Goal: Check status: Check status

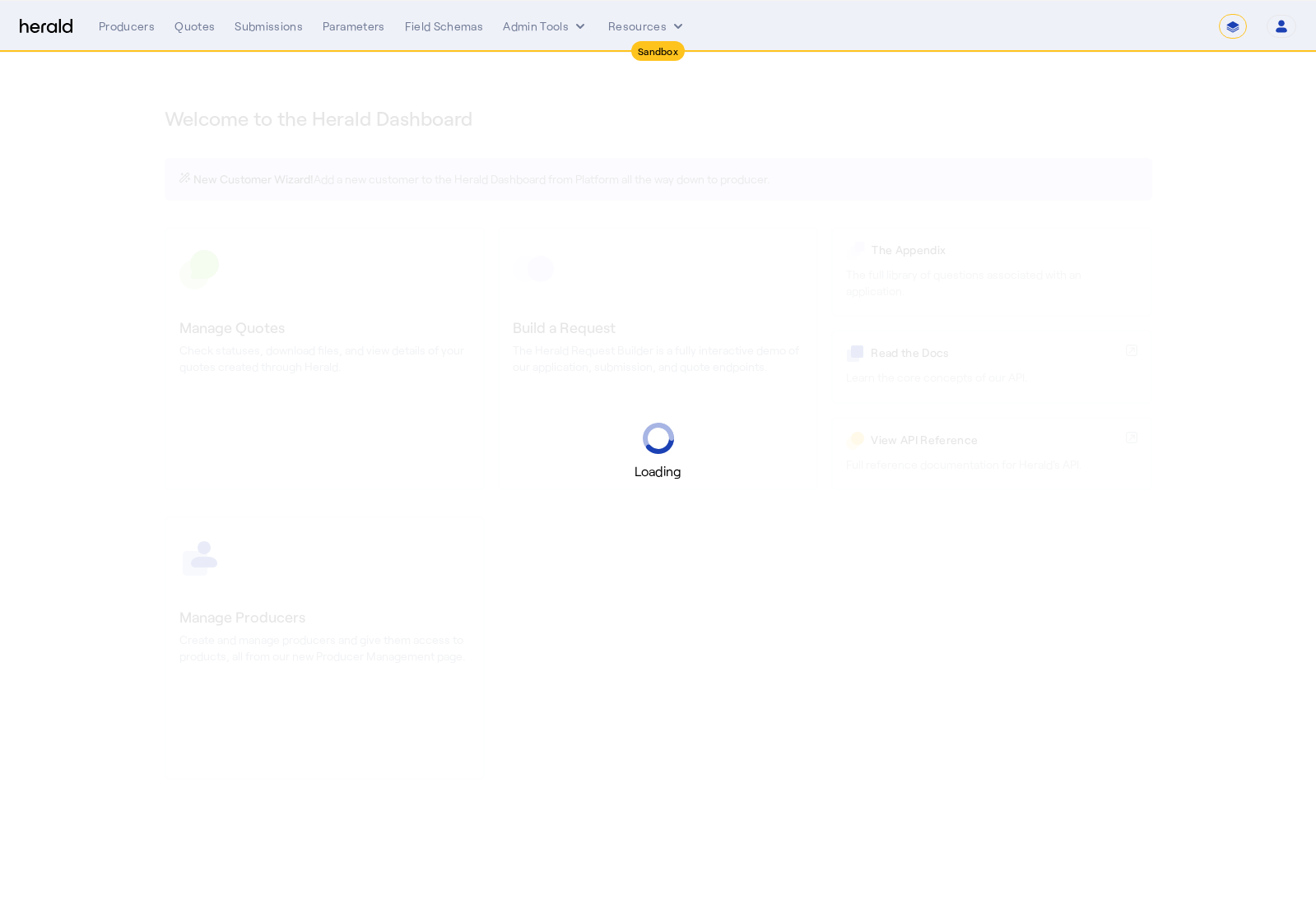
select select "*******"
click at [1112, 35] on select "1Fort Acrisure Acturis Affinity Advisors Affinity Risk Agentero AmWins Anzen Ao…" at bounding box center [1086, 26] width 226 height 24
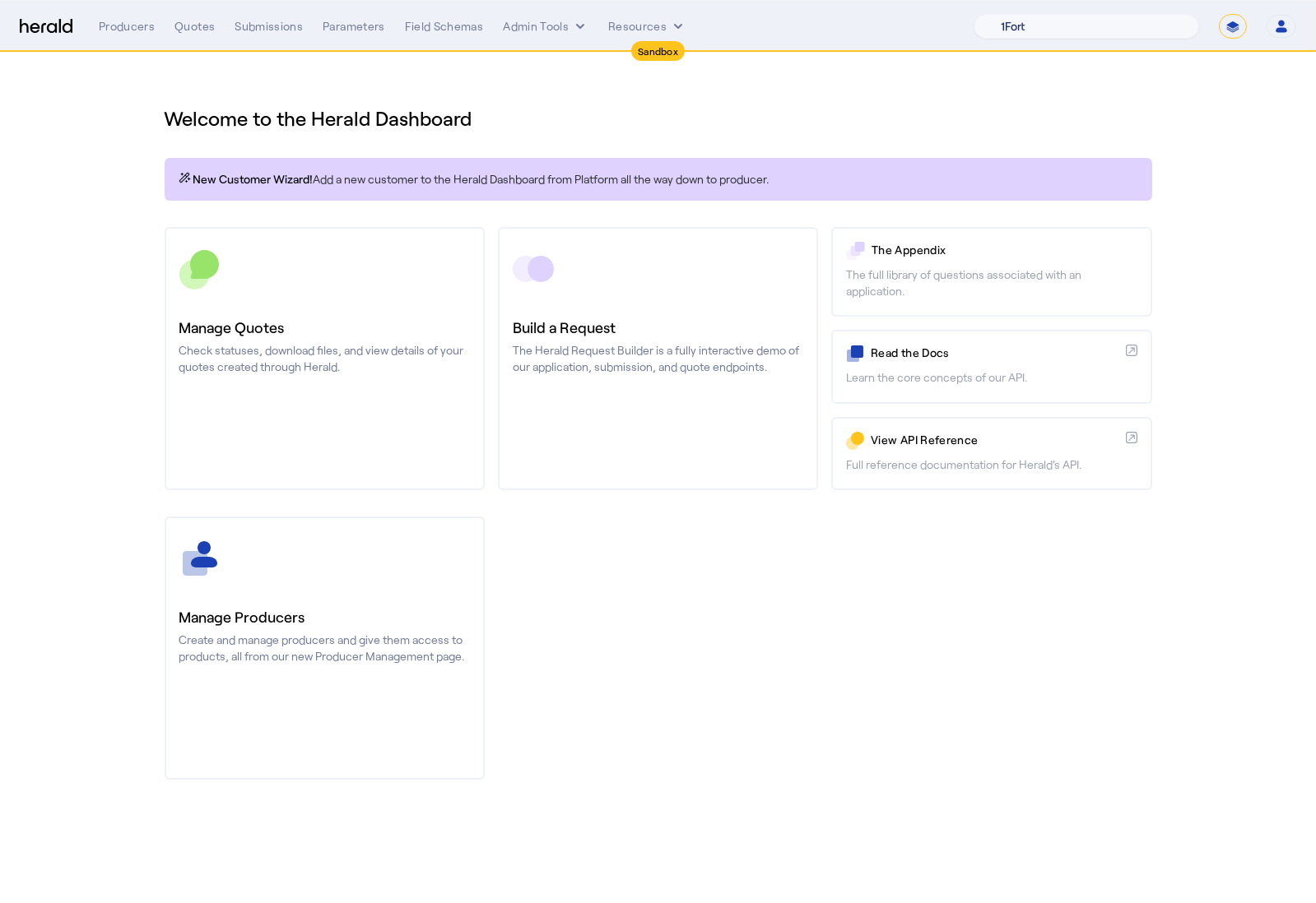
select select "pfm_8e7n_1fort"
click at [1013, 14] on select "1Fort Acrisure Acturis Affinity Advisors Affinity Risk Agentero AmWins Anzen Ao…" at bounding box center [1086, 26] width 226 height 24
click at [1238, 26] on select "**********" at bounding box center [1233, 26] width 28 height 24
select select "**********"
click at [1219, 14] on select "**********" at bounding box center [1233, 26] width 28 height 24
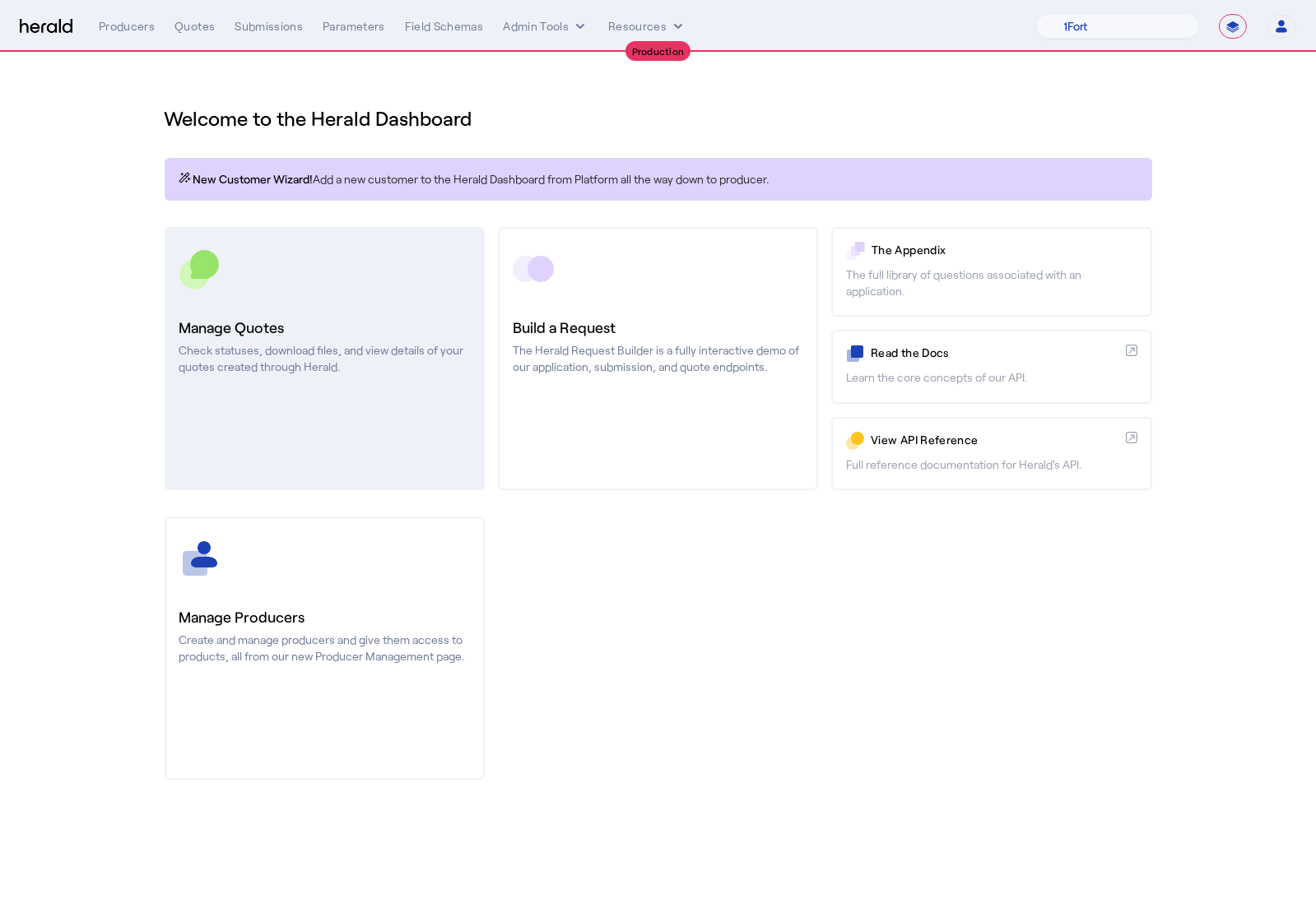
click at [213, 346] on p "Check statuses, download files, and view details of your quotes created through…" at bounding box center [324, 358] width 290 height 33
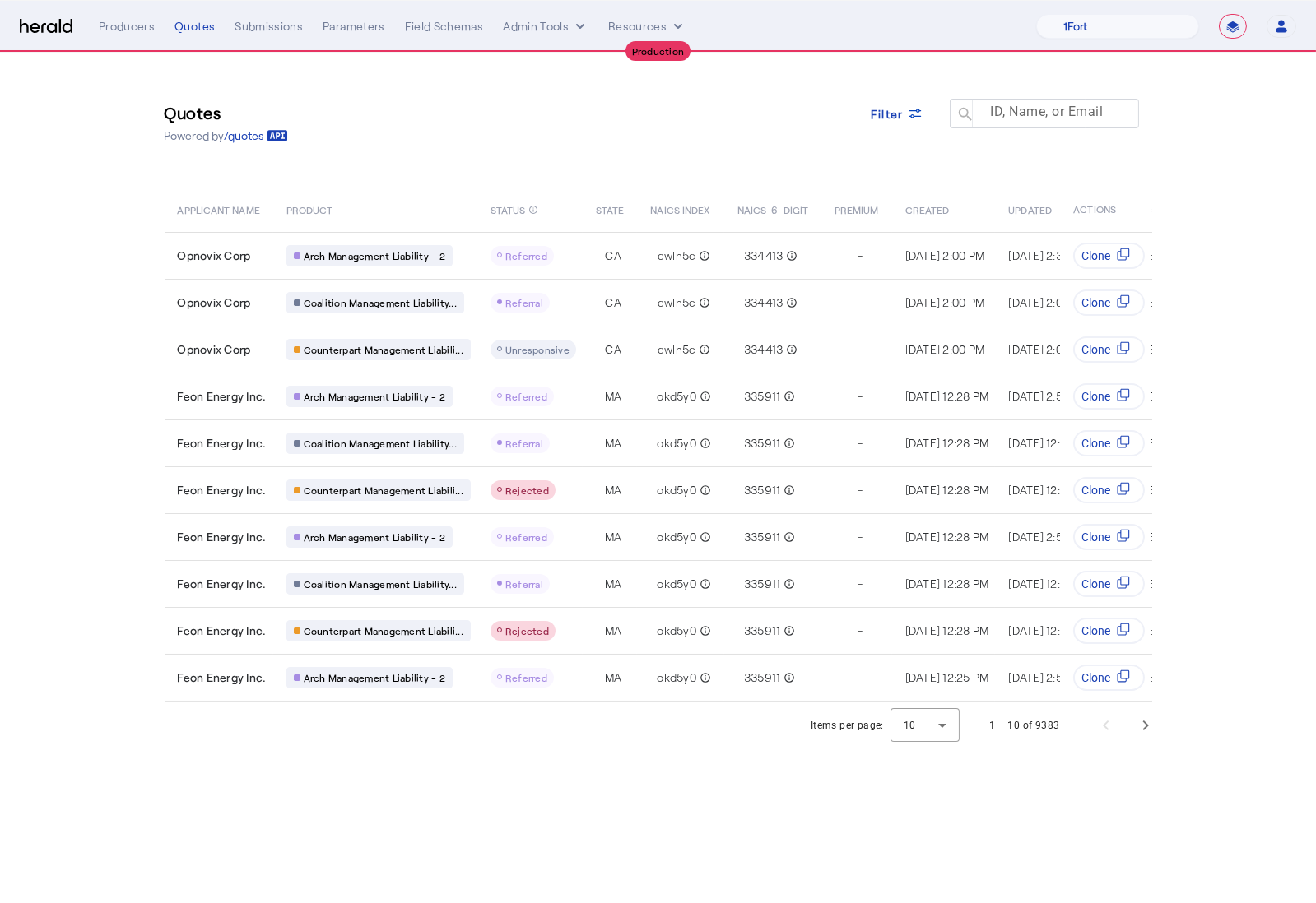
click at [1075, 108] on mat-label "ID, Name, or Email" at bounding box center [1046, 112] width 112 height 16
click at [1075, 108] on input "ID, Name, or Email" at bounding box center [1052, 112] width 148 height 20
paste input "**********"
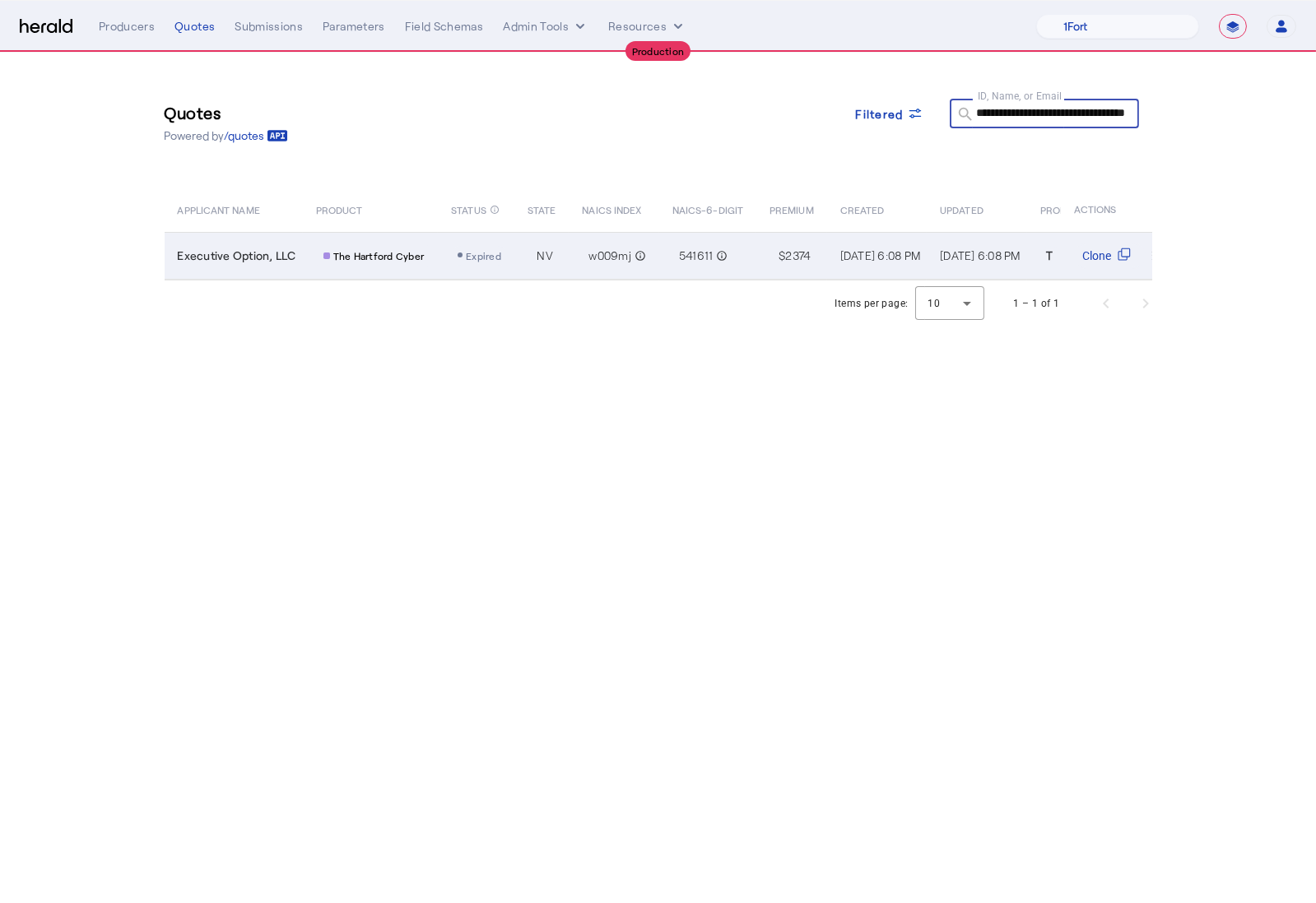
type input "**********"
click at [270, 247] on span "Executive Option, LLC" at bounding box center [237, 256] width 118 height 17
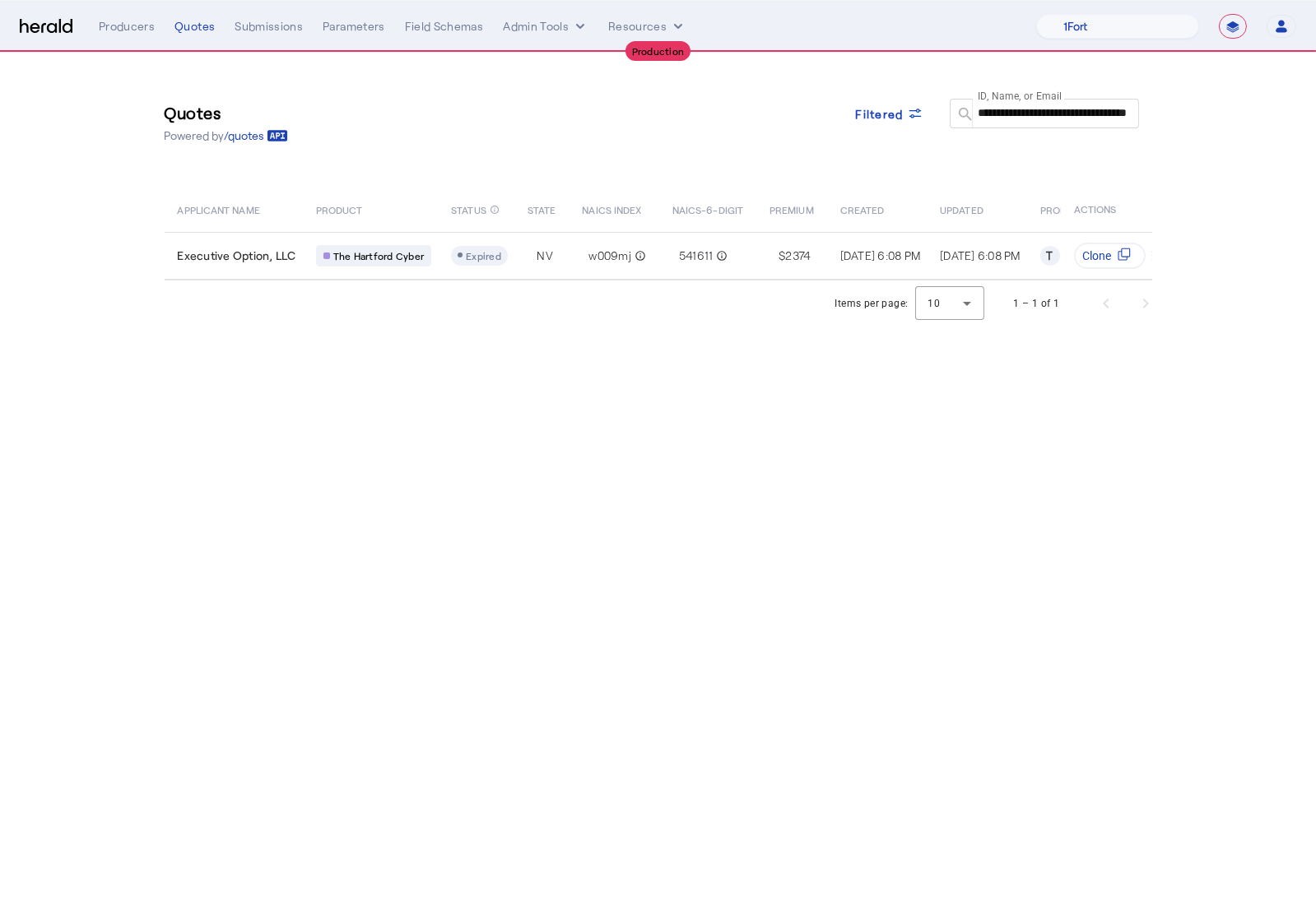
click at [1070, 120] on input "**********" at bounding box center [1052, 112] width 148 height 20
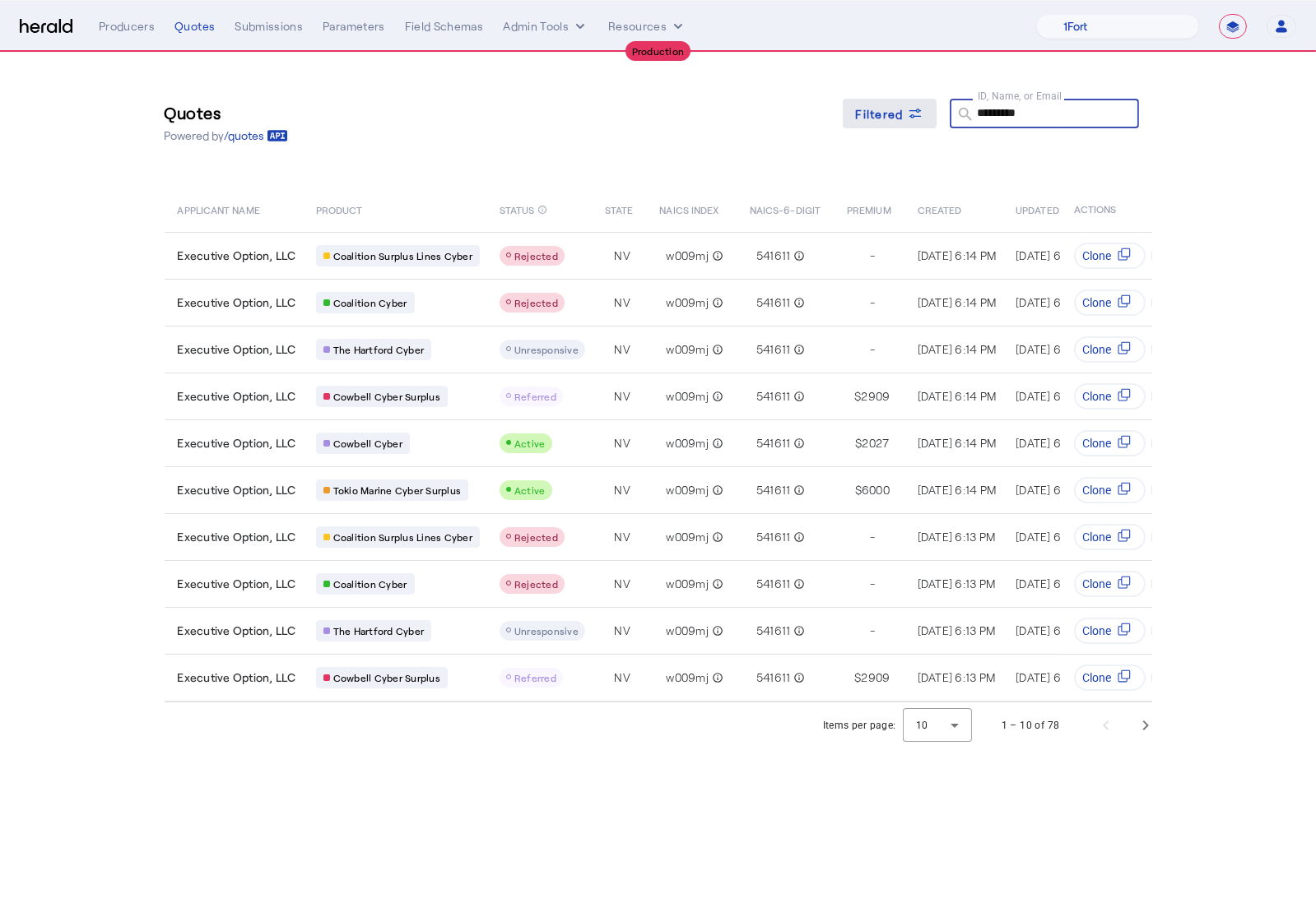
type input "*********"
click at [913, 129] on span at bounding box center [889, 113] width 94 height 39
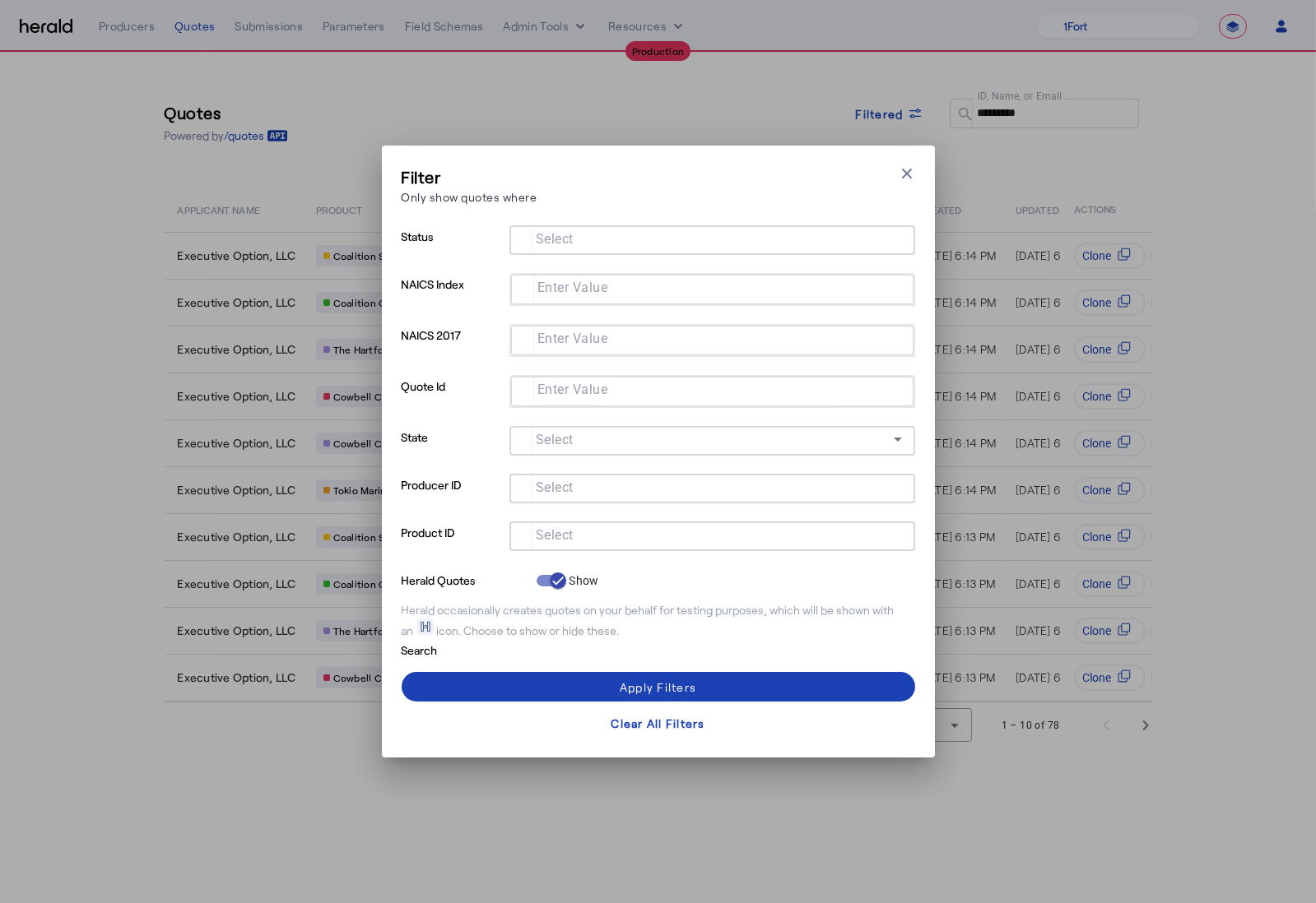
click at [666, 542] on input "Select" at bounding box center [709, 534] width 373 height 20
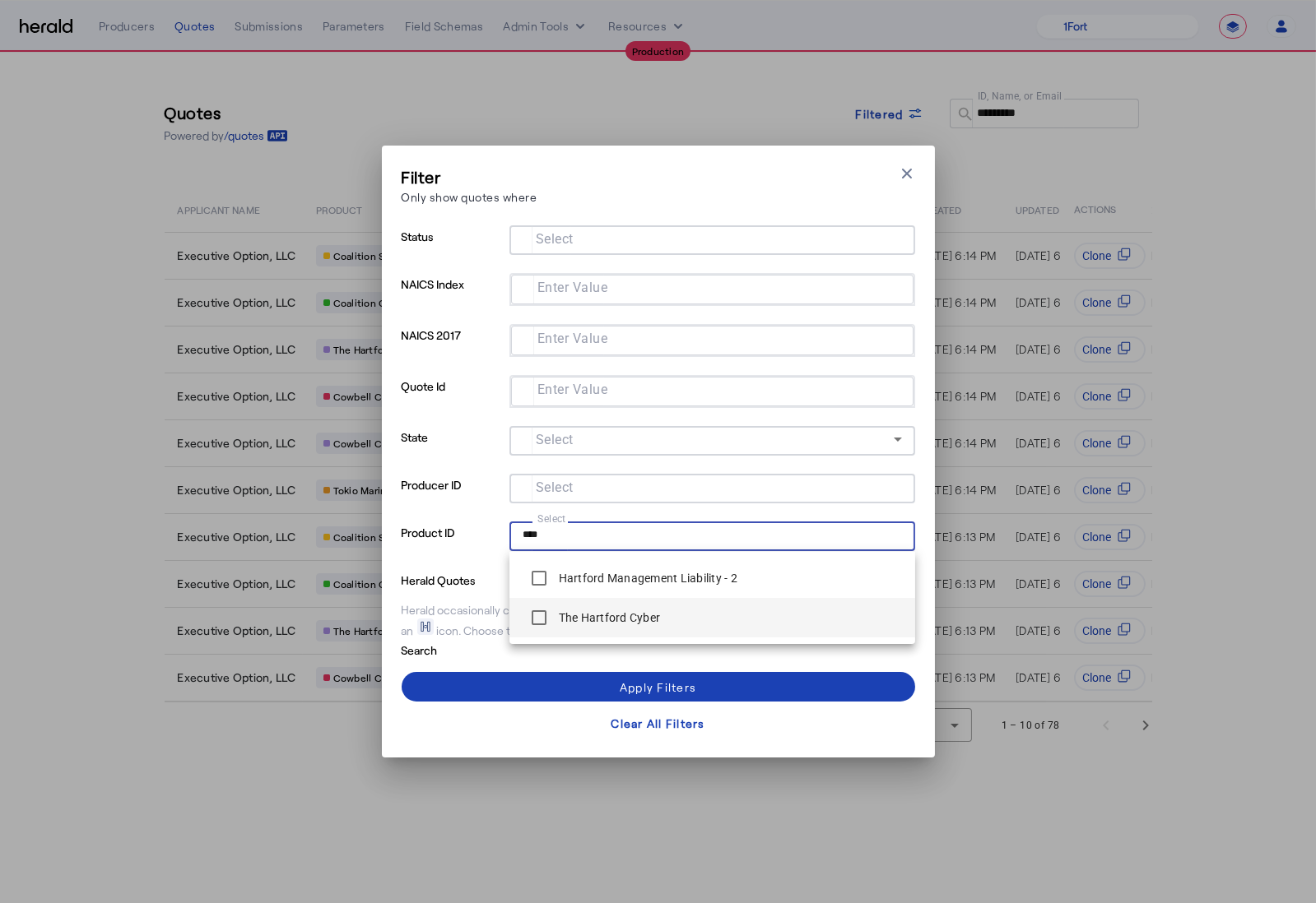
type input "****"
click at [572, 627] on div "The Hartford Cyber" at bounding box center [592, 617] width 139 height 33
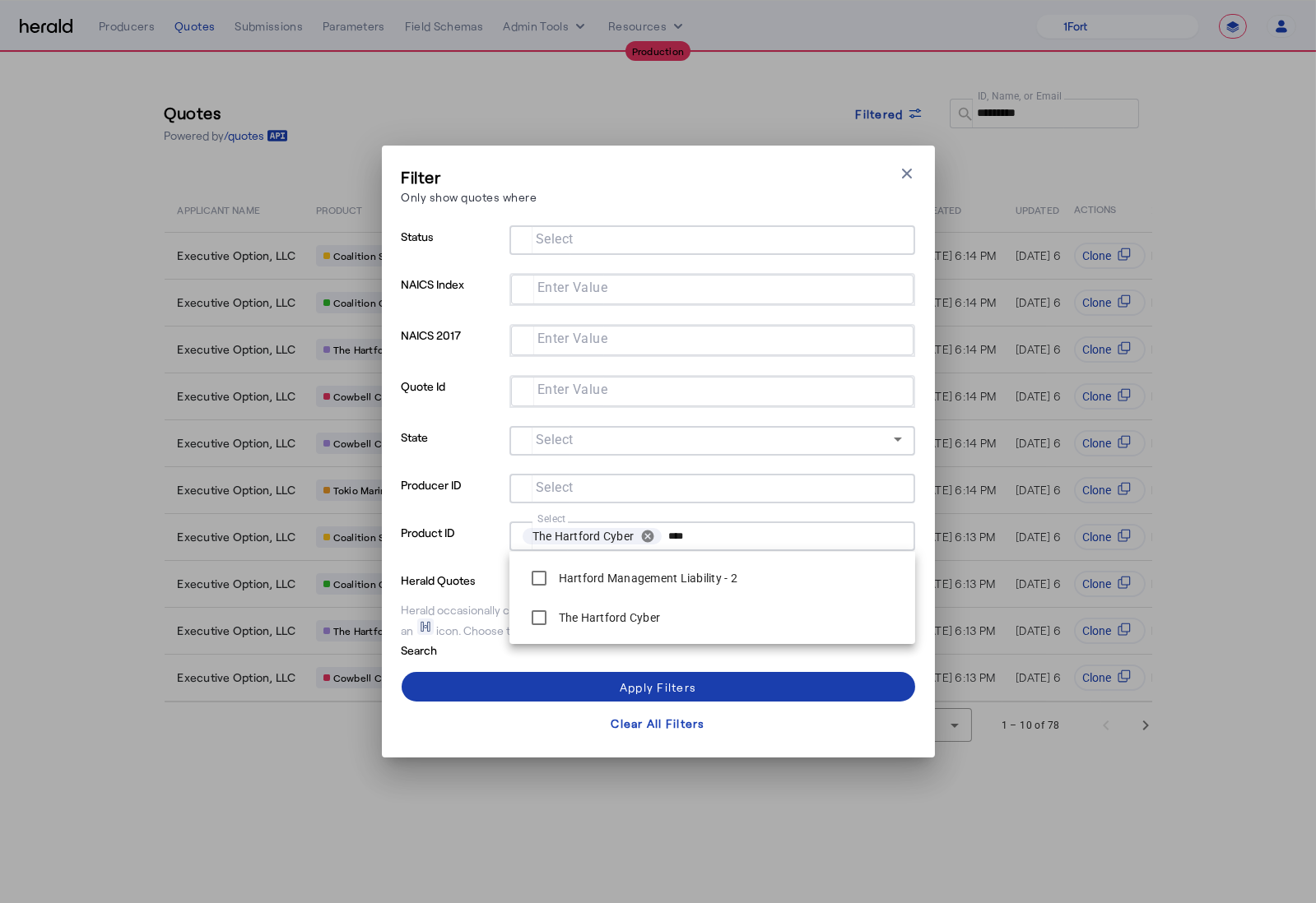
click at [505, 680] on span at bounding box center [658, 687] width 513 height 39
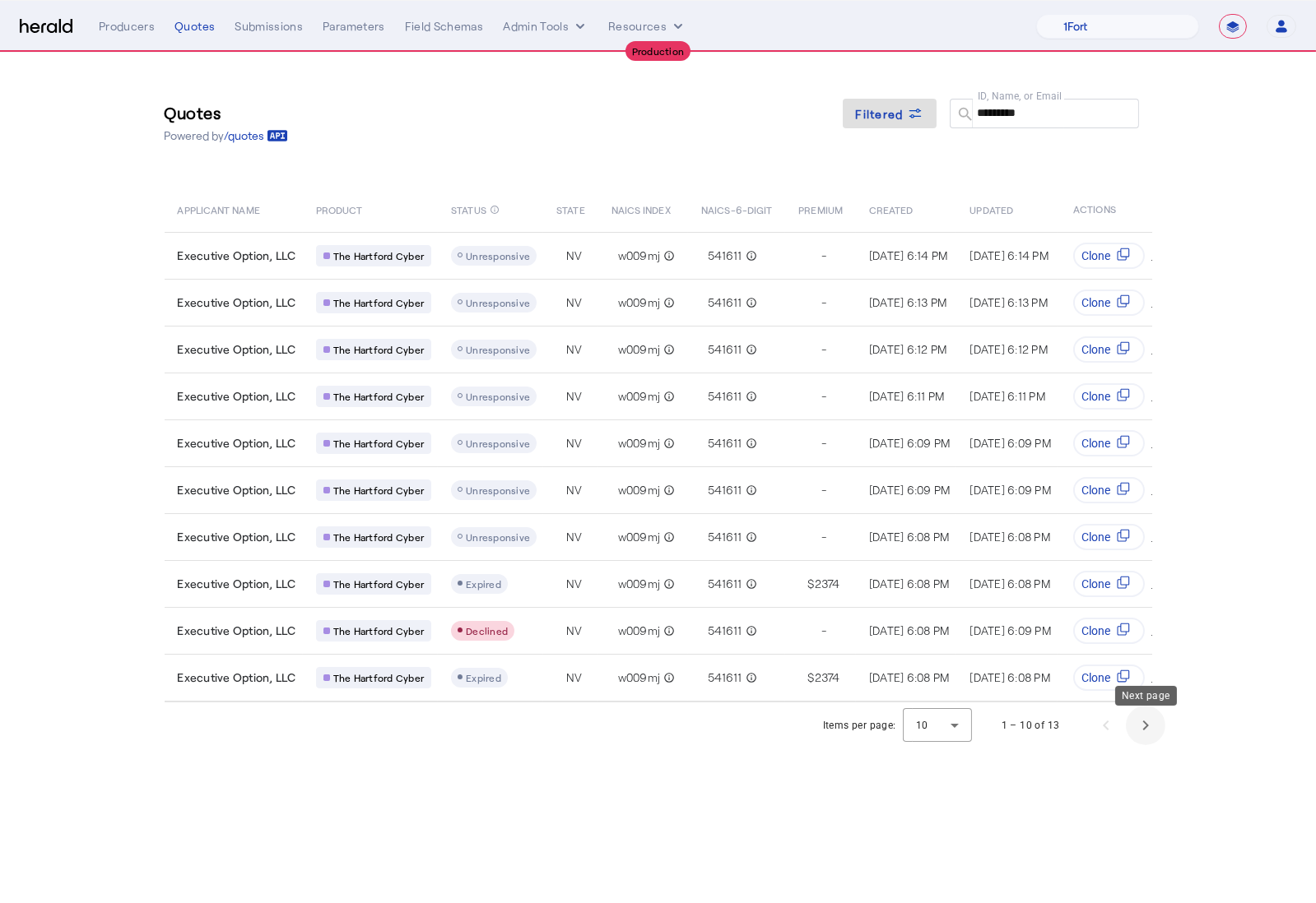
click at [1142, 743] on span "Next page" at bounding box center [1146, 726] width 39 height 39
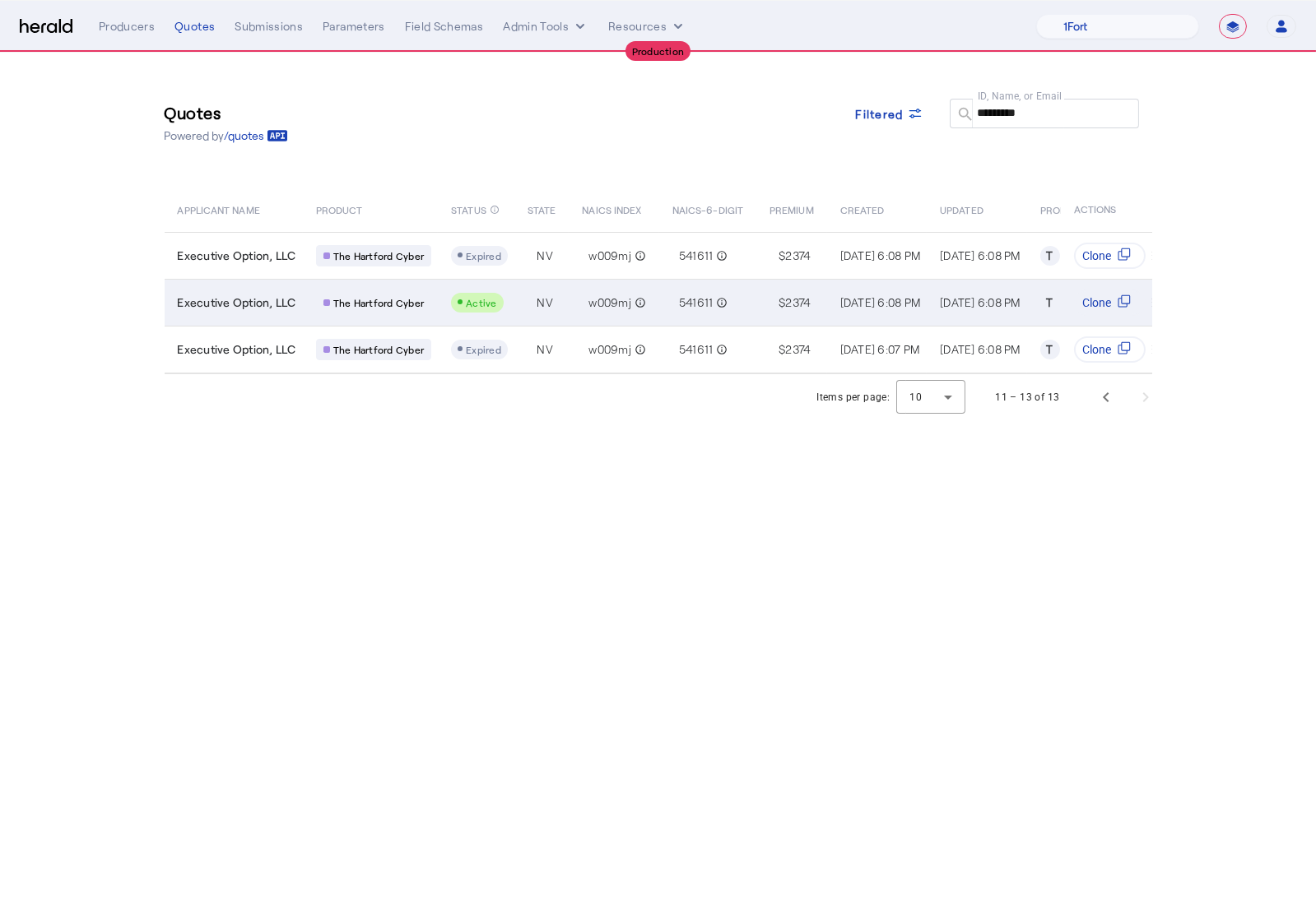
click at [506, 297] on div "Active" at bounding box center [479, 303] width 57 height 20
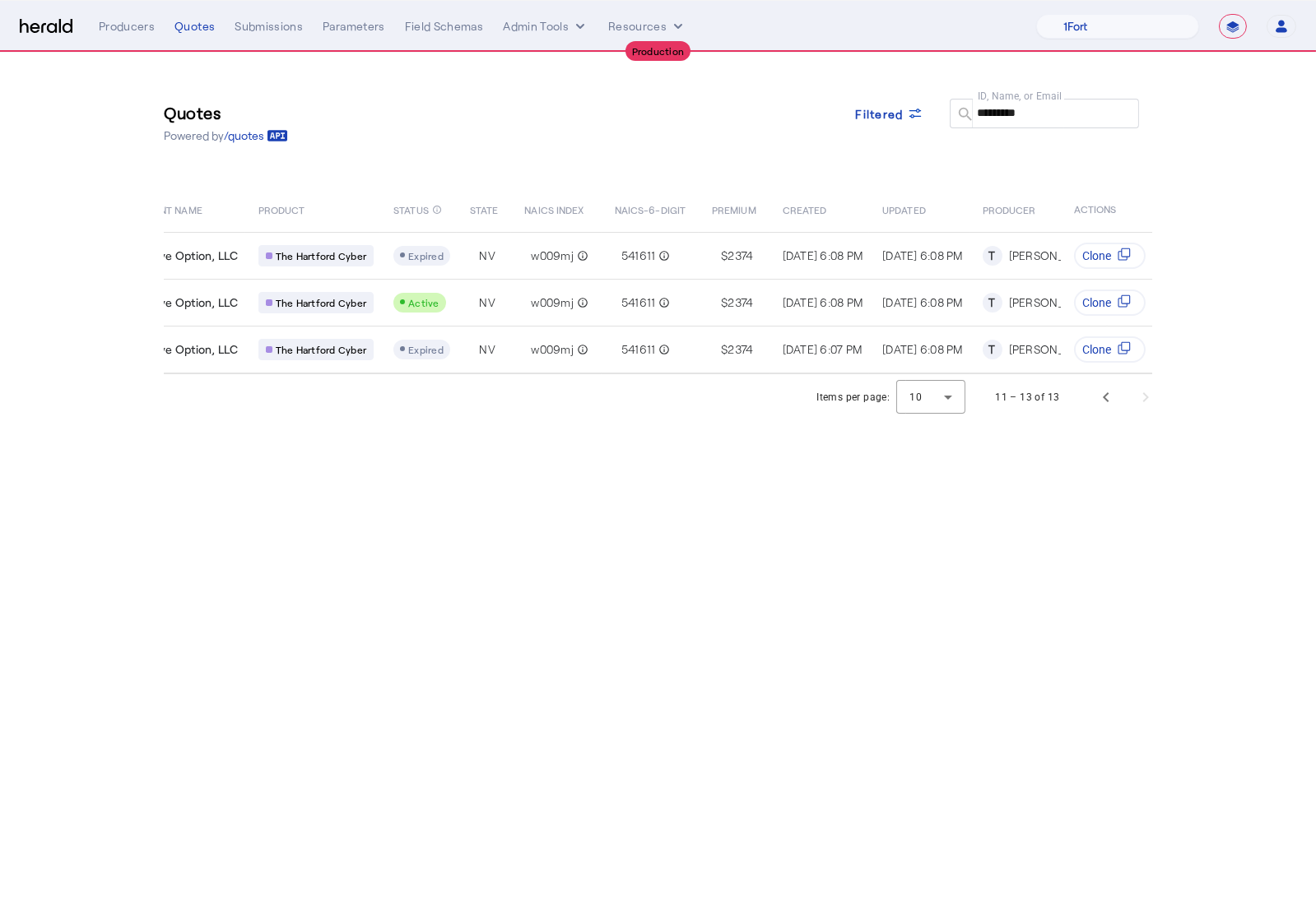
scroll to position [0, 71]
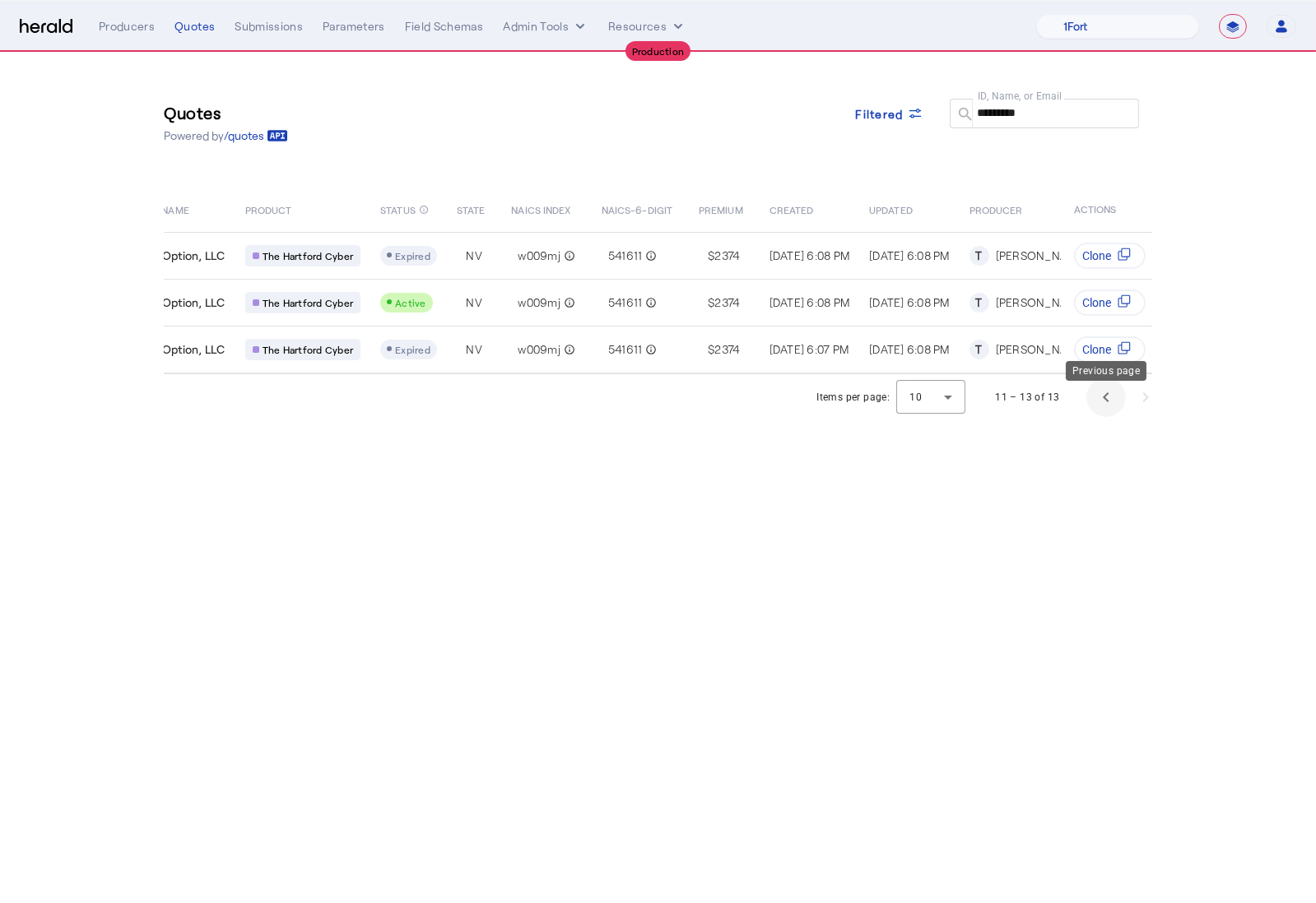
click at [1103, 402] on span "Previous page" at bounding box center [1105, 397] width 39 height 39
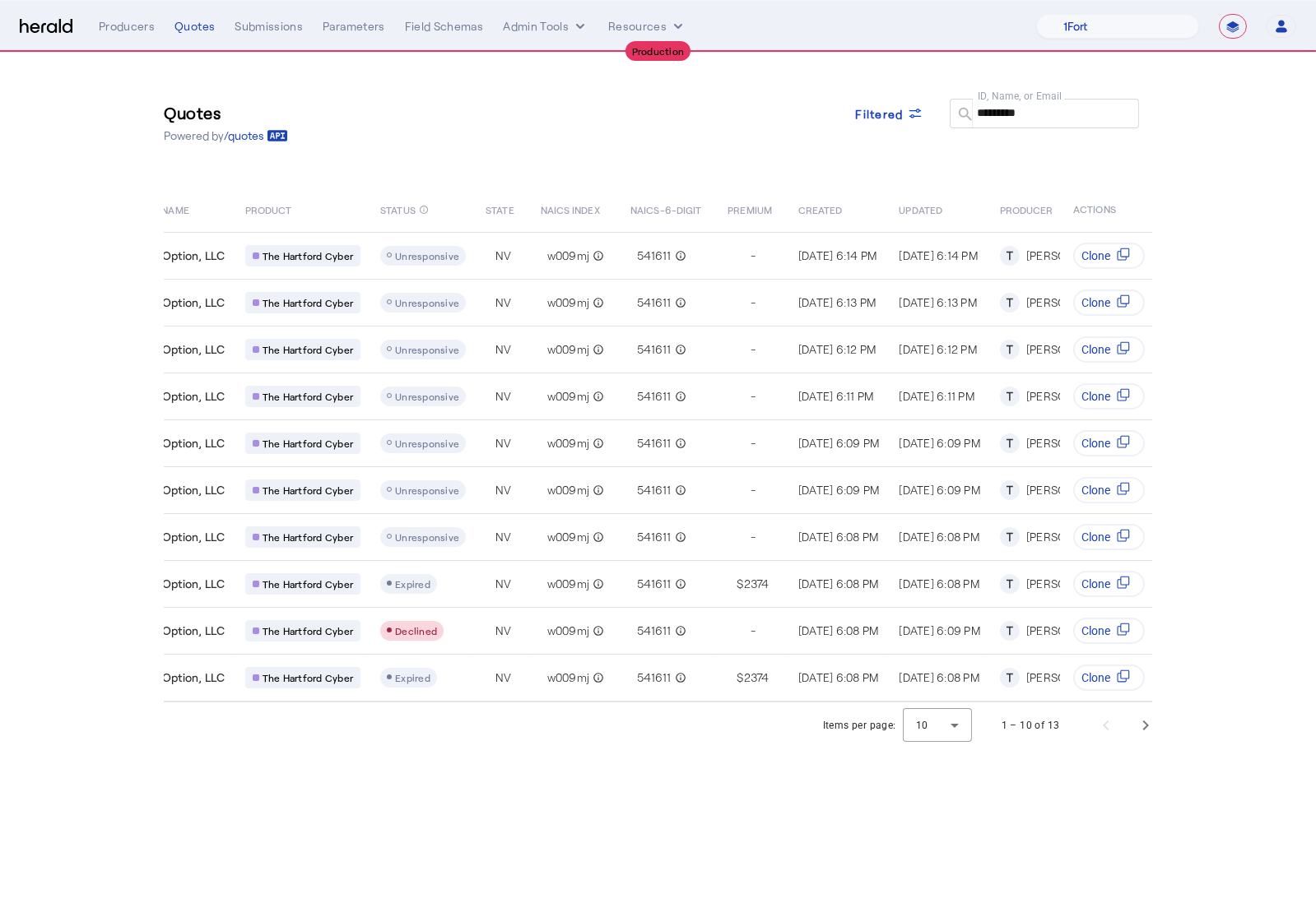
scroll to position [0, 0]
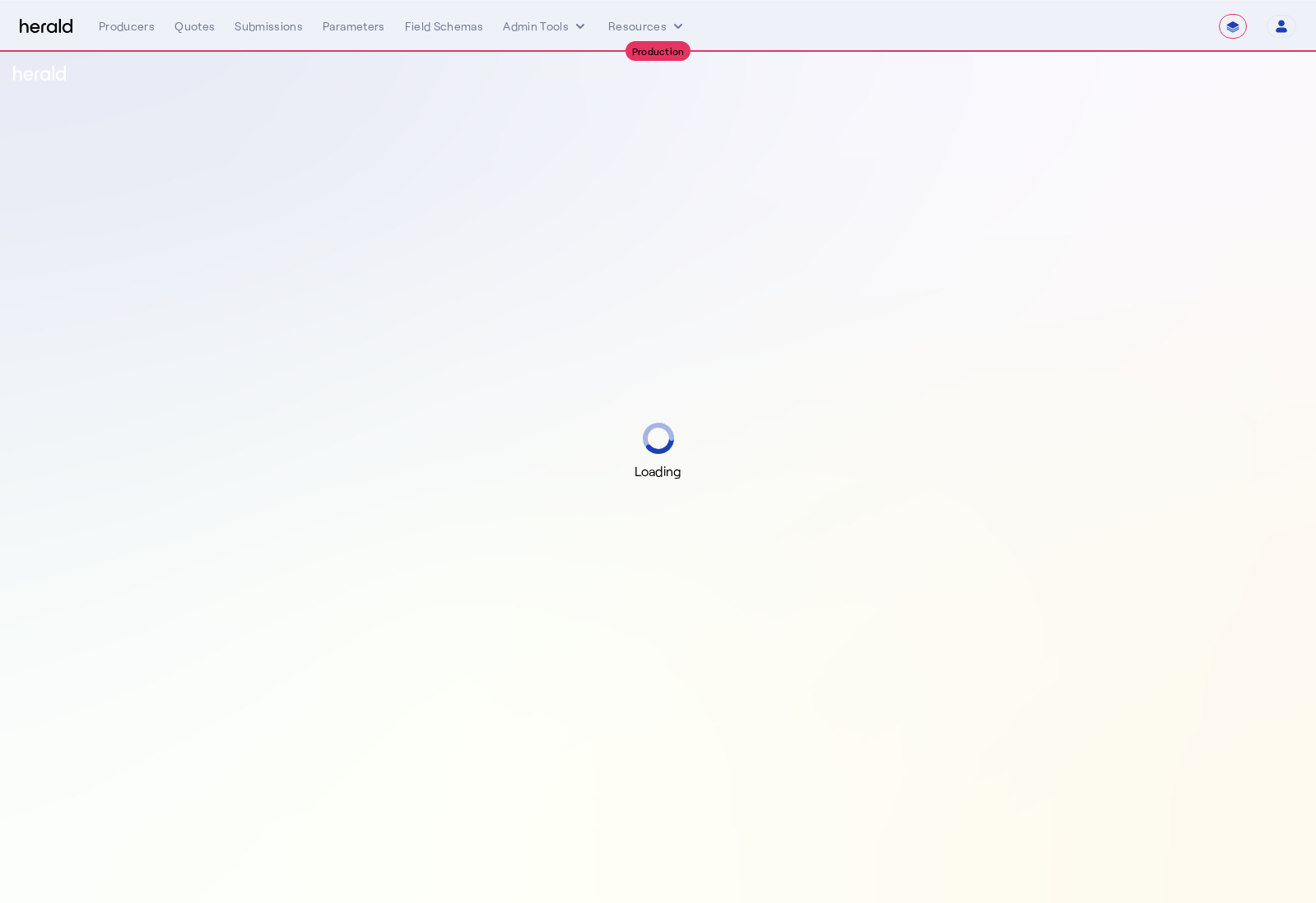
select select "**********"
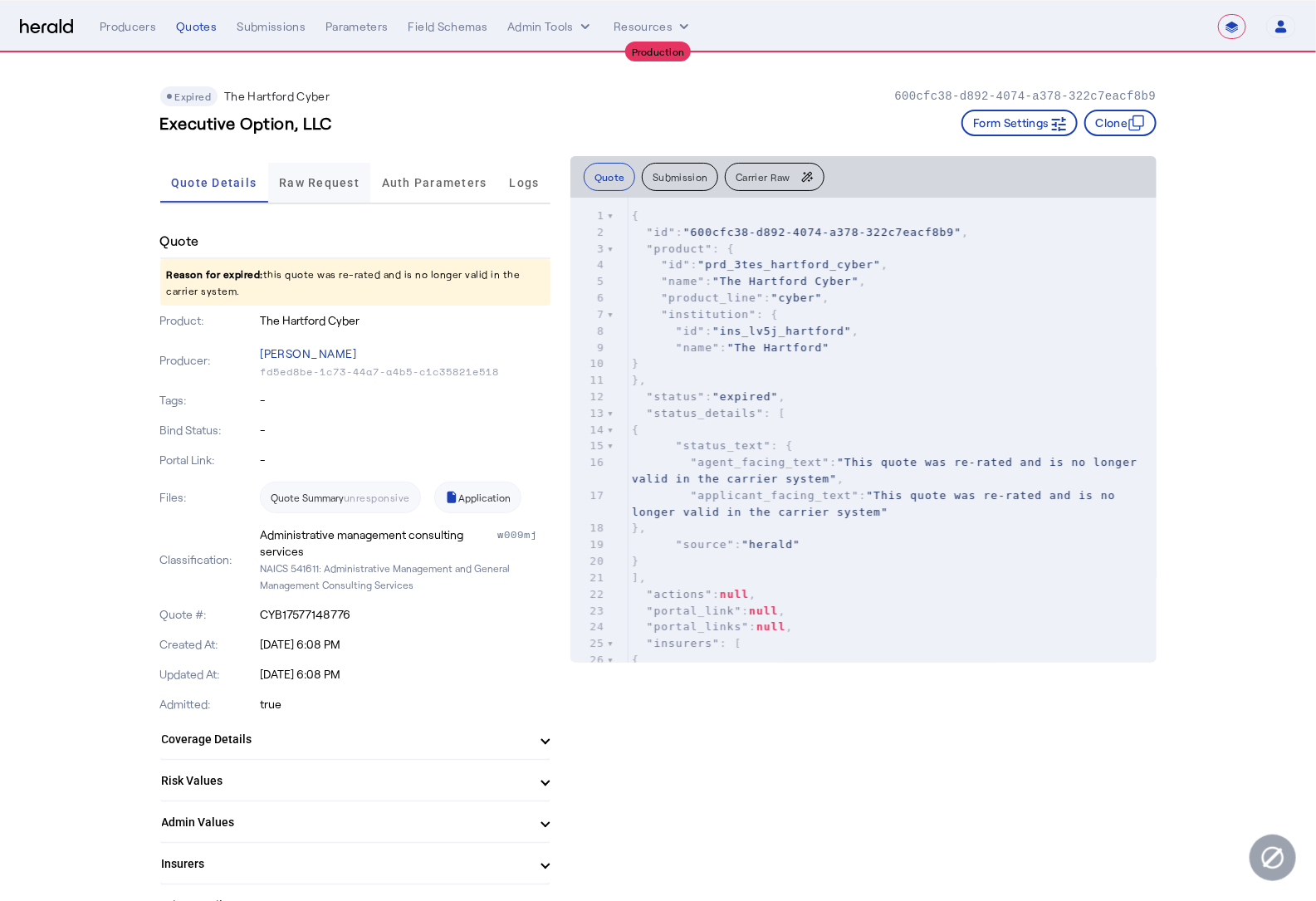
click at [318, 177] on span "Raw Request" at bounding box center [319, 182] width 80 height 11
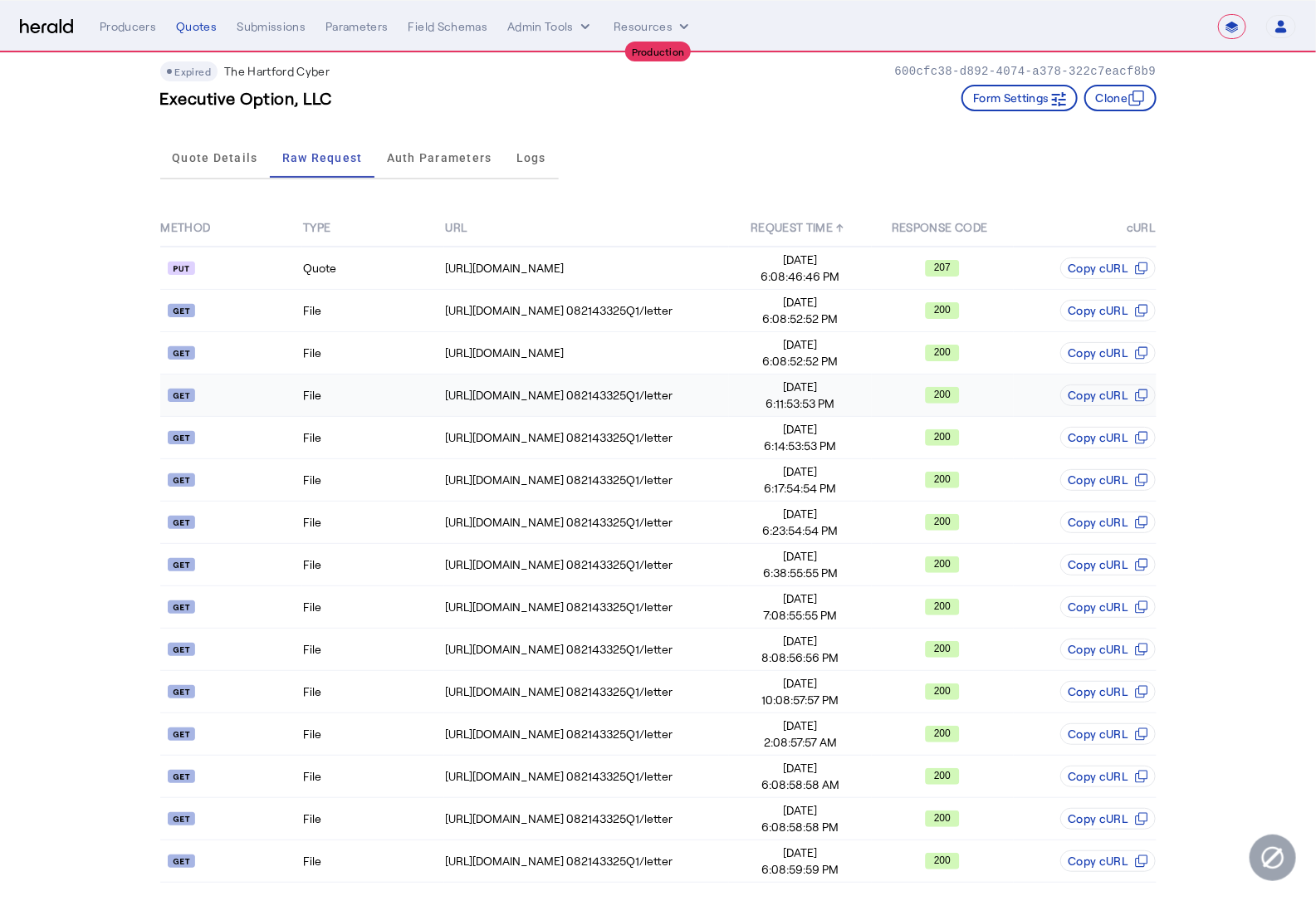
scroll to position [25, 0]
click at [358, 864] on td "File" at bounding box center [373, 861] width 142 height 43
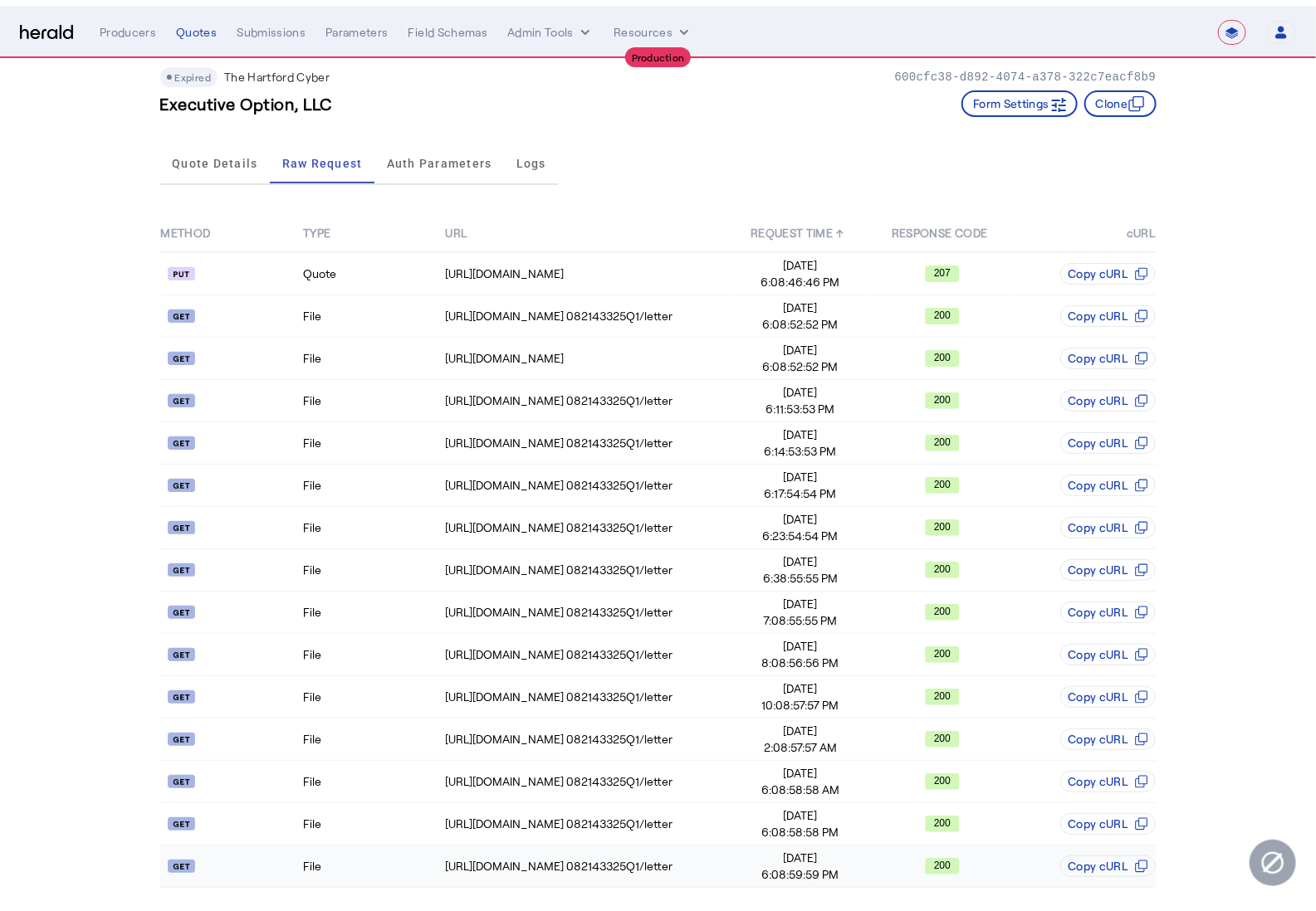
scroll to position [0, 0]
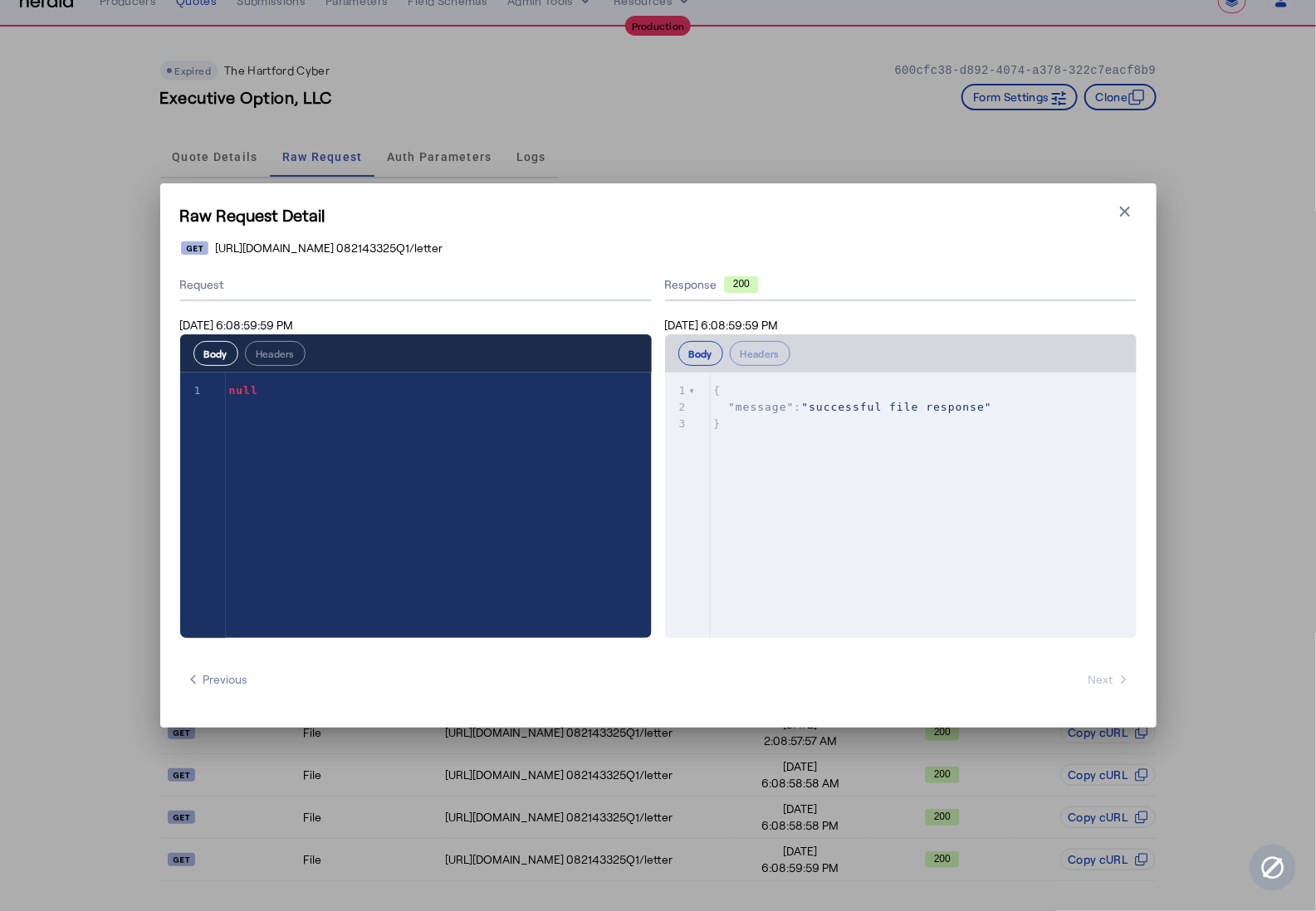
click at [1125, 222] on button "Close modal" at bounding box center [1125, 212] width 24 height 24
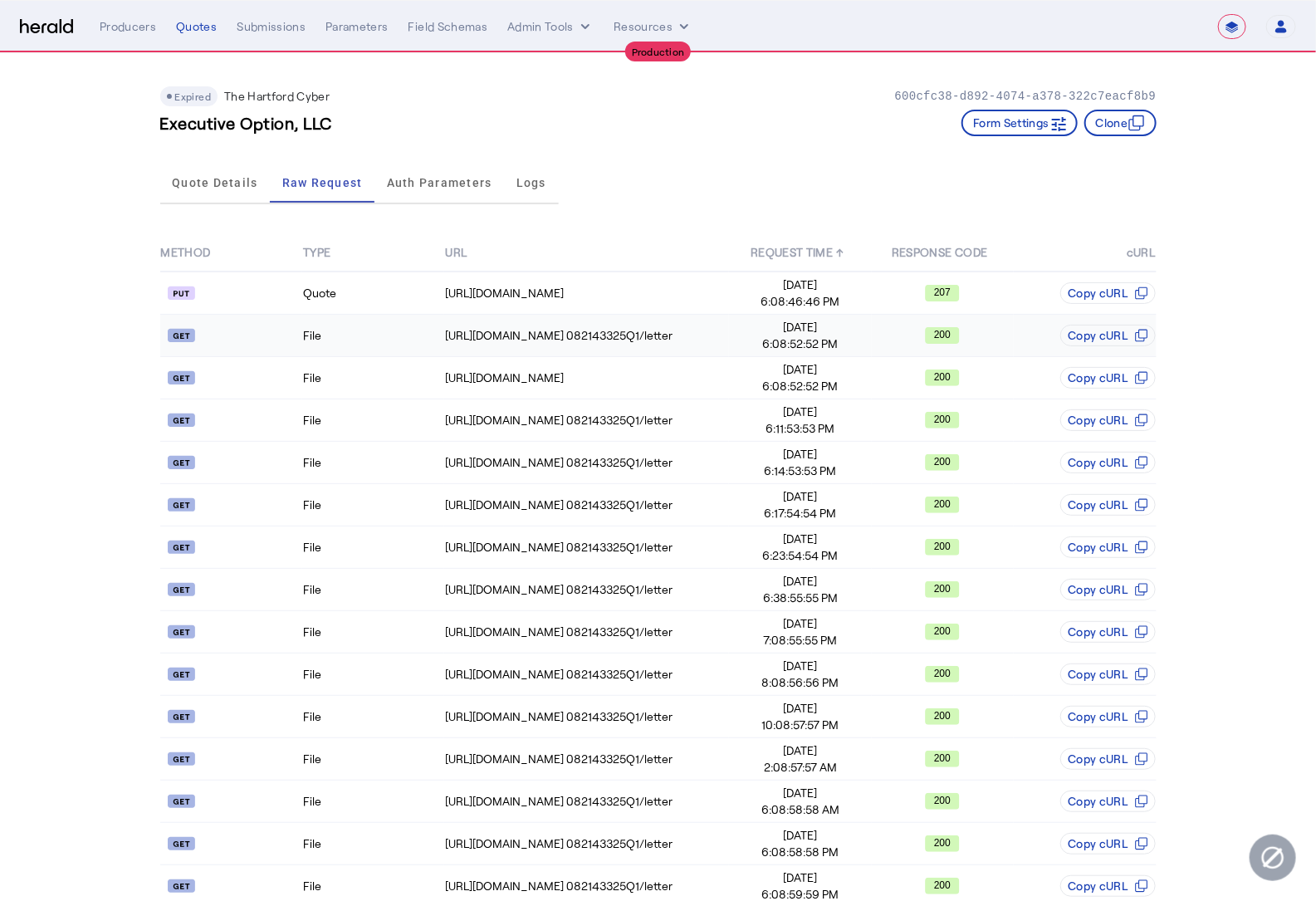
click at [372, 338] on td "File" at bounding box center [373, 336] width 142 height 43
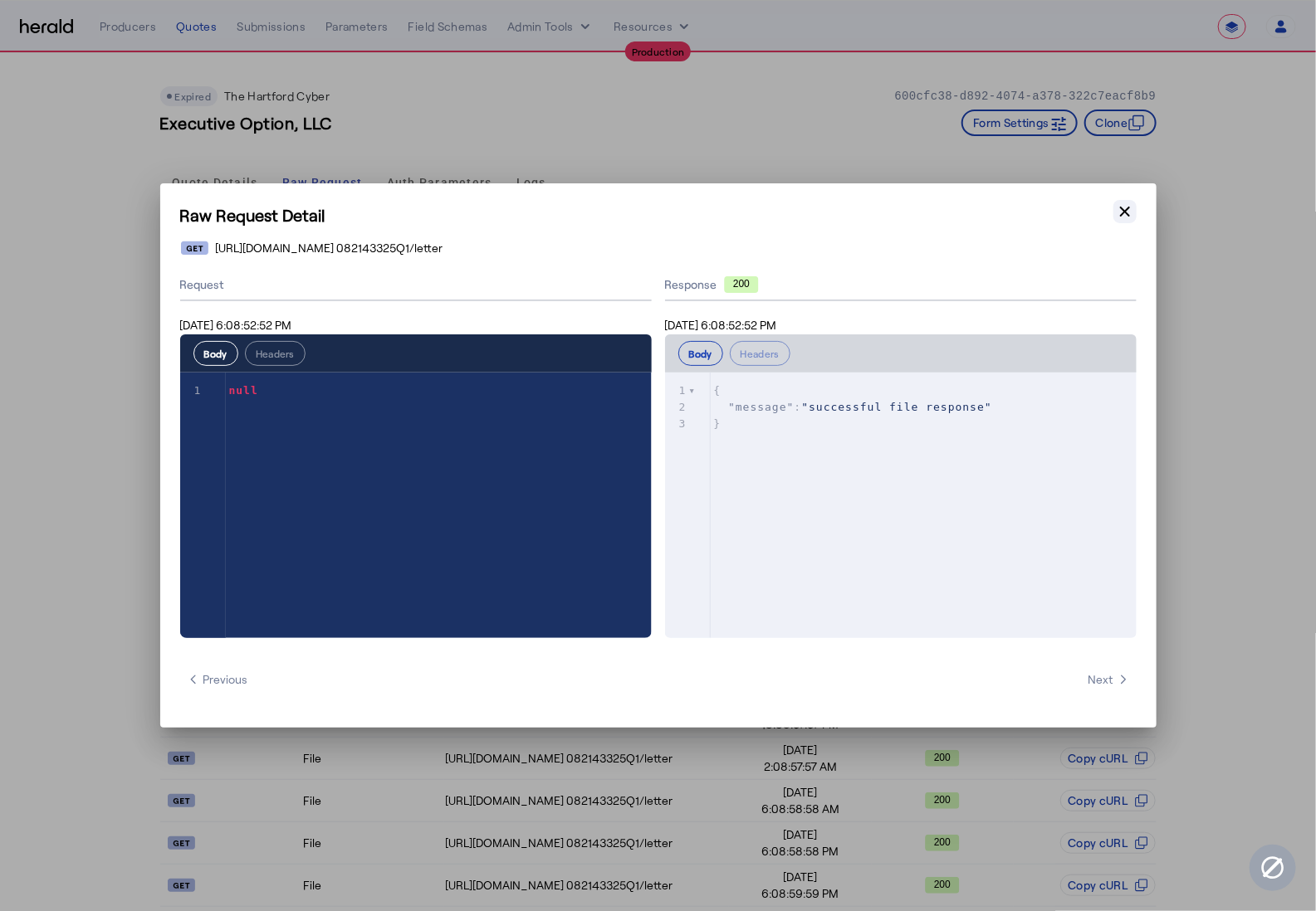
click at [1128, 212] on icon "button" at bounding box center [1125, 212] width 17 height 17
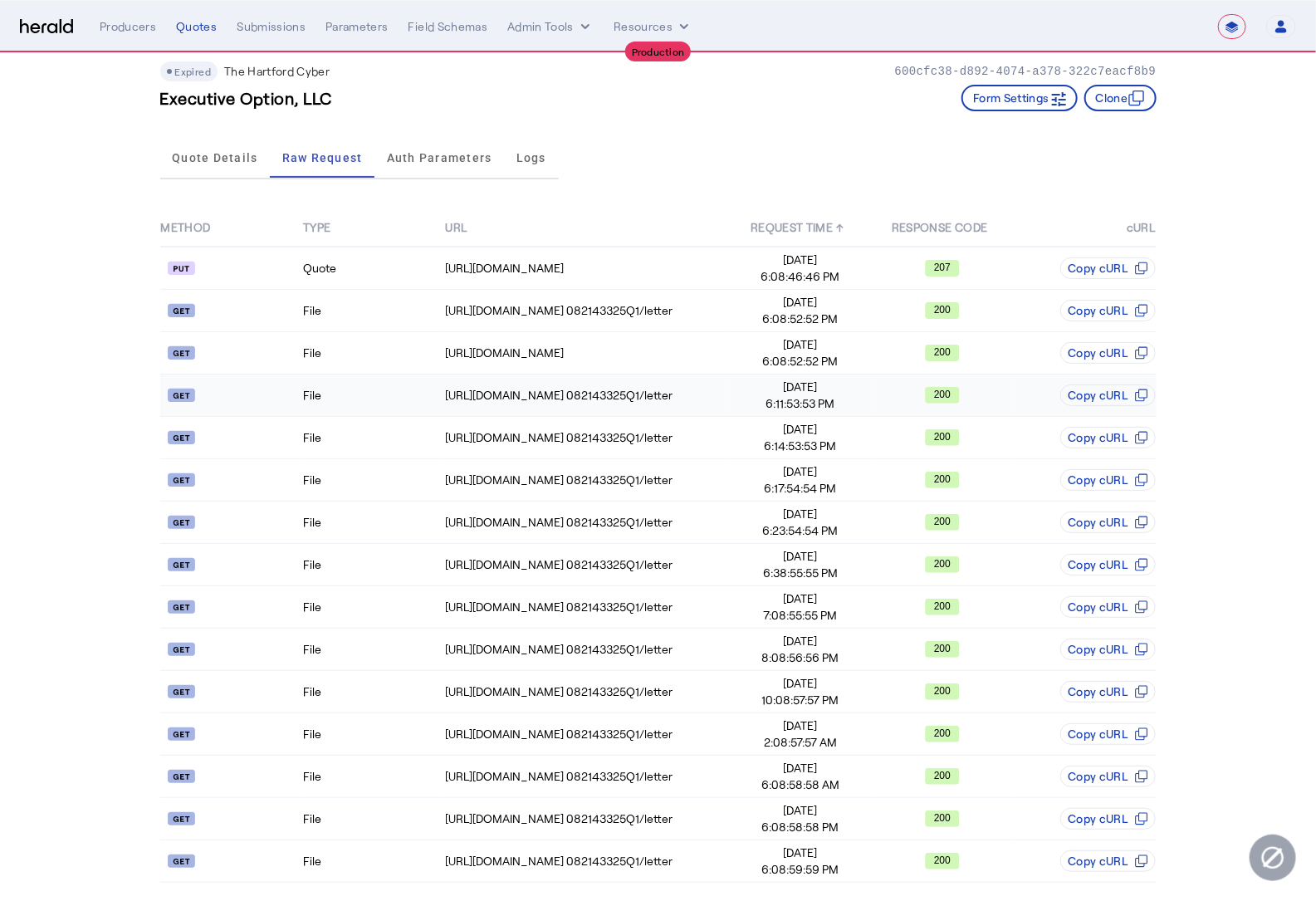
scroll to position [25, 0]
click at [208, 152] on span "Quote Details" at bounding box center [215, 158] width 85 height 11
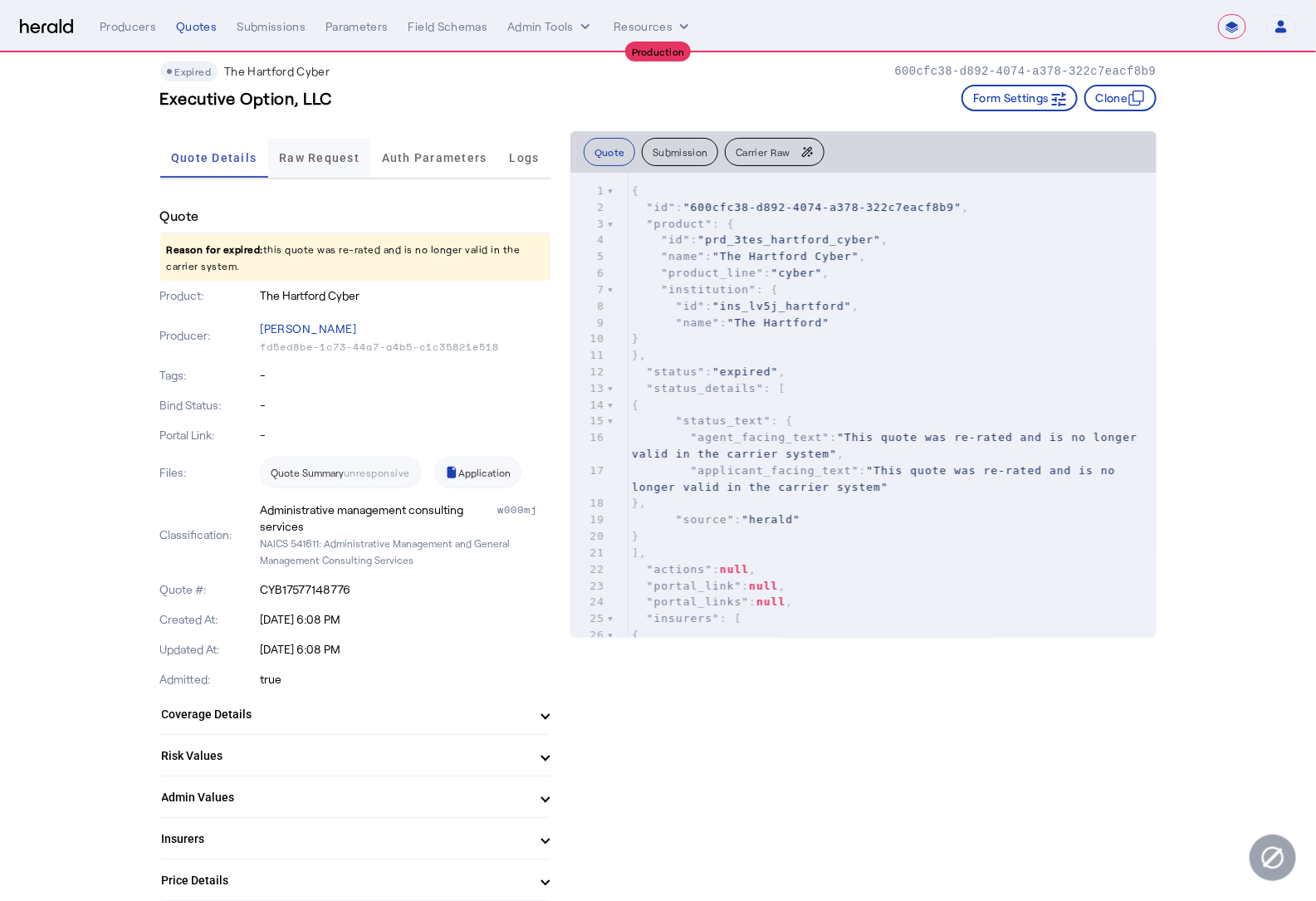
click at [315, 156] on span "Raw Request" at bounding box center [319, 158] width 80 height 11
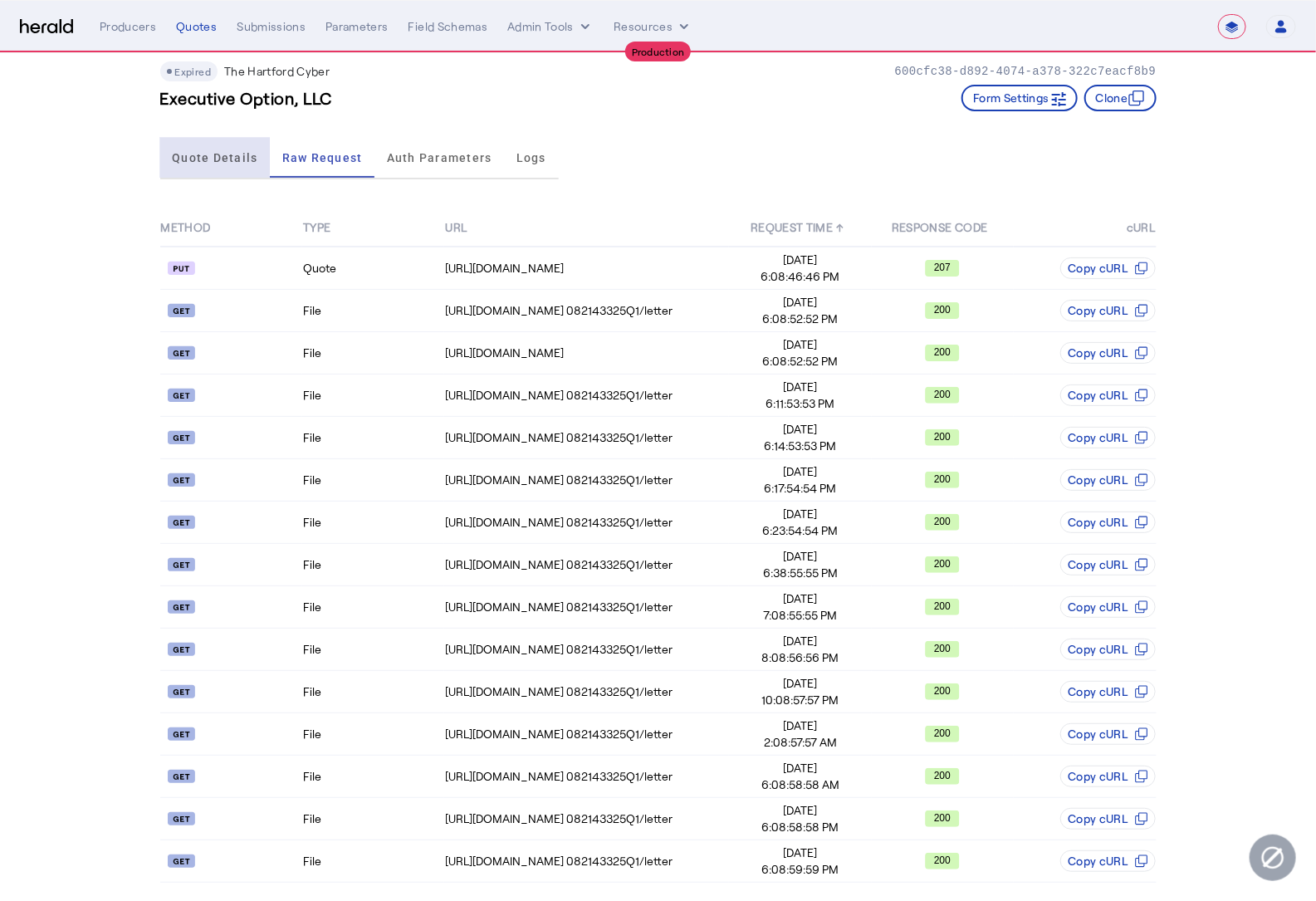
click at [186, 152] on span "Quote Details" at bounding box center [215, 158] width 85 height 11
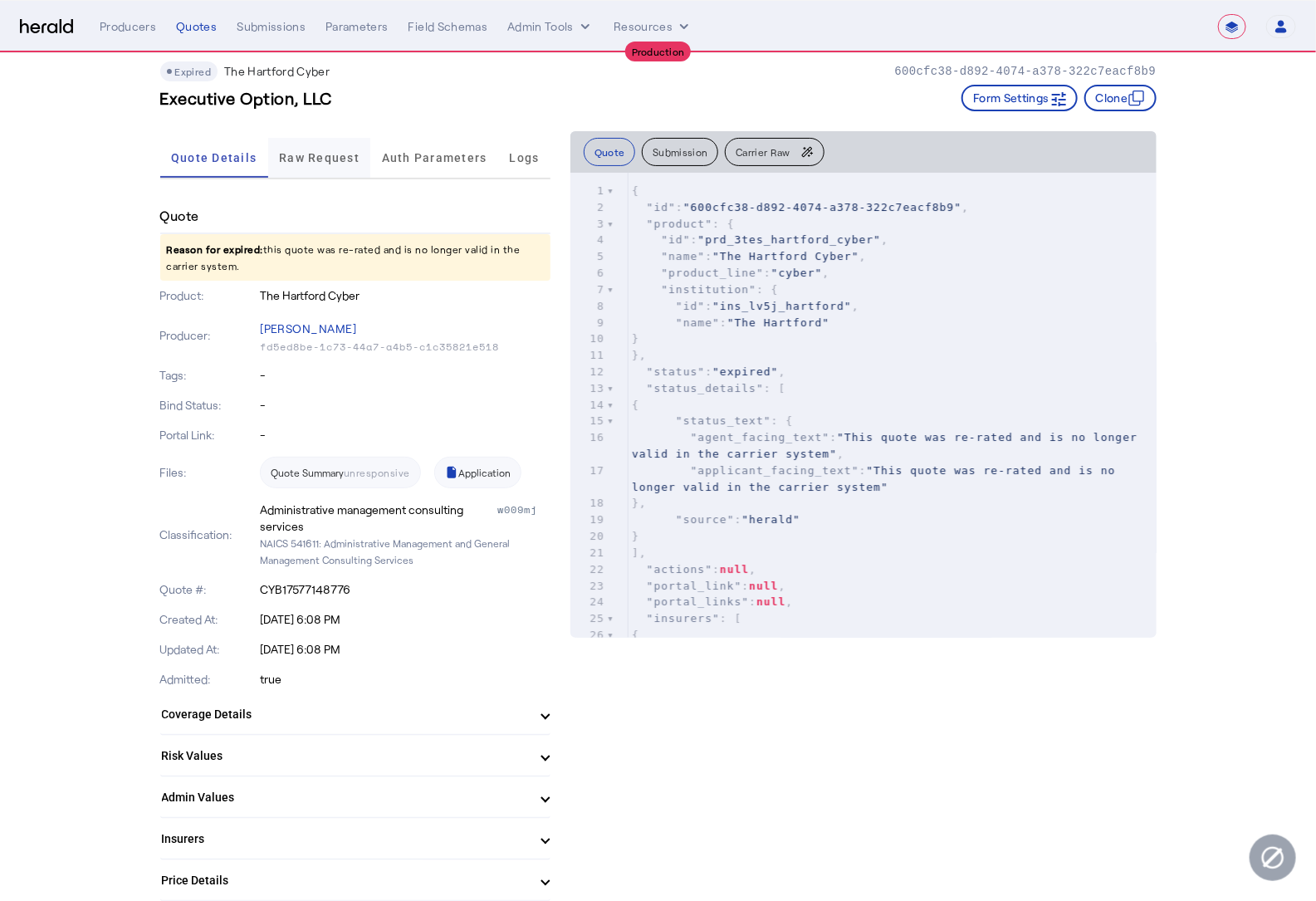
click at [309, 165] on span "Raw Request" at bounding box center [319, 158] width 80 height 40
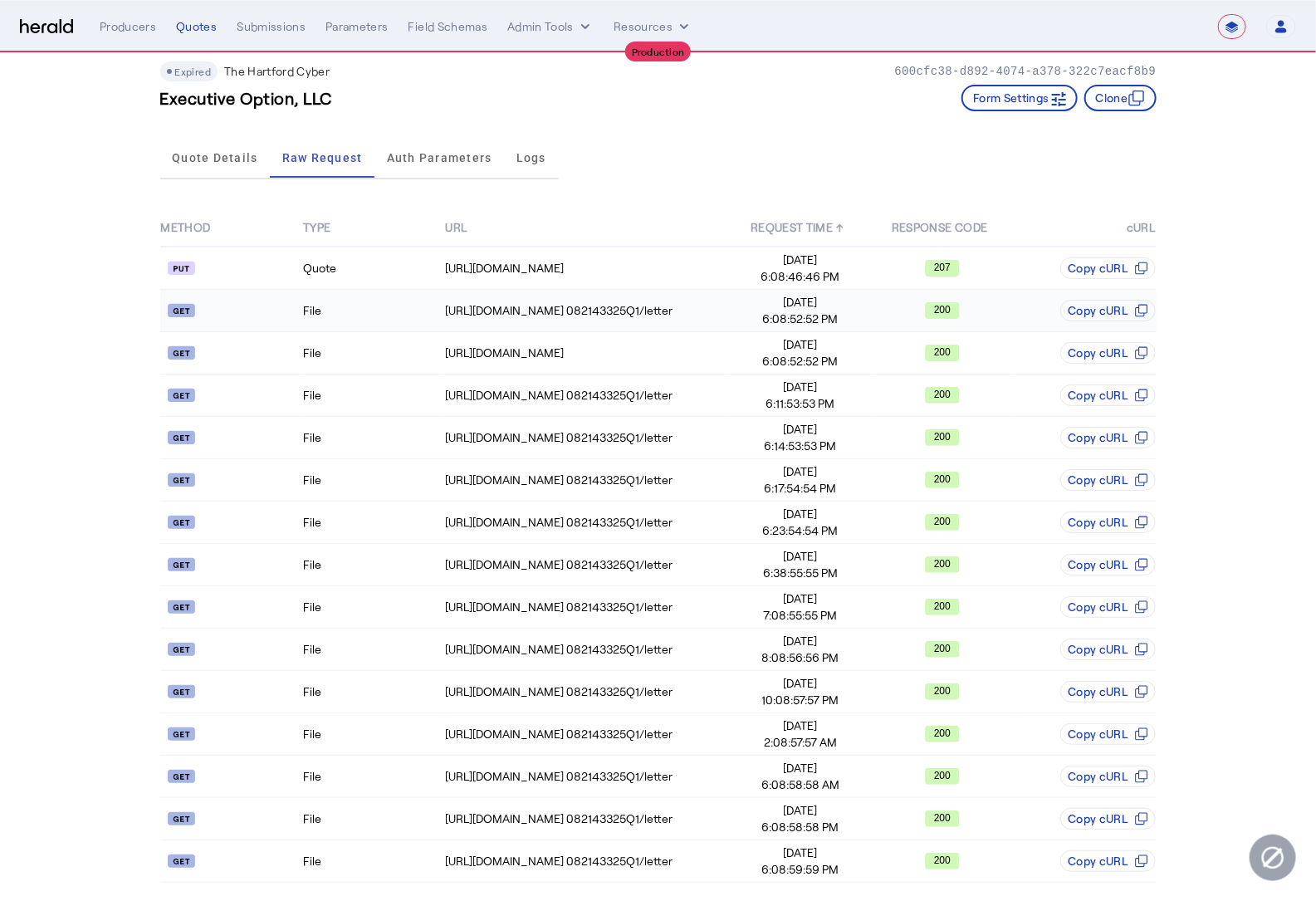
click at [382, 315] on td "File" at bounding box center [373, 311] width 142 height 43
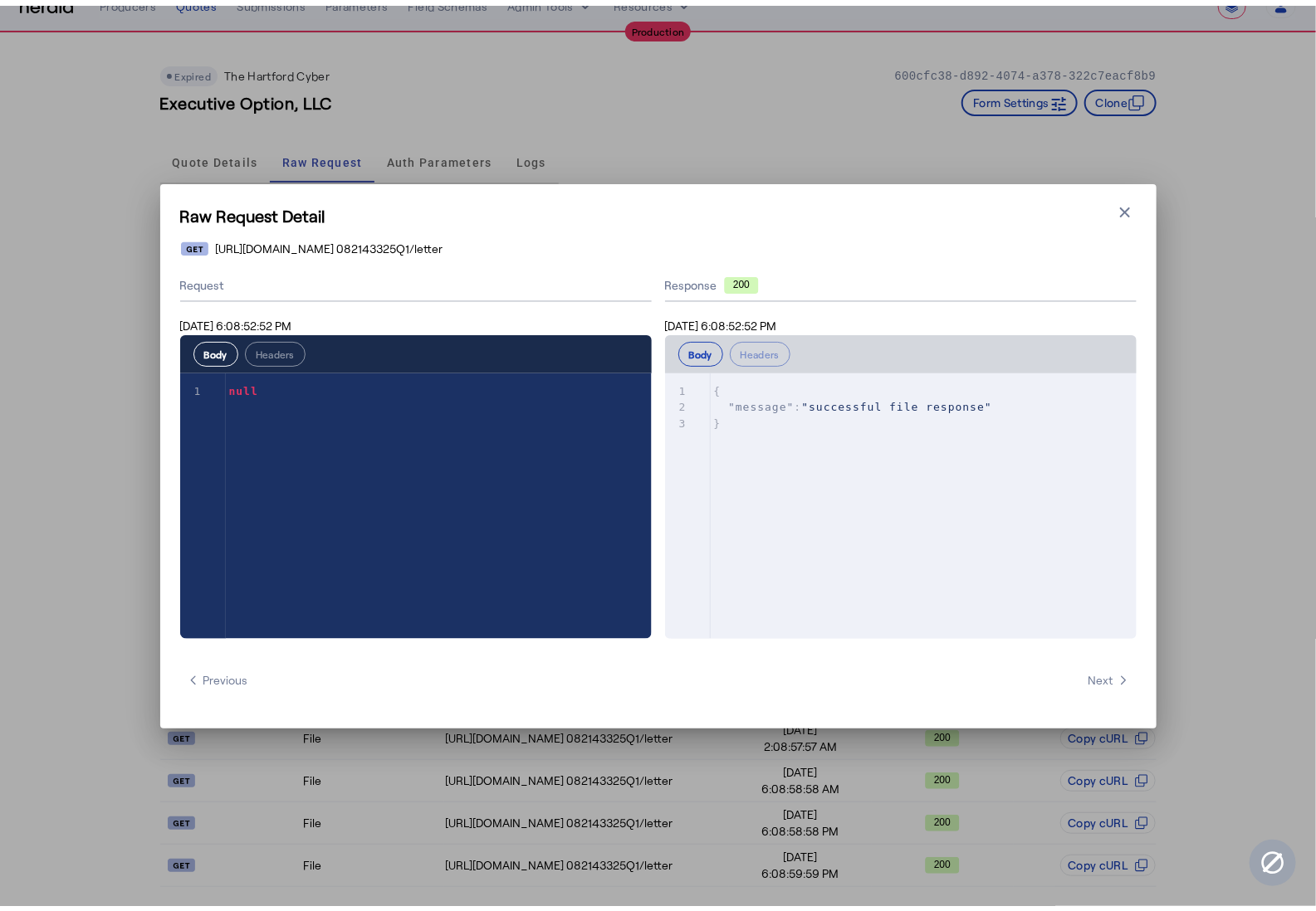
scroll to position [0, 0]
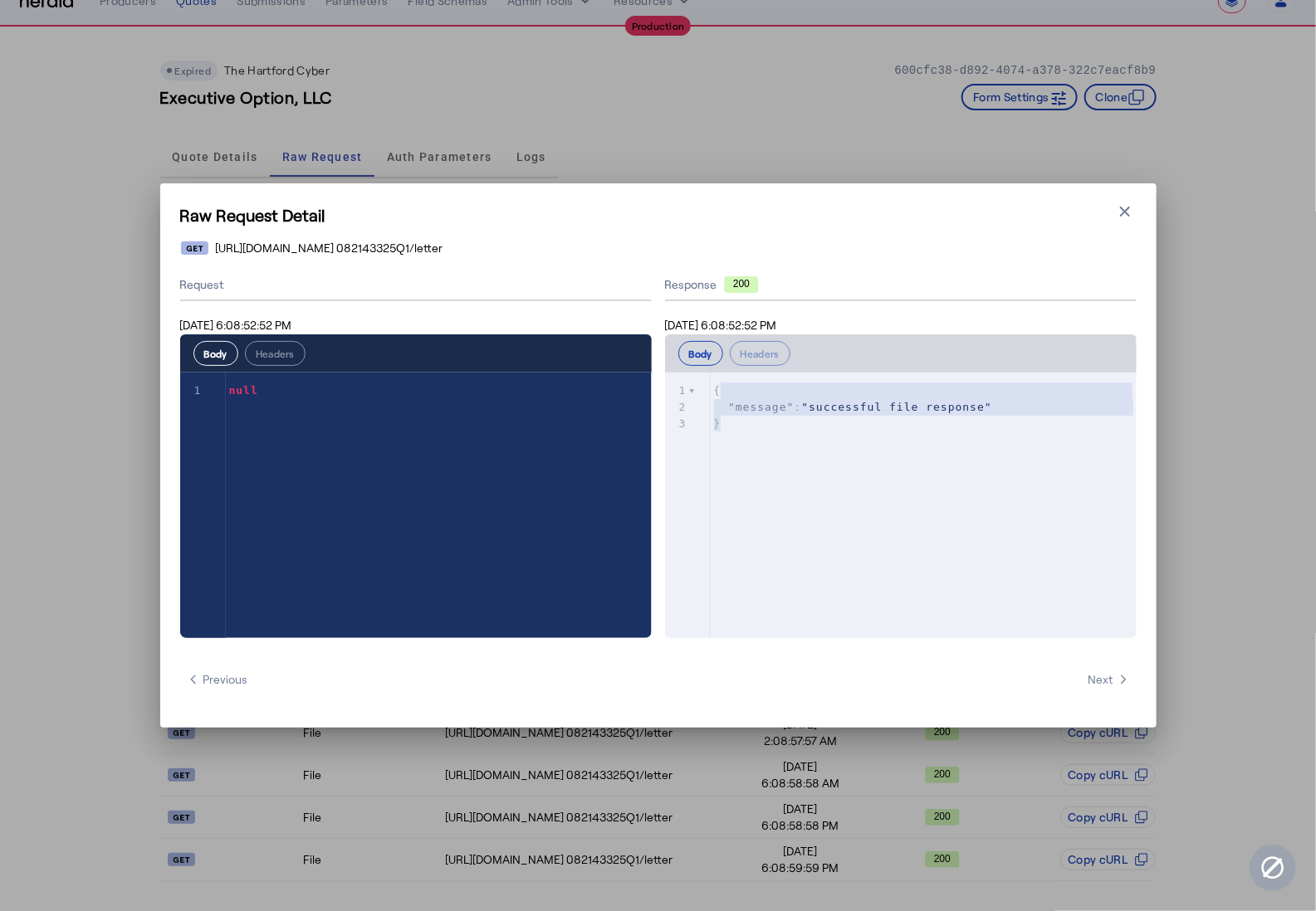
type textarea "**********"
drag, startPoint x: 882, startPoint y: 421, endPoint x: 712, endPoint y: 387, distance: 173.4
click at [712, 387] on div "1 { 2 "message" : "successful file response" 3 }" at bounding box center [929, 407] width 438 height 49
click at [1123, 213] on icon "button" at bounding box center [1125, 212] width 10 height 10
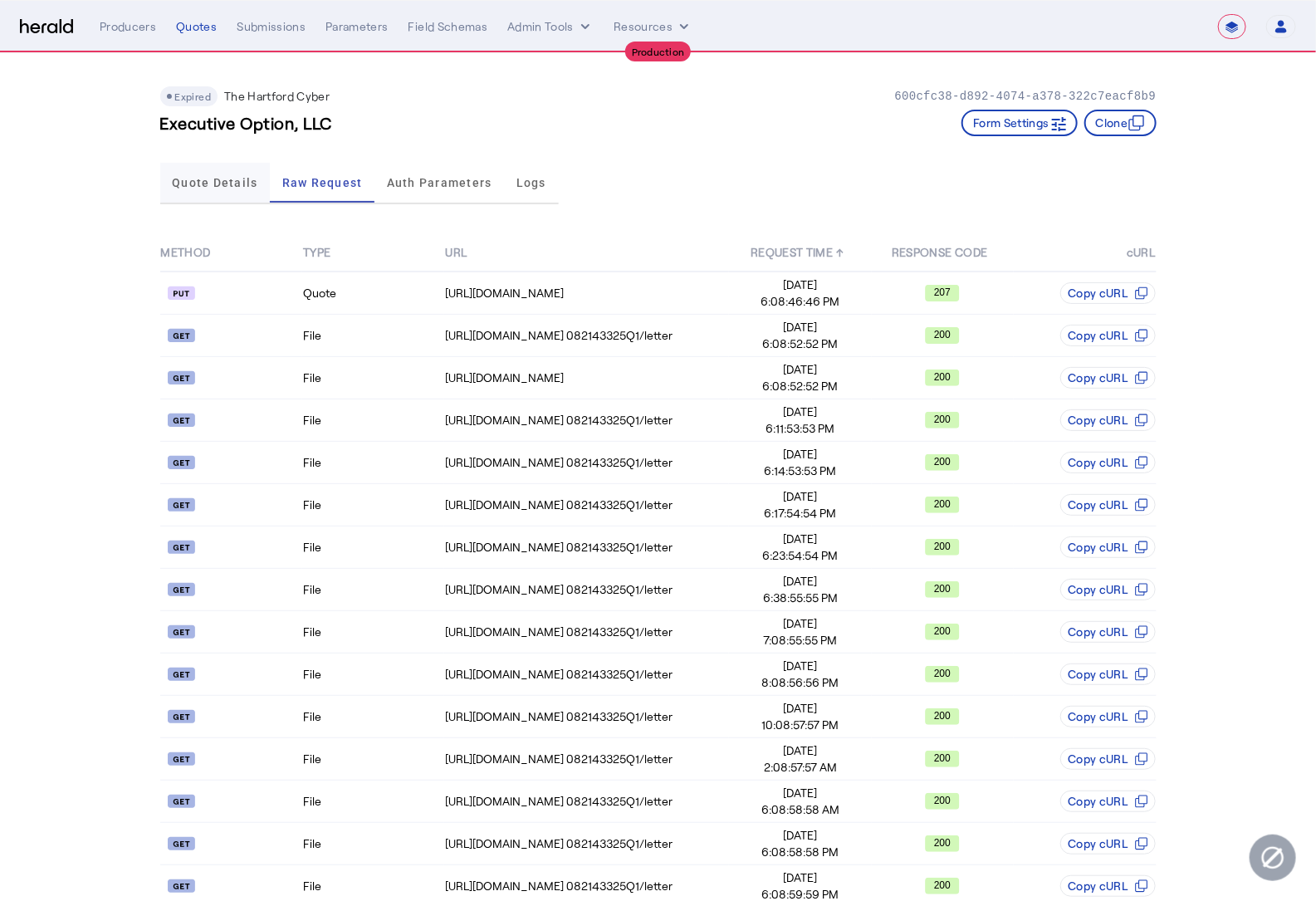
click at [234, 182] on span "Quote Details" at bounding box center [215, 182] width 85 height 11
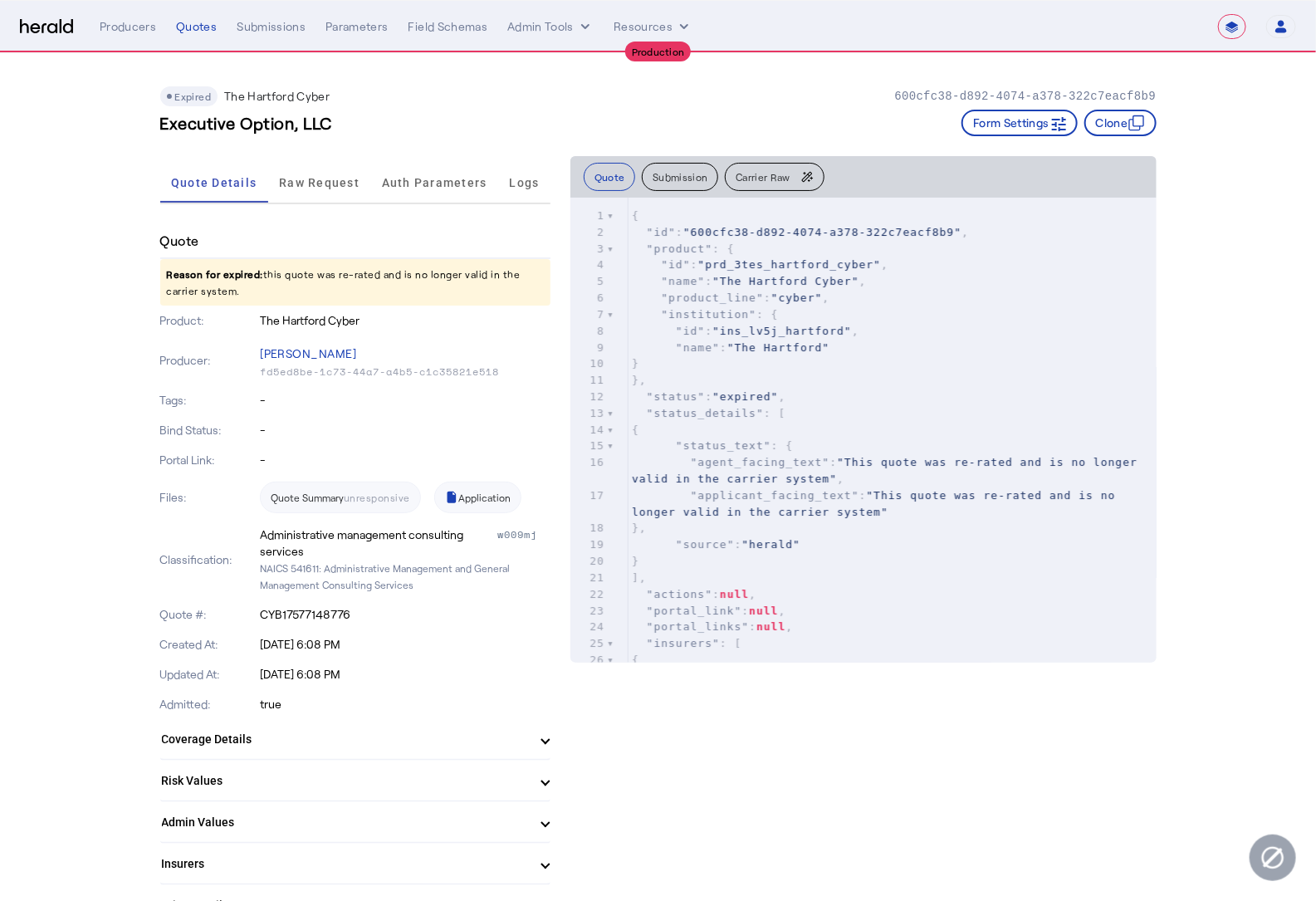
drag, startPoint x: 407, startPoint y: 497, endPoint x: 262, endPoint y: 502, distance: 145.1
click at [262, 502] on div "Files: Quote Summary unresponsive Application" at bounding box center [355, 496] width 390 height 44
click at [337, 168] on span "Raw Request" at bounding box center [319, 182] width 80 height 40
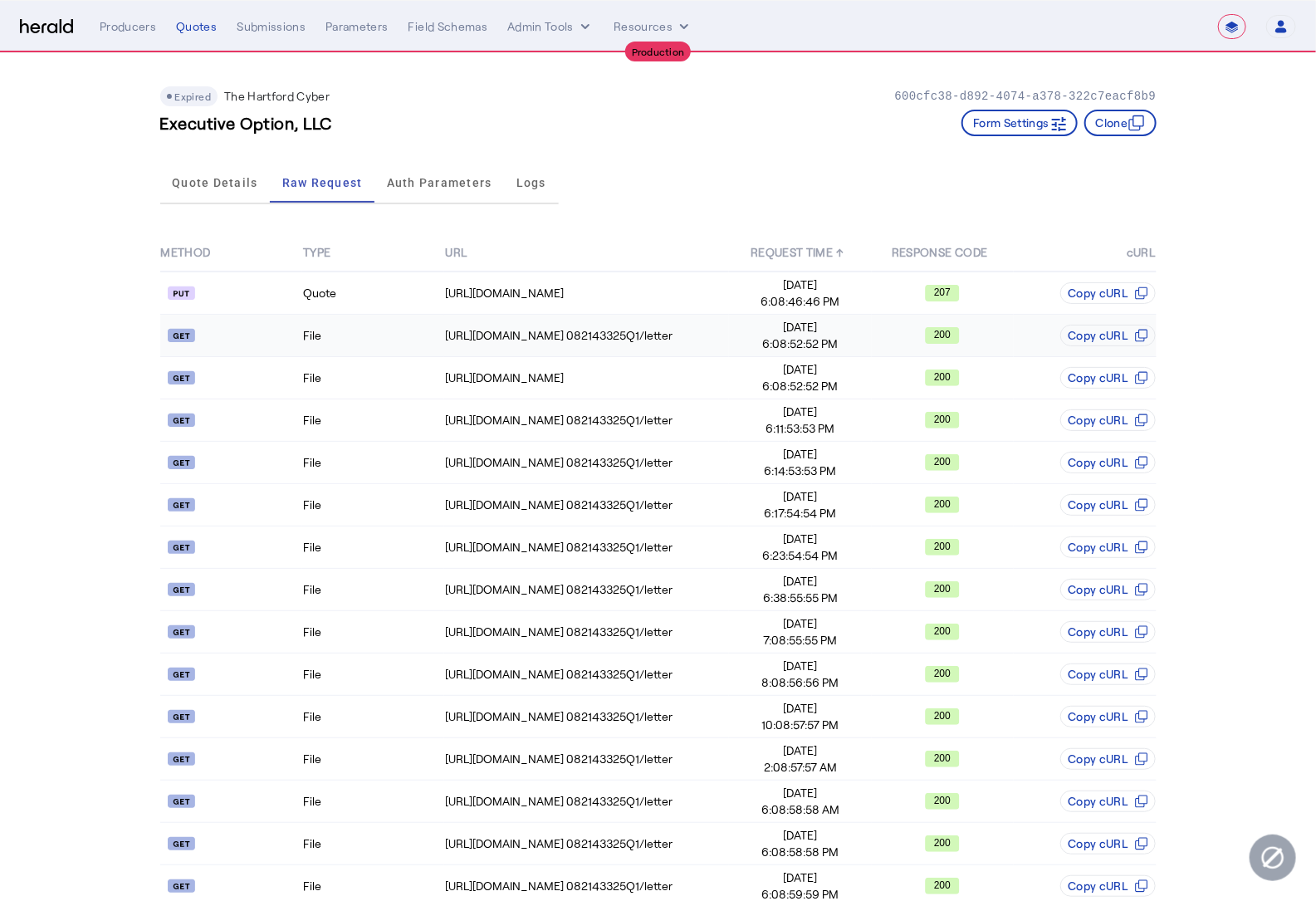
click at [350, 337] on td "File" at bounding box center [373, 336] width 142 height 43
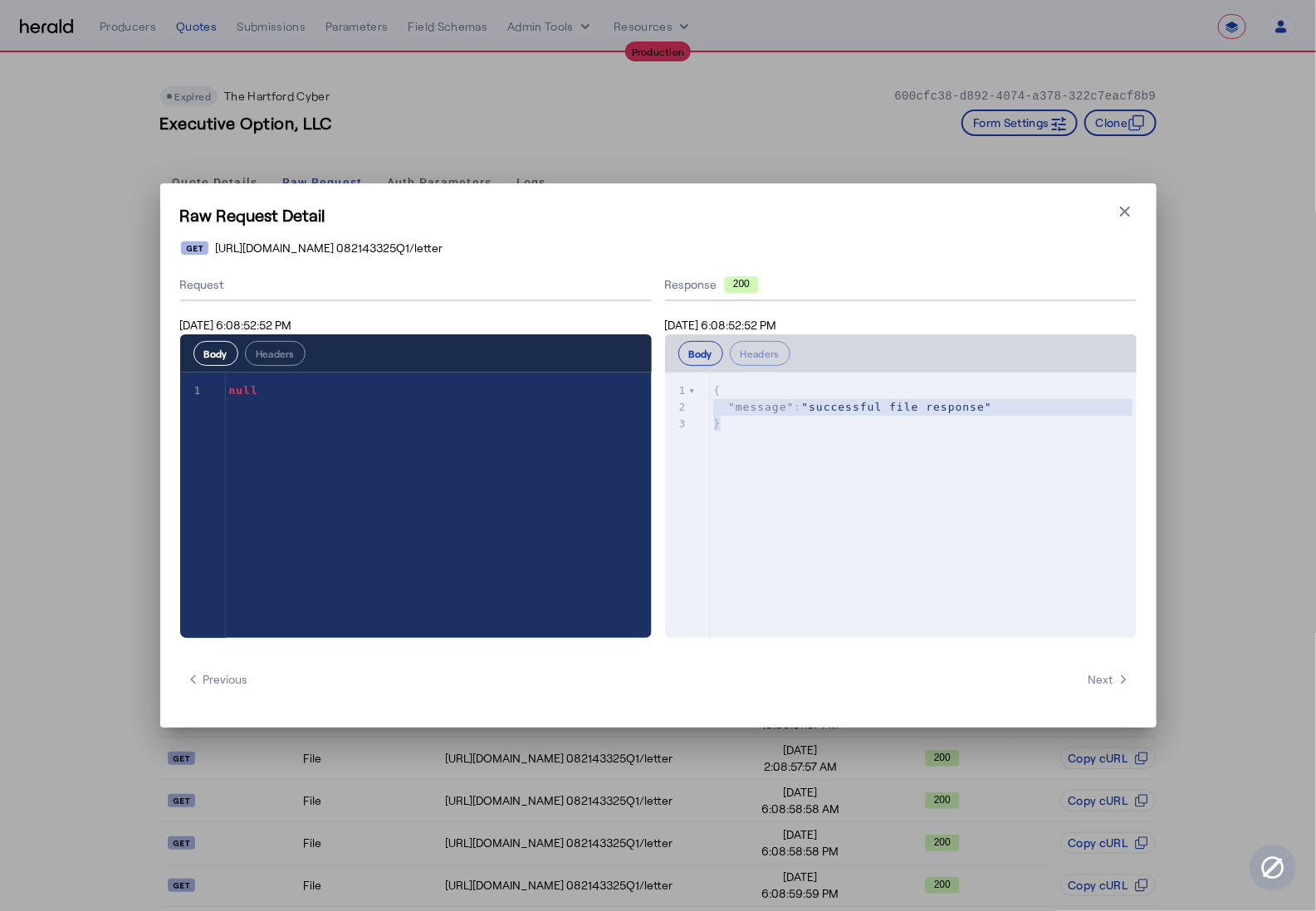
type textarea "**********"
drag, startPoint x: 904, startPoint y: 438, endPoint x: 692, endPoint y: 392, distance: 216.9
click at [711, 392] on div "x 1 { 2 "message" : "successful file response" 3 }" at bounding box center [929, 406] width 438 height 69
click at [836, 448] on div "x 1 { 2 "message" : "successful file response" 3 }" at bounding box center [922, 525] width 513 height 307
type textarea "**********"
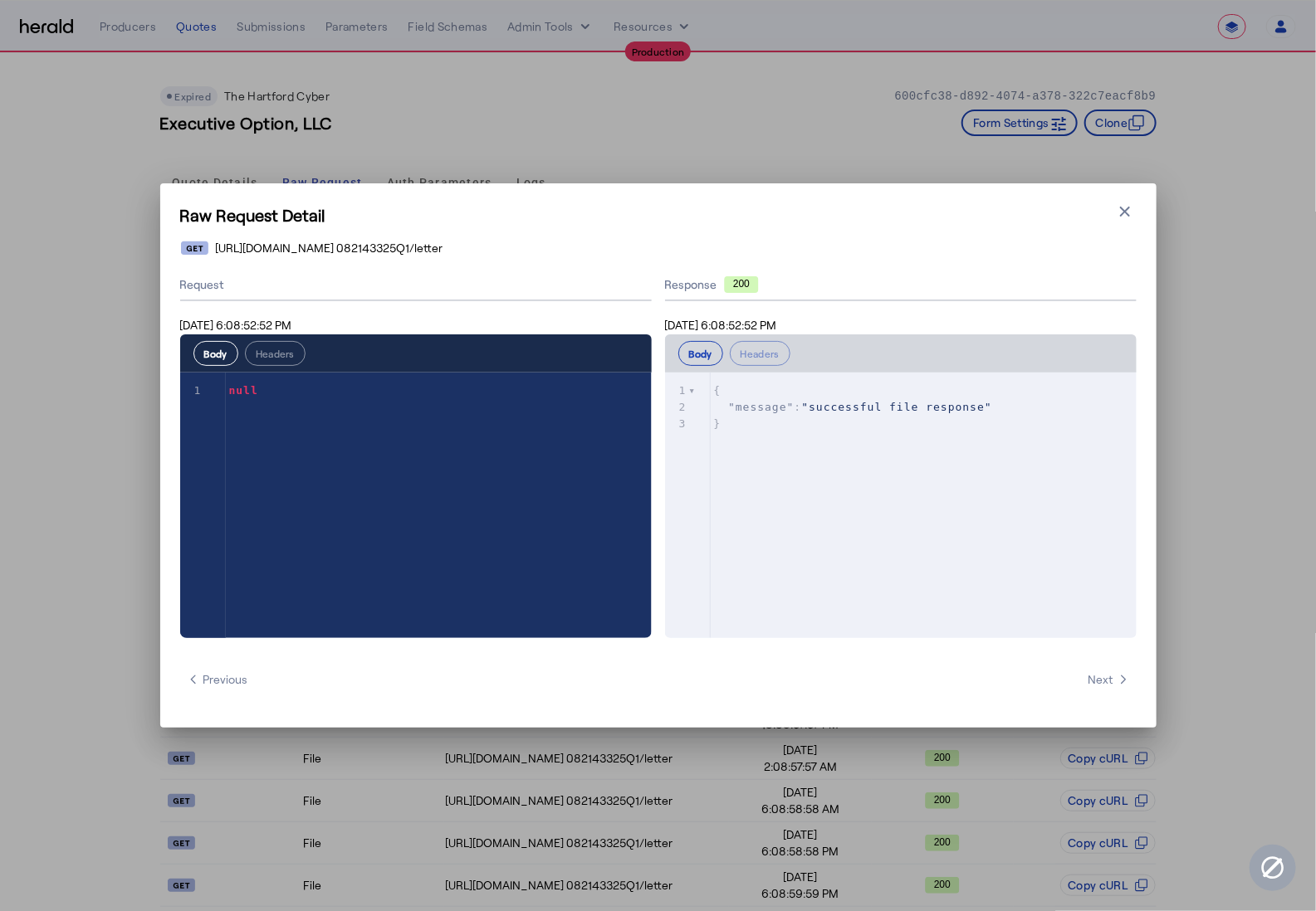
drag, startPoint x: 754, startPoint y: 420, endPoint x: 625, endPoint y: 361, distance: 141.9
click at [651, 376] on div "**********" at bounding box center [659, 454] width 957 height 369
click at [877, 455] on div "x 1 { 2 "message" : "successful file response" 3 }" at bounding box center [922, 525] width 513 height 307
click at [1115, 216] on button "Close modal" at bounding box center [1125, 212] width 24 height 24
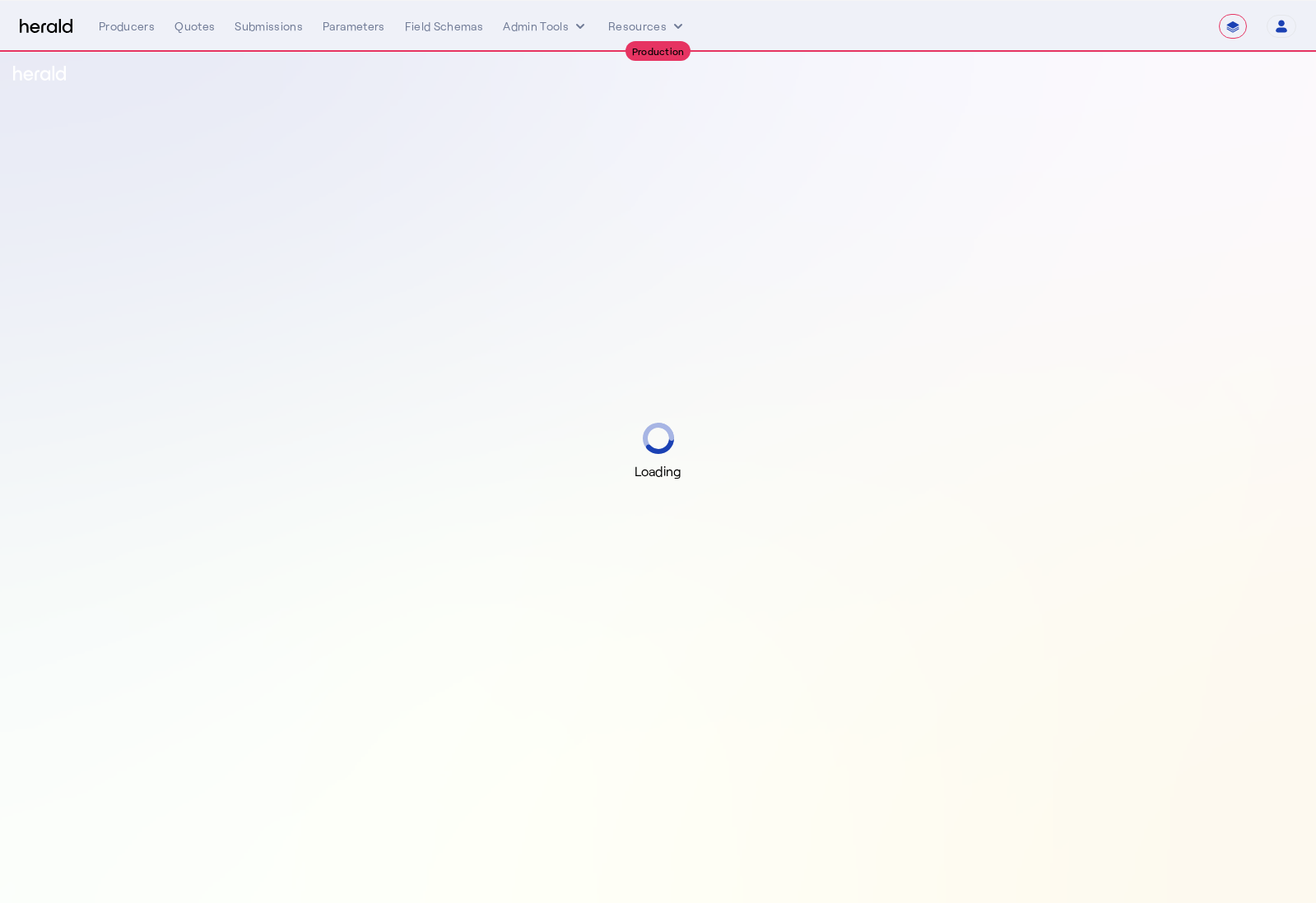
select select "**********"
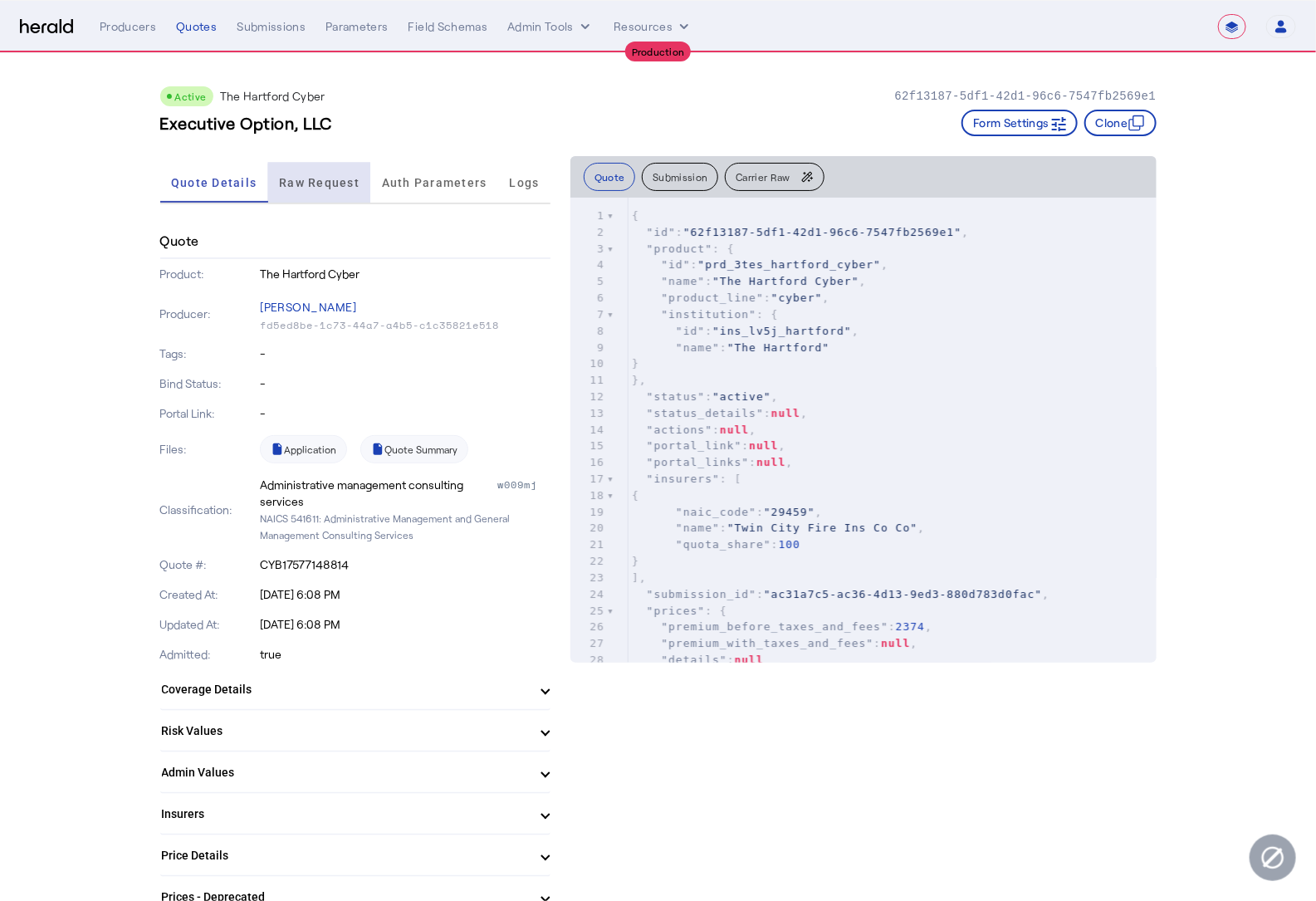
click at [342, 182] on span "Raw Request" at bounding box center [319, 182] width 80 height 11
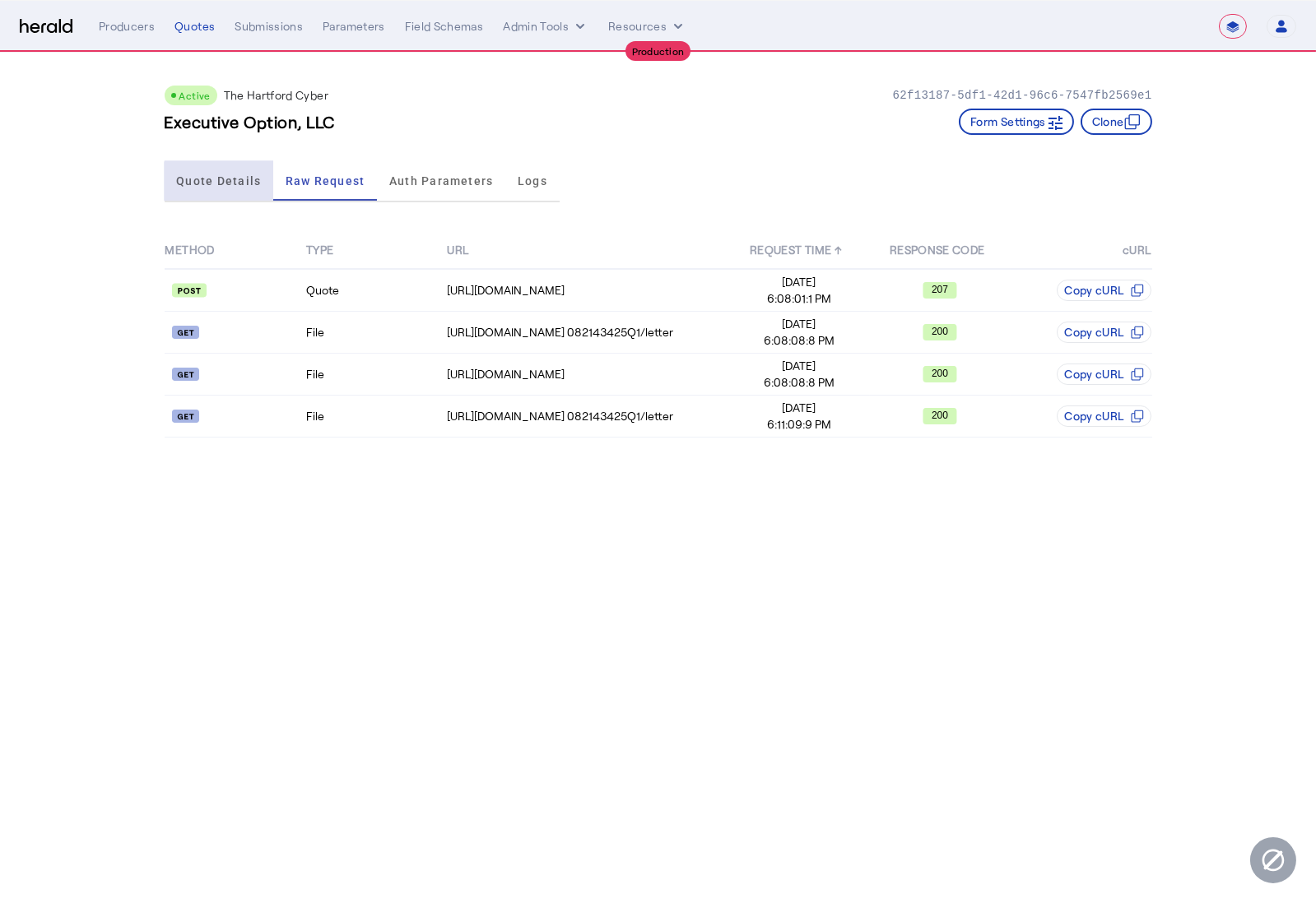
click at [234, 185] on span "Quote Details" at bounding box center [218, 181] width 84 height 11
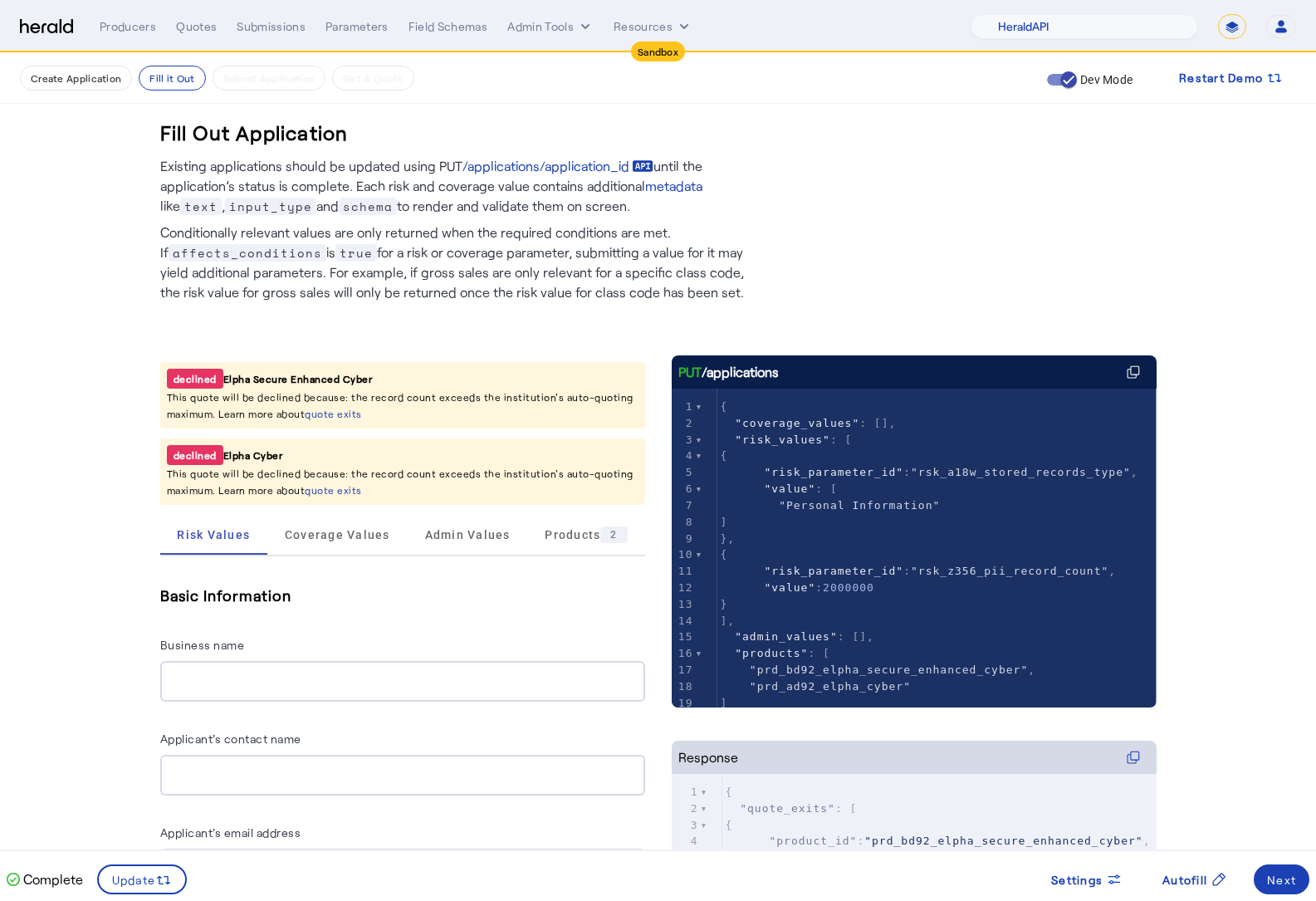
select select "pfm_2v8p_herald_api"
select select "*******"
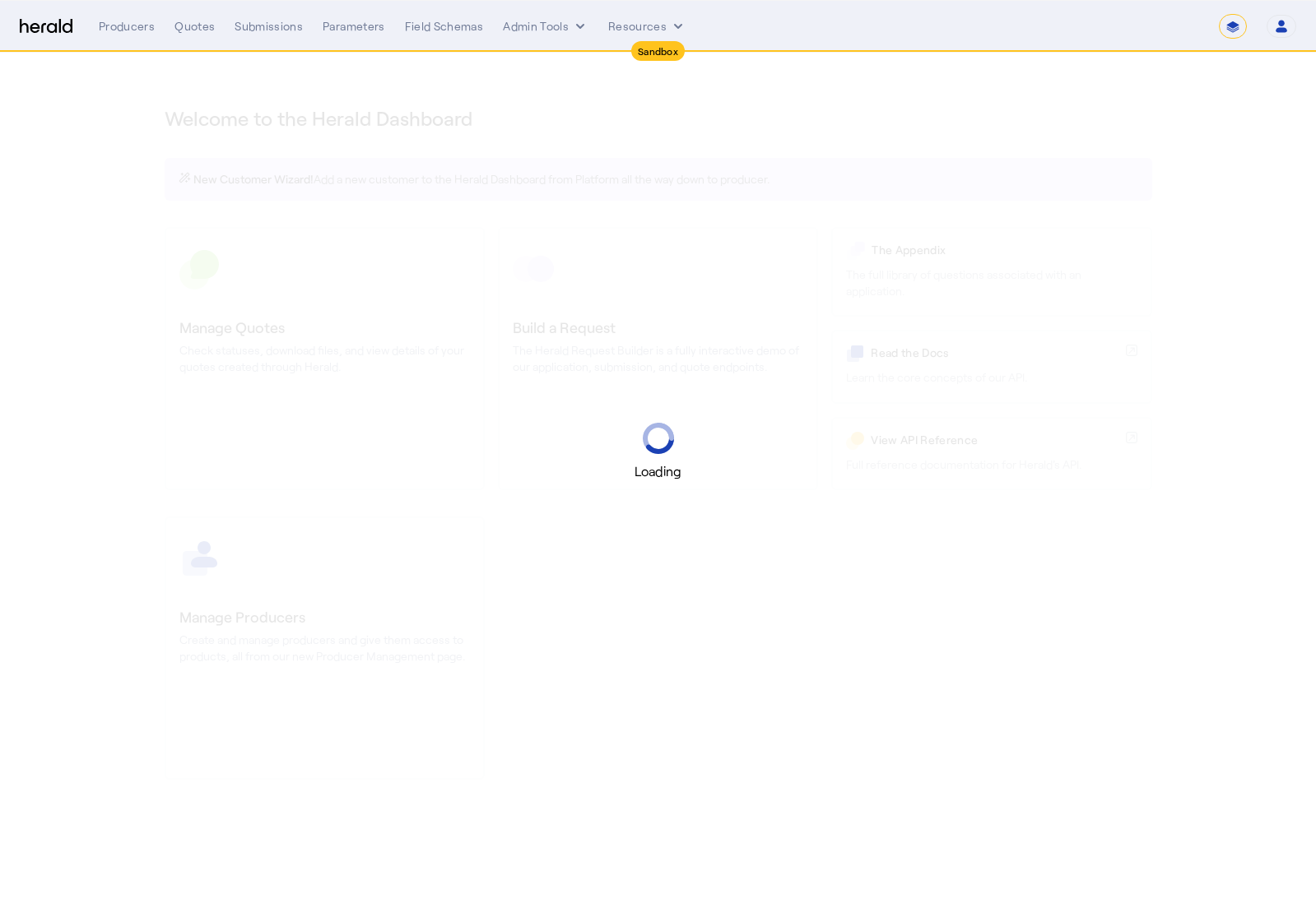
select select "*******"
select select "pfm_2v8p_herald_api"
select select "*******"
select select "pfm_2v8p_herald_api"
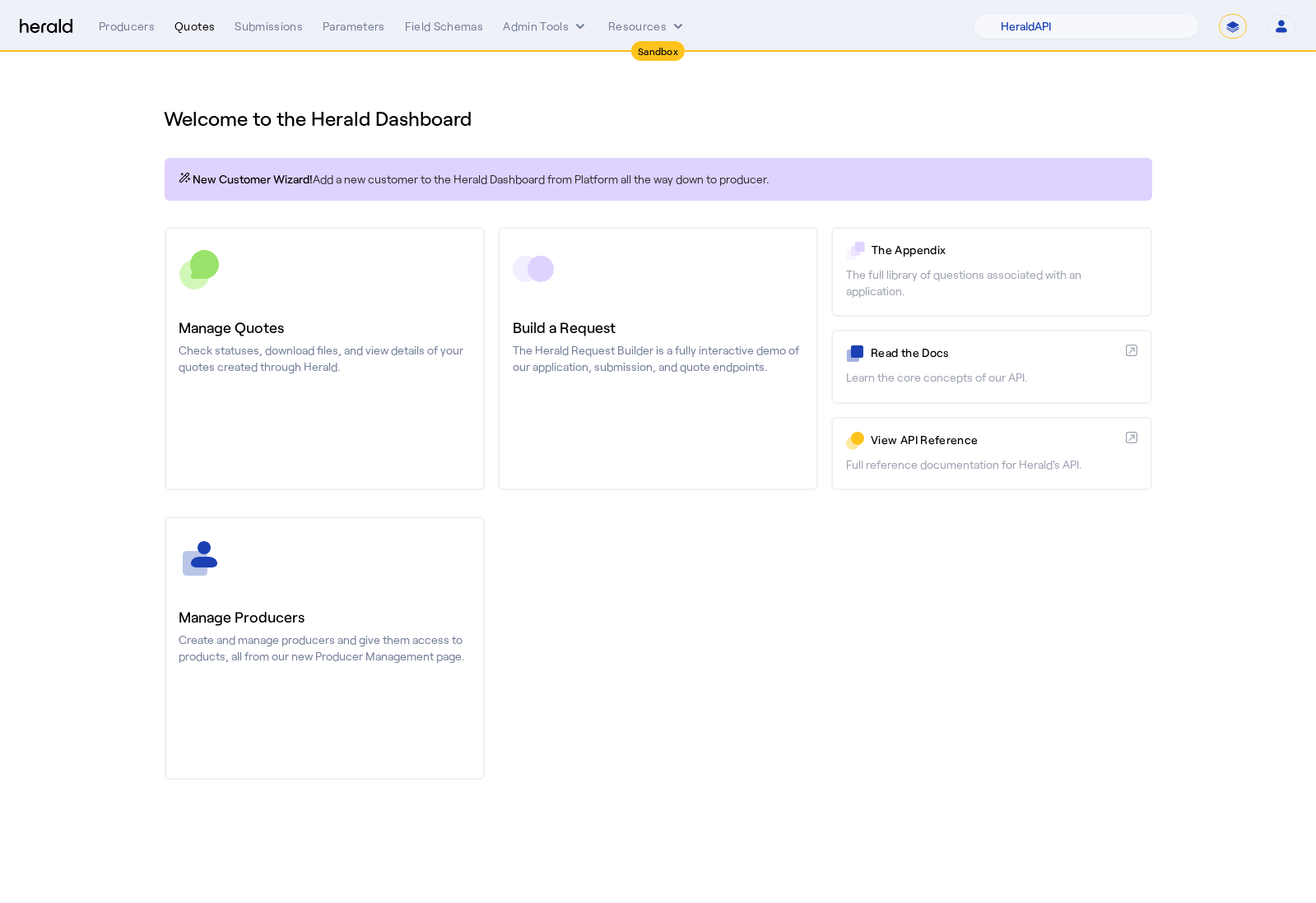
click at [201, 27] on div "Quotes" at bounding box center [194, 26] width 40 height 17
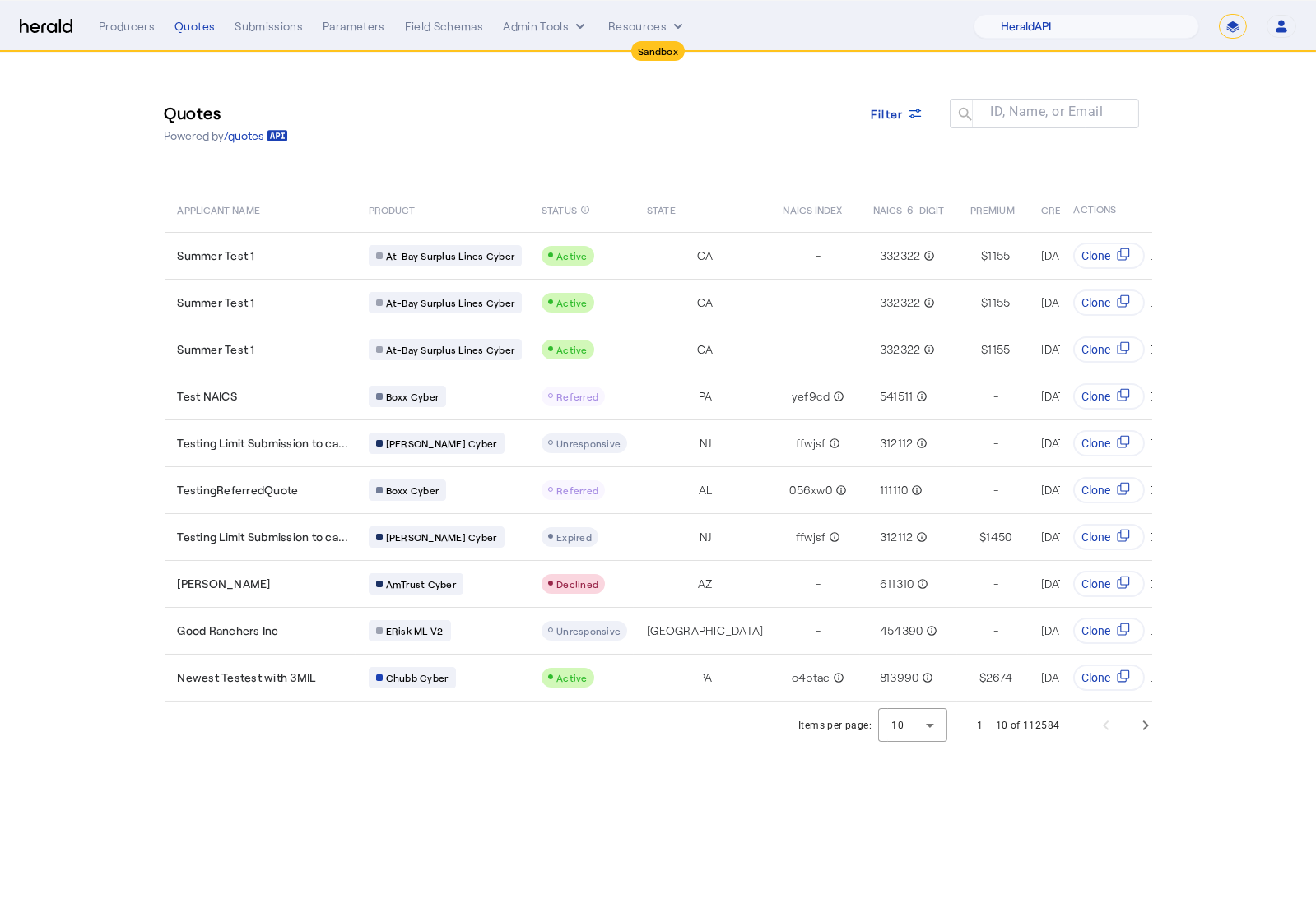
click at [1237, 27] on select "**********" at bounding box center [1233, 26] width 28 height 24
select select "**********"
click at [1219, 14] on select "**********" at bounding box center [1233, 26] width 28 height 24
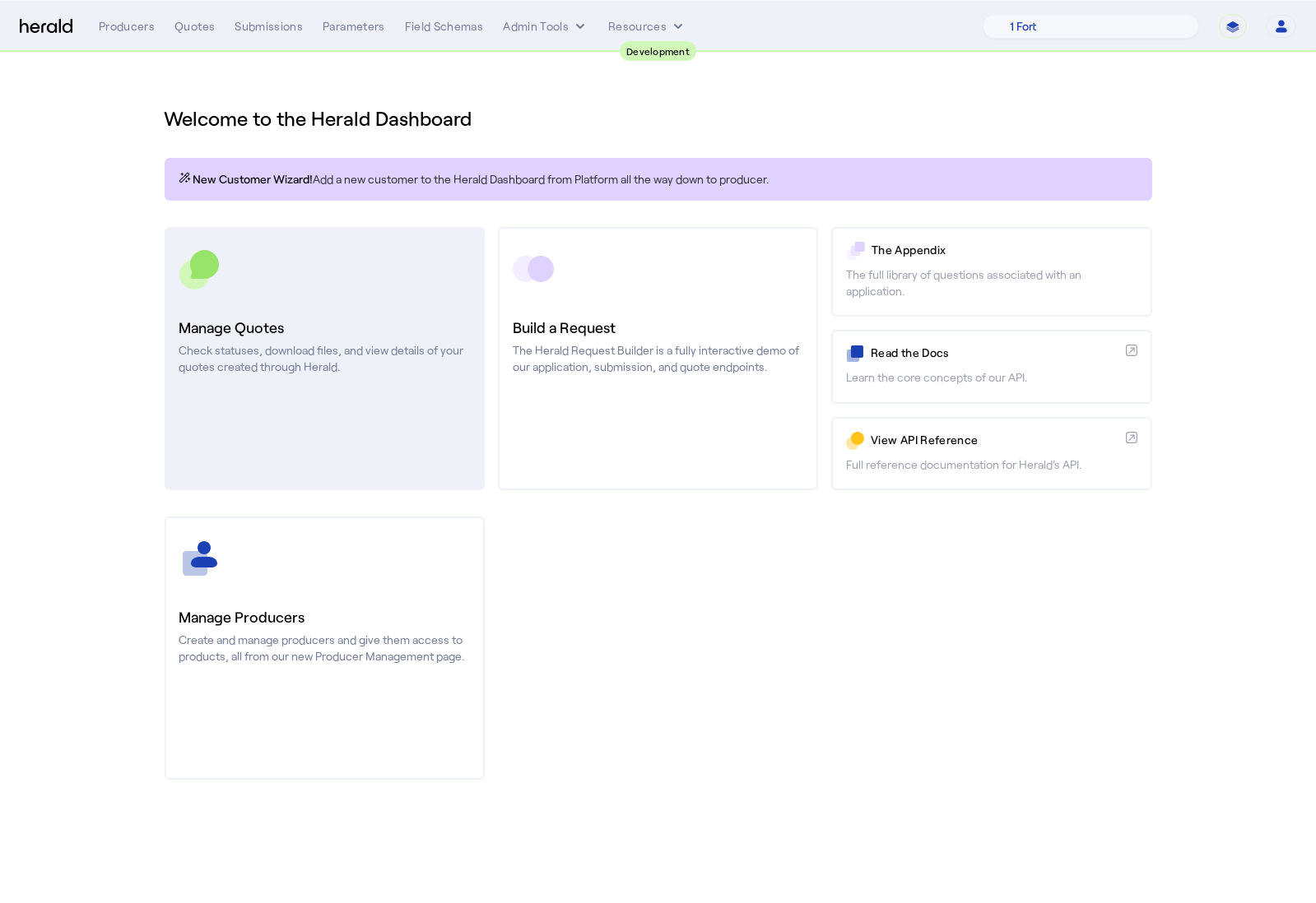
click at [359, 321] on h3 "Manage Quotes" at bounding box center [324, 327] width 290 height 23
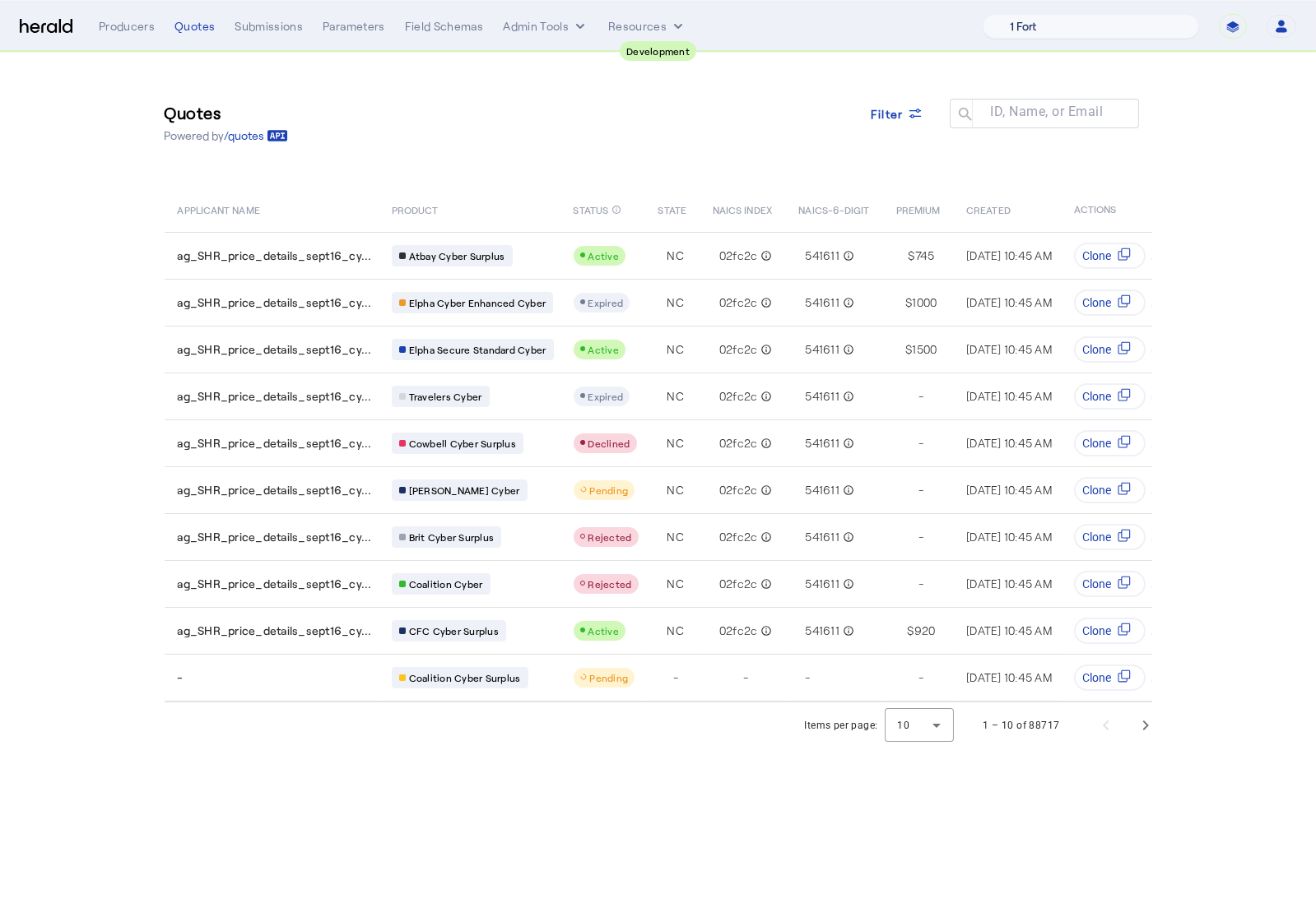
click at [1145, 30] on select "1 Fort A Demo Platform A New Platform Test Bam Batch Test Platform Beep Beep Bo…" at bounding box center [1090, 26] width 216 height 24
select select "pfm_z9k1_growthmill"
click at [1025, 14] on select "1 Fort A Demo Platform A New Platform Test Bam Batch Test Platform Beep Beep Bo…" at bounding box center [1090, 26] width 216 height 24
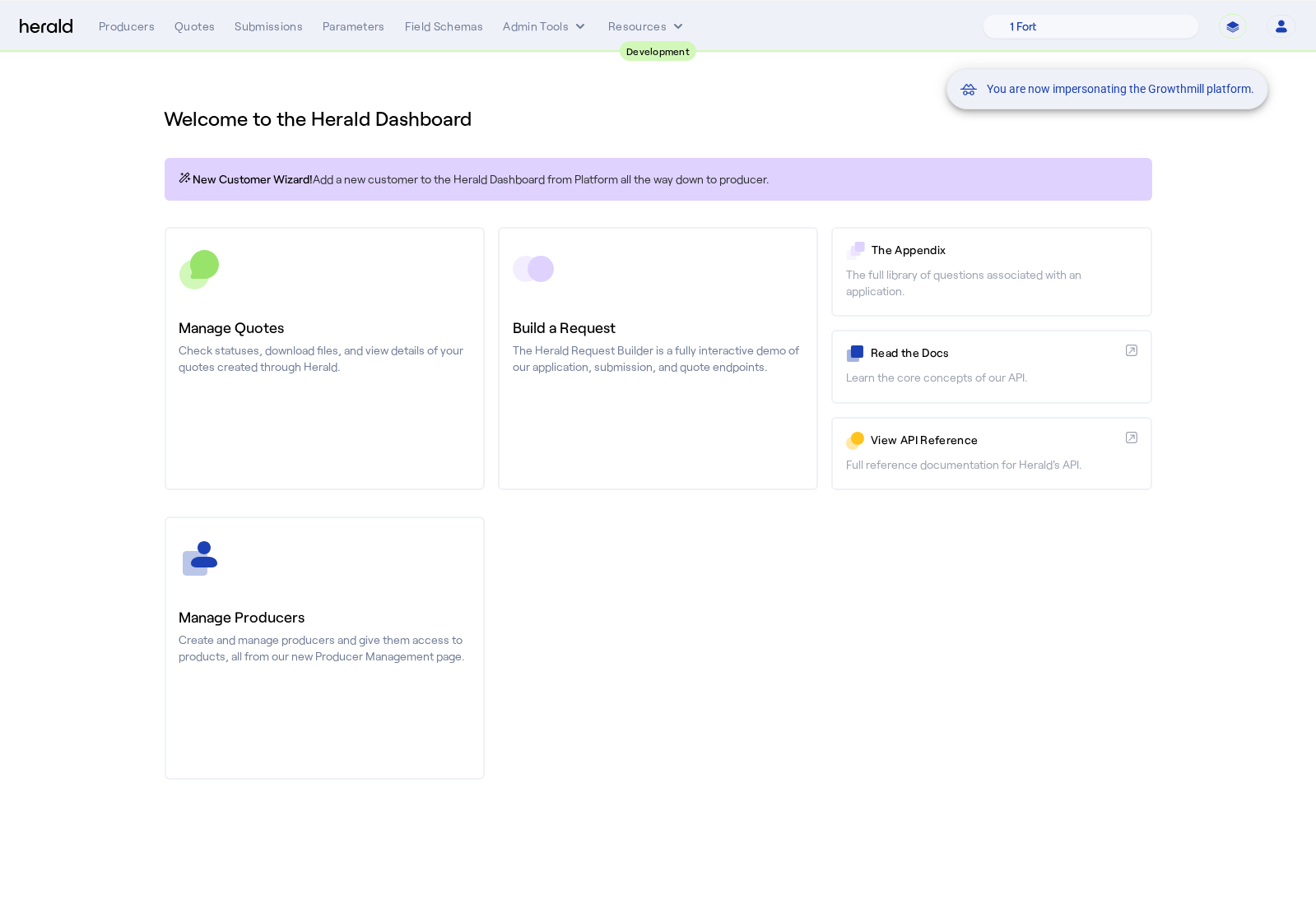
click at [439, 291] on div "You are now impersonating the Growthmill platform." at bounding box center [658, 452] width 1316 height 903
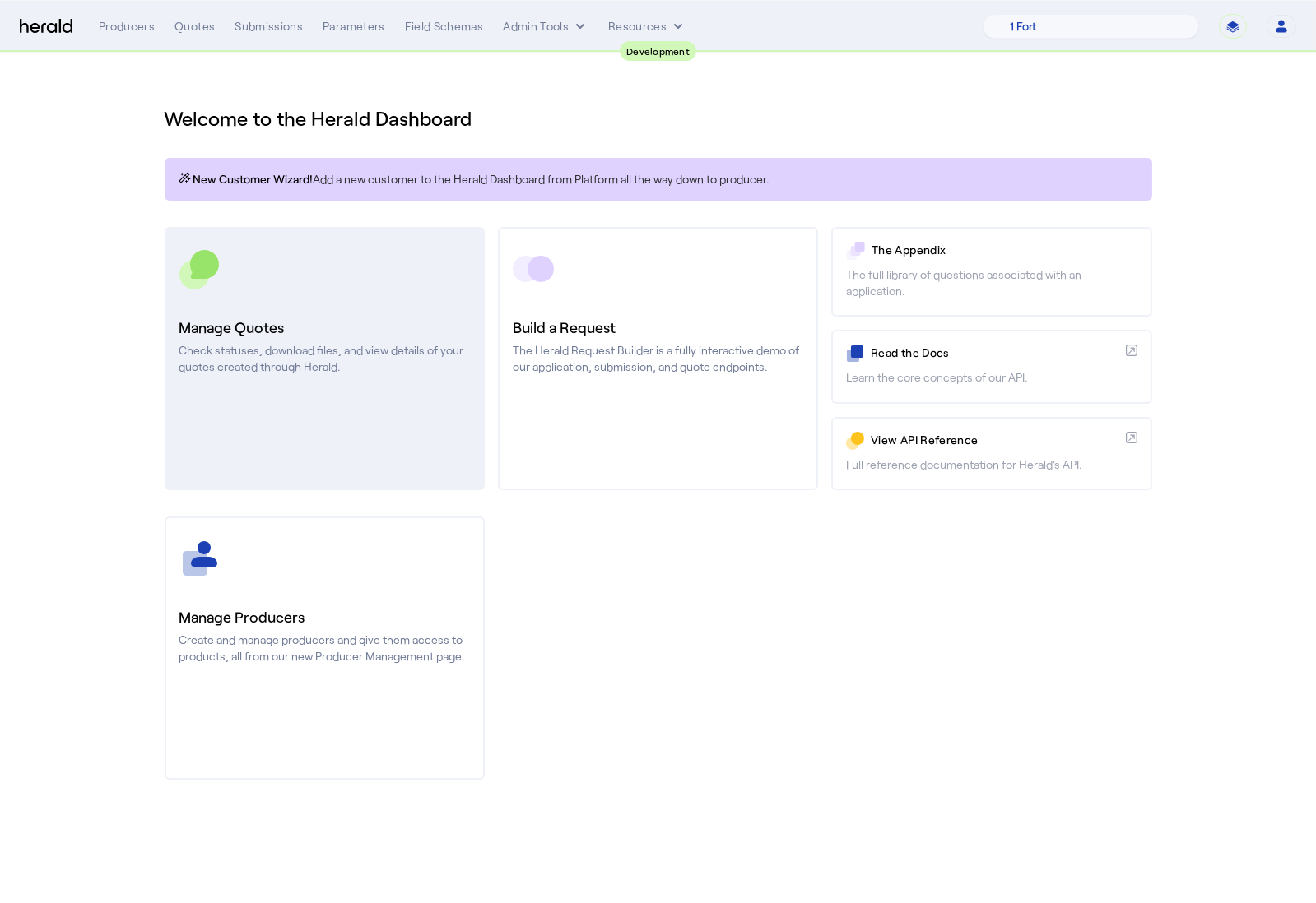
click at [352, 316] on h3 "Manage Quotes" at bounding box center [324, 327] width 290 height 23
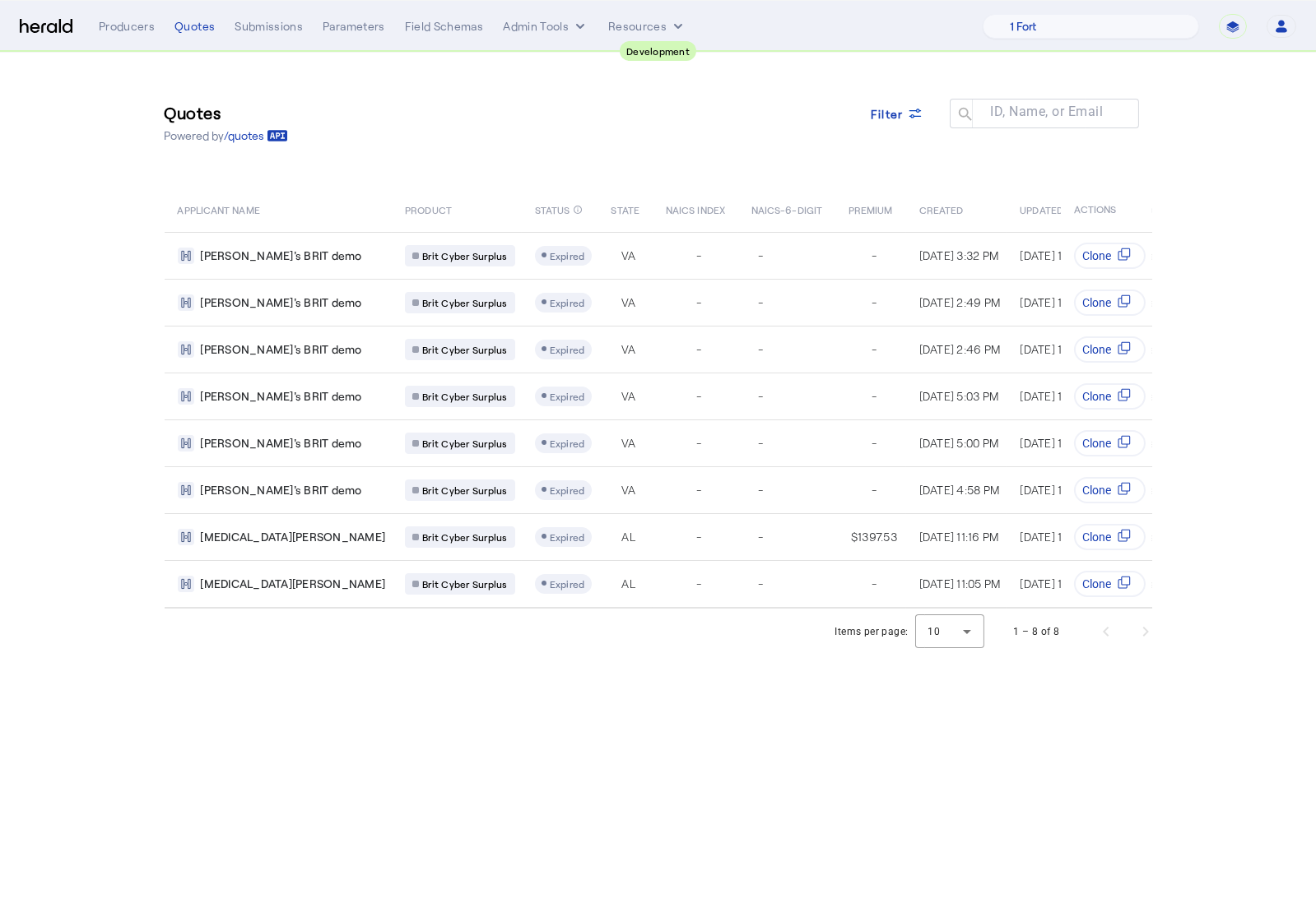
click at [1233, 26] on select "**********" at bounding box center [1233, 26] width 28 height 24
select select "*******"
click at [1219, 14] on select "**********" at bounding box center [1233, 26] width 28 height 24
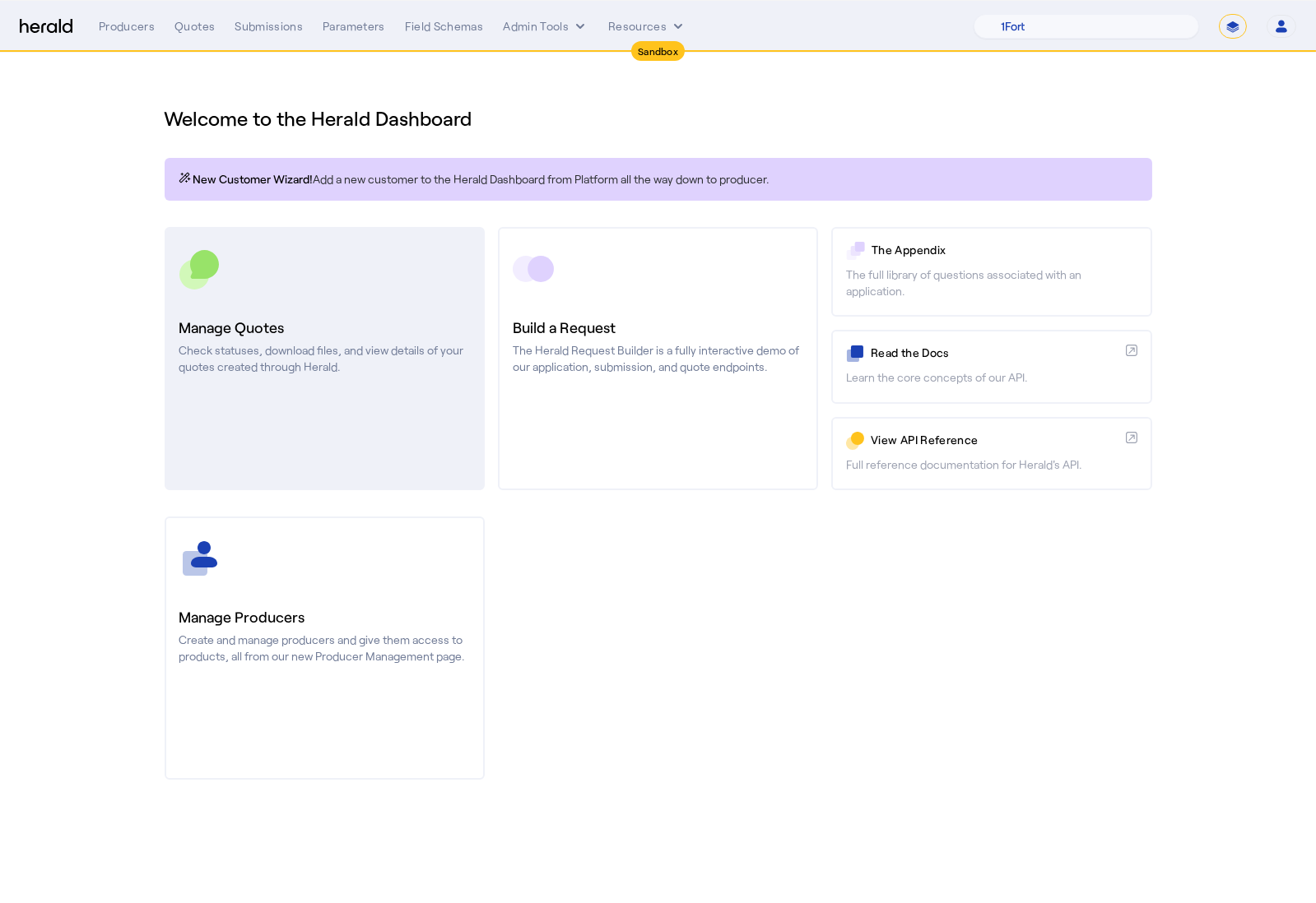
click at [315, 322] on h3 "Manage Quotes" at bounding box center [324, 327] width 290 height 23
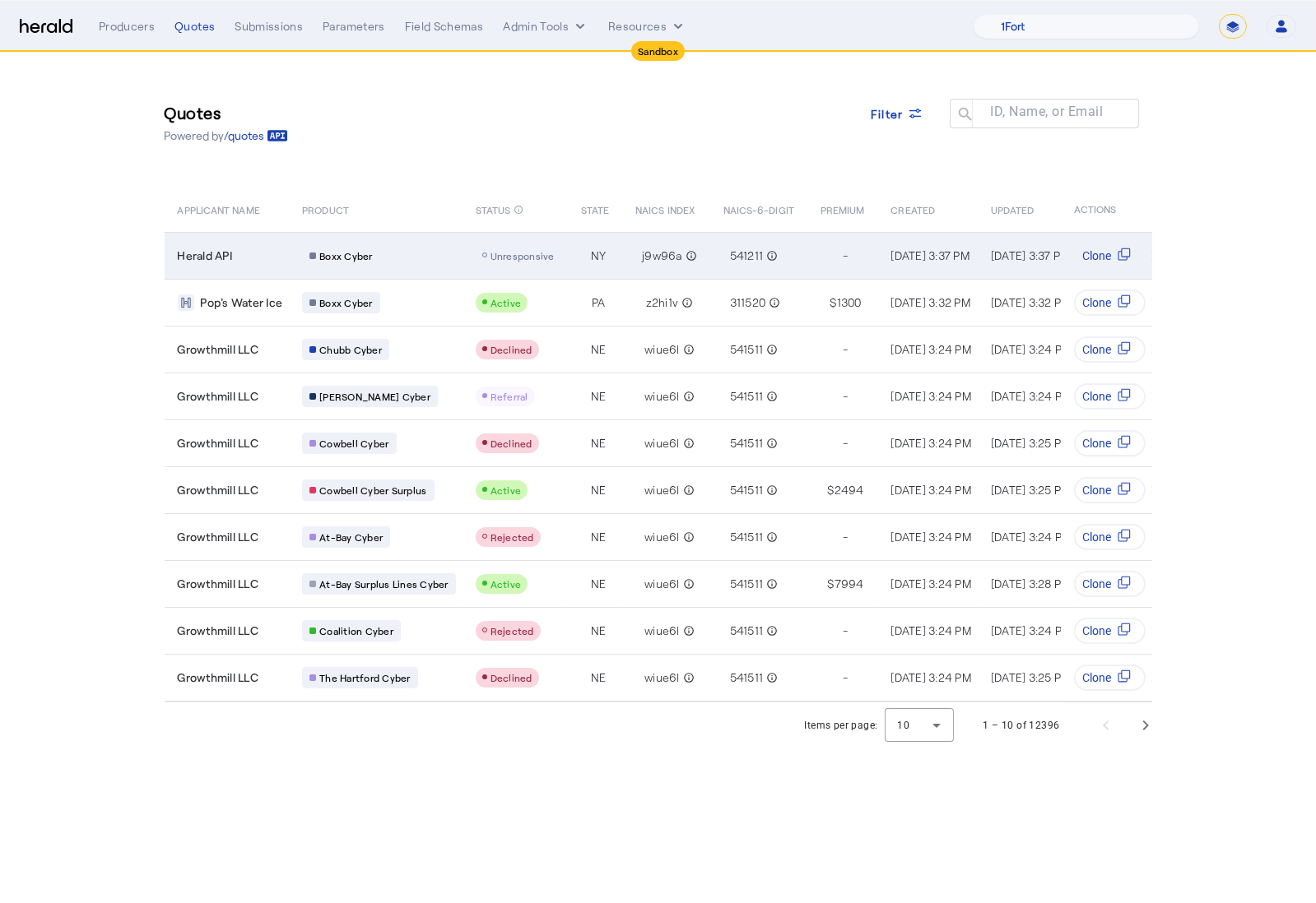
click at [253, 263] on div "Herald API" at bounding box center [230, 256] width 105 height 17
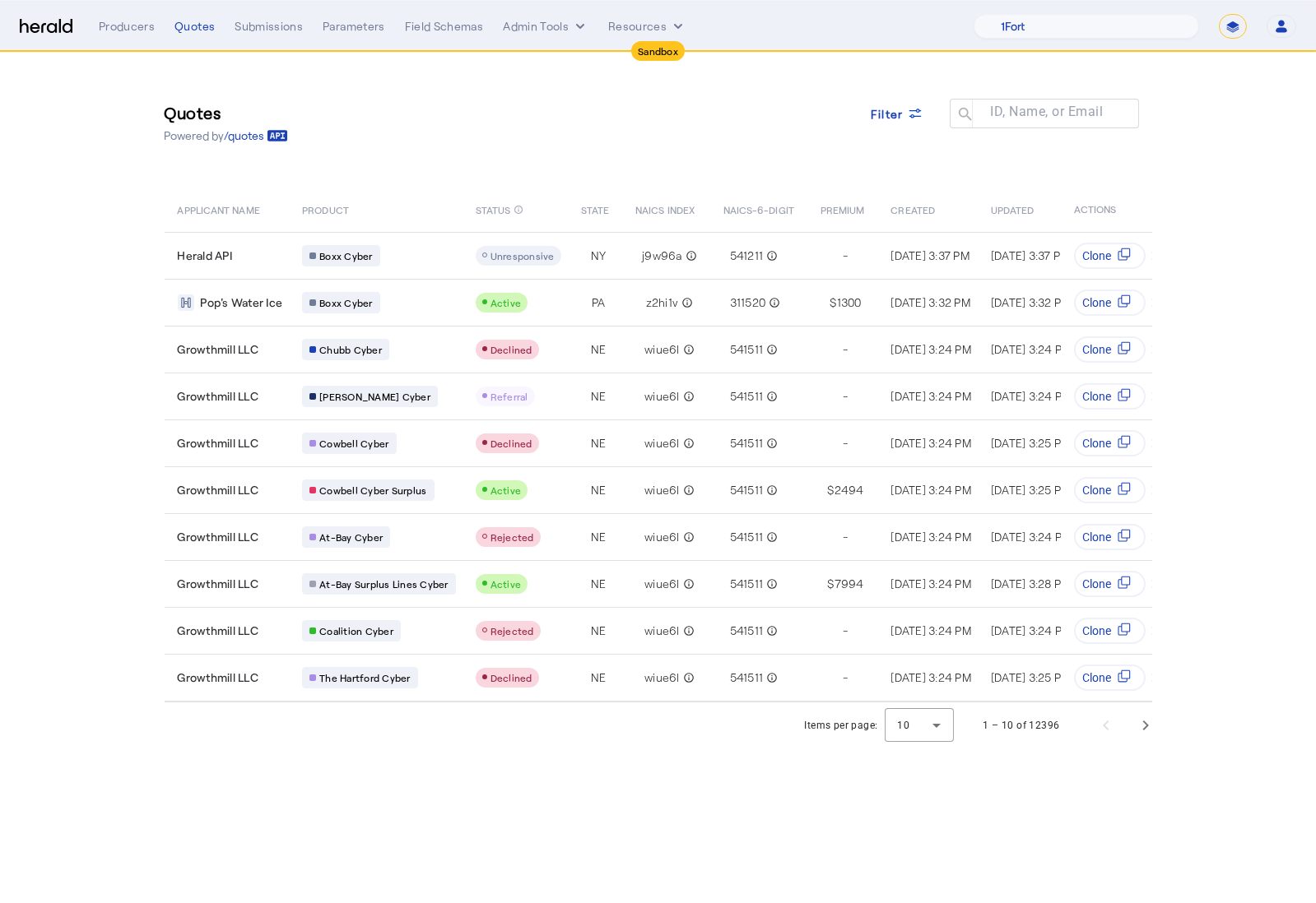
click at [50, 37] on div "Menu Producers Quotes Submissions Parameters Field Schemas Admin Tools Resource…" at bounding box center [658, 26] width 1276 height 24
click at [52, 30] on img at bounding box center [46, 26] width 52 height 16
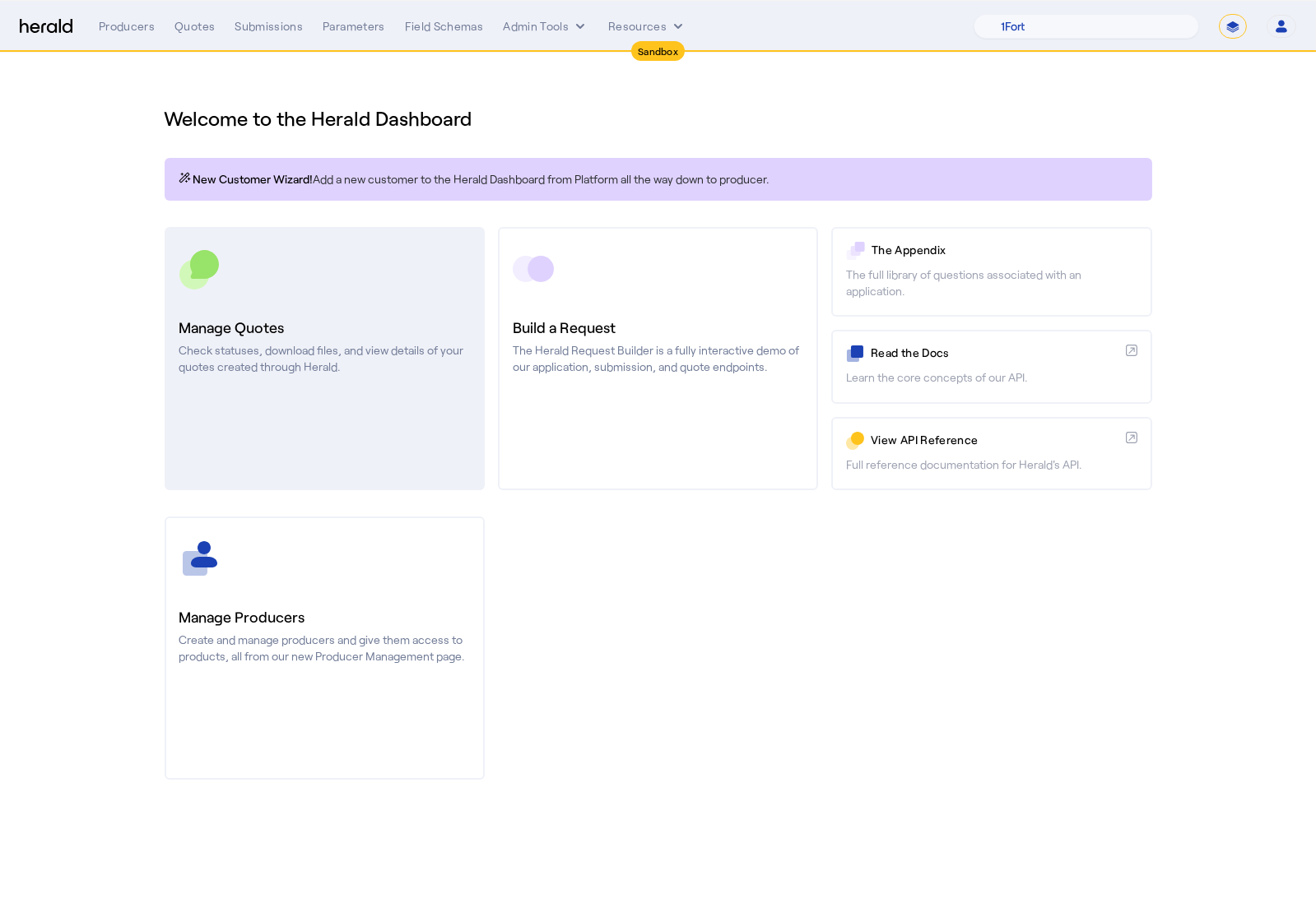
click at [294, 285] on div at bounding box center [324, 269] width 290 height 41
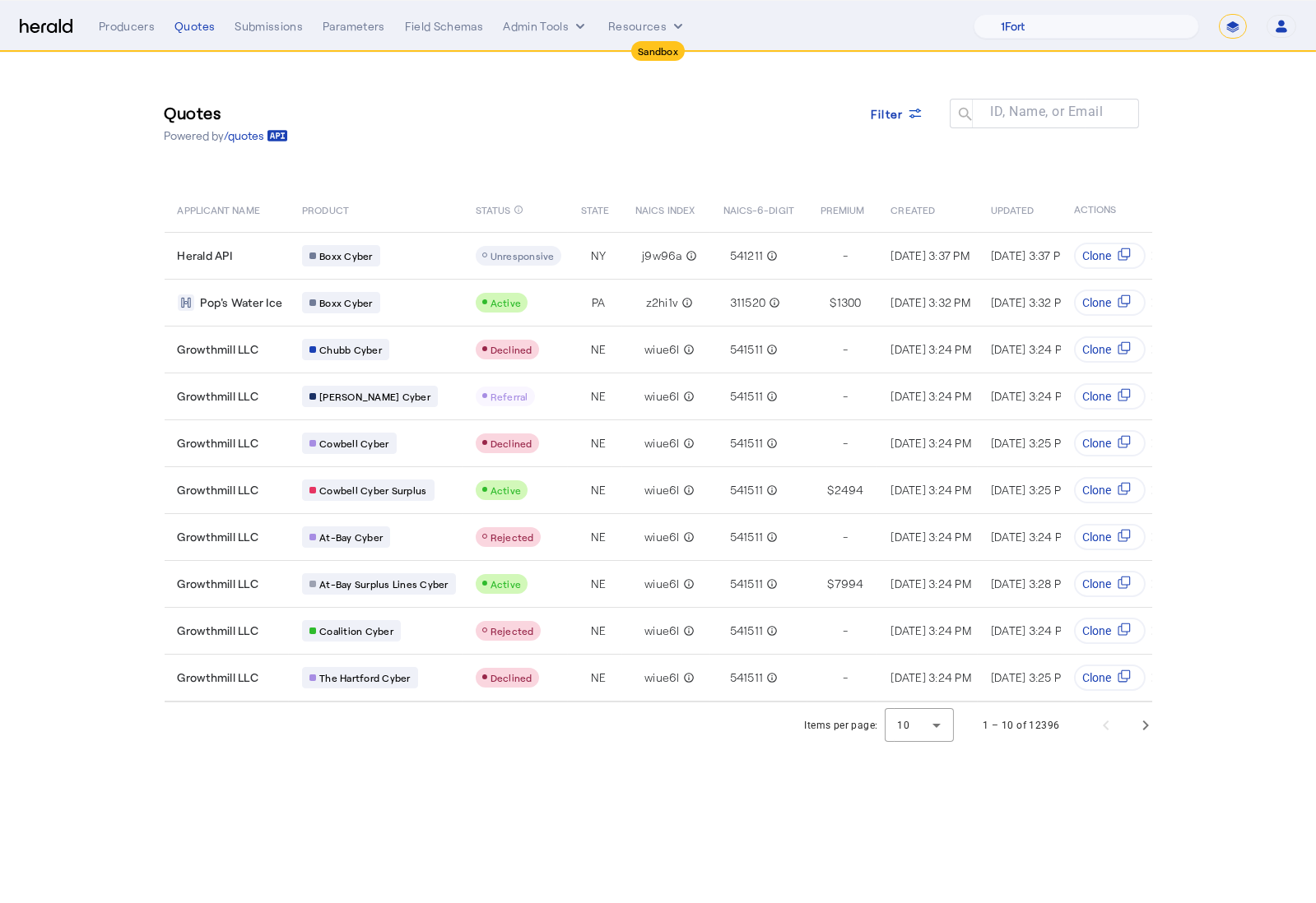
click at [71, 30] on img at bounding box center [46, 26] width 52 height 16
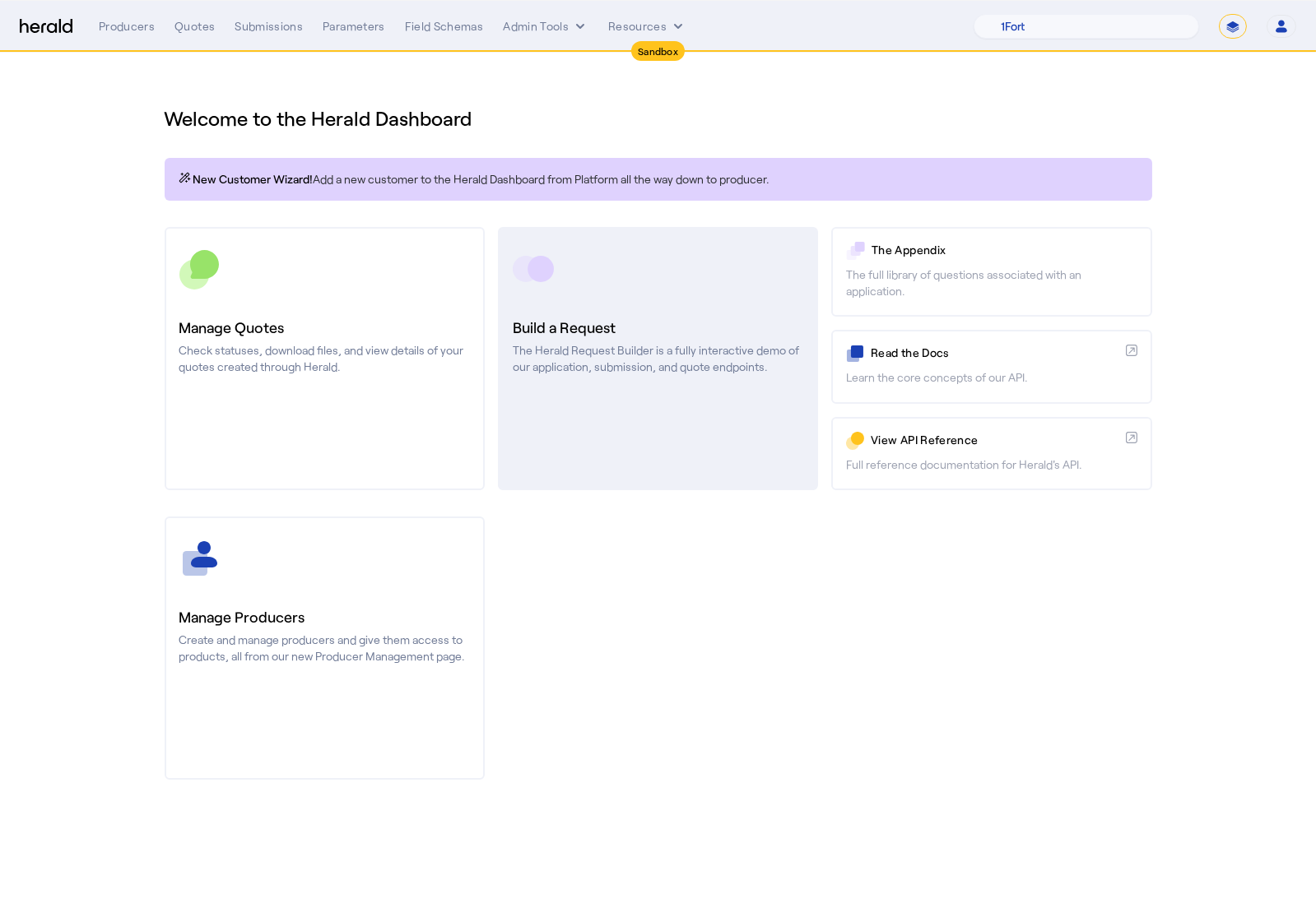
click at [605, 379] on link "Build a Request The Herald Request Builder is a fully interactive demo of our a…" at bounding box center [658, 358] width 320 height 263
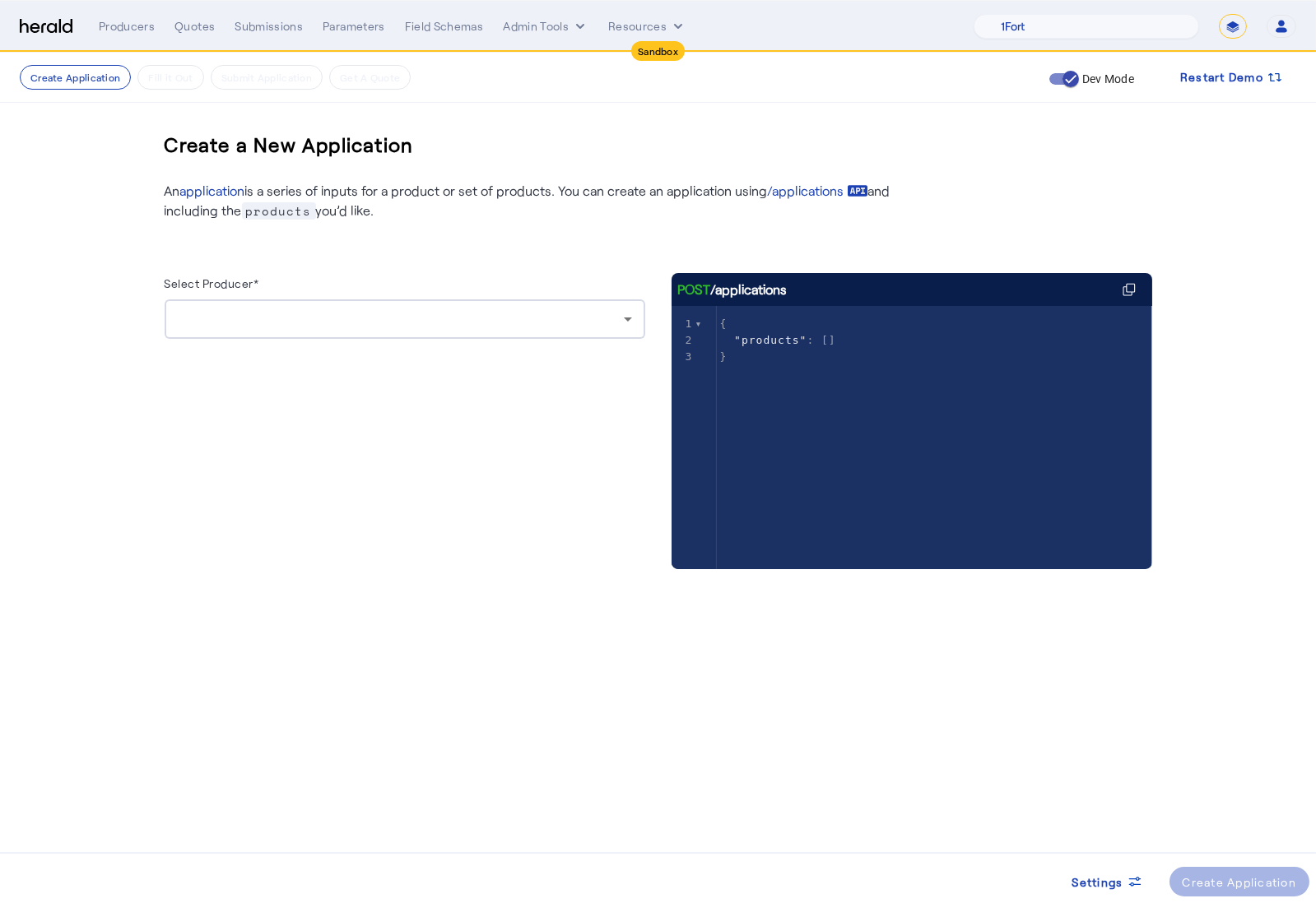
click at [442, 320] on div at bounding box center [401, 318] width 446 height 20
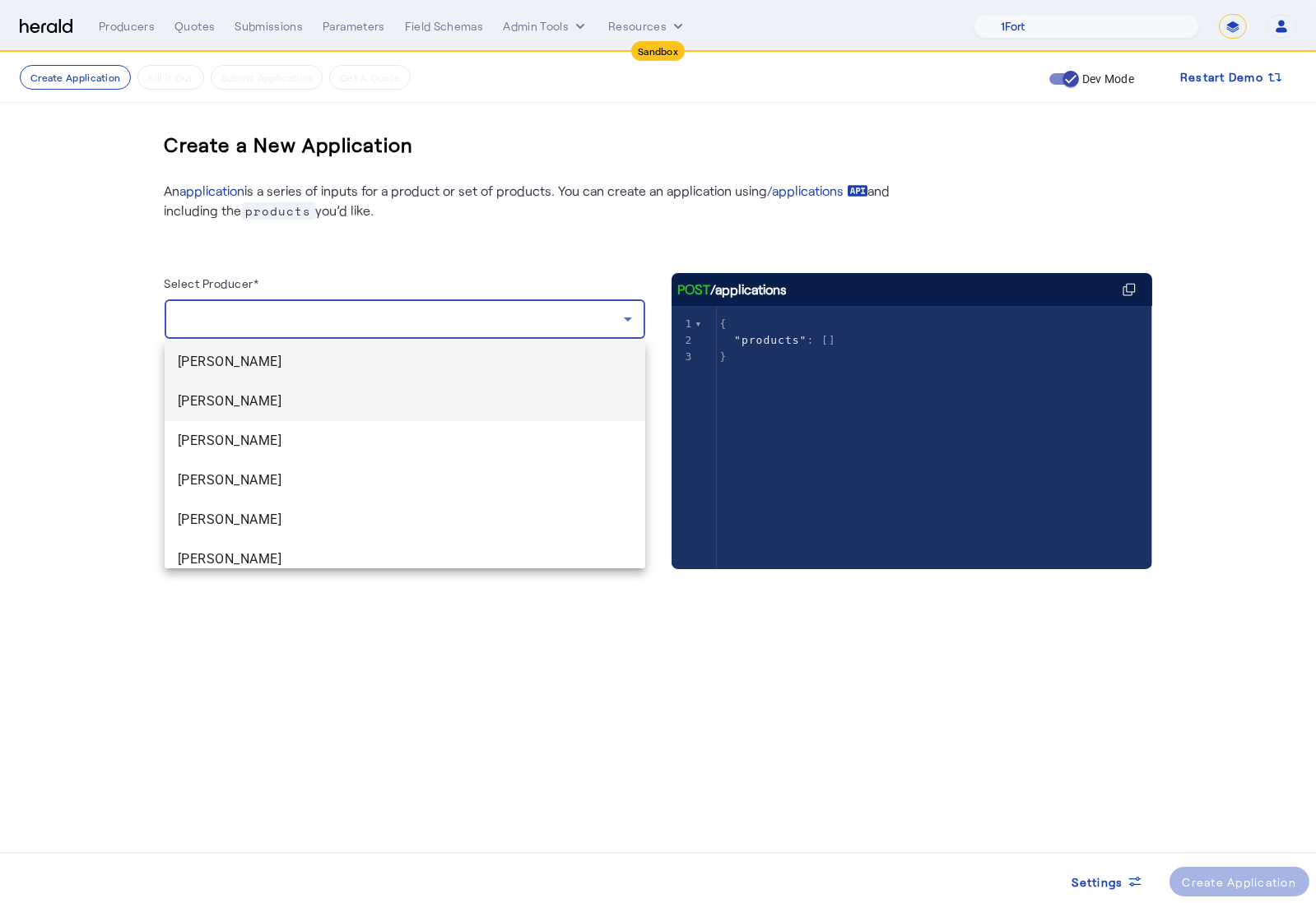
scroll to position [3, 0]
click at [382, 354] on span "Harold Whetstone" at bounding box center [405, 359] width 454 height 20
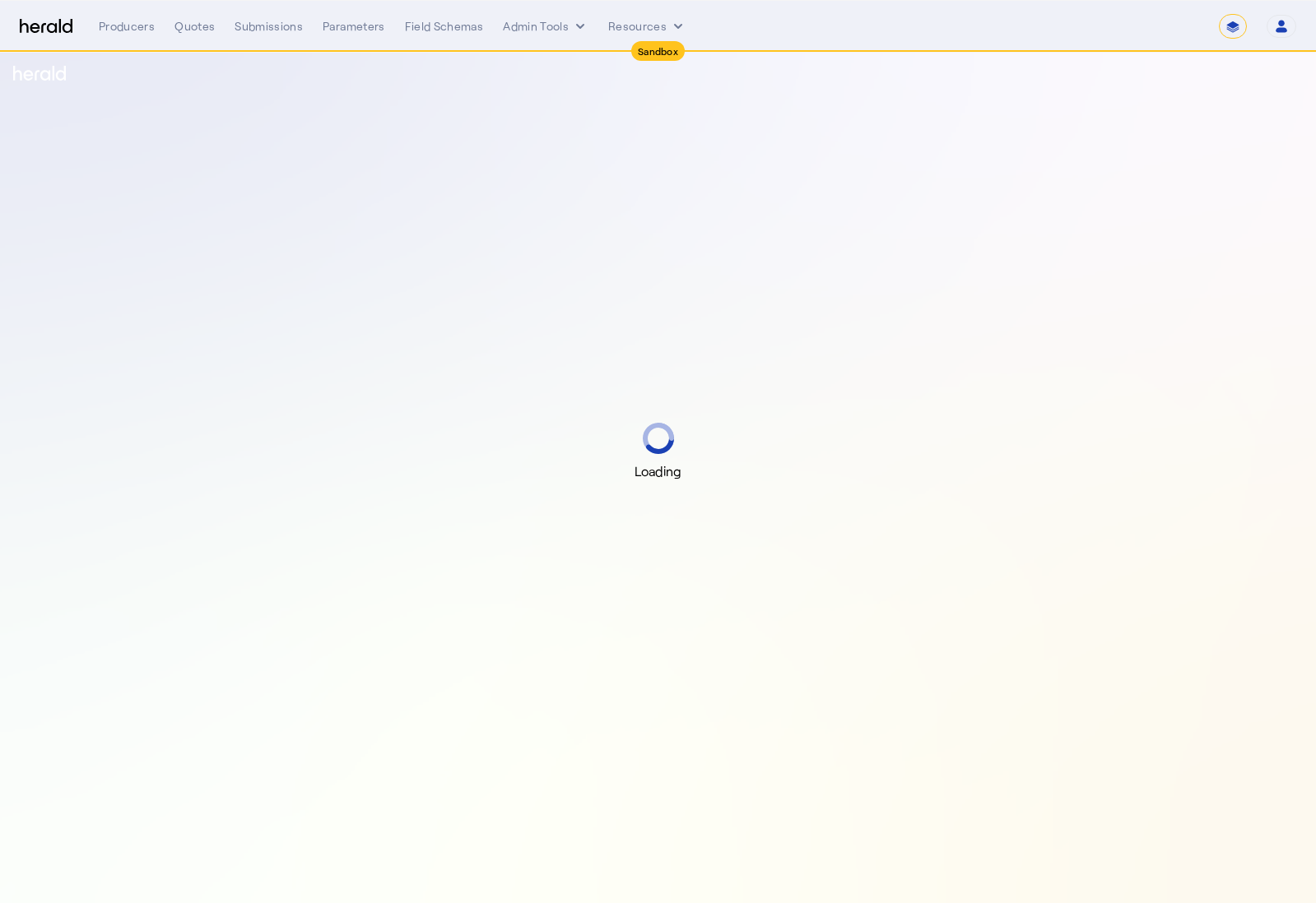
select select "*******"
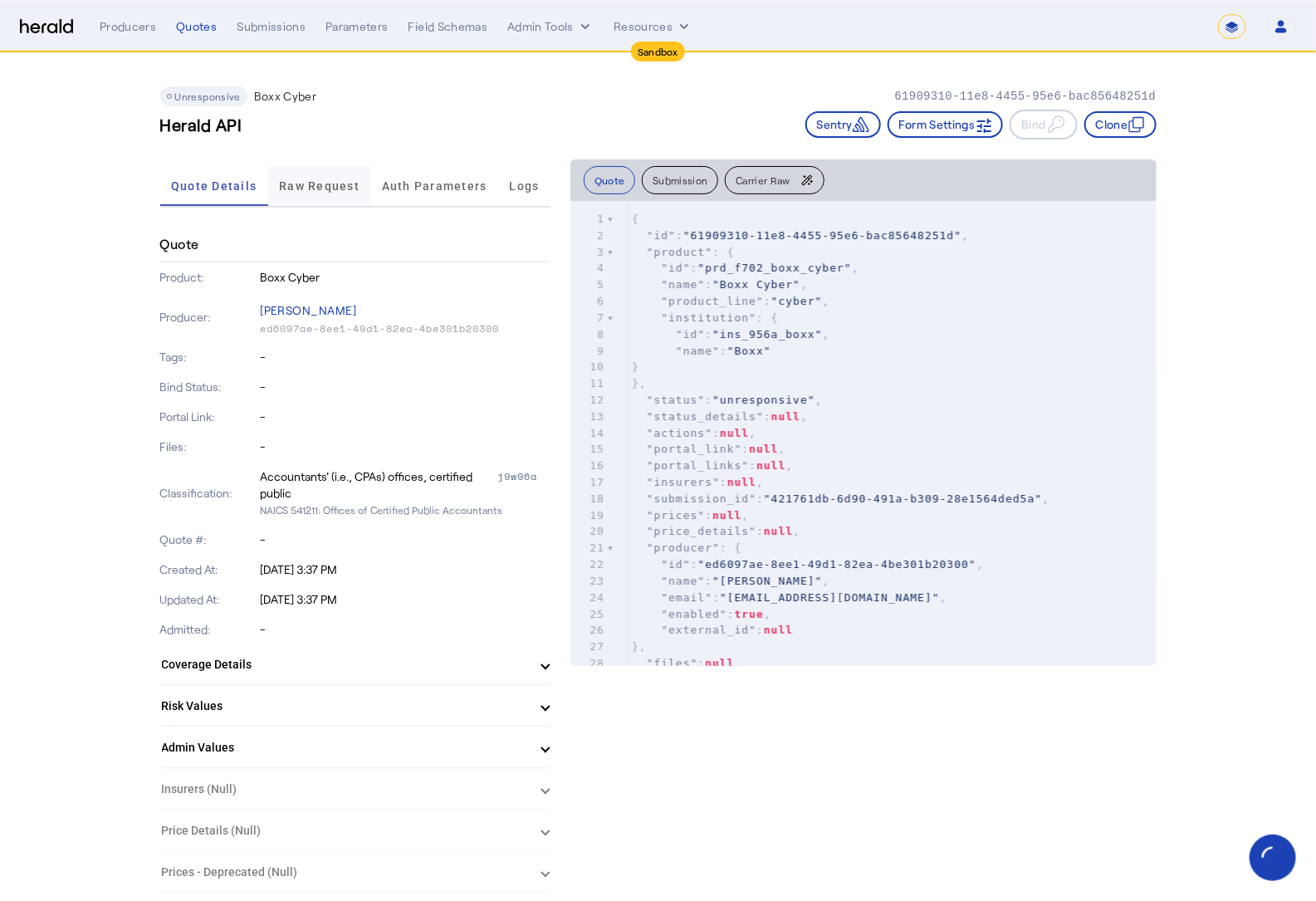
click at [302, 189] on span "Raw Request" at bounding box center [319, 186] width 80 height 11
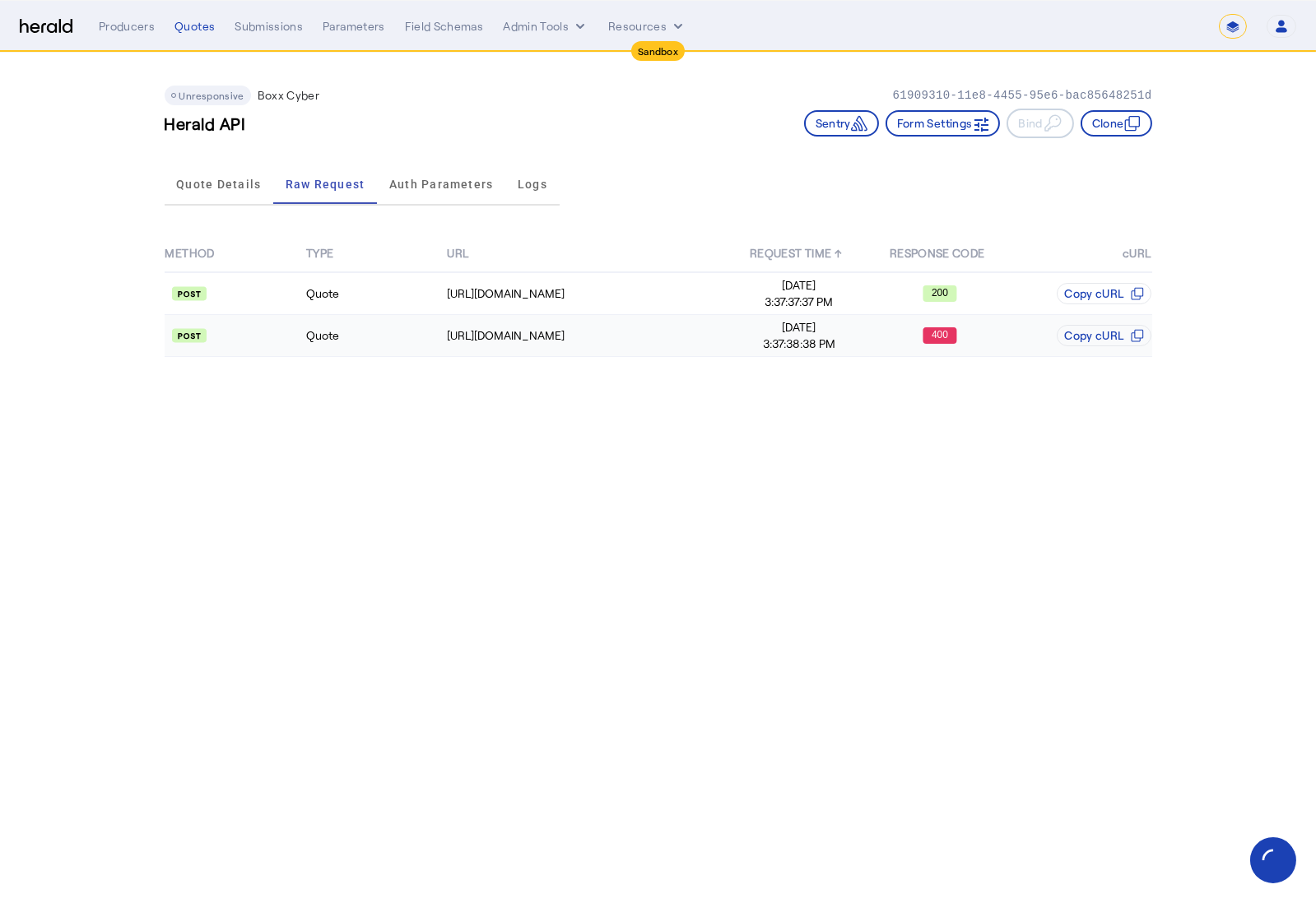
click at [376, 324] on td "Quote" at bounding box center [376, 335] width 140 height 42
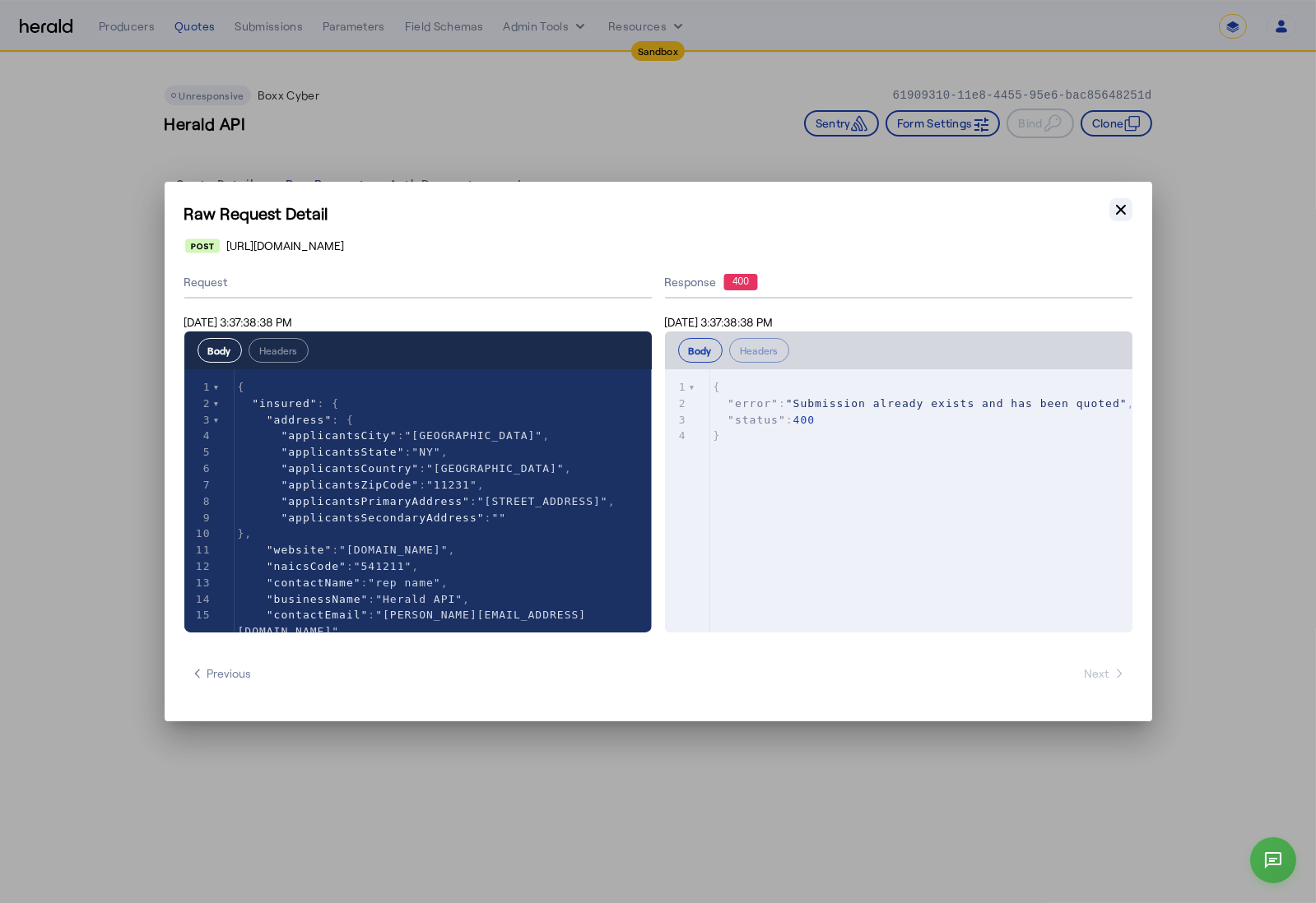
click at [1120, 210] on icon "button" at bounding box center [1120, 210] width 10 height 10
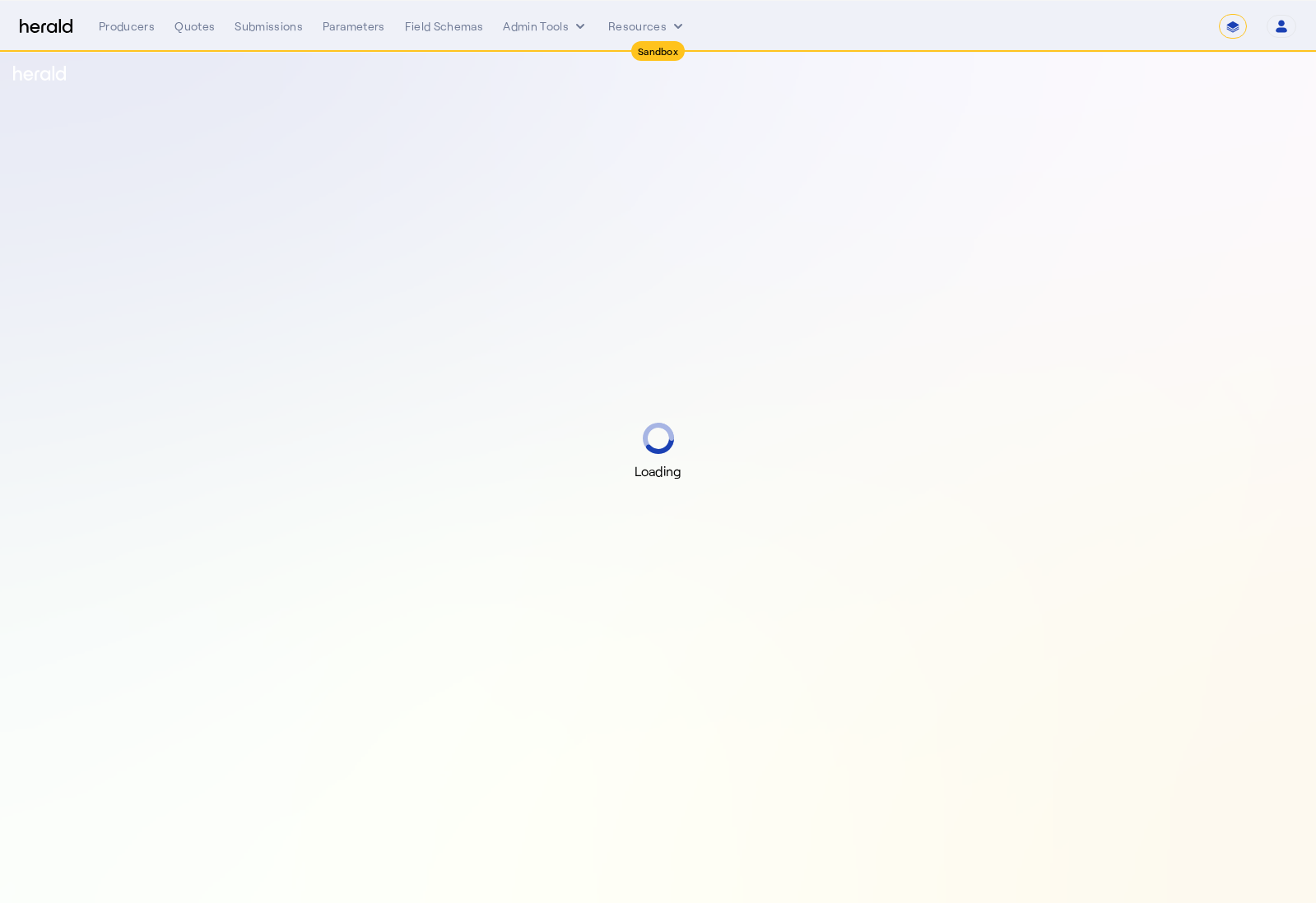
select select "*******"
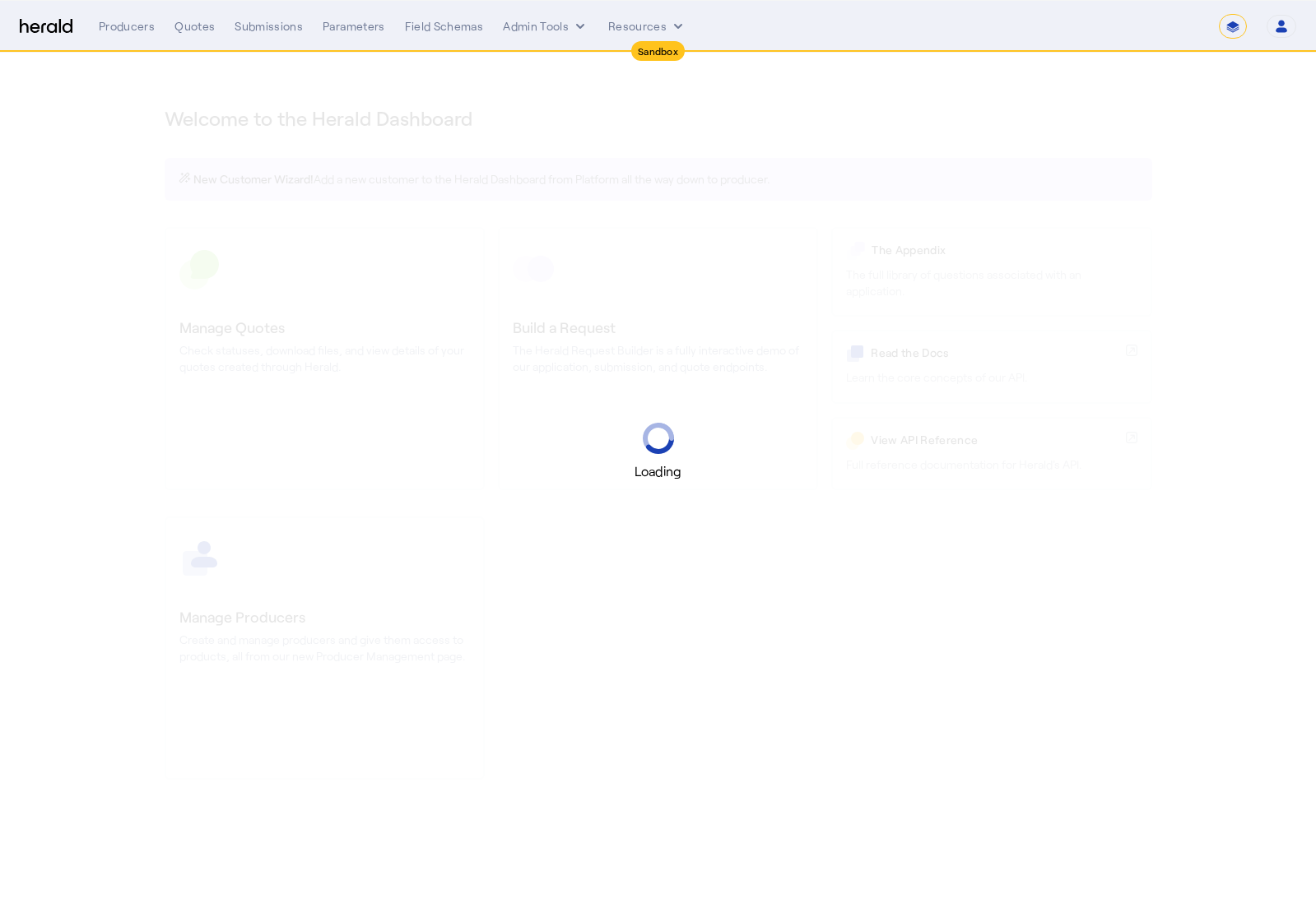
select select "*******"
select select "pfm_2v8p_herald_api"
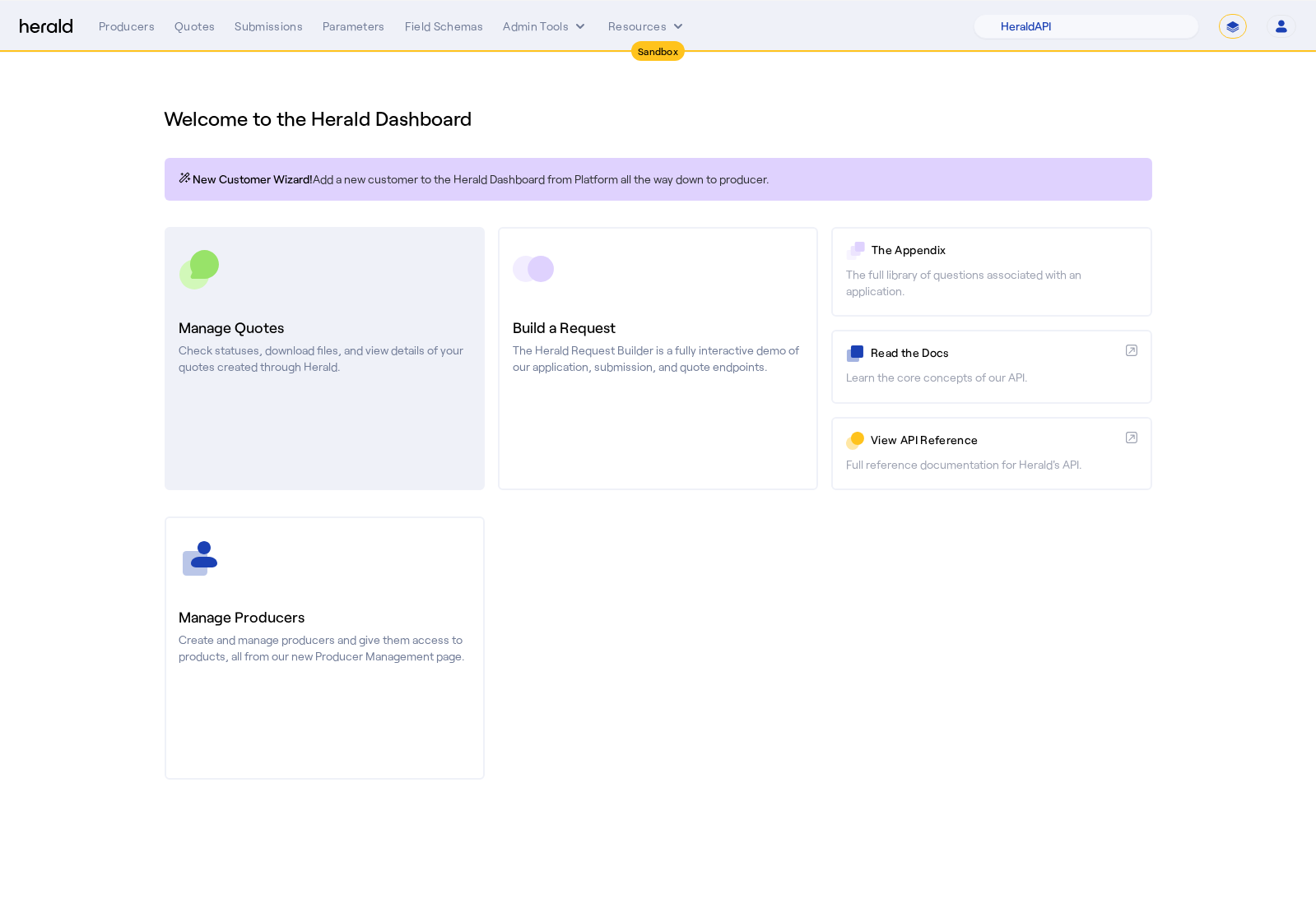
click at [430, 323] on h3 "Manage Quotes" at bounding box center [324, 327] width 290 height 23
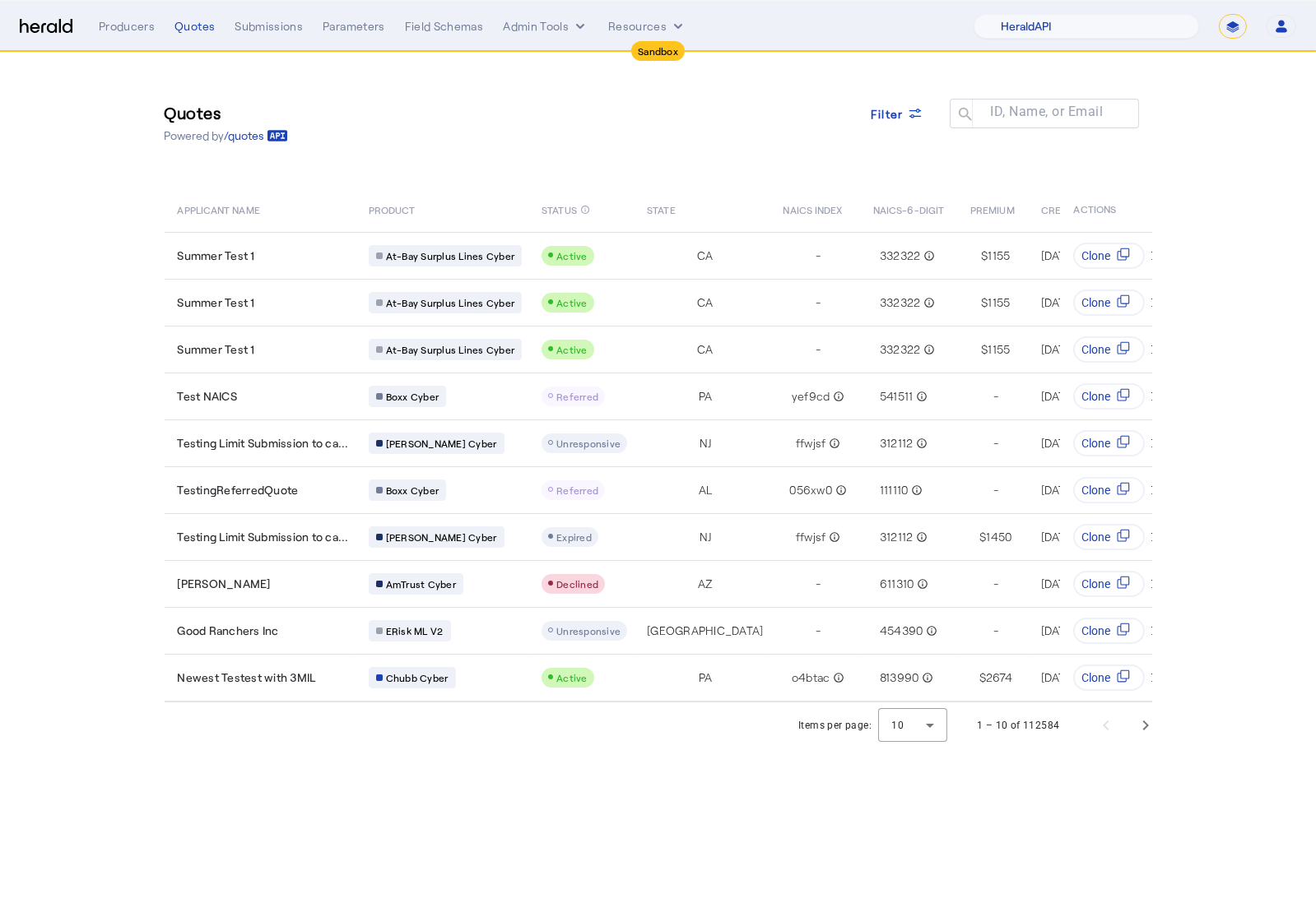
click at [53, 28] on img at bounding box center [46, 26] width 52 height 16
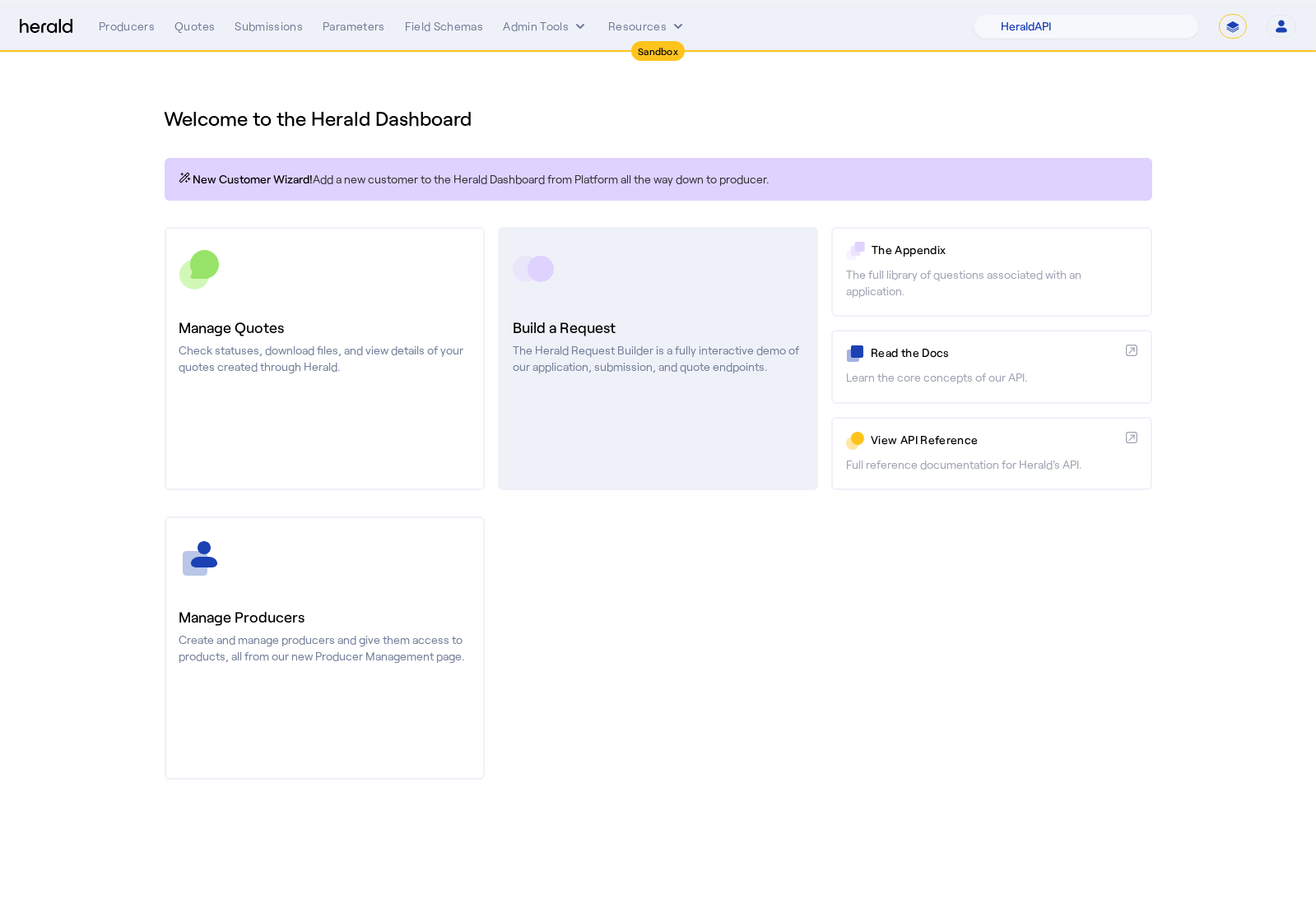
click at [599, 330] on h3 "Build a Request" at bounding box center [658, 327] width 290 height 23
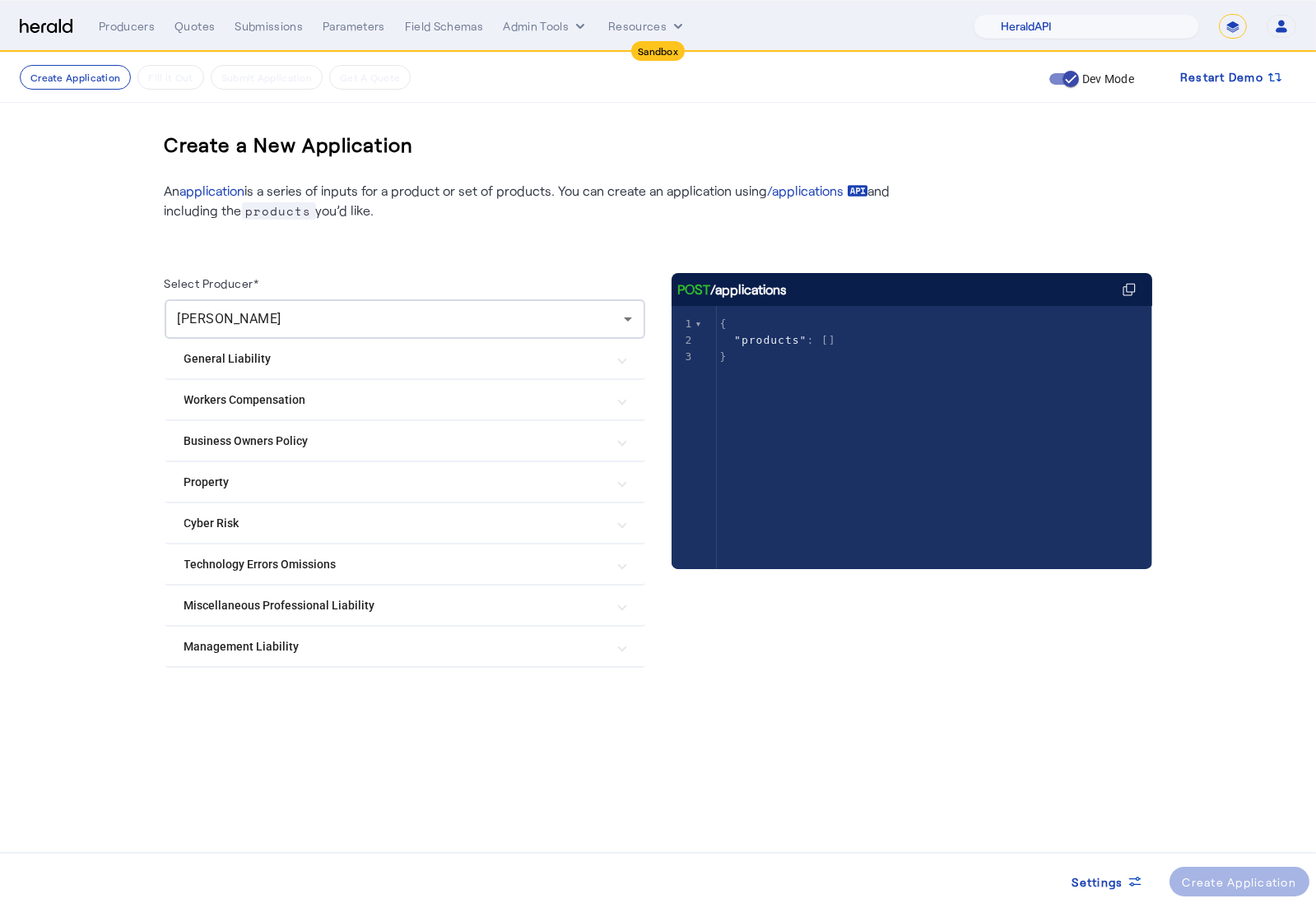
click at [362, 515] on Risk "Cyber Risk" at bounding box center [395, 524] width 421 height 17
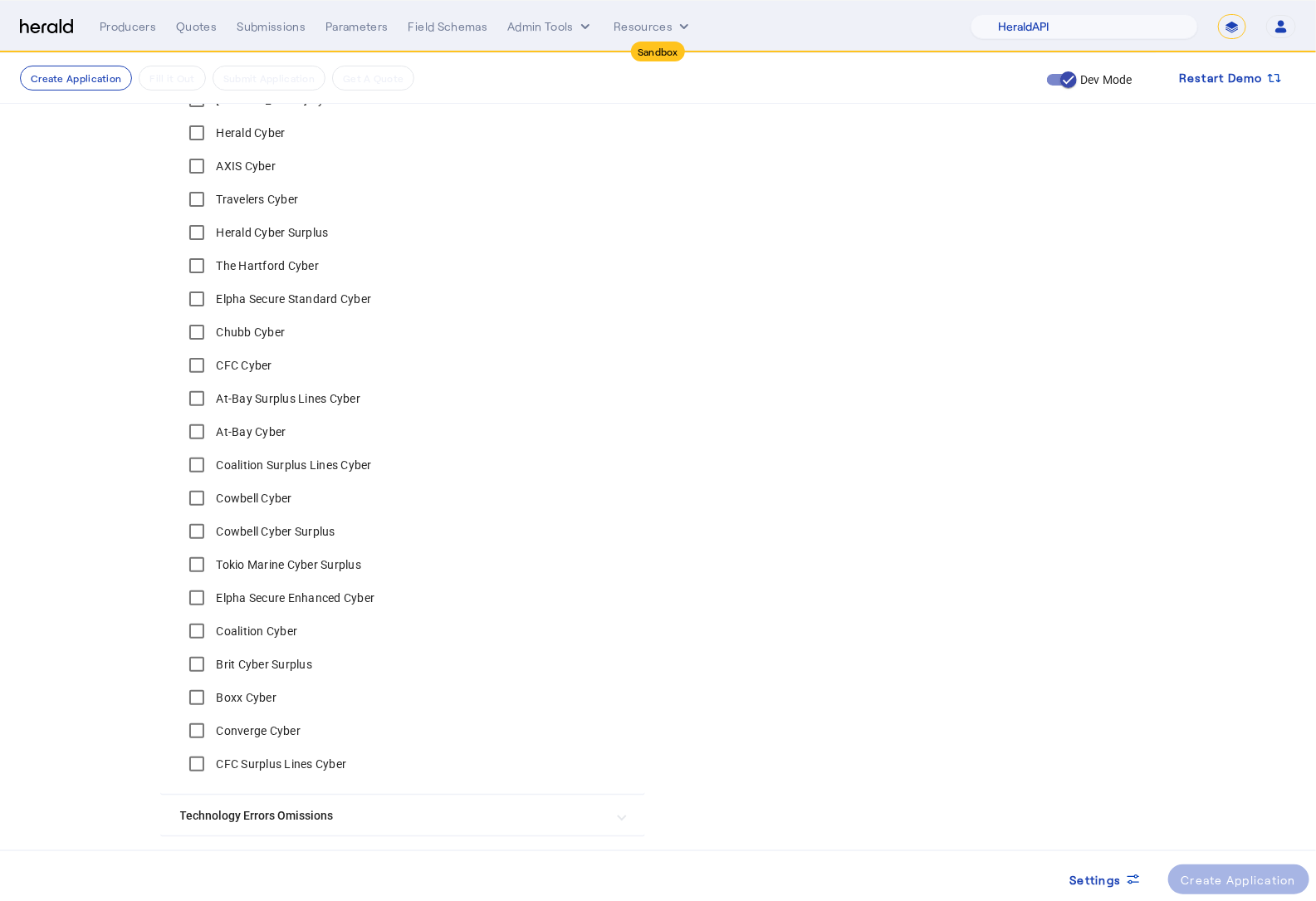
scroll to position [557, 0]
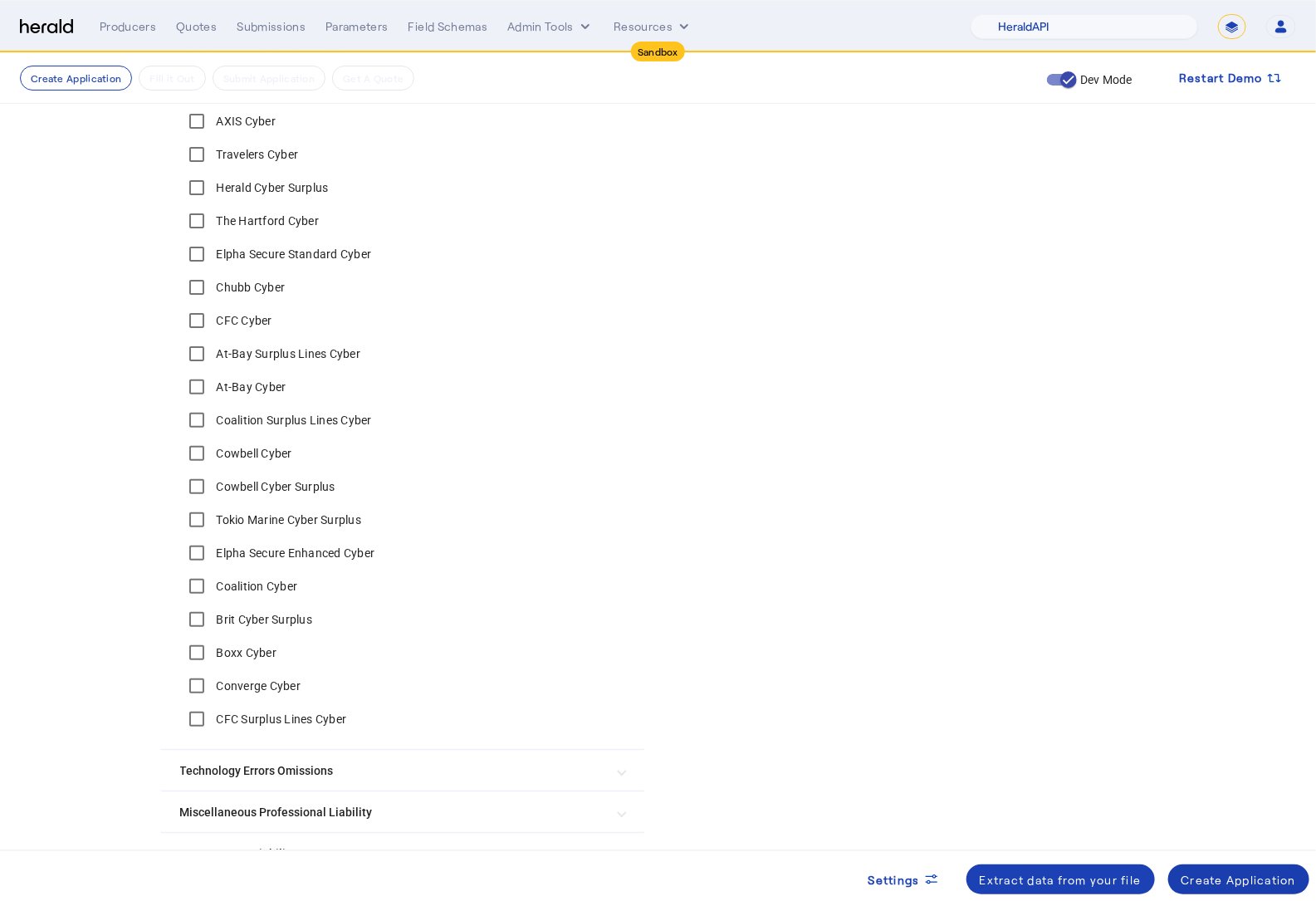
click at [1270, 875] on div "Create Application" at bounding box center [1239, 879] width 115 height 17
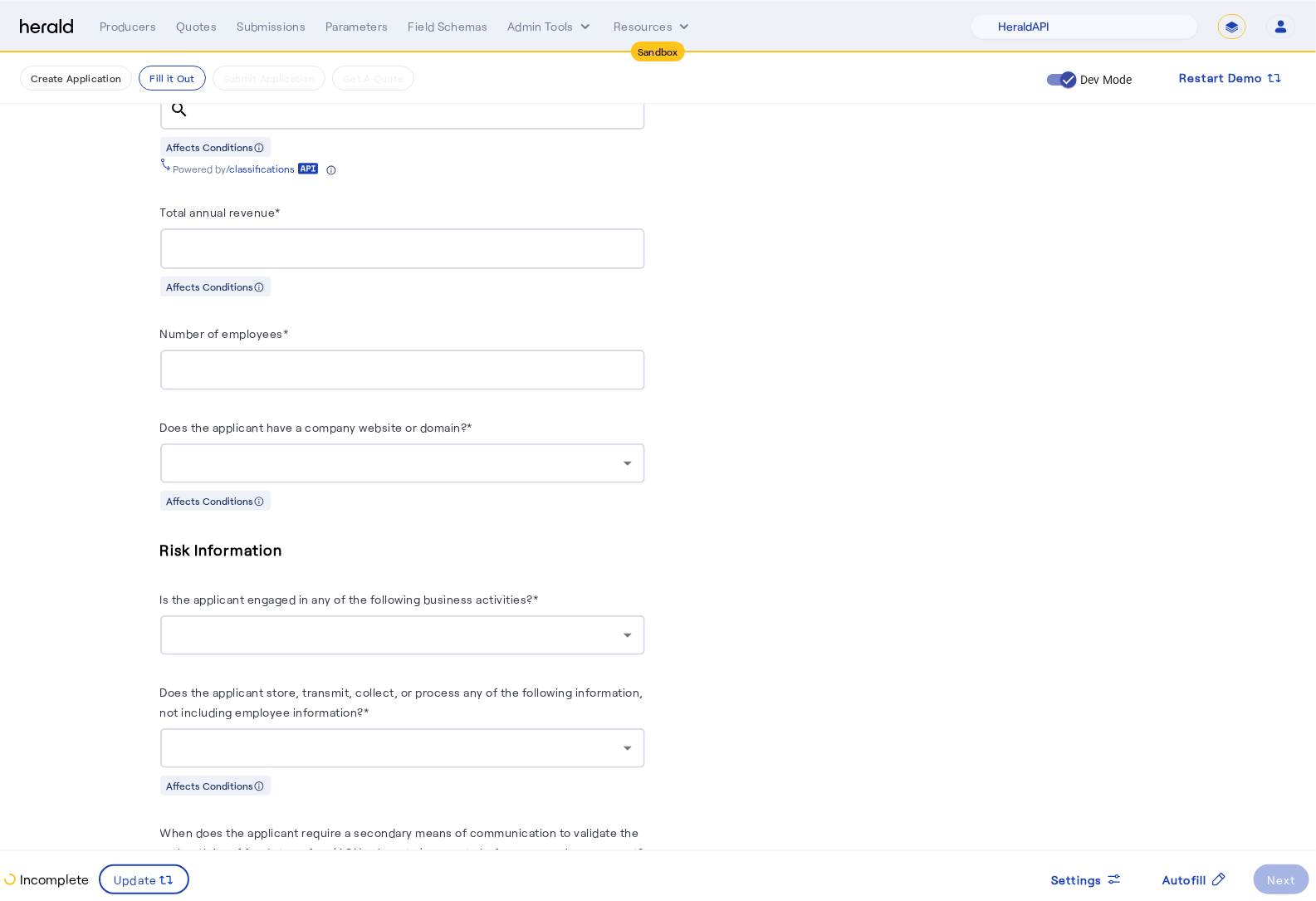
scroll to position [1093, 0]
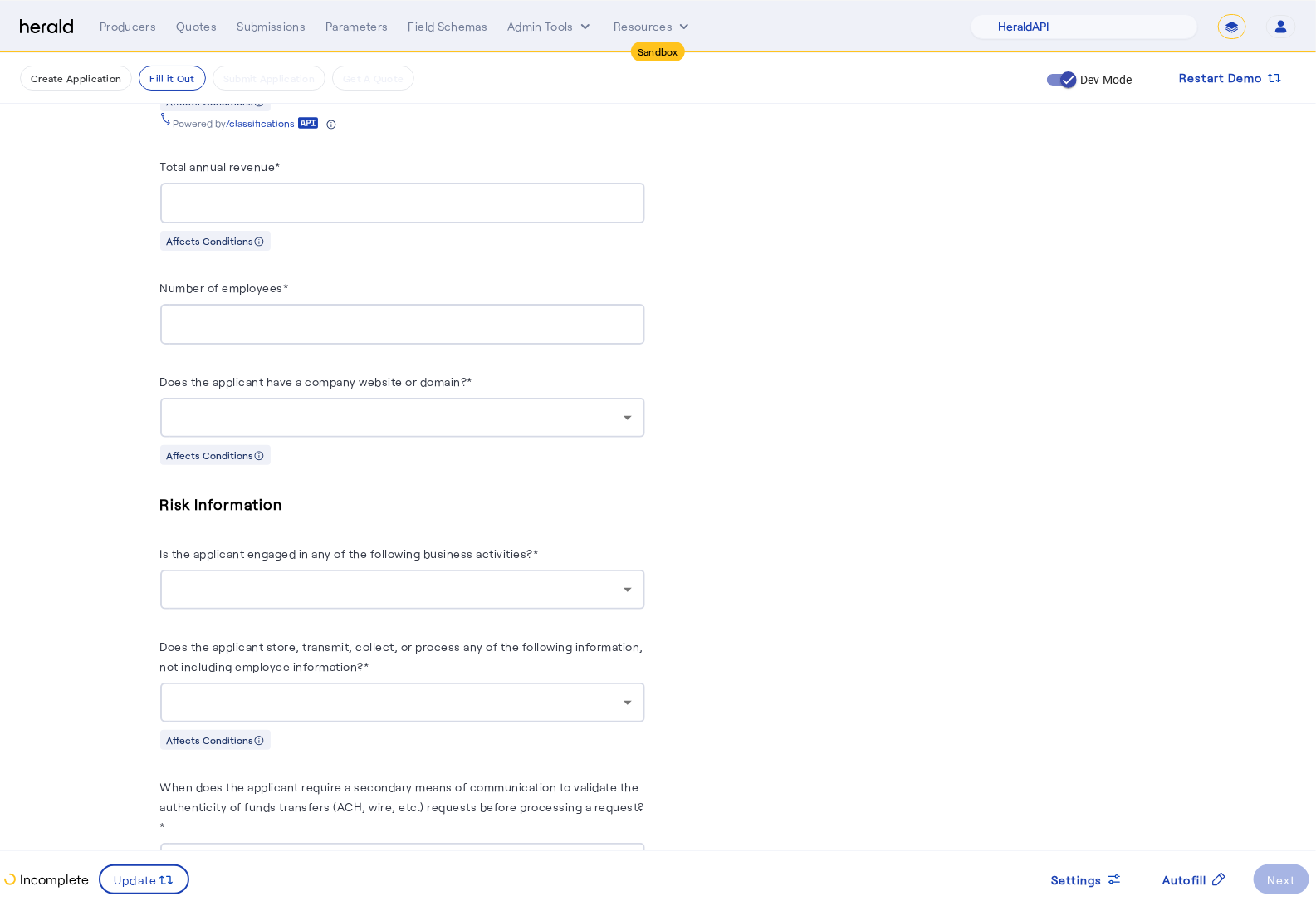
click at [351, 417] on div at bounding box center [399, 417] width 450 height 20
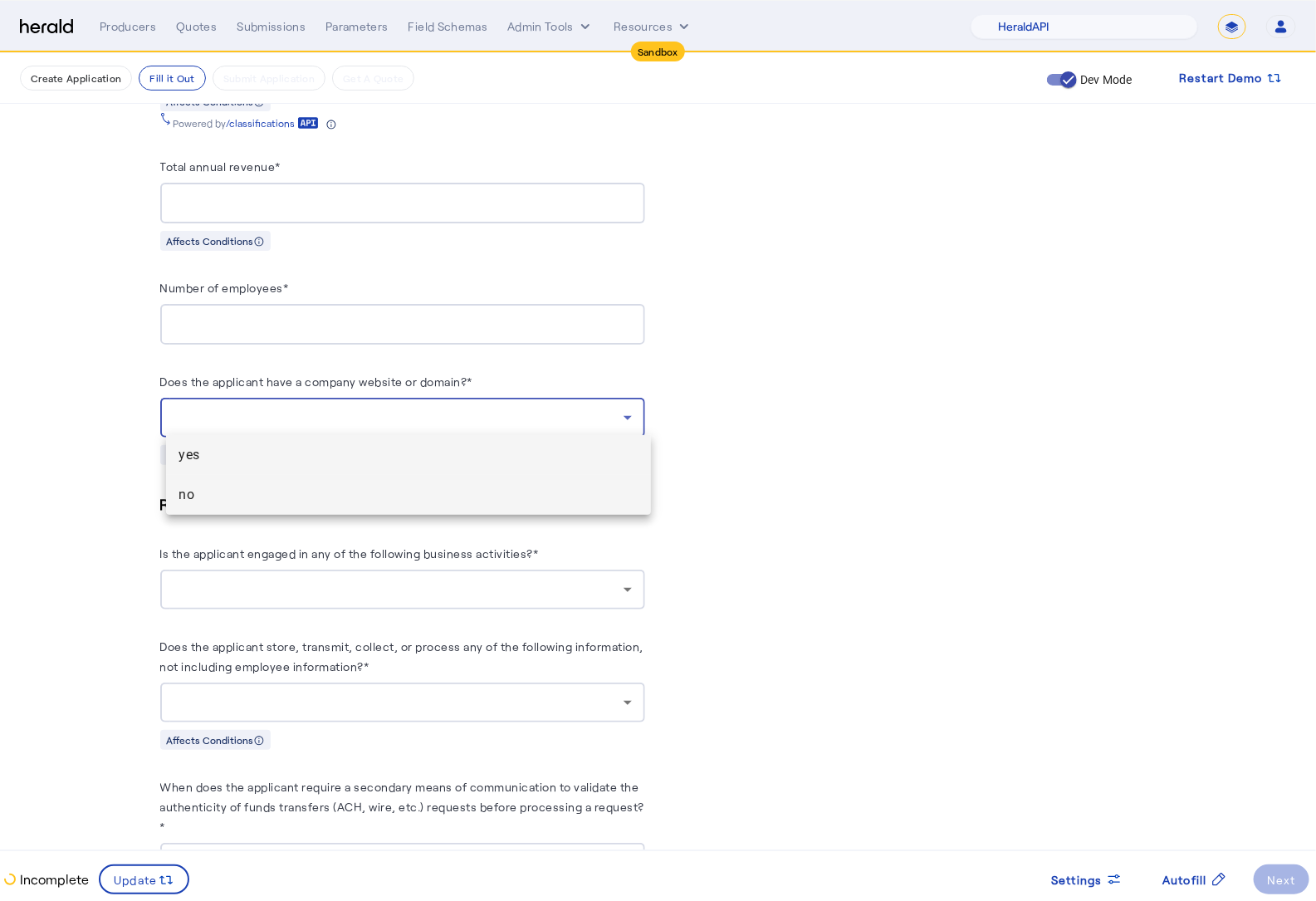
click at [302, 501] on span "no" at bounding box center [408, 494] width 459 height 20
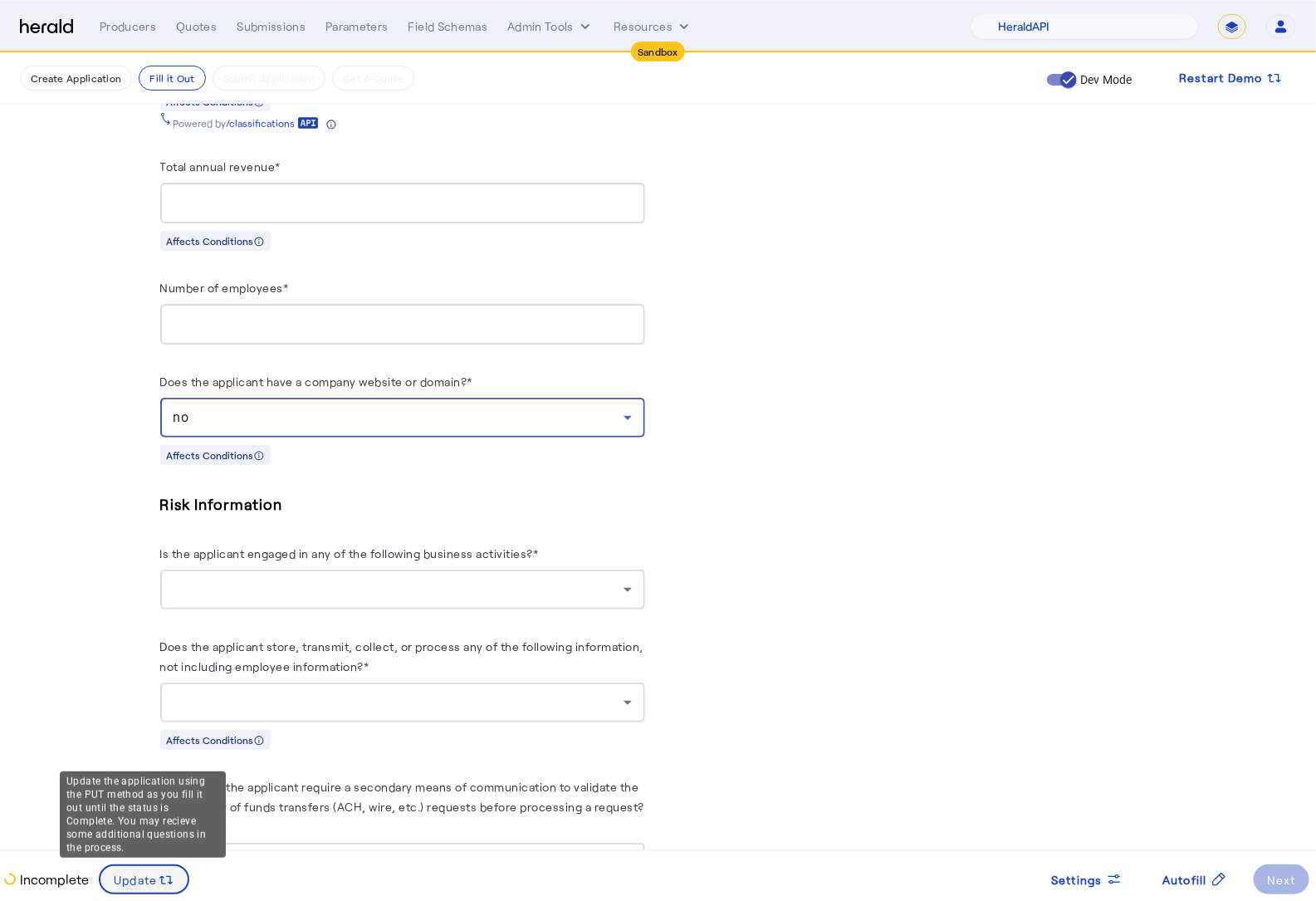
click at [165, 869] on button "Update" at bounding box center [145, 879] width 91 height 30
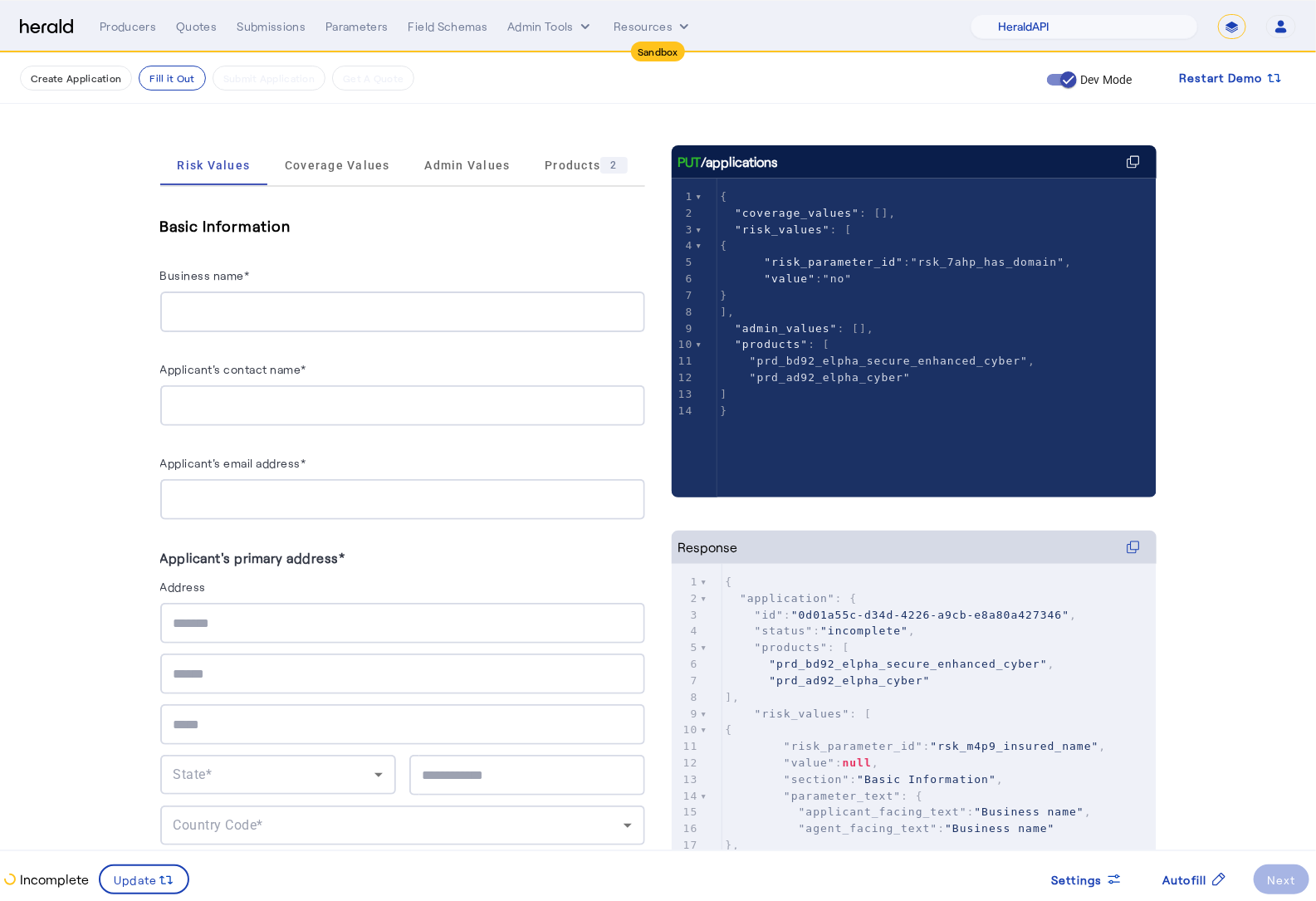
scroll to position [0, 0]
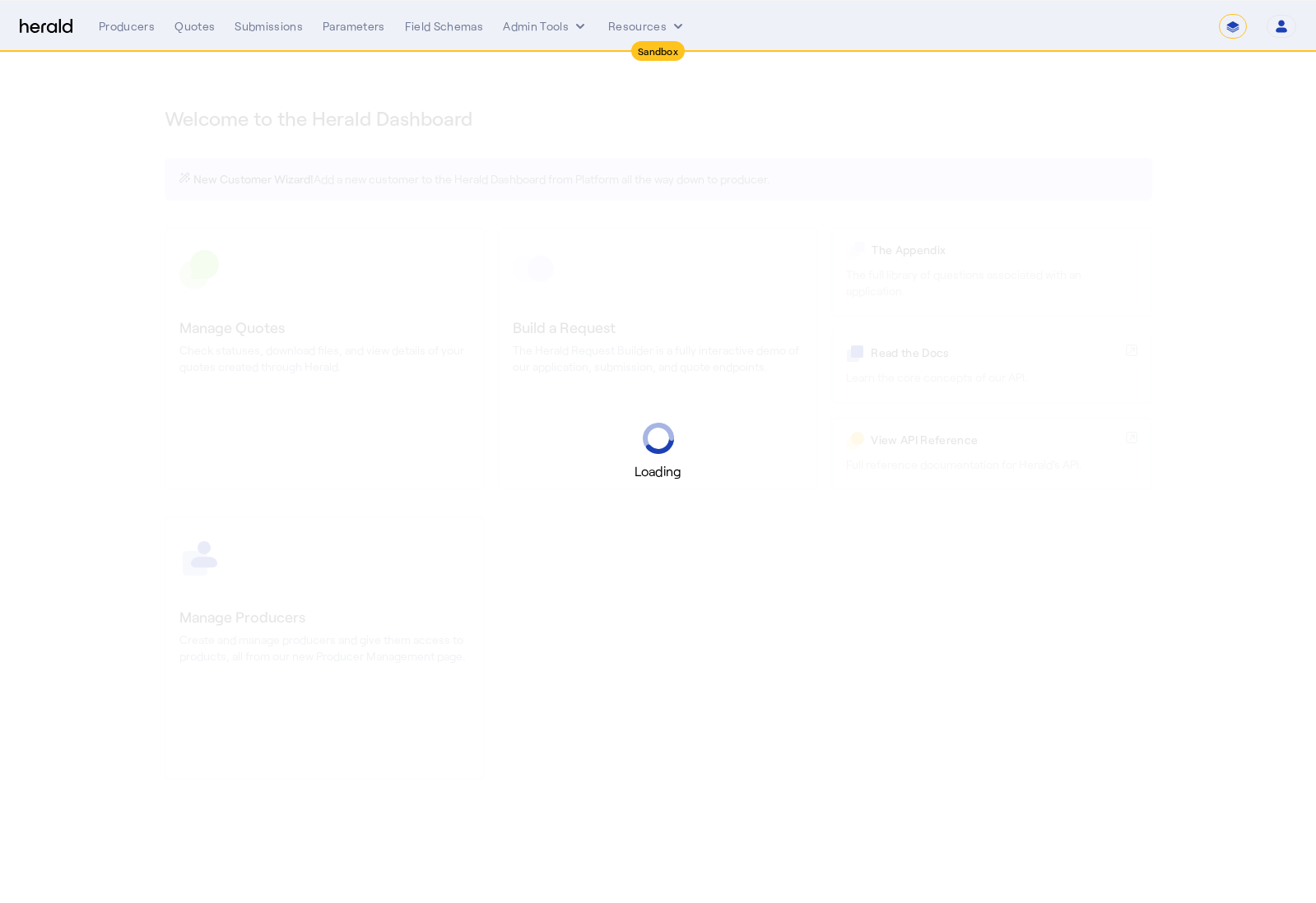
select select "*******"
select select "pfm_2v8p_herald_api"
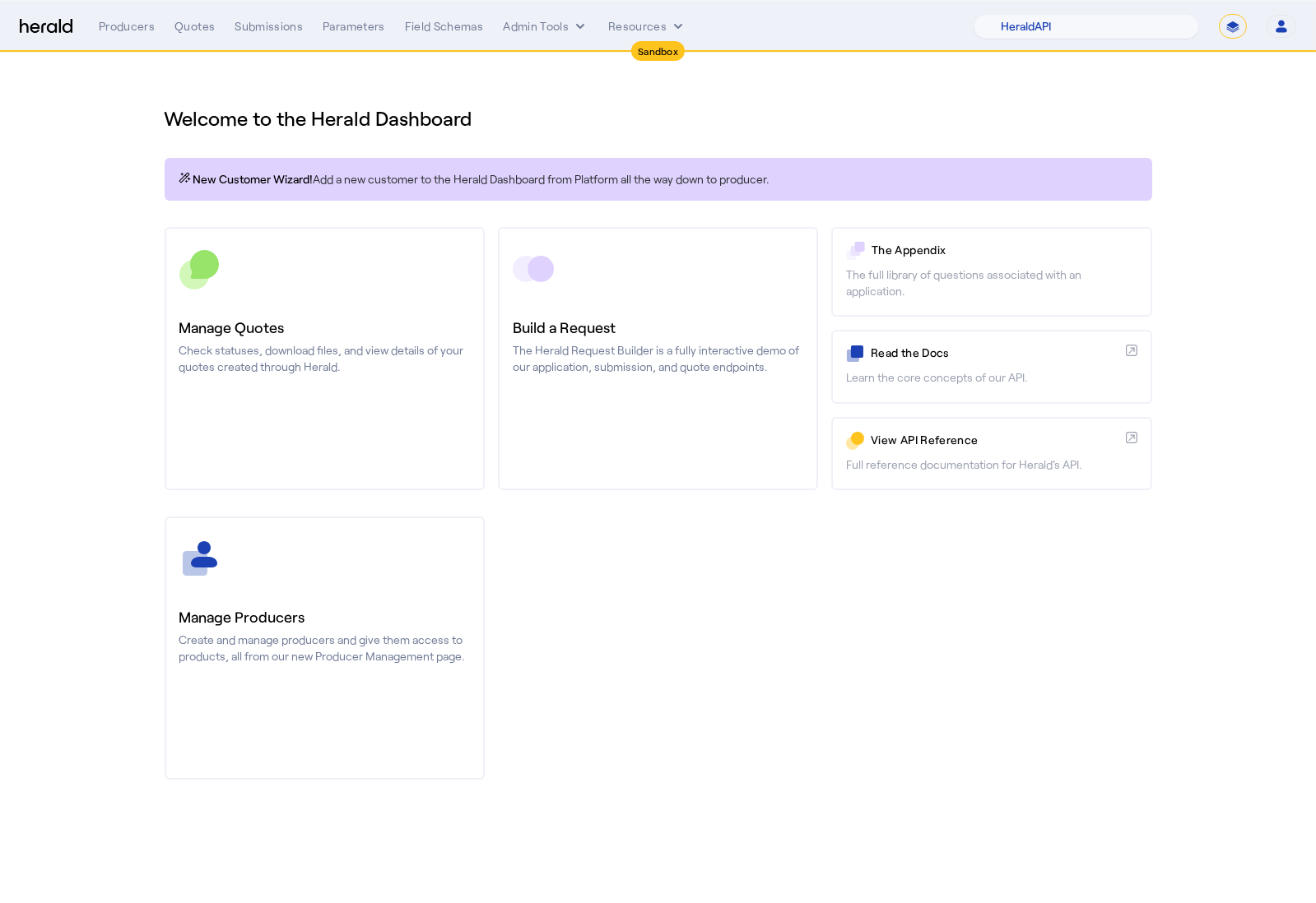
click at [1239, 22] on select "**********" at bounding box center [1233, 26] width 28 height 24
select select "**********"
click at [1219, 14] on select "**********" at bounding box center [1233, 26] width 28 height 24
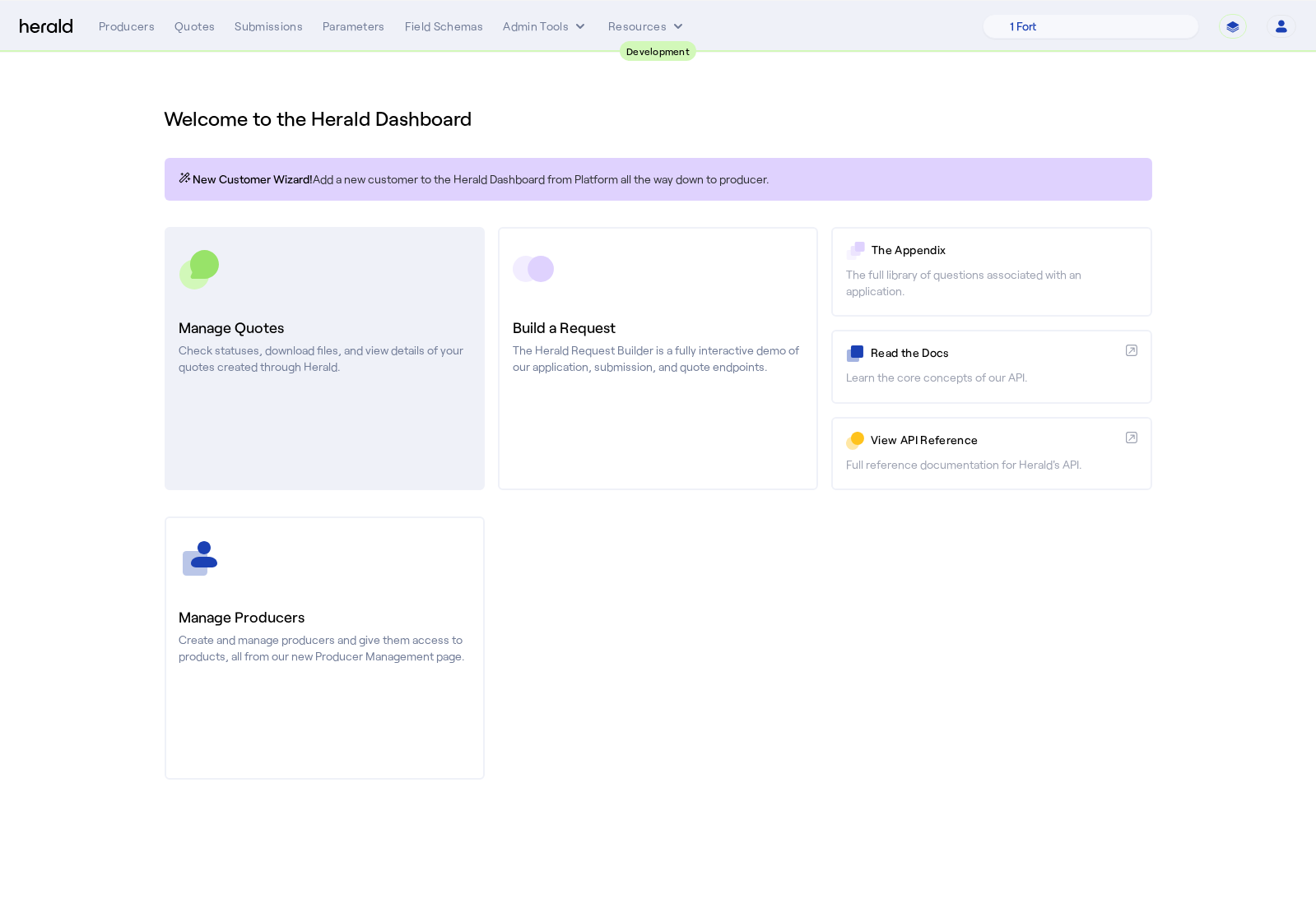
click at [392, 381] on link "Manage Quotes Check statuses, download files, and view details of your quotes c…" at bounding box center [325, 358] width 320 height 263
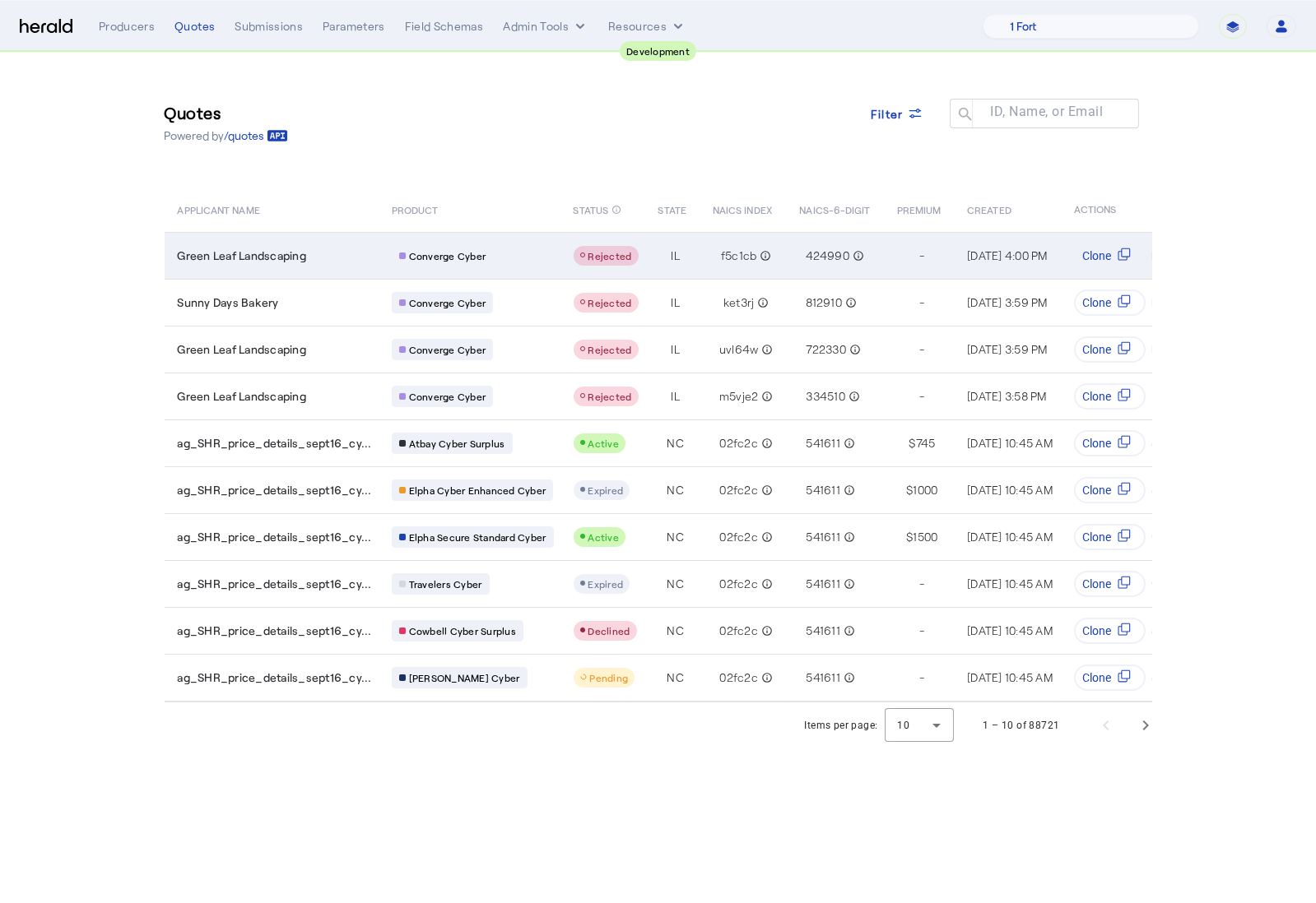
click at [309, 257] on div "Green Leaf Landscaping" at bounding box center [274, 256] width 194 height 17
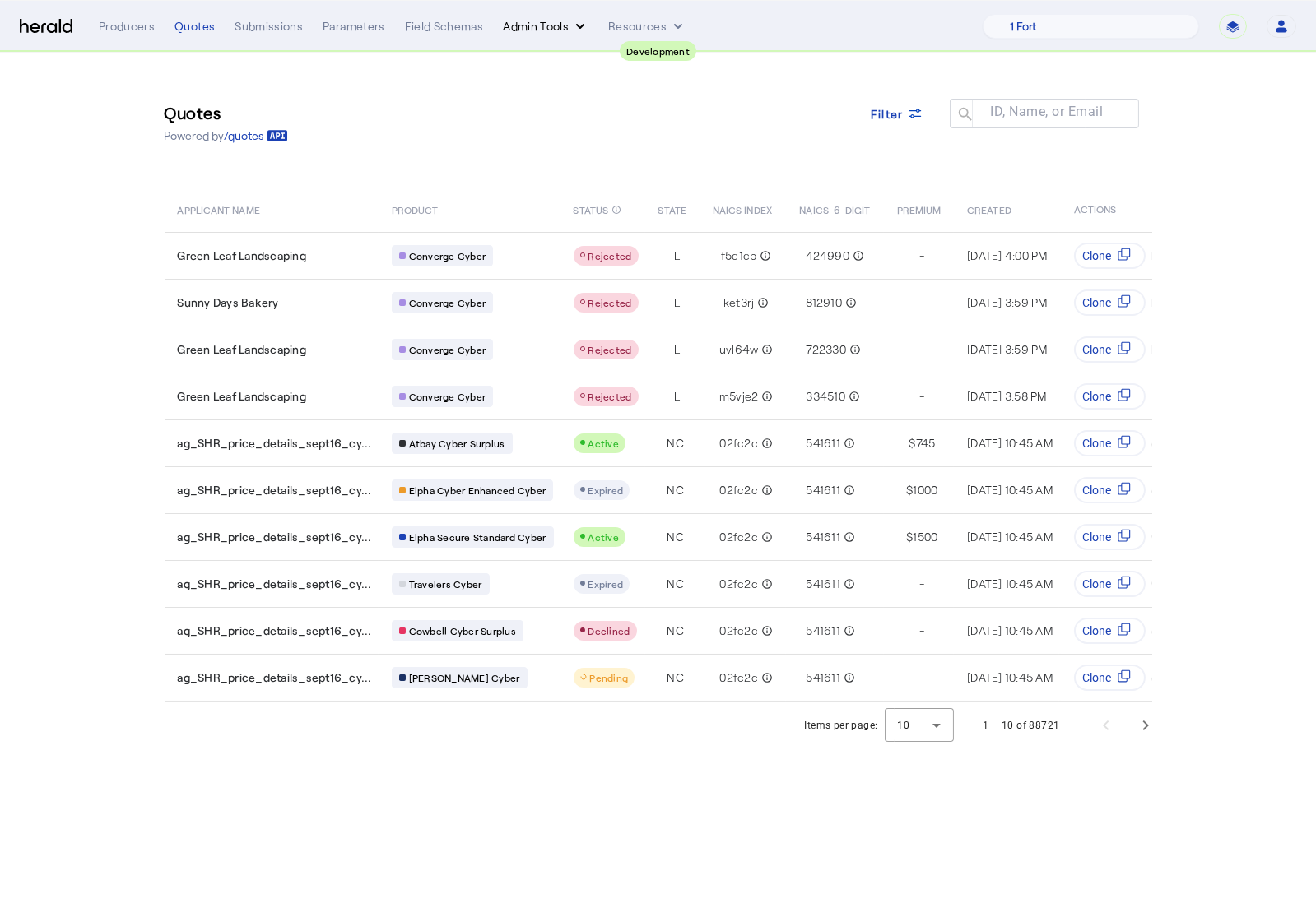
click at [537, 28] on button "Admin Tools" at bounding box center [545, 26] width 85 height 17
click at [570, 106] on span "Products Manager" at bounding box center [573, 100] width 120 height 20
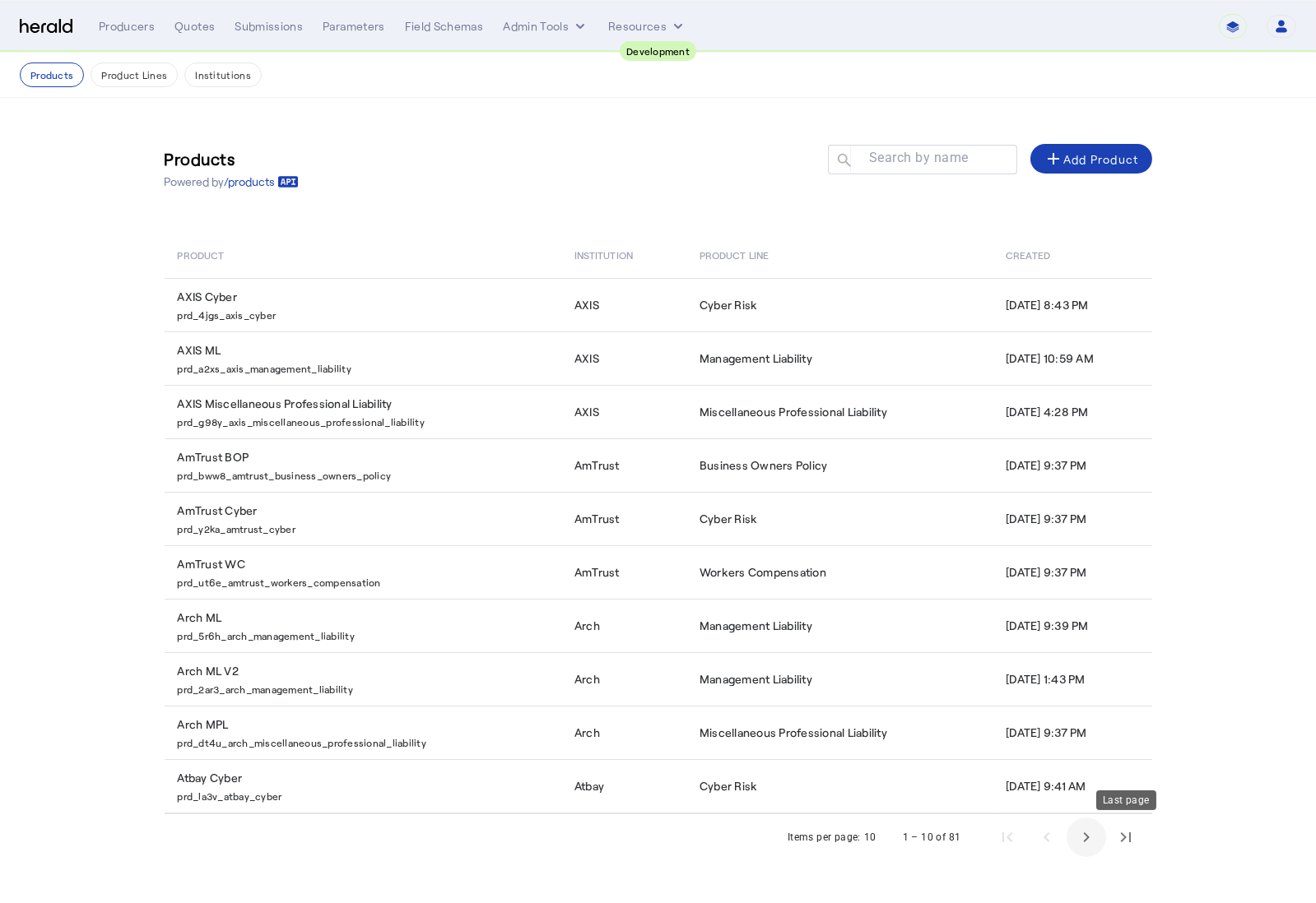
click at [1086, 828] on span "Next page" at bounding box center [1086, 837] width 39 height 39
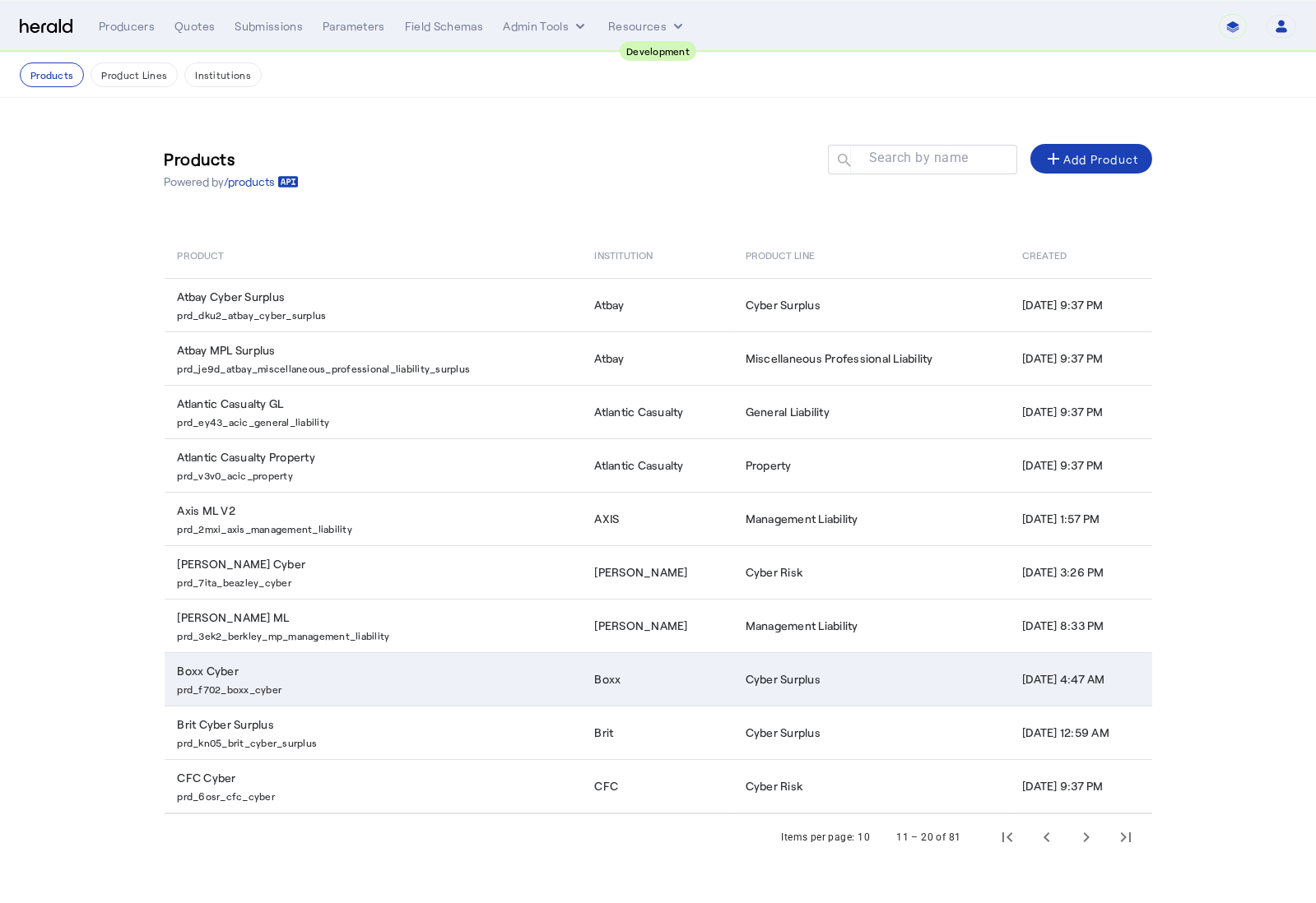
click at [212, 691] on p "prd_f702_boxx_cyber" at bounding box center [377, 688] width 397 height 17
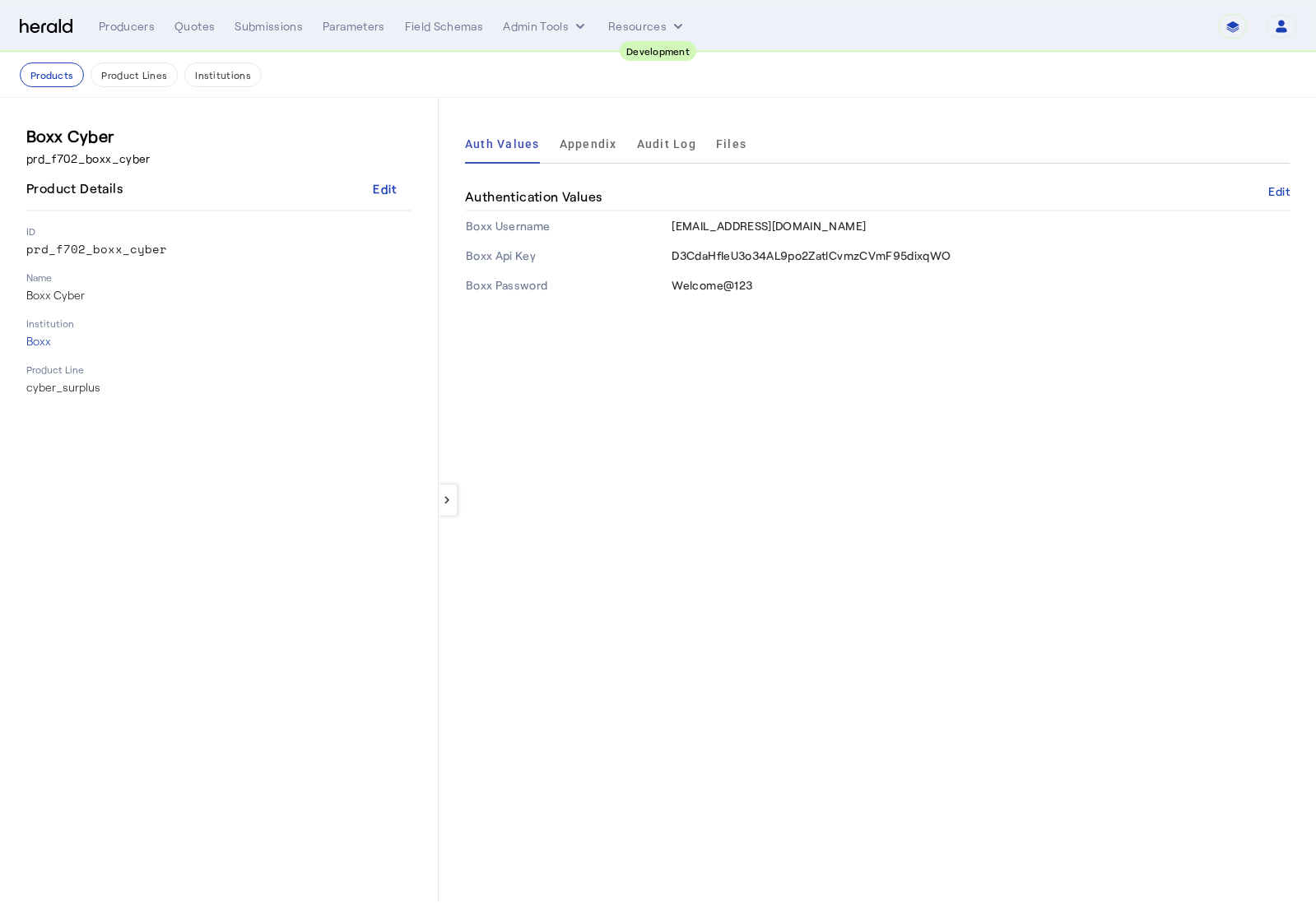
drag, startPoint x: 125, startPoint y: 155, endPoint x: 20, endPoint y: 155, distance: 105.0
click at [20, 155] on mat-sidenav "Boxx Cyber prd_f702_boxx_cyber Product Details Edit ID prd_f702_boxx_cyber Name…" at bounding box center [219, 500] width 438 height 805
copy p "prd_f702_boxx_cyber"
click at [279, 487] on div "Boxx Cyber prd_f702_boxx_cyber Product Details Edit ID prd_f702_boxx_cyber Name…" at bounding box center [218, 500] width 385 height 752
click at [194, 28] on div "Quotes" at bounding box center [194, 26] width 40 height 17
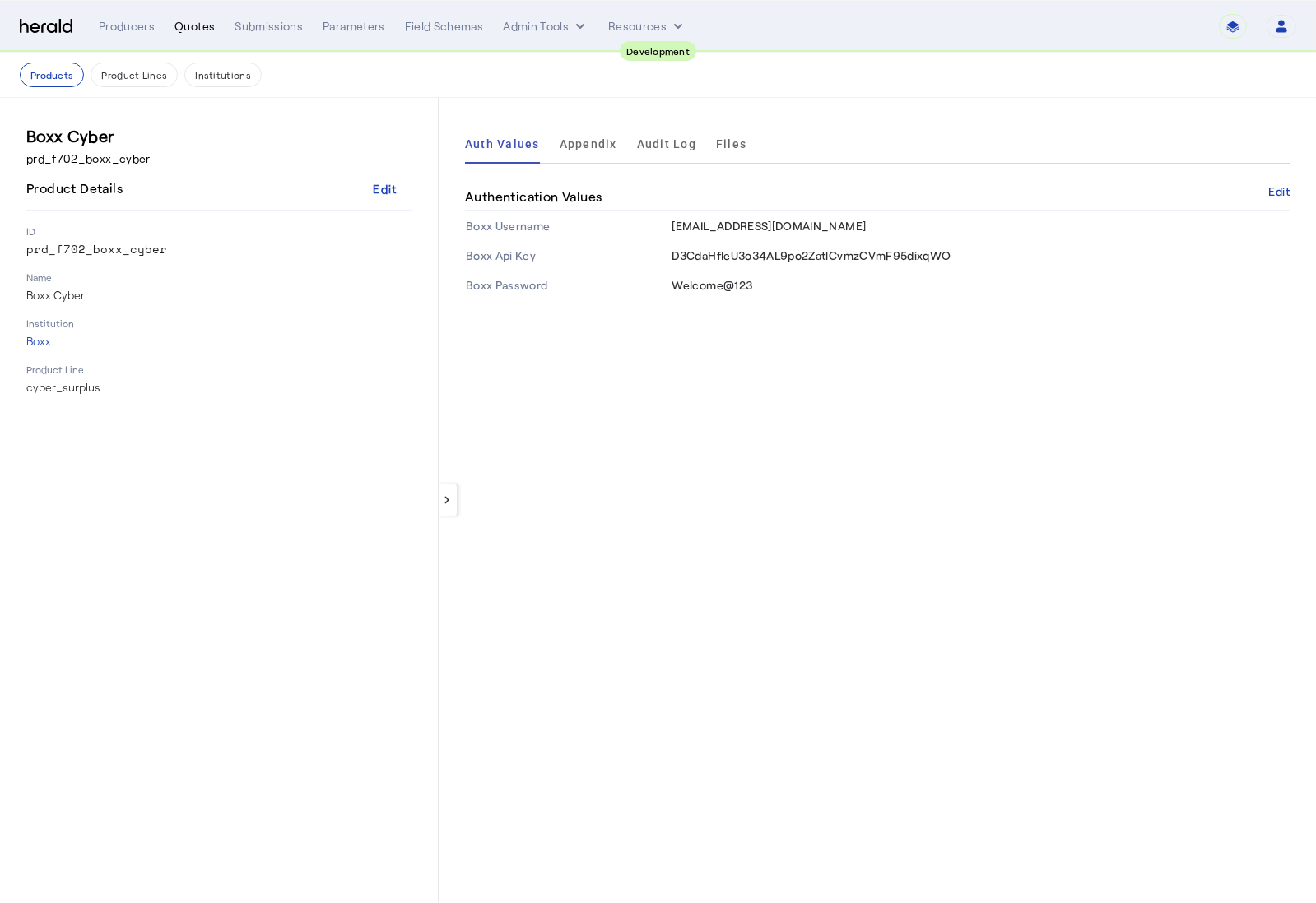
select select "pfm_2v8p_herald_api"
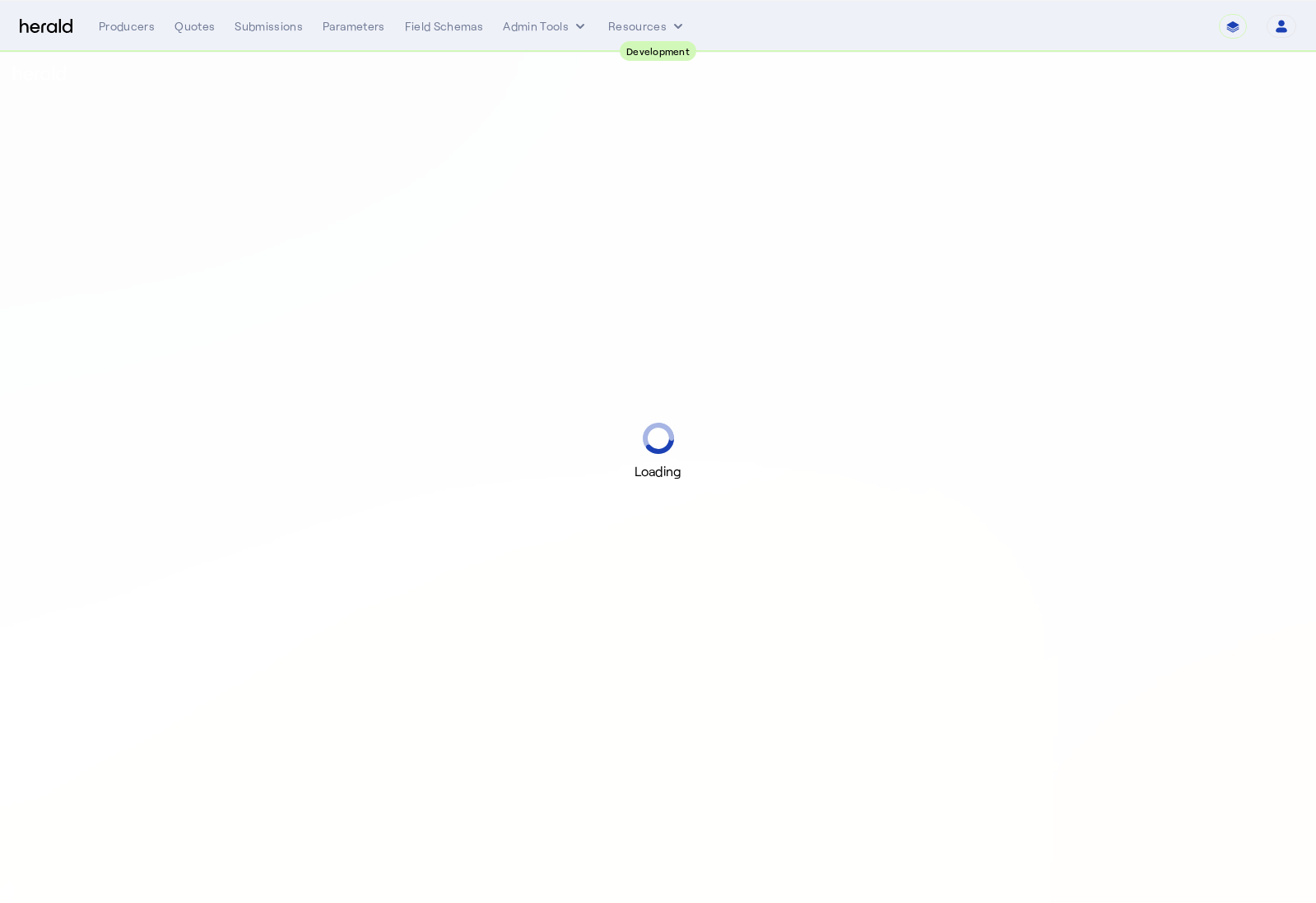
select select "pfm_2v8p_herald_api"
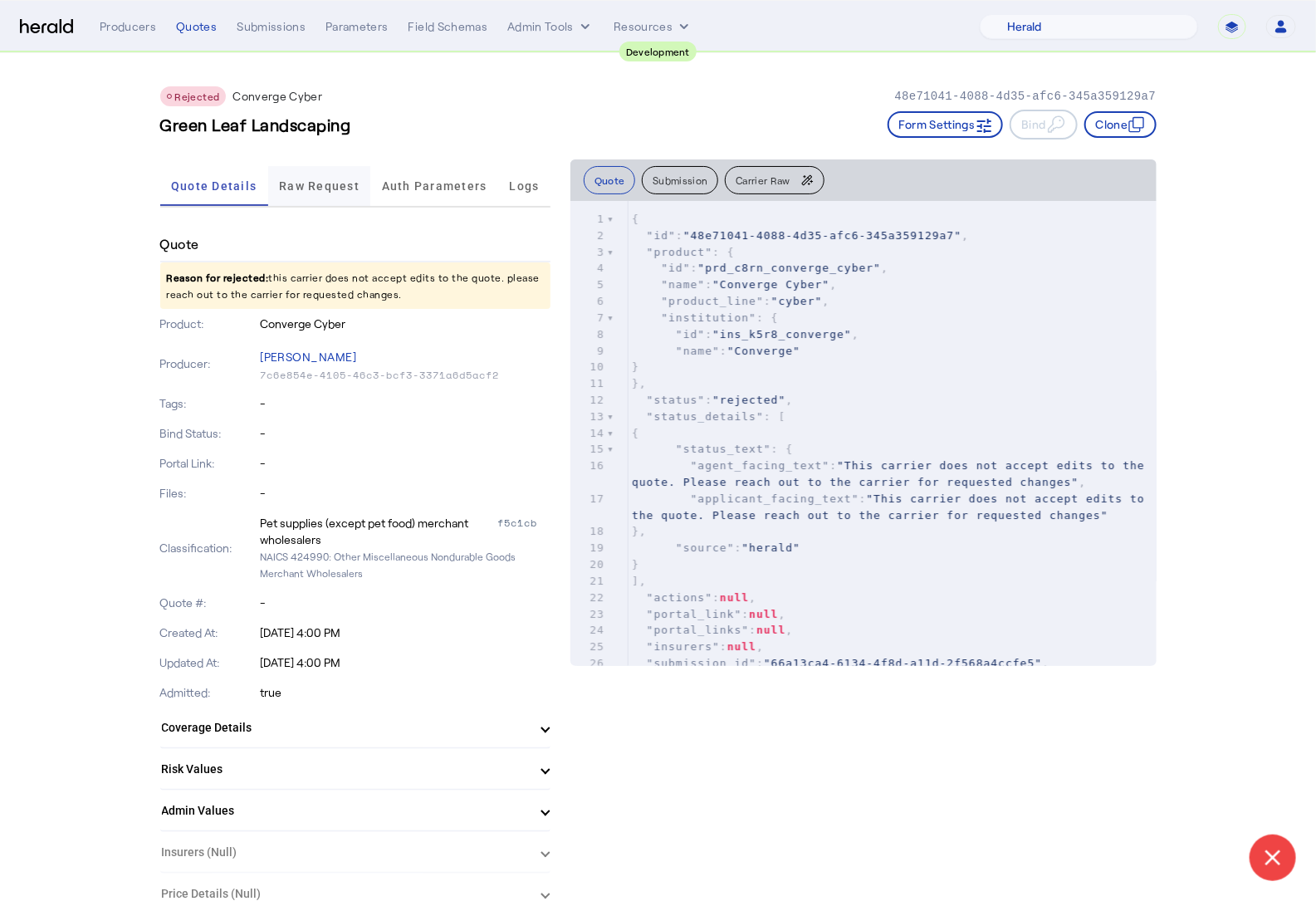
click at [327, 181] on span "Raw Request" at bounding box center [319, 186] width 80 height 11
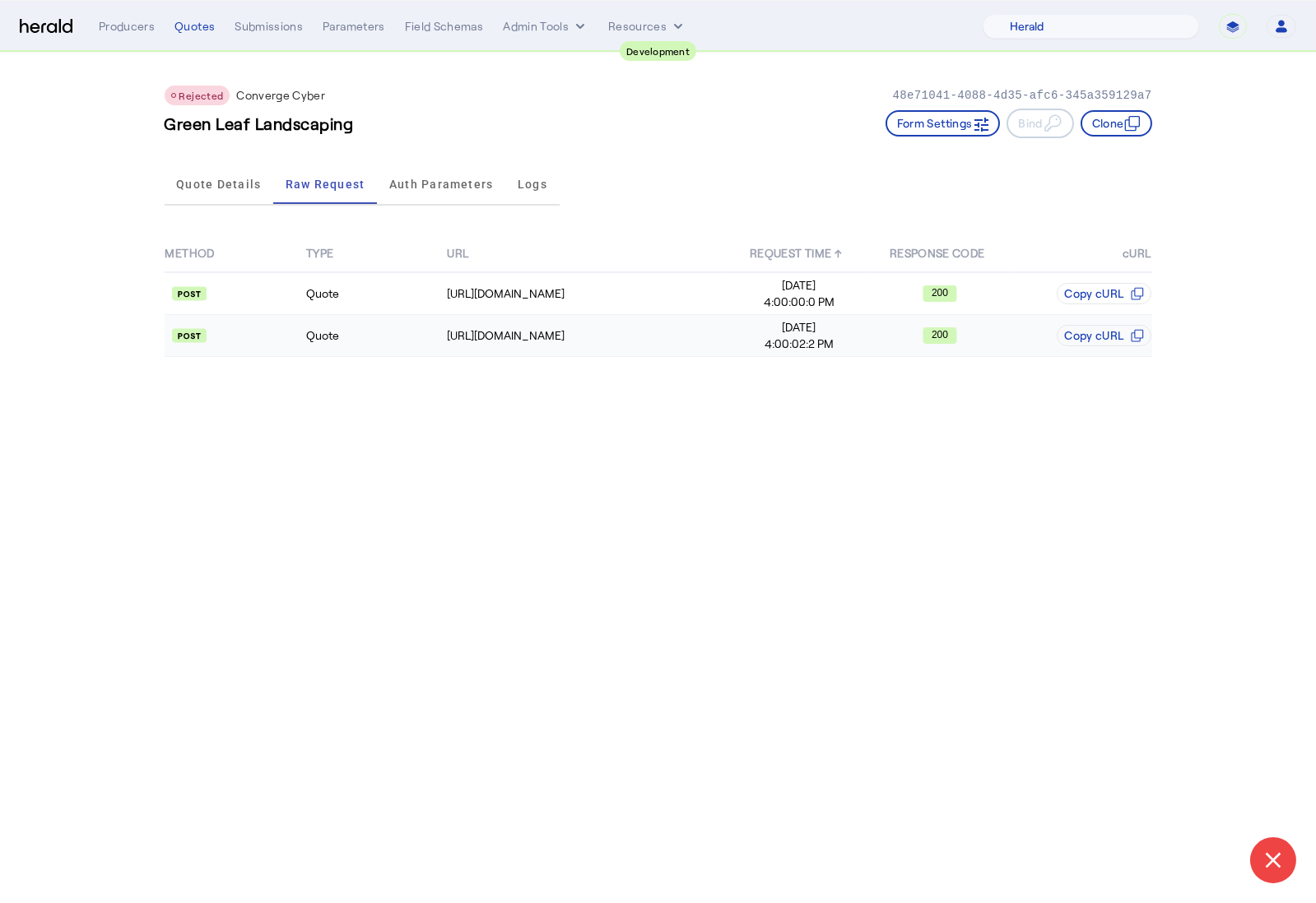
click at [348, 342] on td "Quote" at bounding box center [376, 335] width 140 height 42
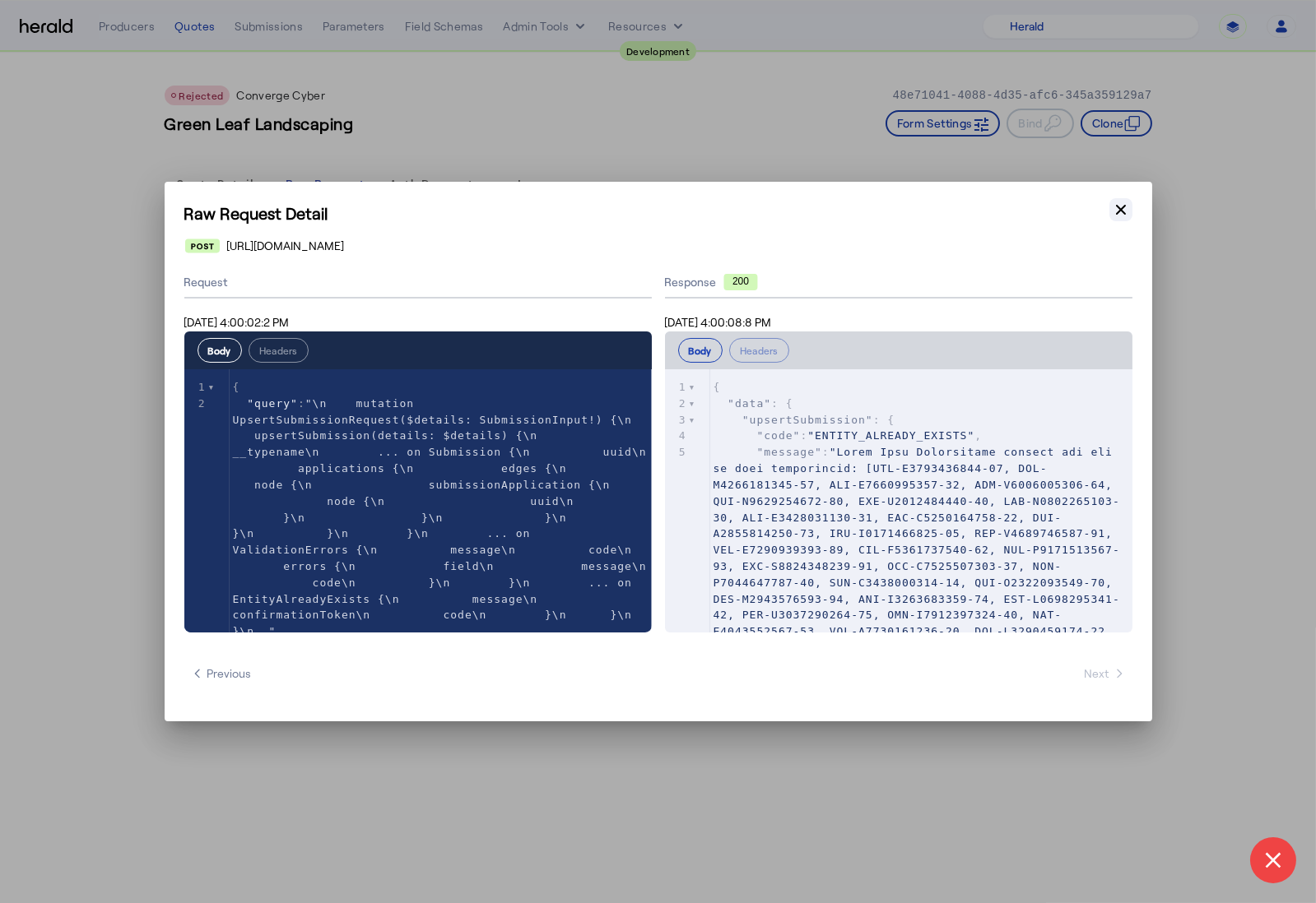
click at [1120, 215] on icon "button" at bounding box center [1121, 210] width 17 height 17
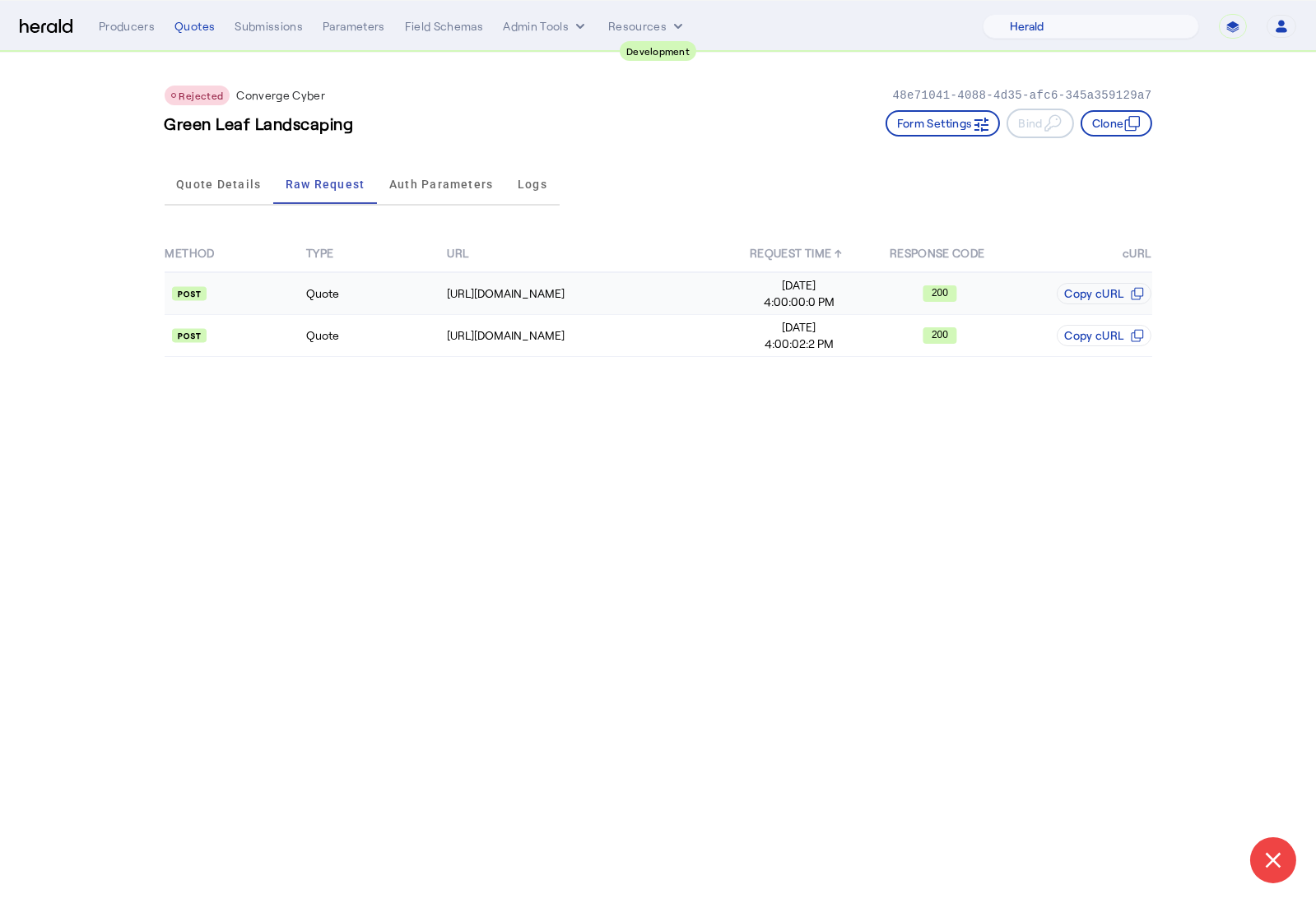
click at [398, 304] on td "Quote" at bounding box center [376, 294] width 140 height 43
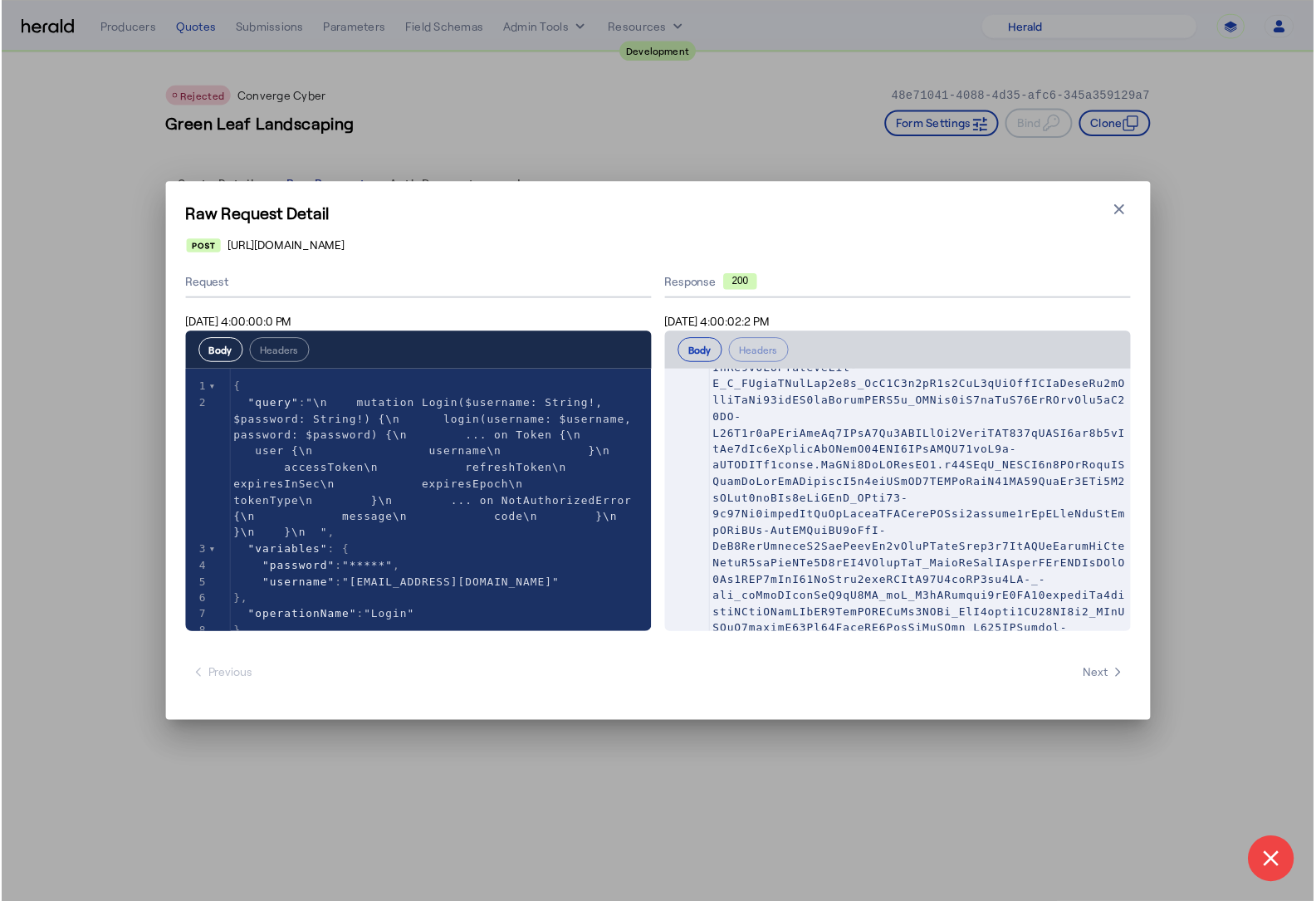
scroll to position [595, 0]
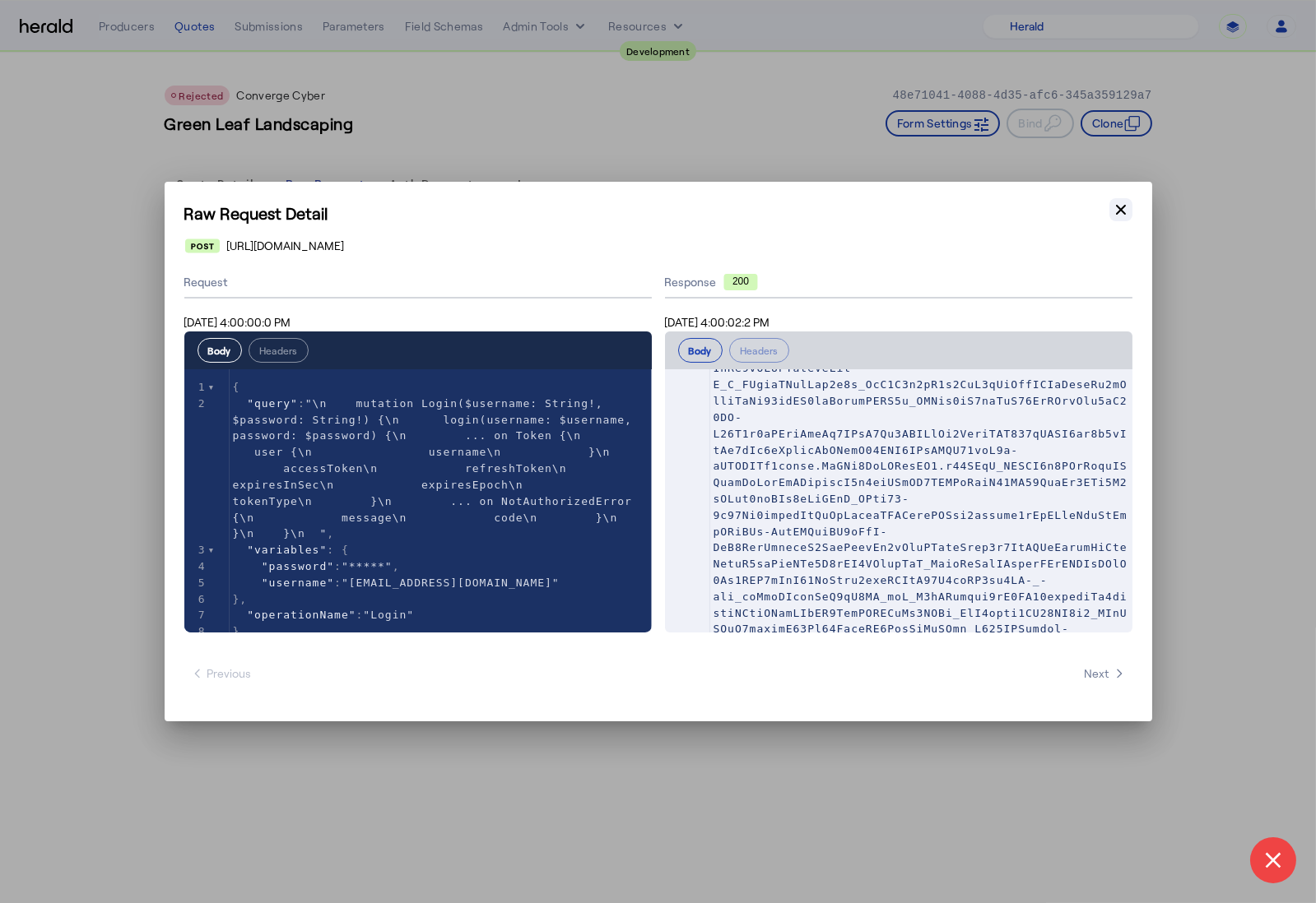
click at [1126, 205] on icon "button" at bounding box center [1121, 210] width 17 height 17
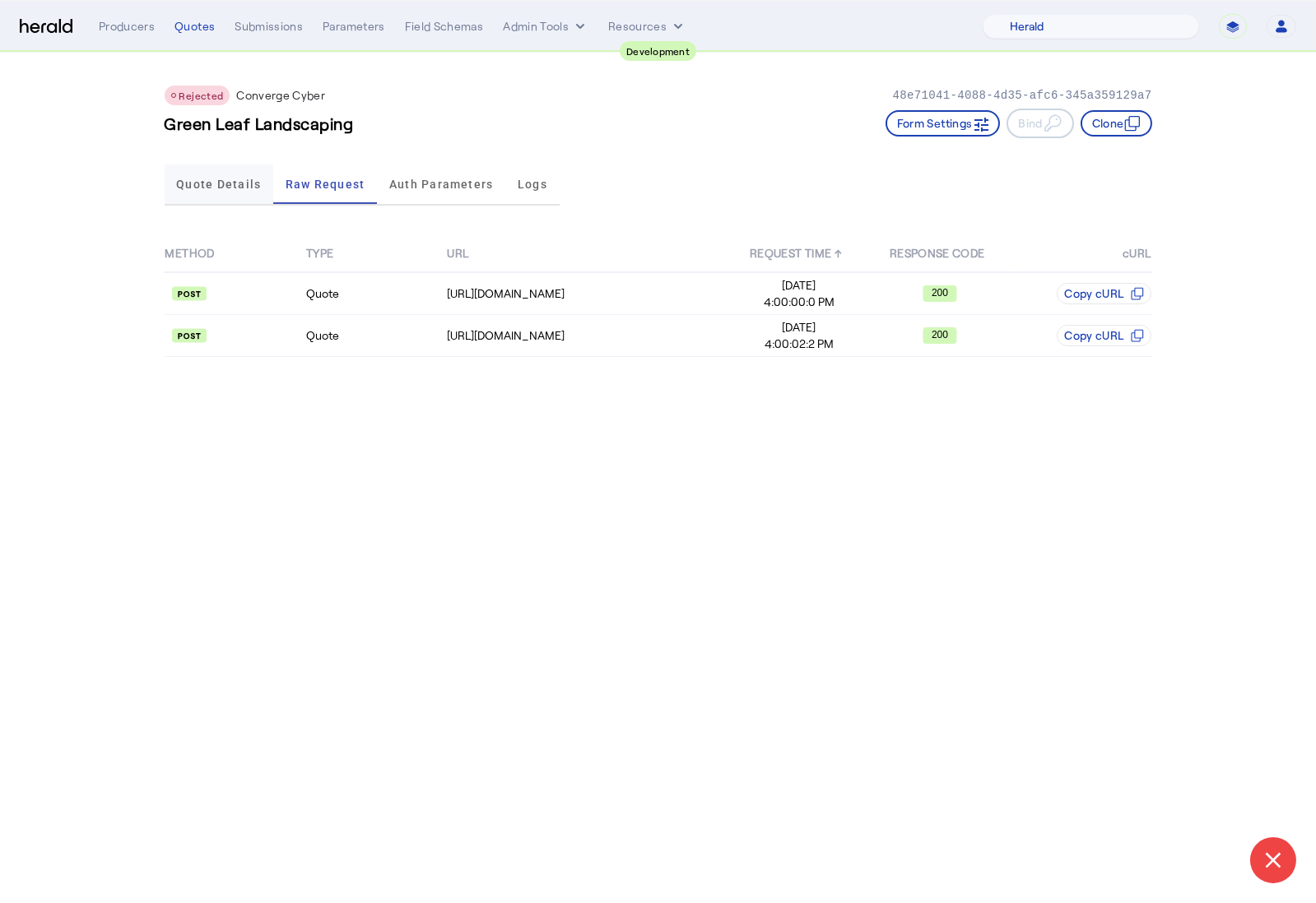
click at [244, 180] on span "Quote Details" at bounding box center [218, 185] width 84 height 11
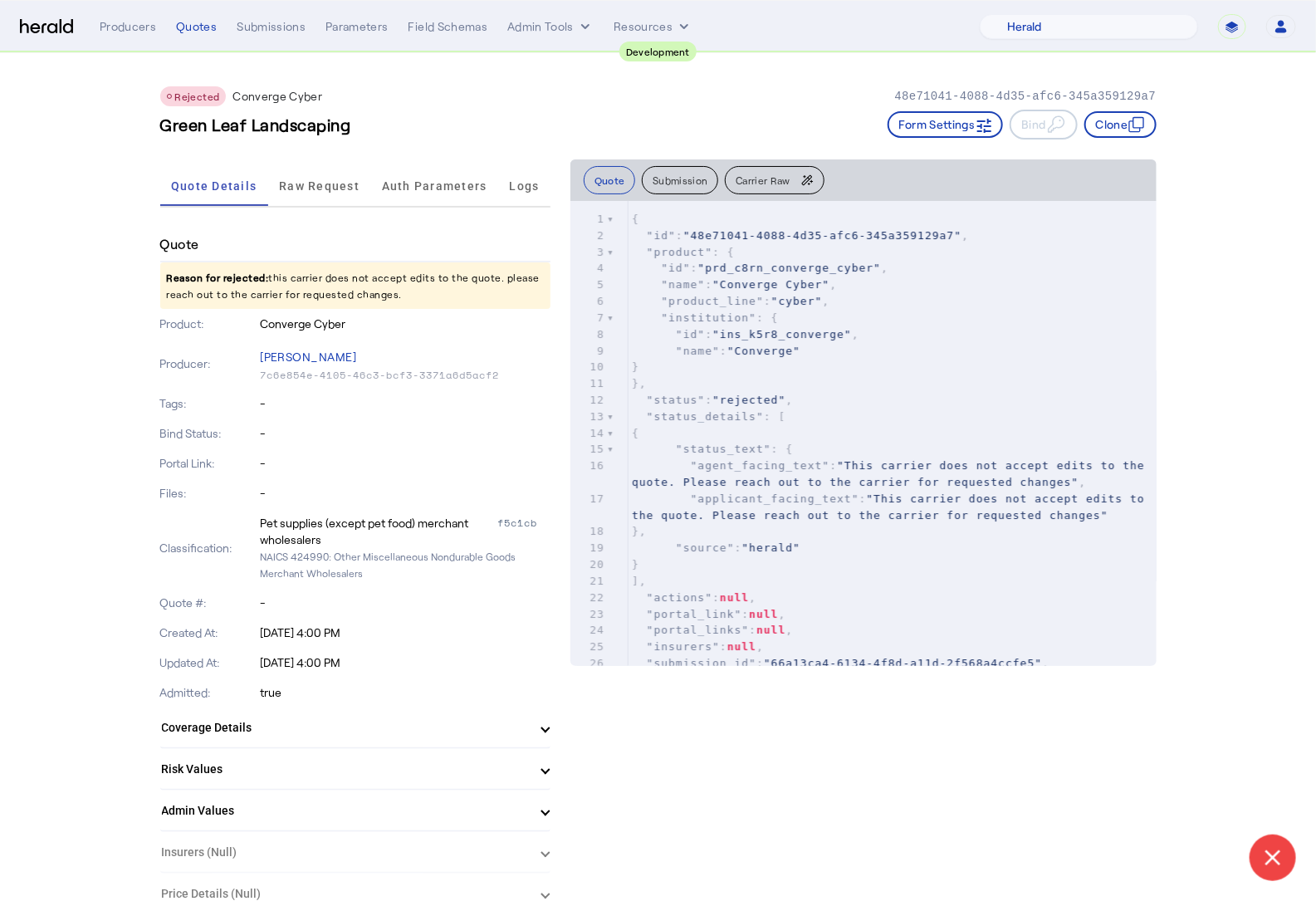
drag, startPoint x: 167, startPoint y: 128, endPoint x: 358, endPoint y: 121, distance: 191.1
click at [358, 121] on div "Green Leaf Landscaping Form Settings Bind Clone" at bounding box center [659, 125] width 996 height 30
click at [348, 120] on h3 "Green Leaf Landscaping" at bounding box center [256, 124] width 191 height 24
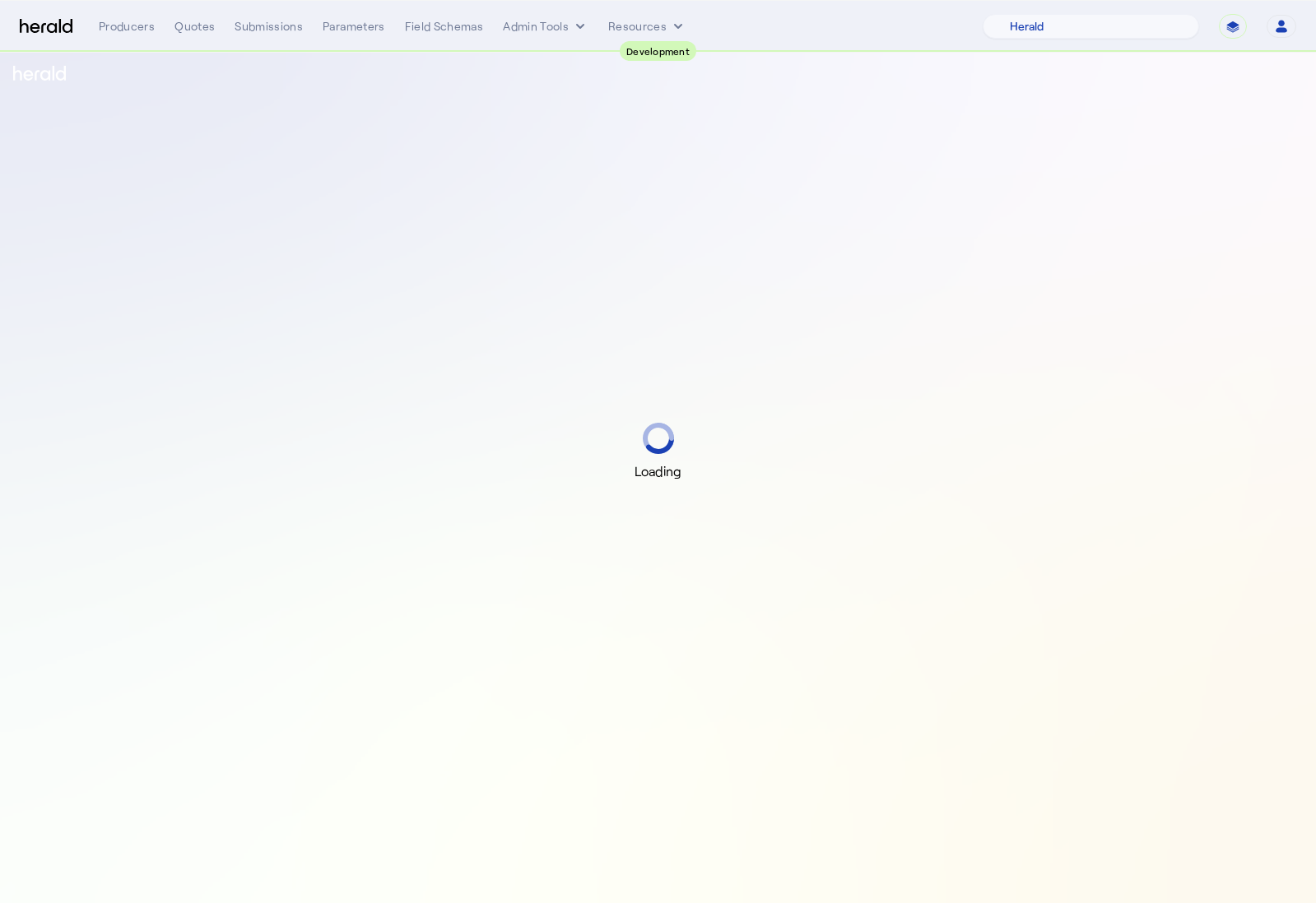
select select "pfm_2v8p_herald_api"
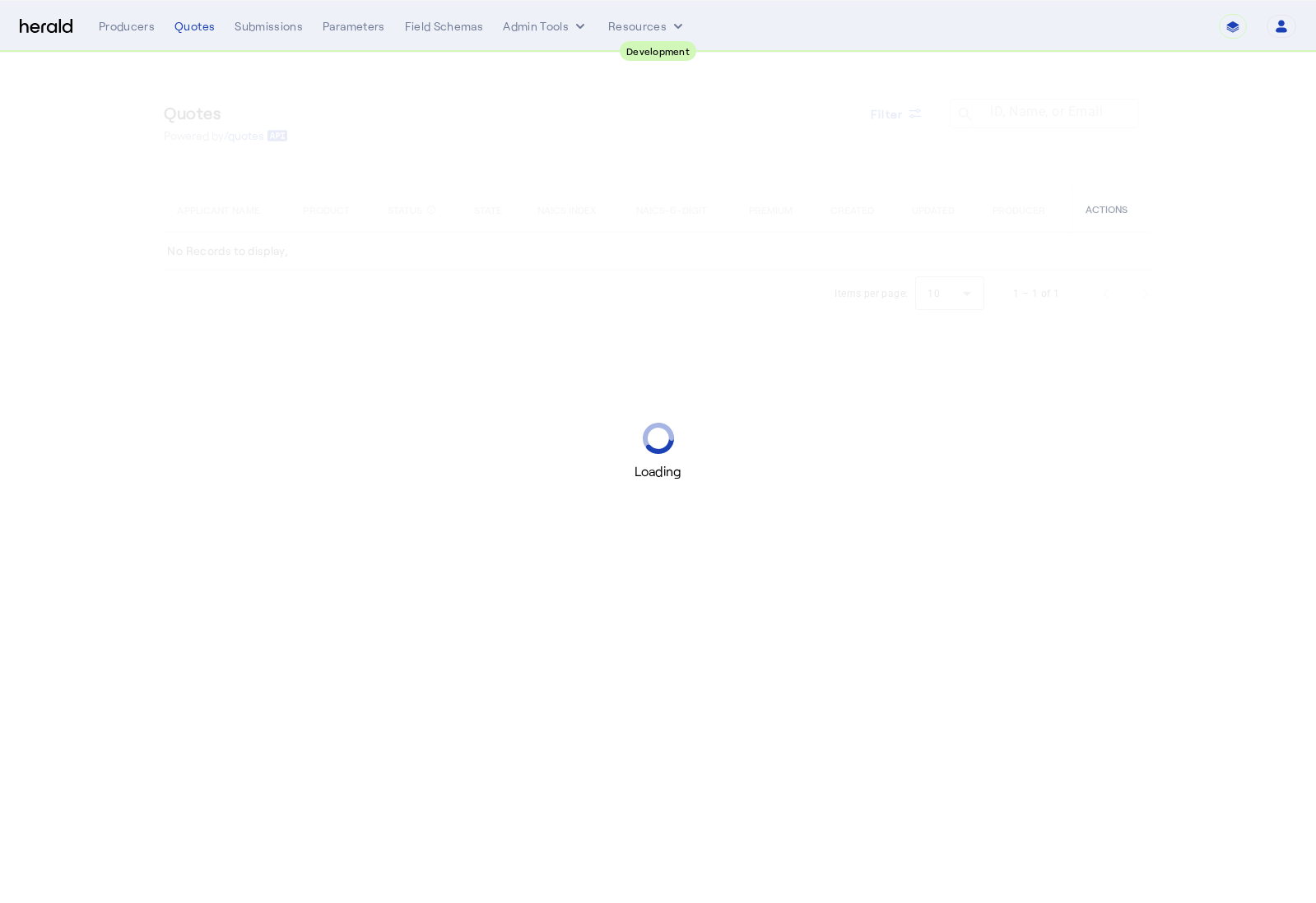
select select "pfm_2v8p_herald_api"
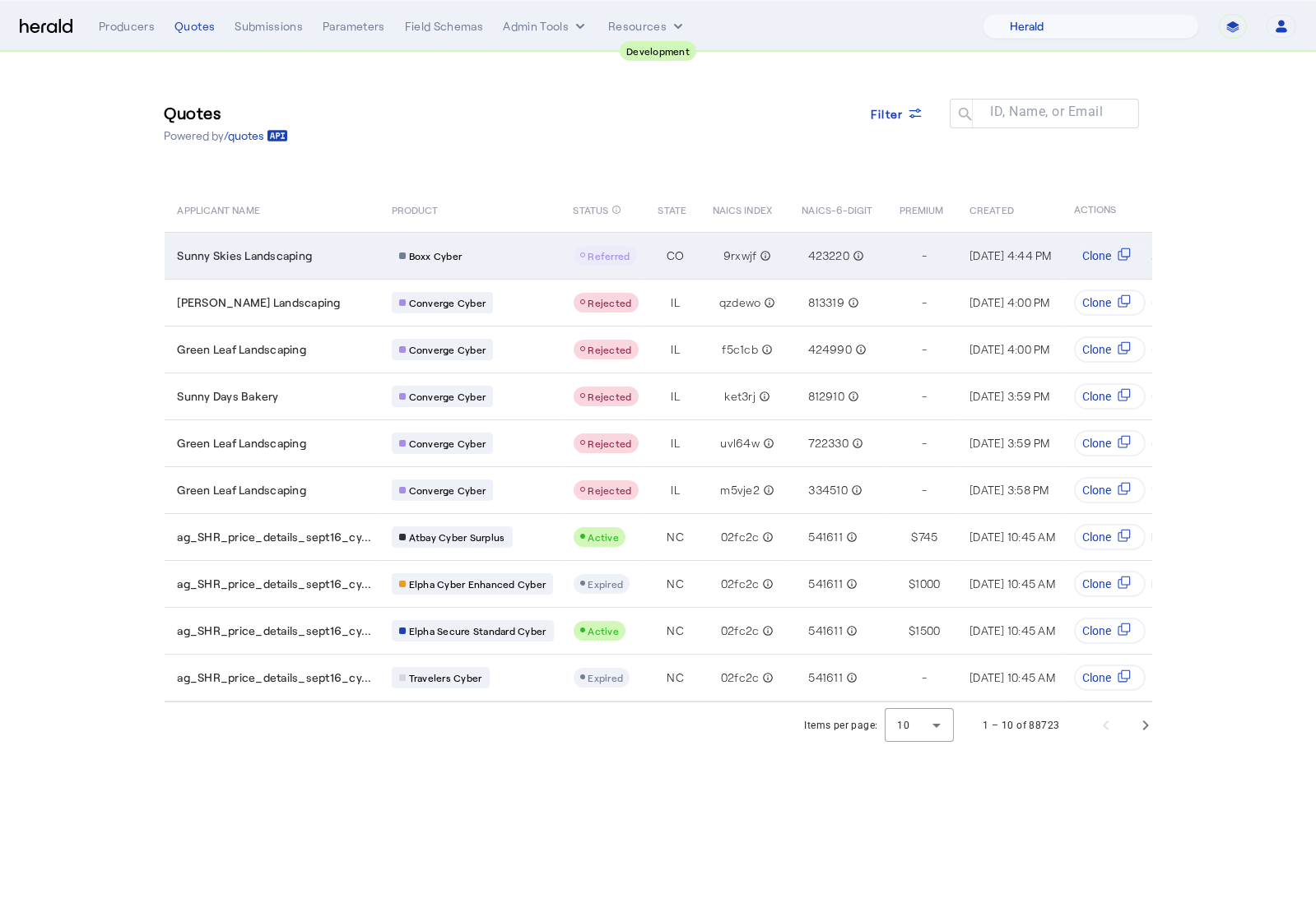
click at [496, 253] on div "Boxx Cyber" at bounding box center [472, 256] width 162 height 22
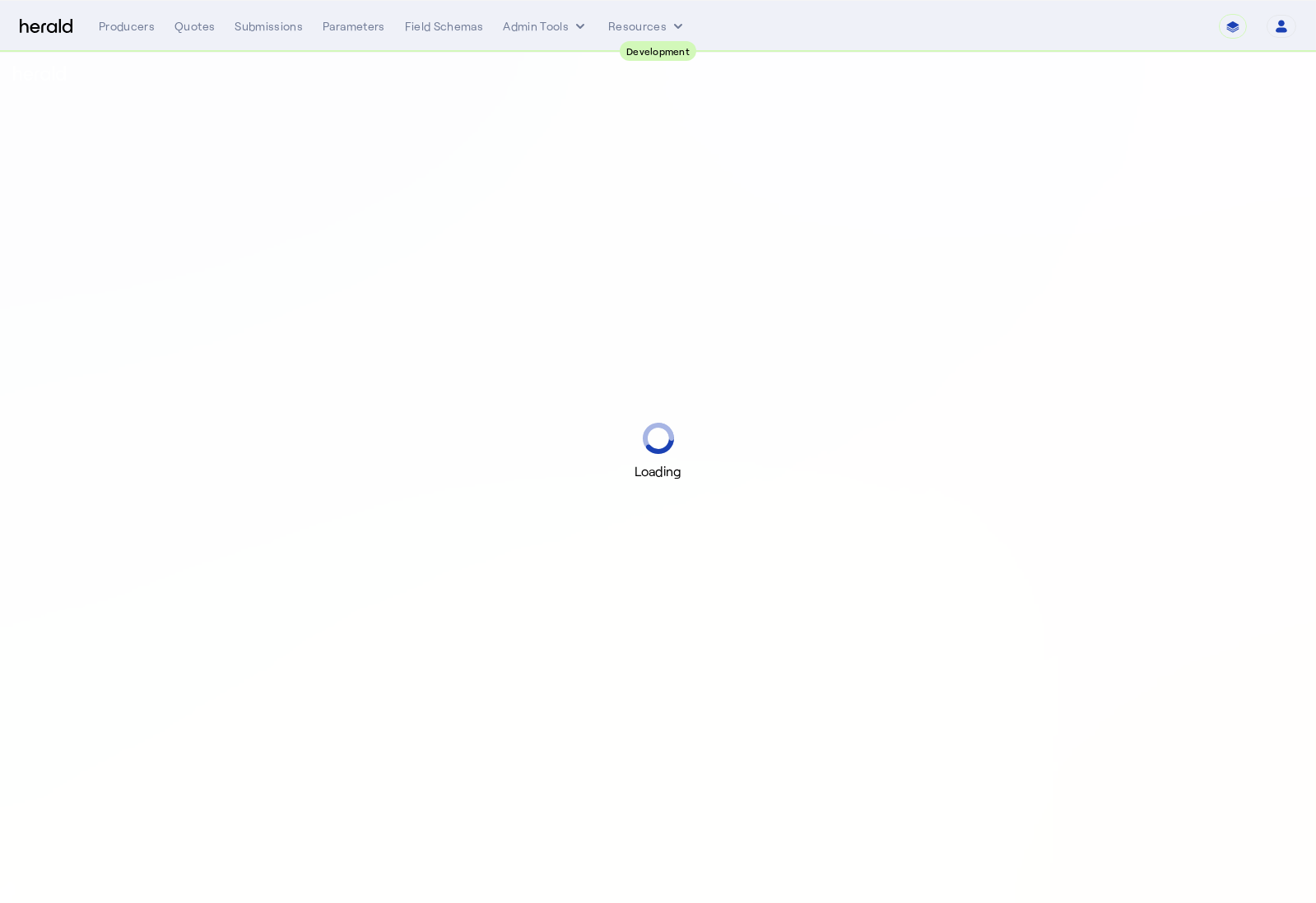
select select "pfm_2v8p_herald_api"
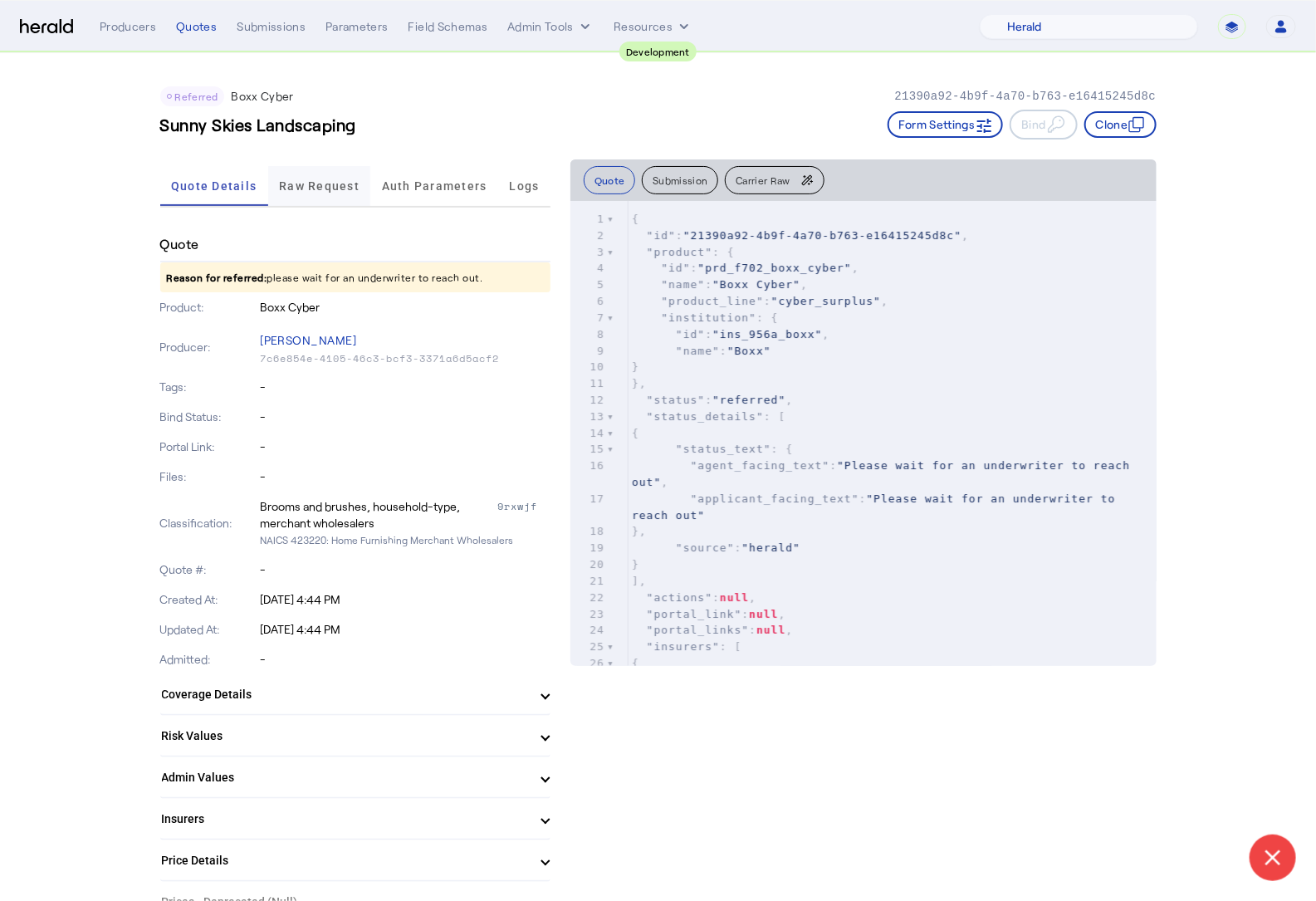
click at [314, 178] on span "Raw Request" at bounding box center [319, 186] width 80 height 40
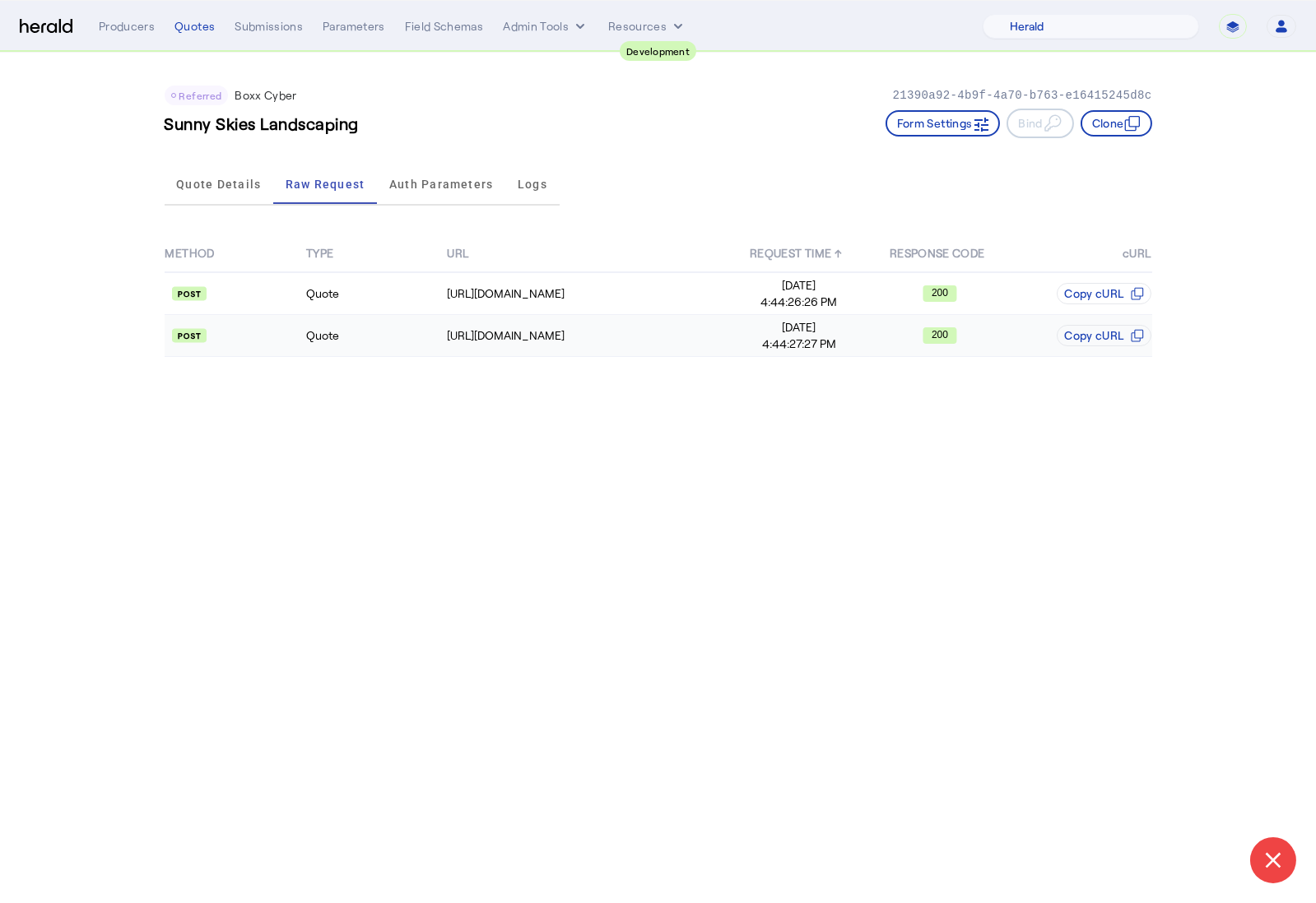
click at [416, 343] on td "Quote" at bounding box center [376, 335] width 140 height 42
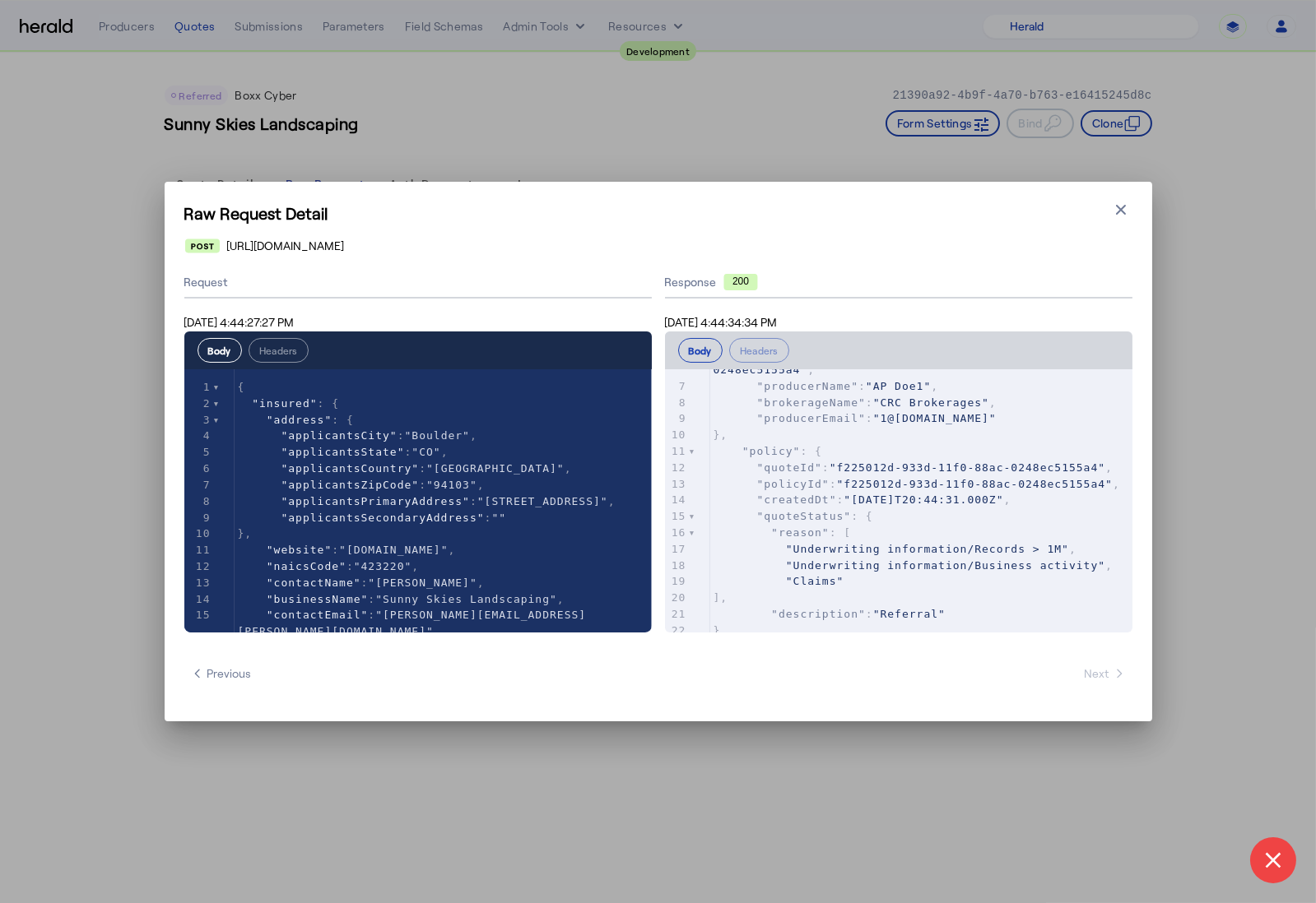
scroll to position [118, 0]
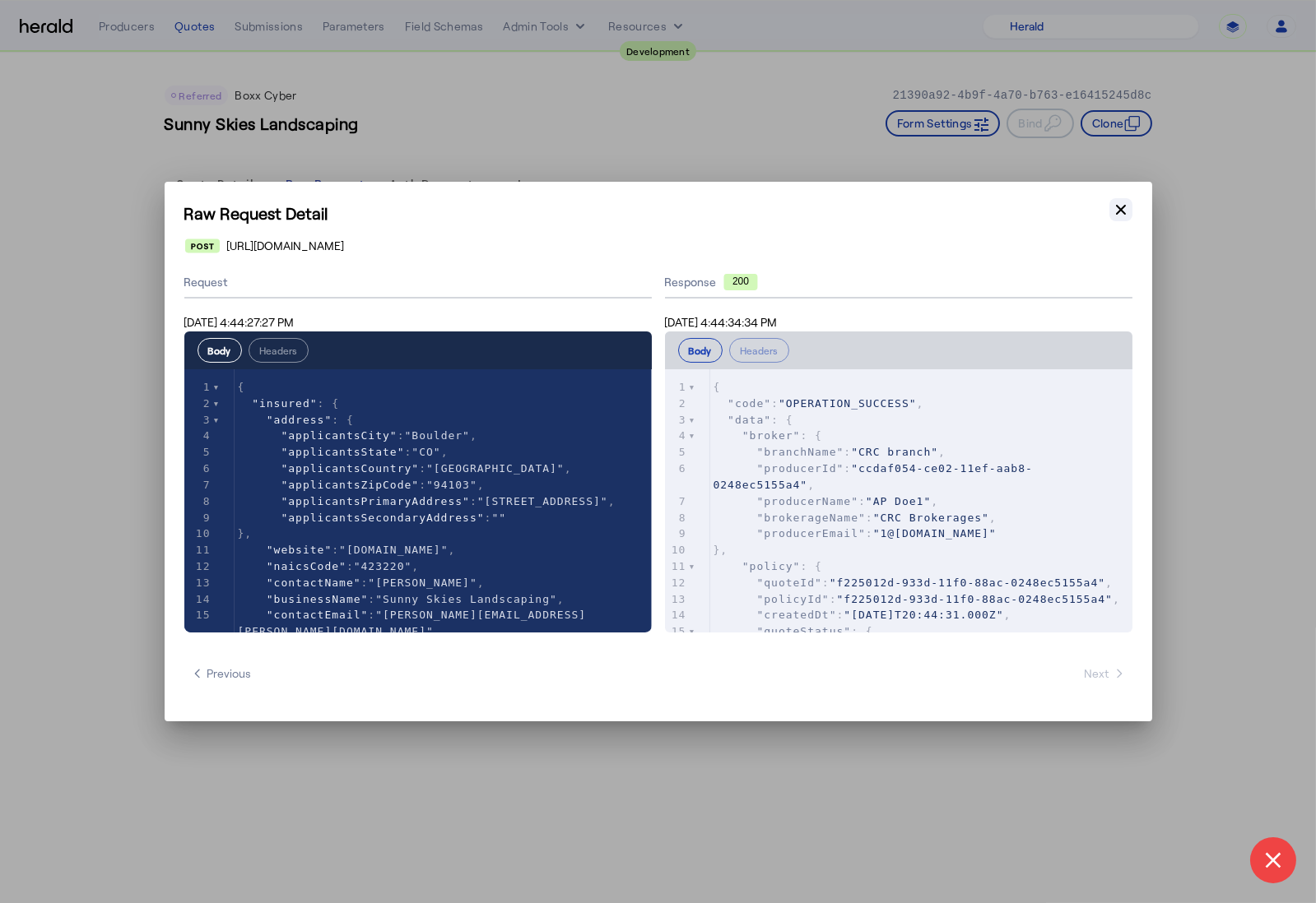
click at [1119, 206] on icon "button" at bounding box center [1121, 210] width 17 height 17
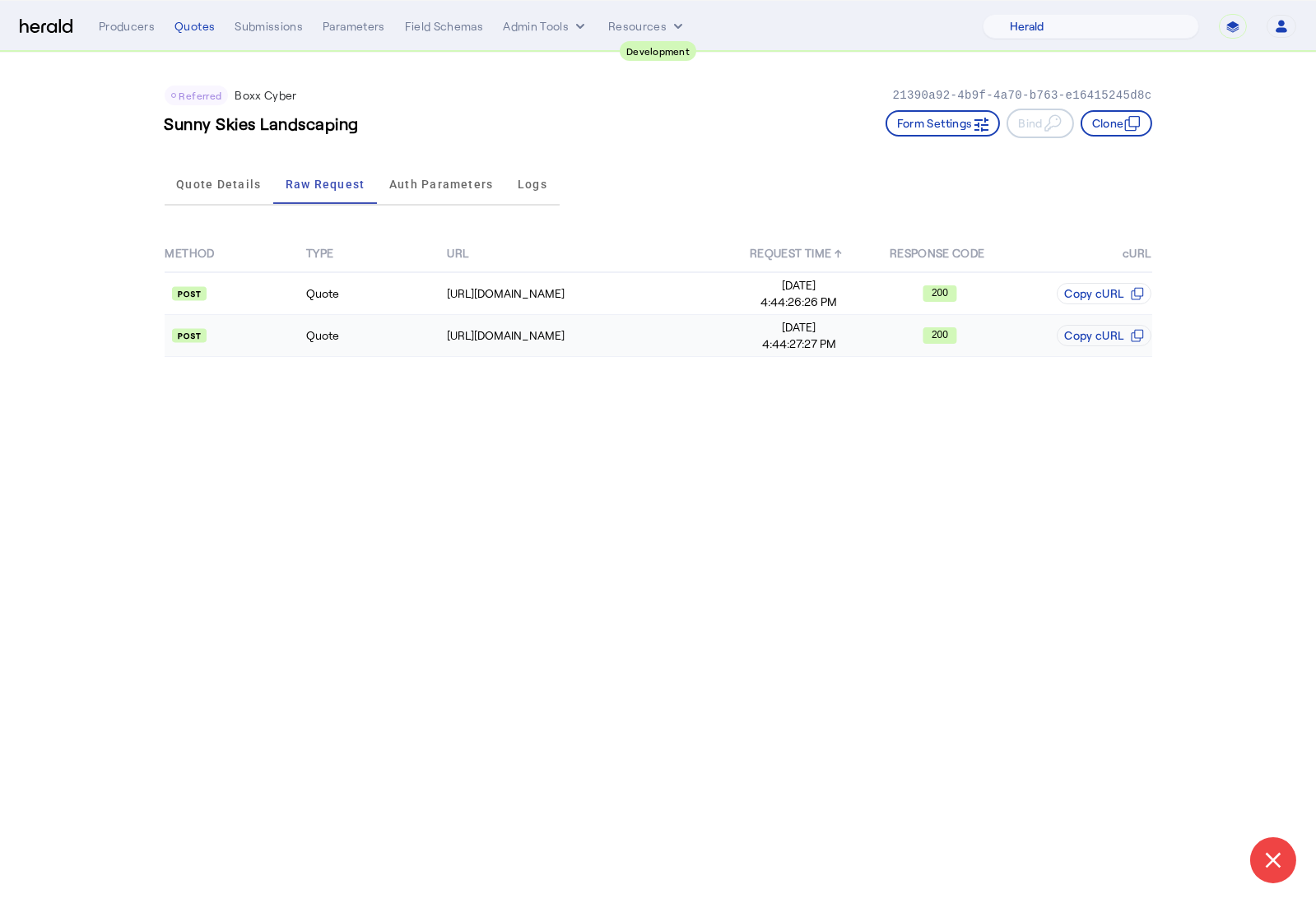
click at [435, 320] on td "Quote" at bounding box center [376, 335] width 140 height 42
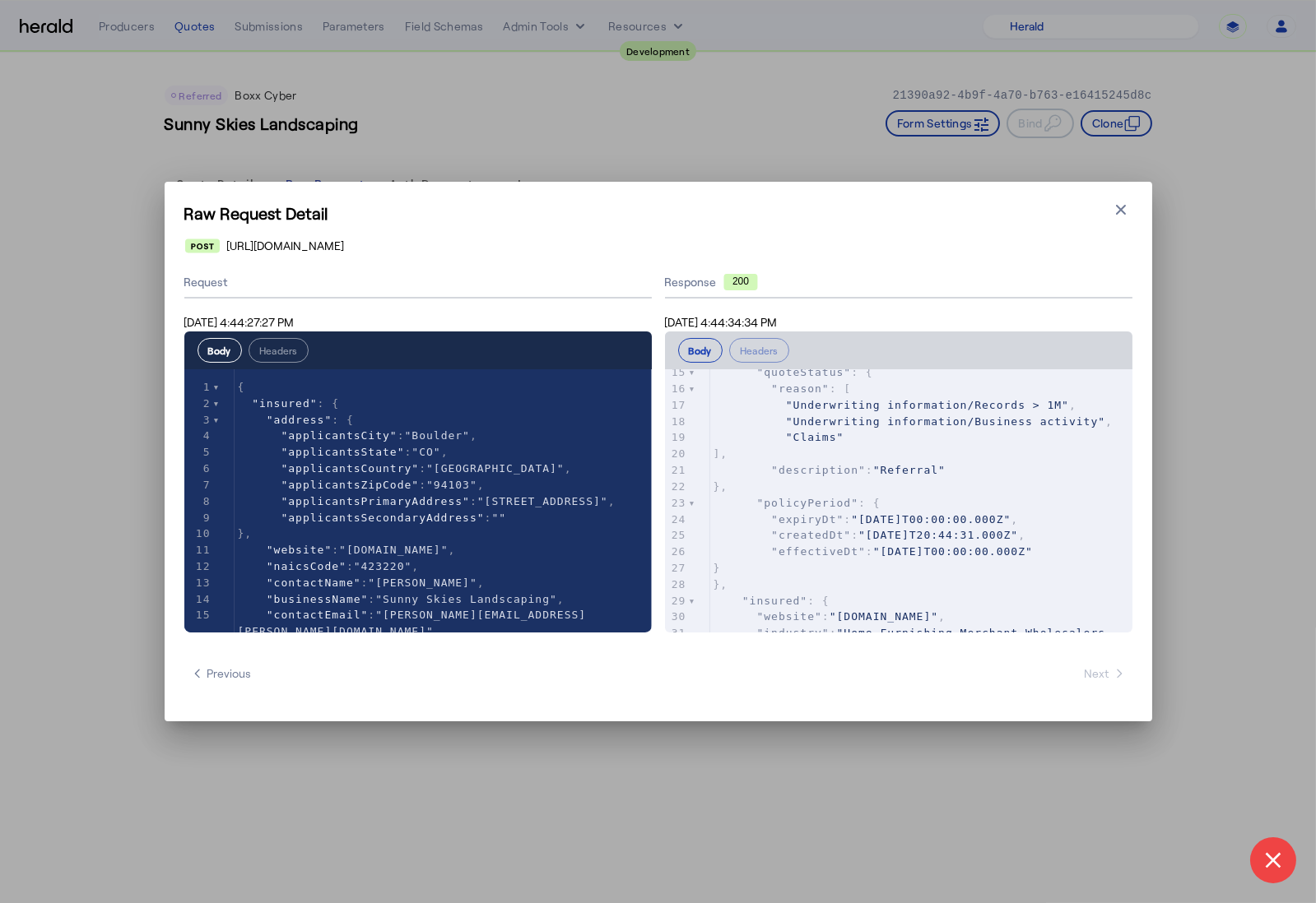
scroll to position [260, 0]
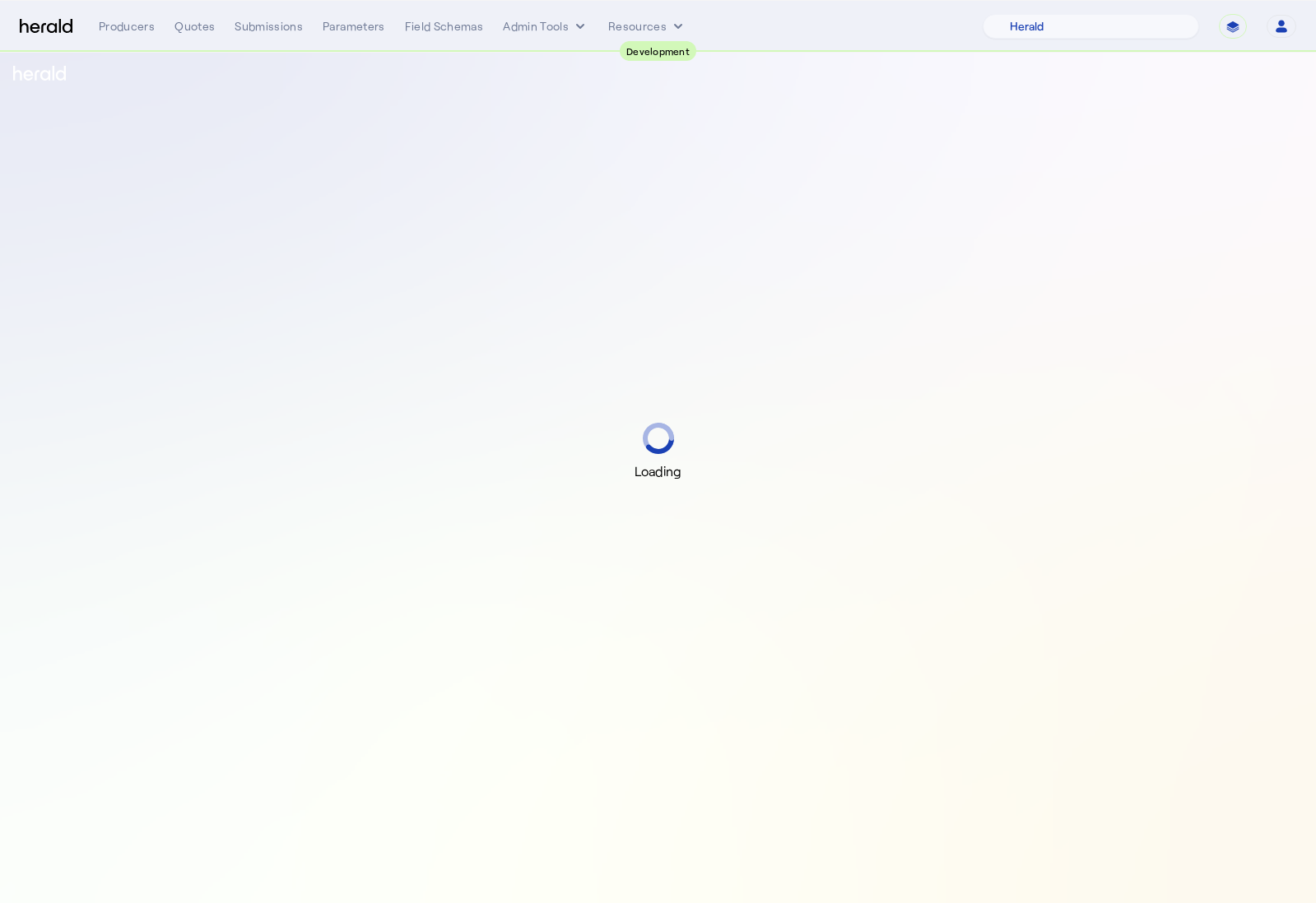
select select "pfm_2v8p_herald_api"
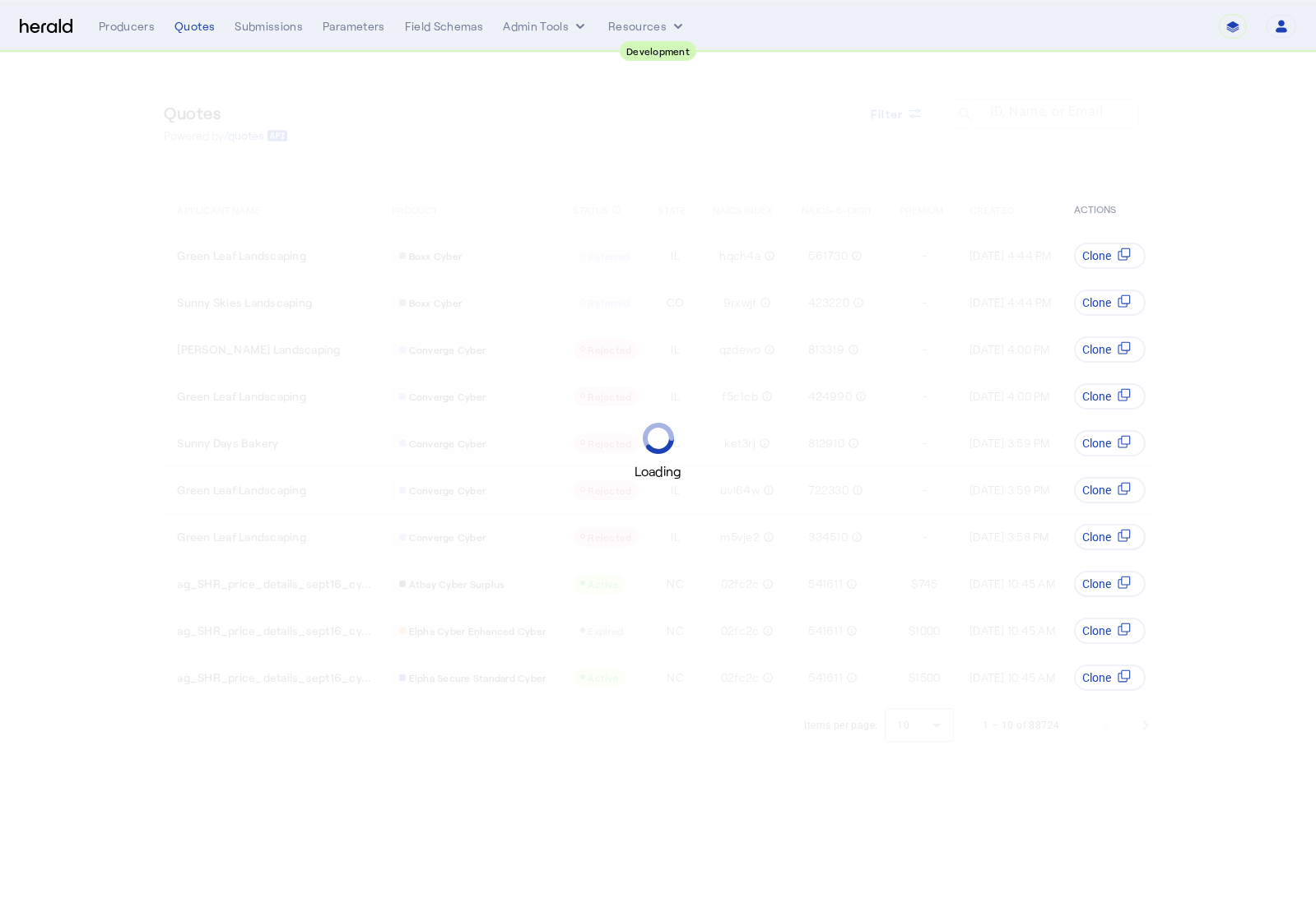
select select "pfm_2v8p_herald_api"
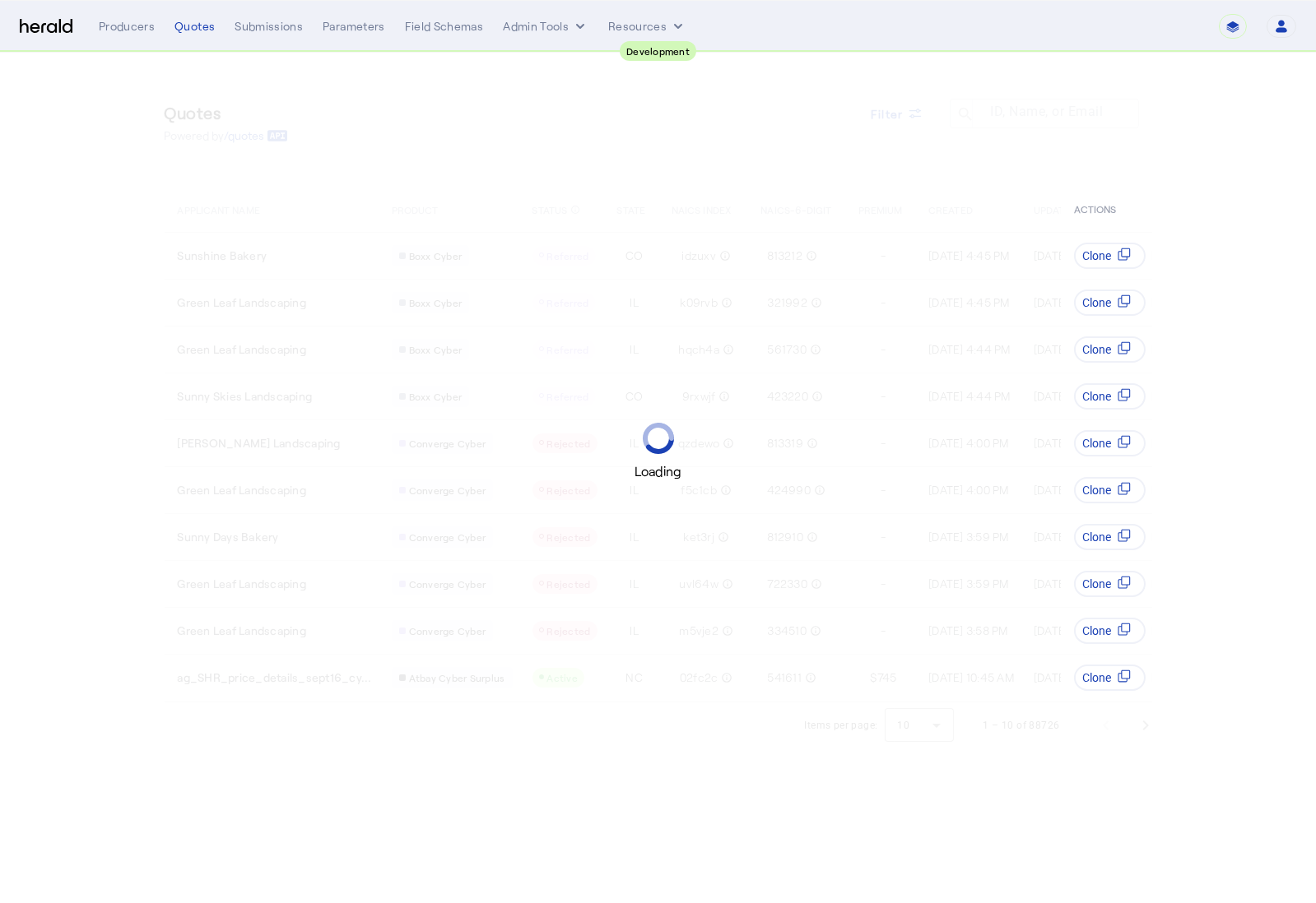
select select "pfm_2v8p_herald_api"
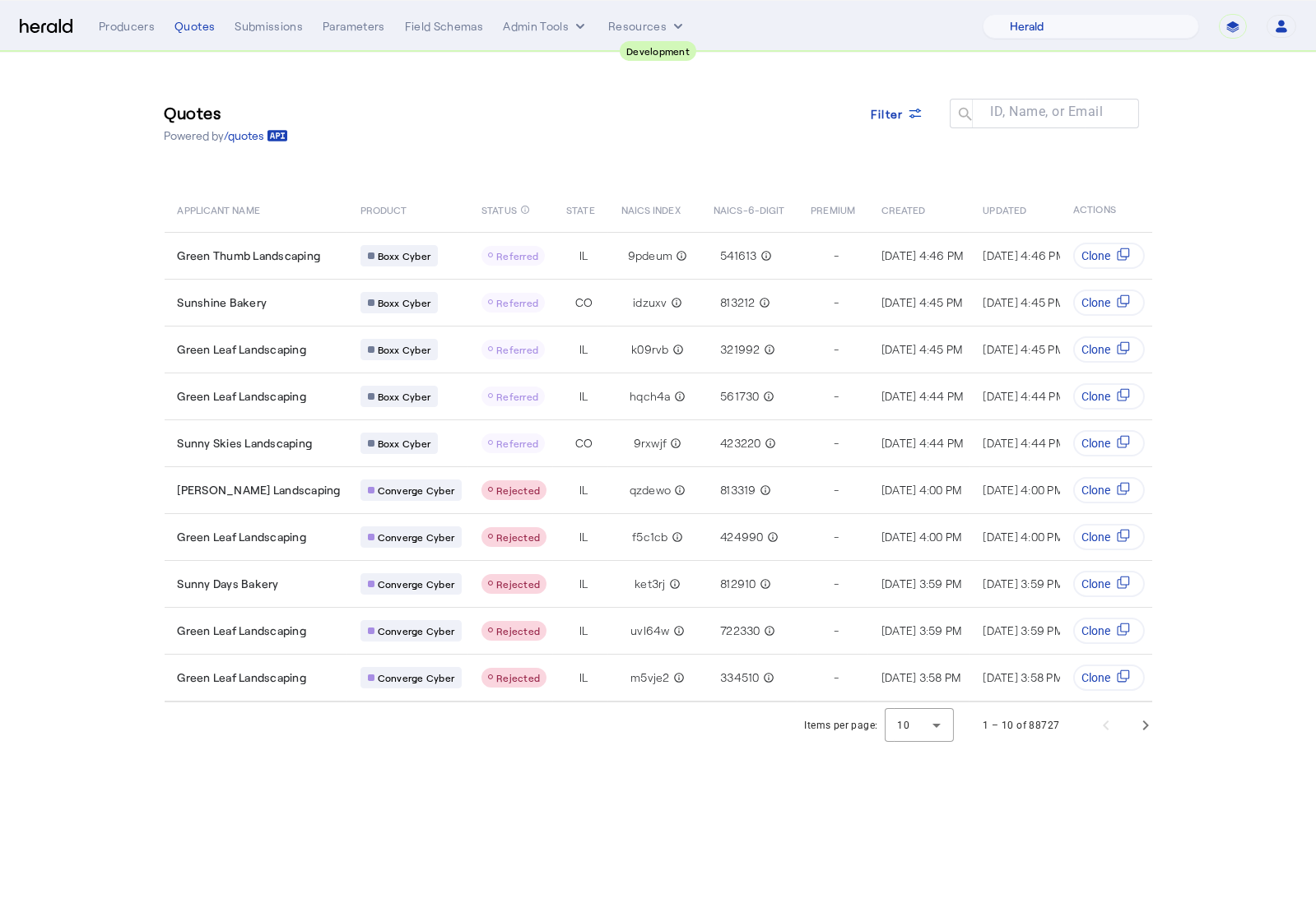
click at [55, 25] on img at bounding box center [46, 26] width 52 height 16
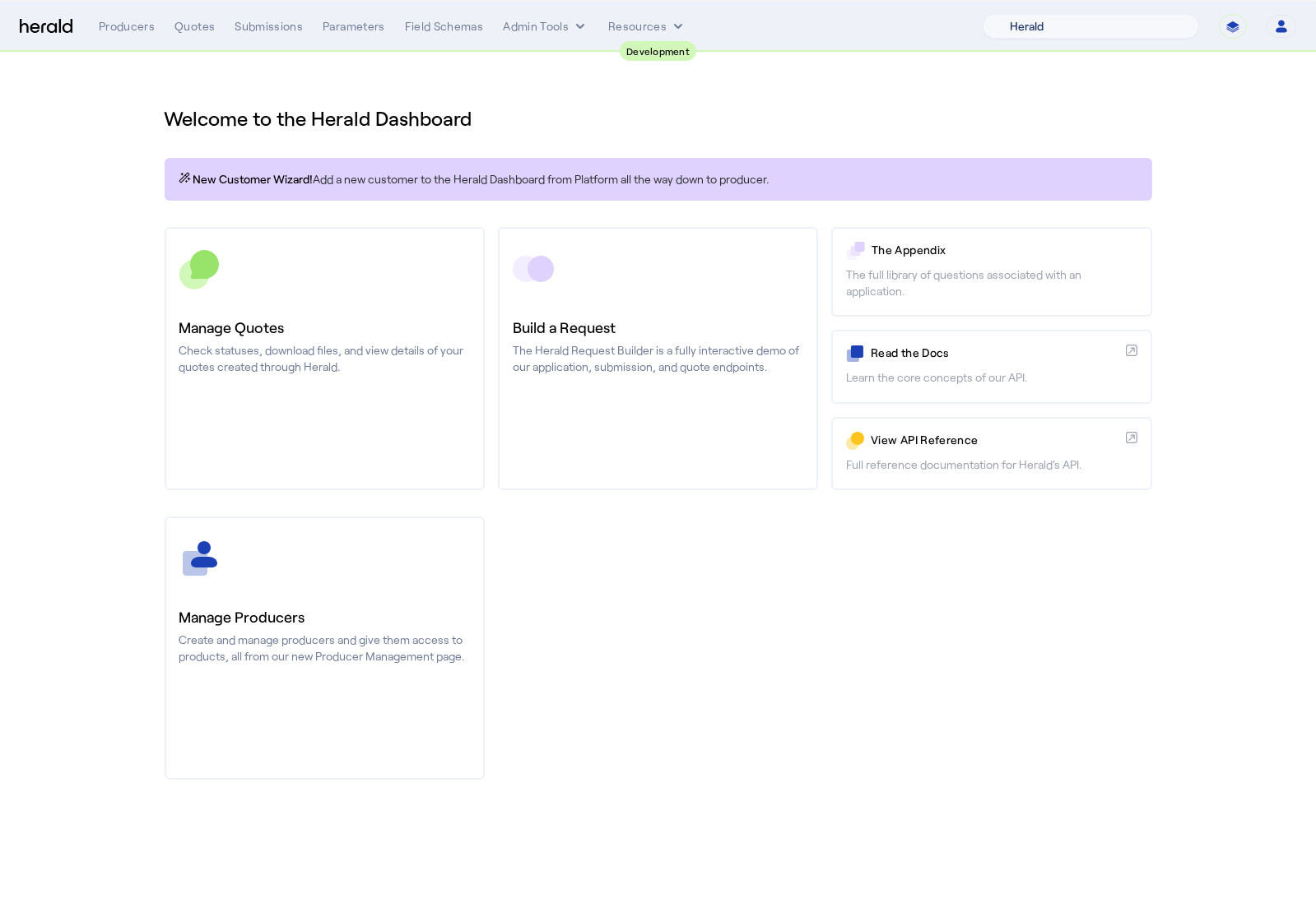
click at [1135, 29] on select "1 Fort A Demo Platform A New Platform Test Bam Batch Test Platform Beep Beep Bo…" at bounding box center [1090, 26] width 216 height 24
click at [1244, 28] on select "**********" at bounding box center [1233, 26] width 28 height 24
select select "**********"
click at [1219, 14] on select "**********" at bounding box center [1233, 26] width 28 height 24
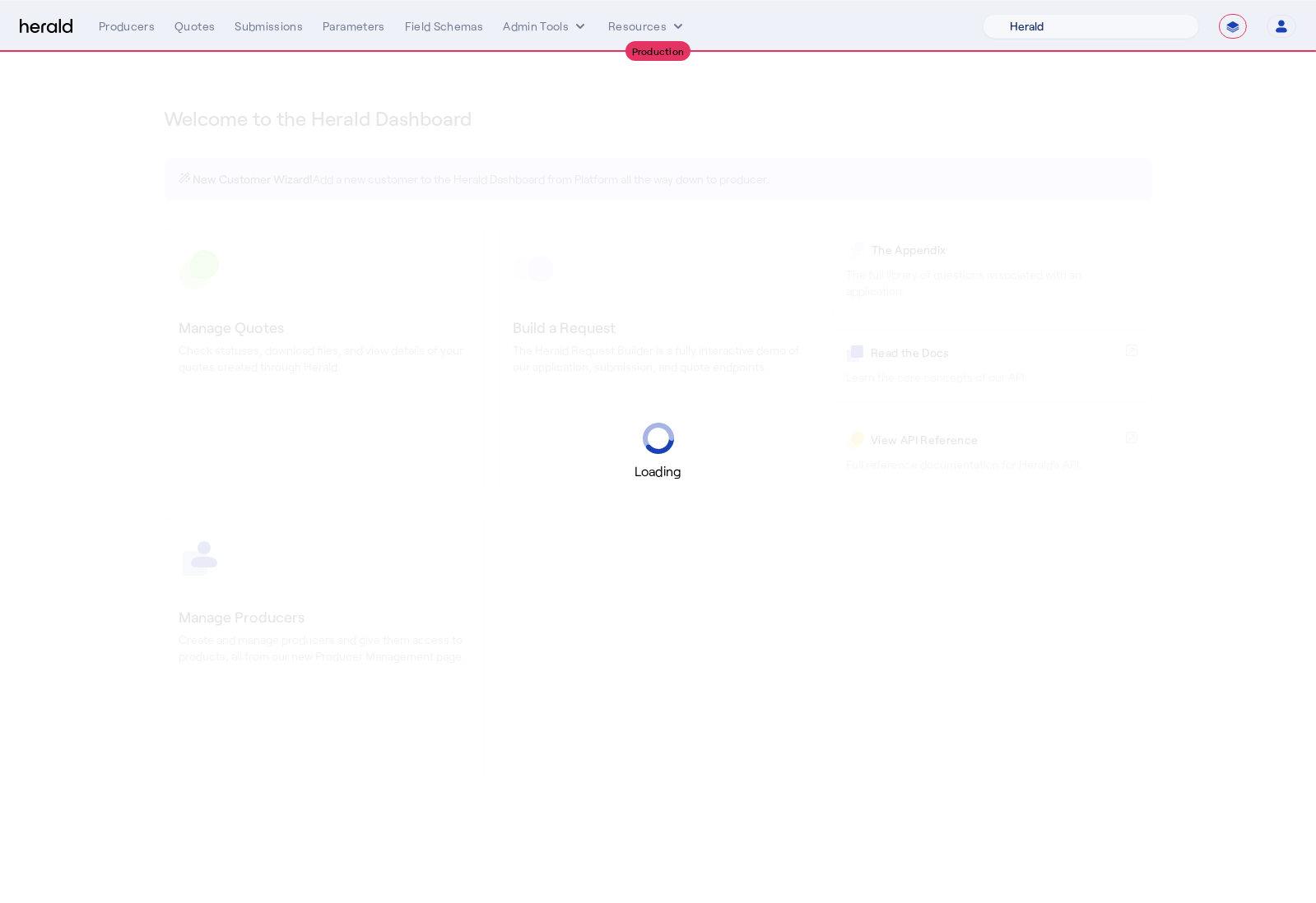
click at [1099, 27] on select "1 Fort A Demo Platform A New Platform Test Bam Batch Test Platform Beep Beep Bo…" at bounding box center [1090, 26] width 216 height 24
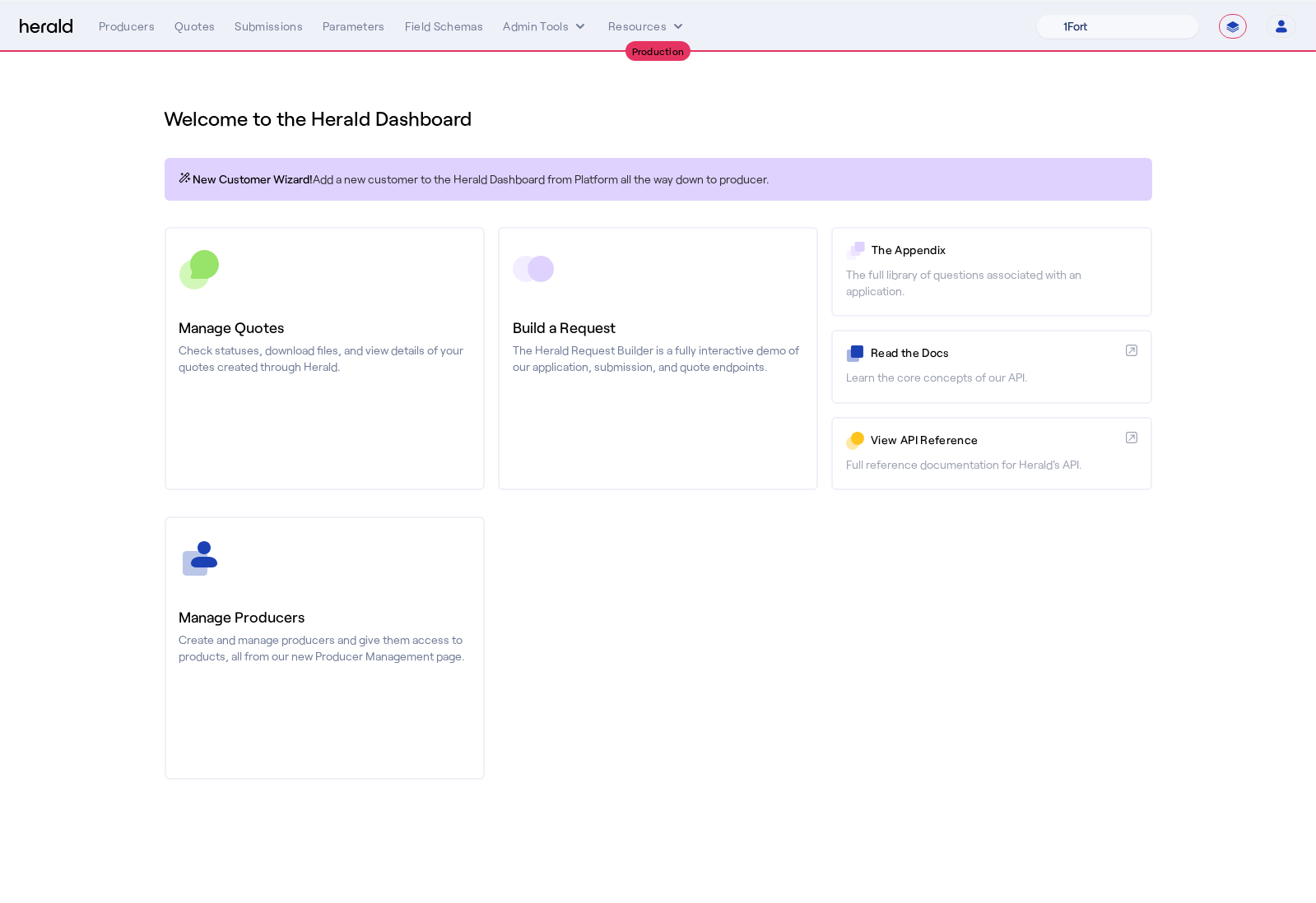
select select "pfm_8e7n_1fort"
click at [1036, 14] on select "1Fort Affinity Risk Billy BindHQ Bunker CRC Campus Coverage Citadel Fifthwall F…" at bounding box center [1117, 26] width 163 height 24
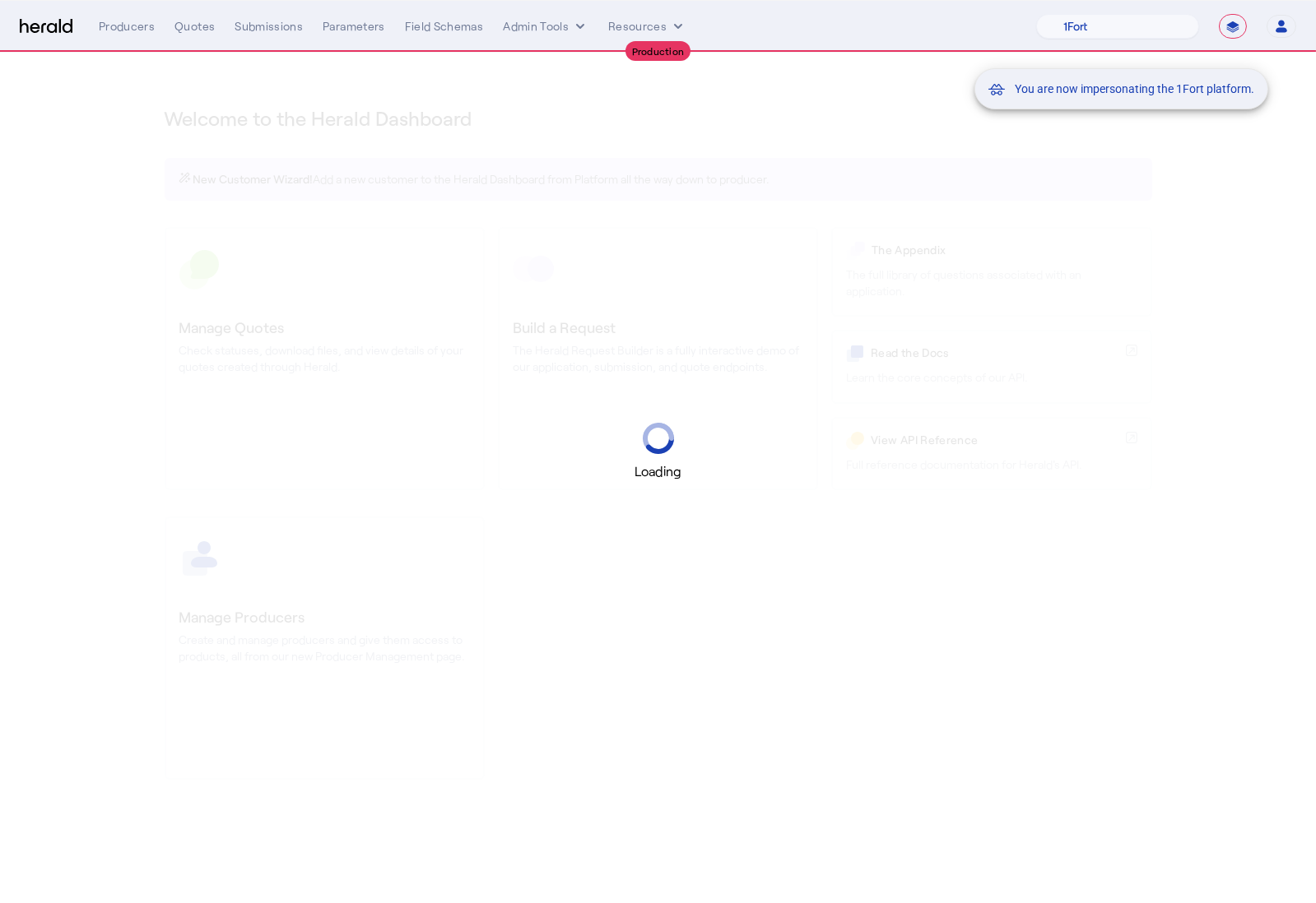
click at [274, 322] on div "You are now impersonating the 1Fort platform." at bounding box center [658, 452] width 1316 height 903
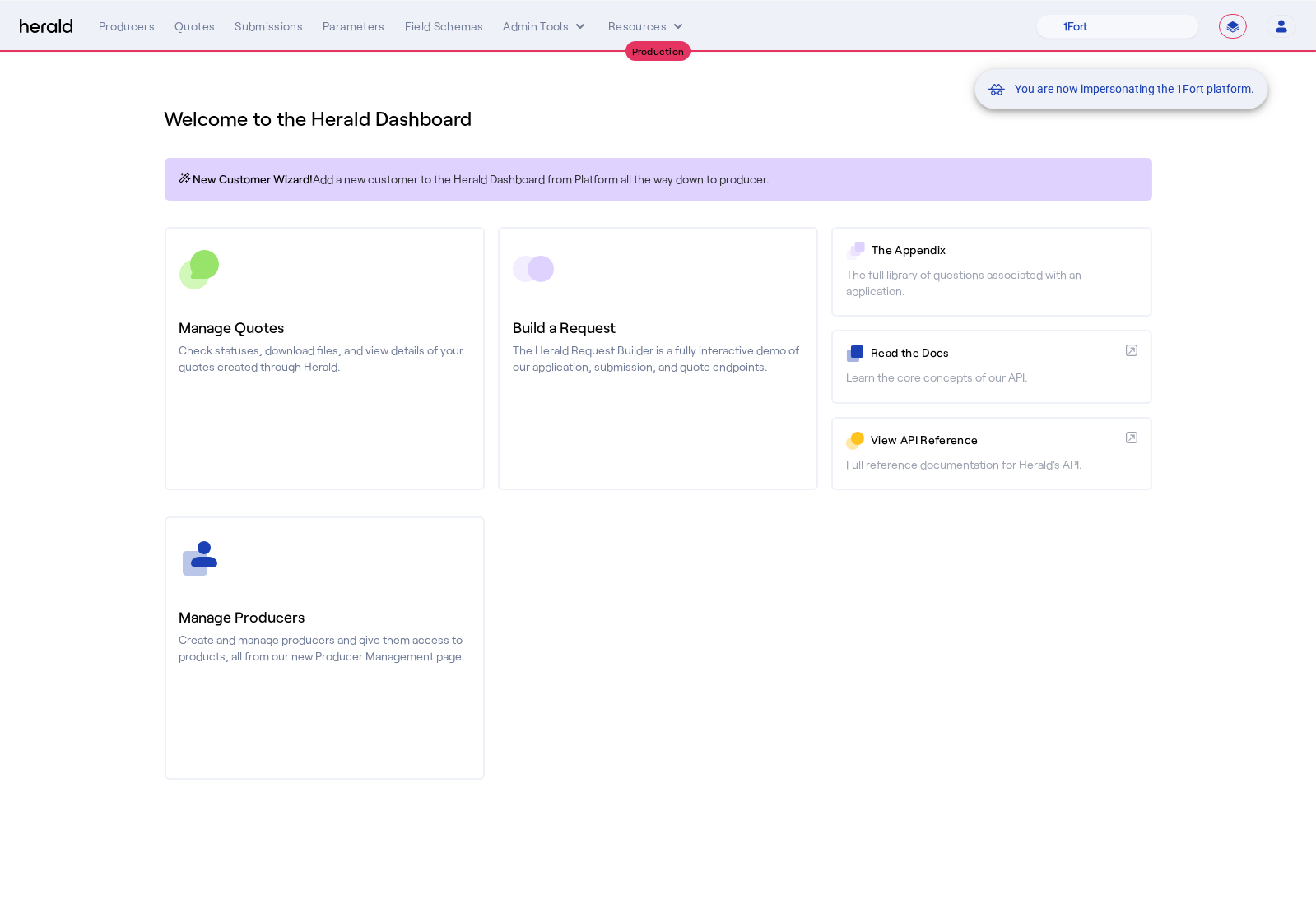
click at [334, 342] on div "You are now impersonating the 1Fort platform." at bounding box center [658, 452] width 1316 height 903
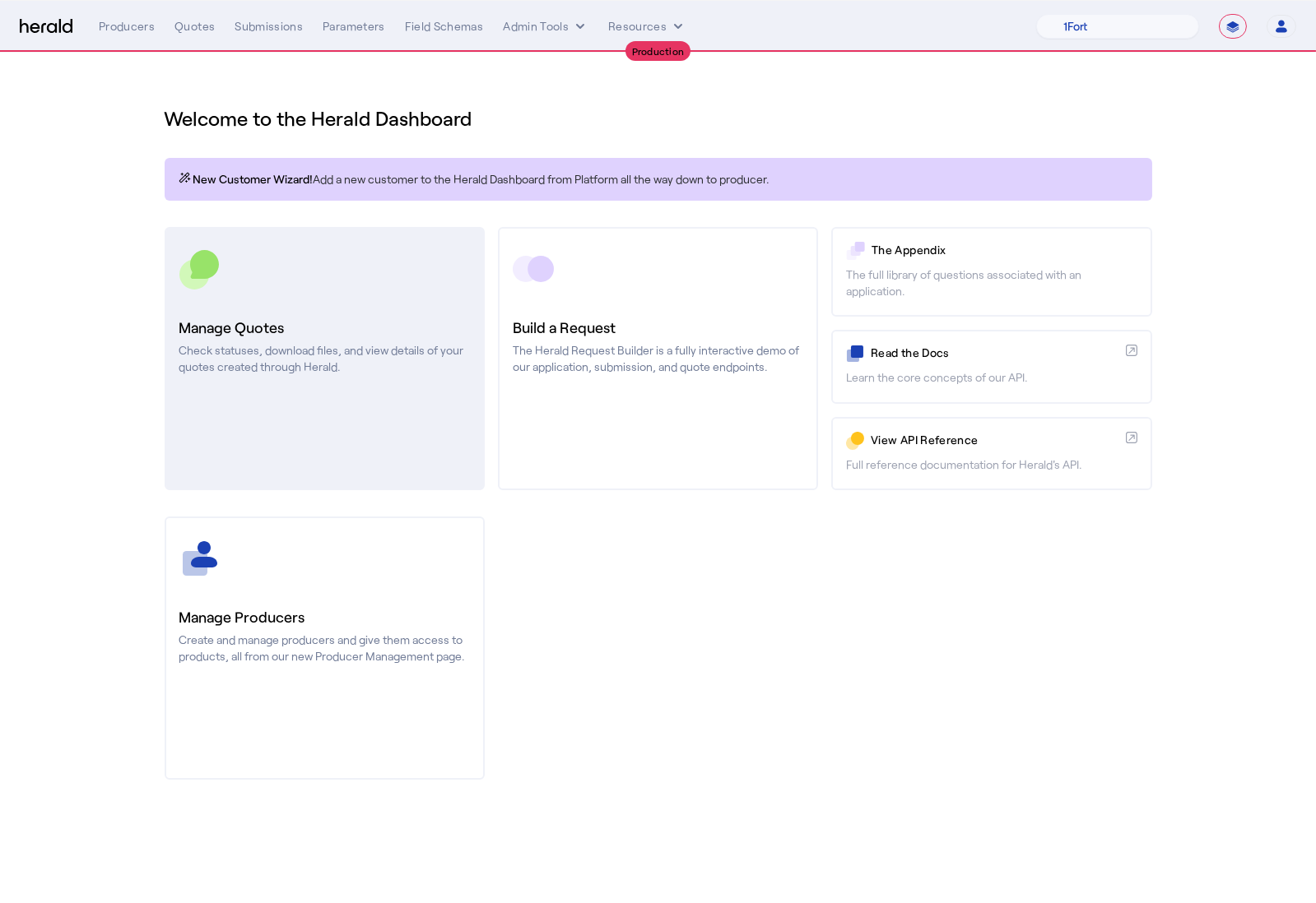
click at [380, 317] on h3 "Manage Quotes" at bounding box center [324, 327] width 290 height 23
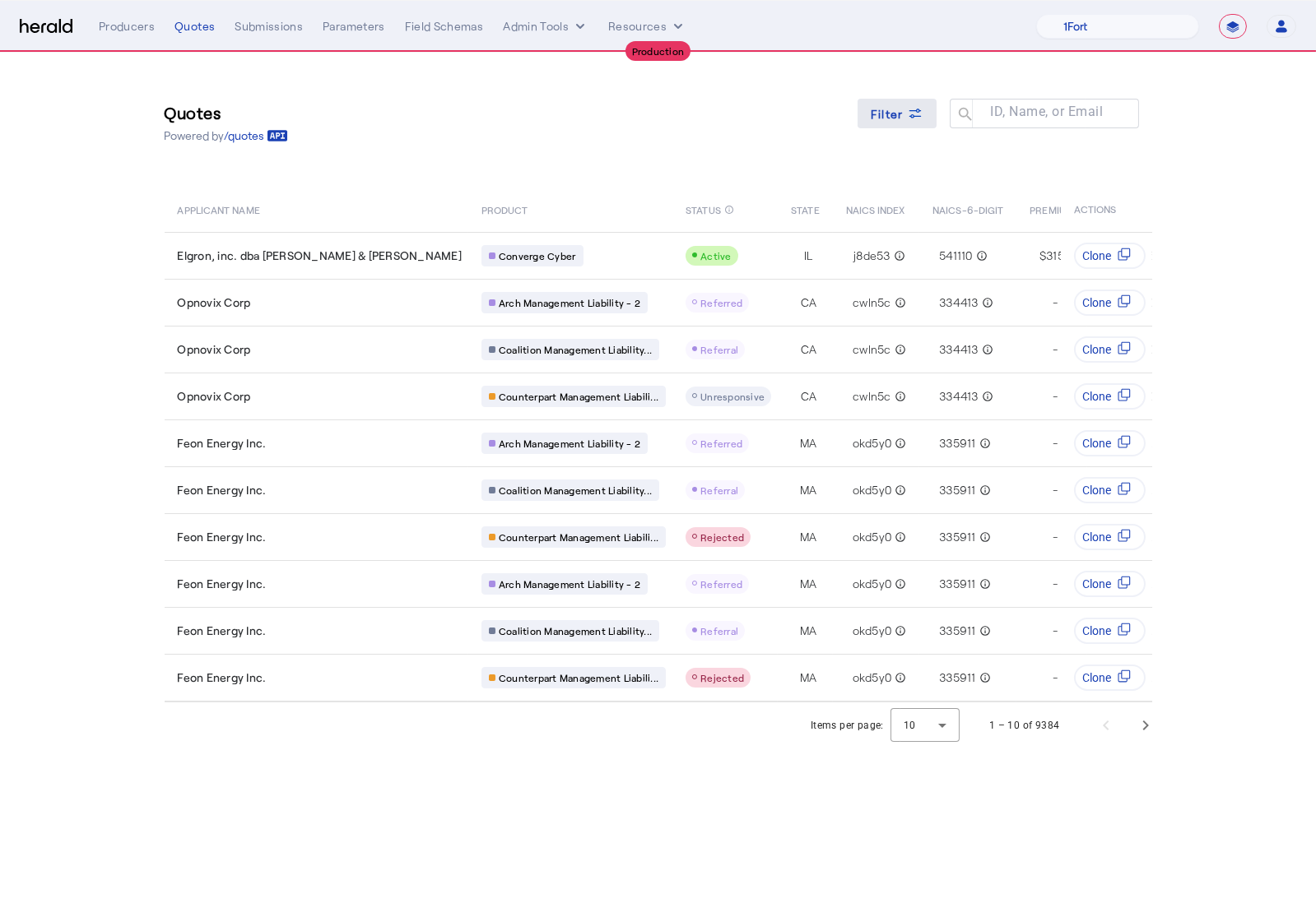
click at [894, 114] on span "Filter" at bounding box center [886, 113] width 33 height 17
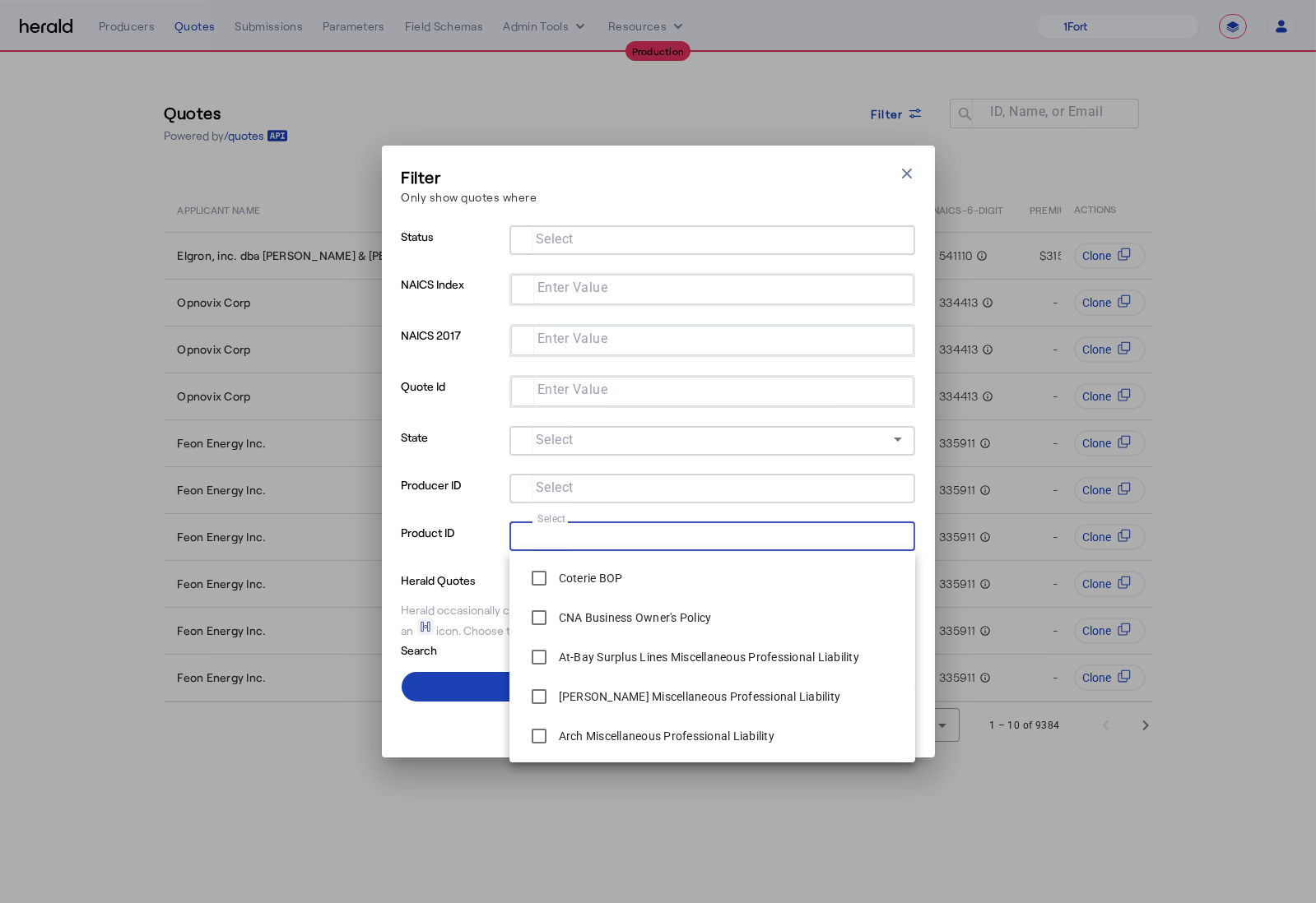
click at [587, 542] on input "Select" at bounding box center [709, 534] width 373 height 20
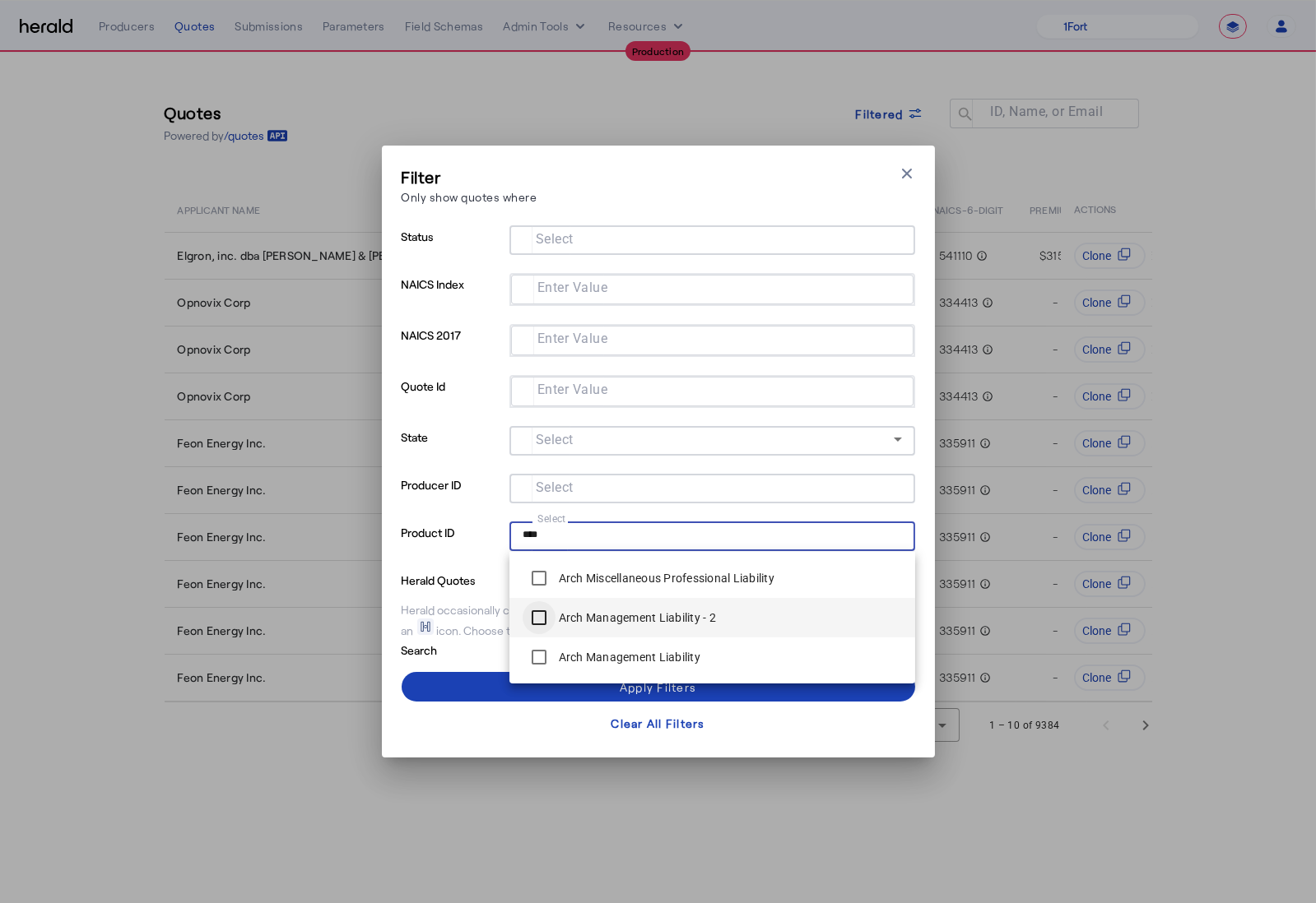
type input "****"
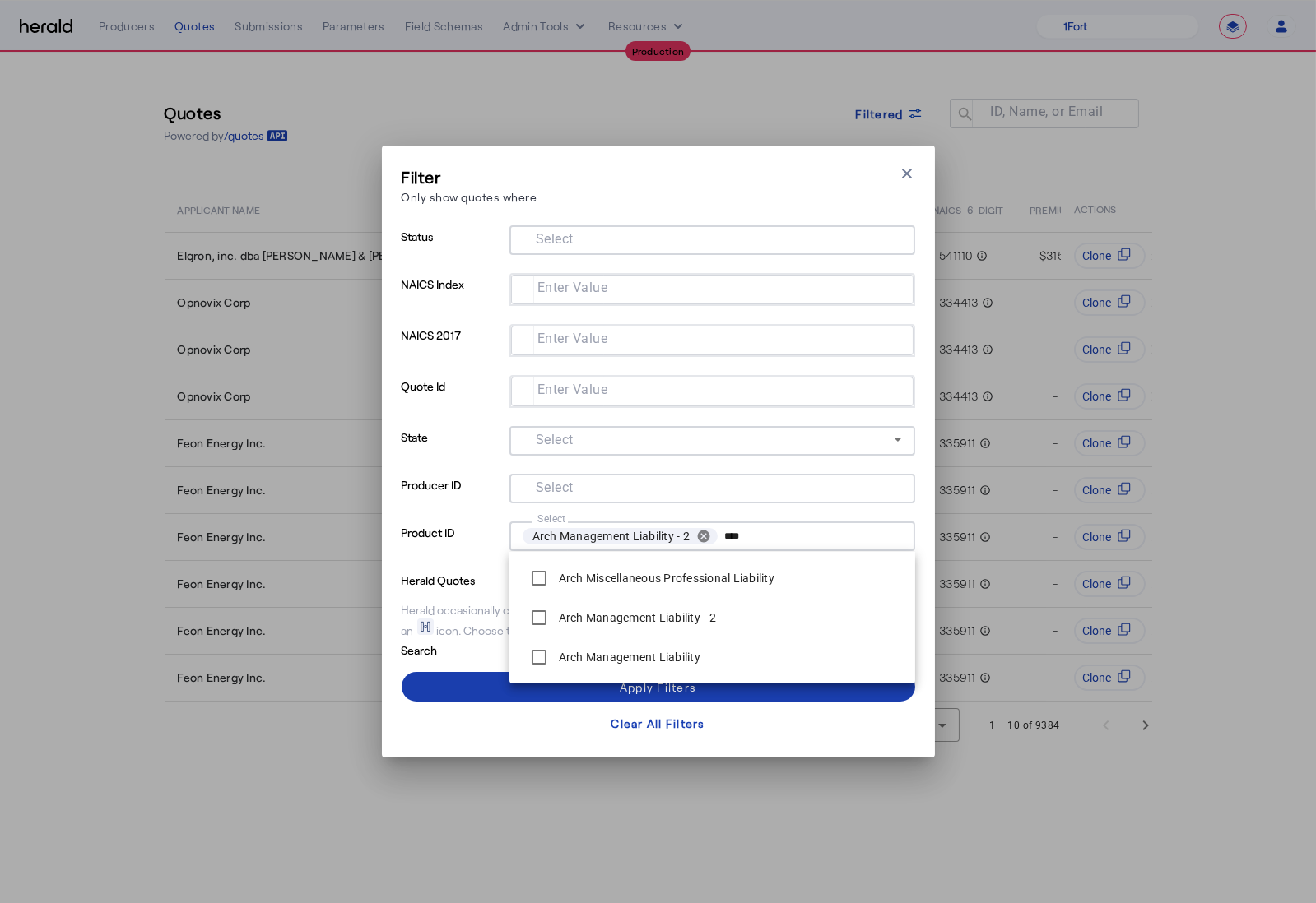
click at [487, 701] on span at bounding box center [658, 687] width 513 height 39
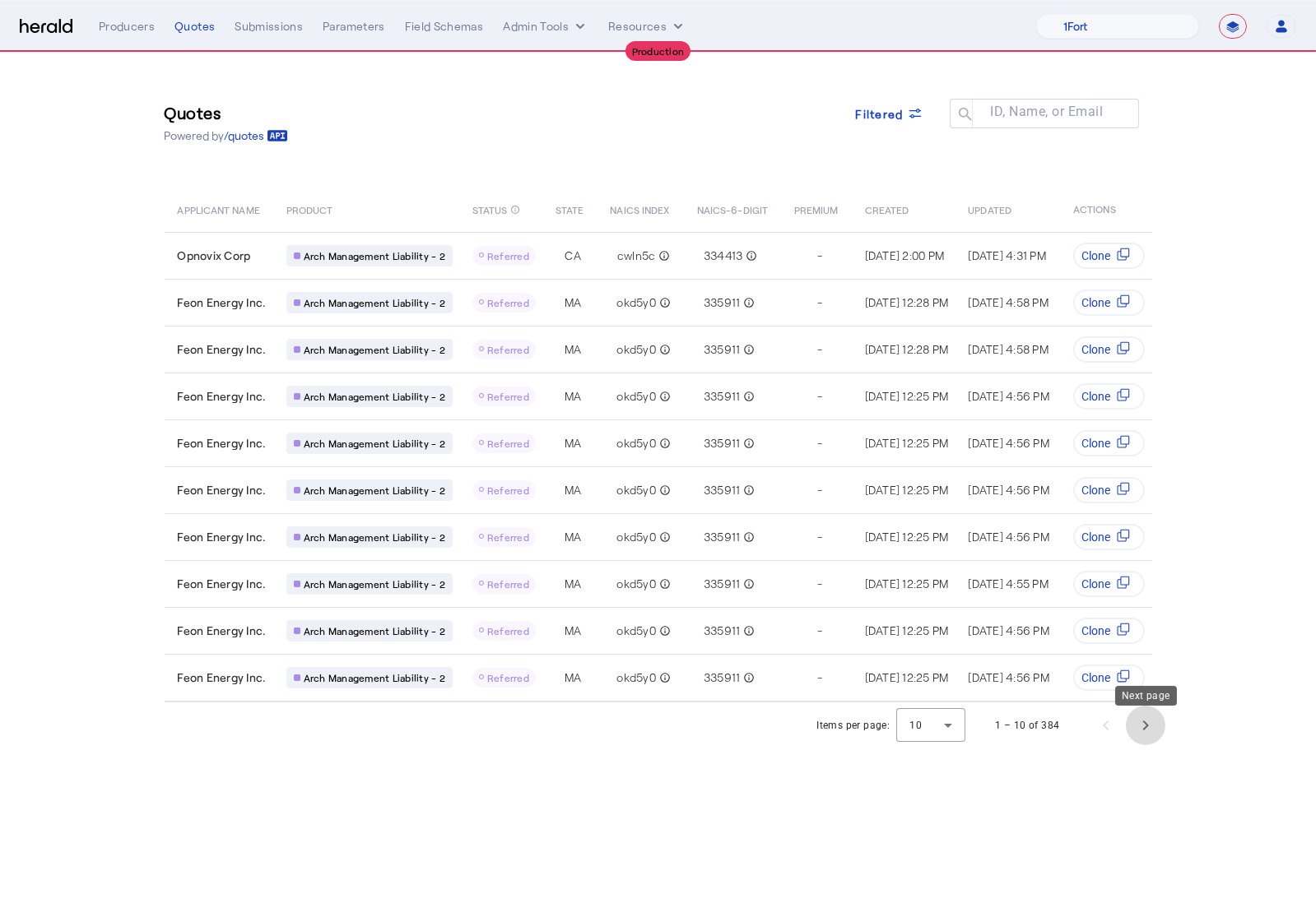
click at [1148, 733] on span "Next page" at bounding box center [1146, 726] width 39 height 39
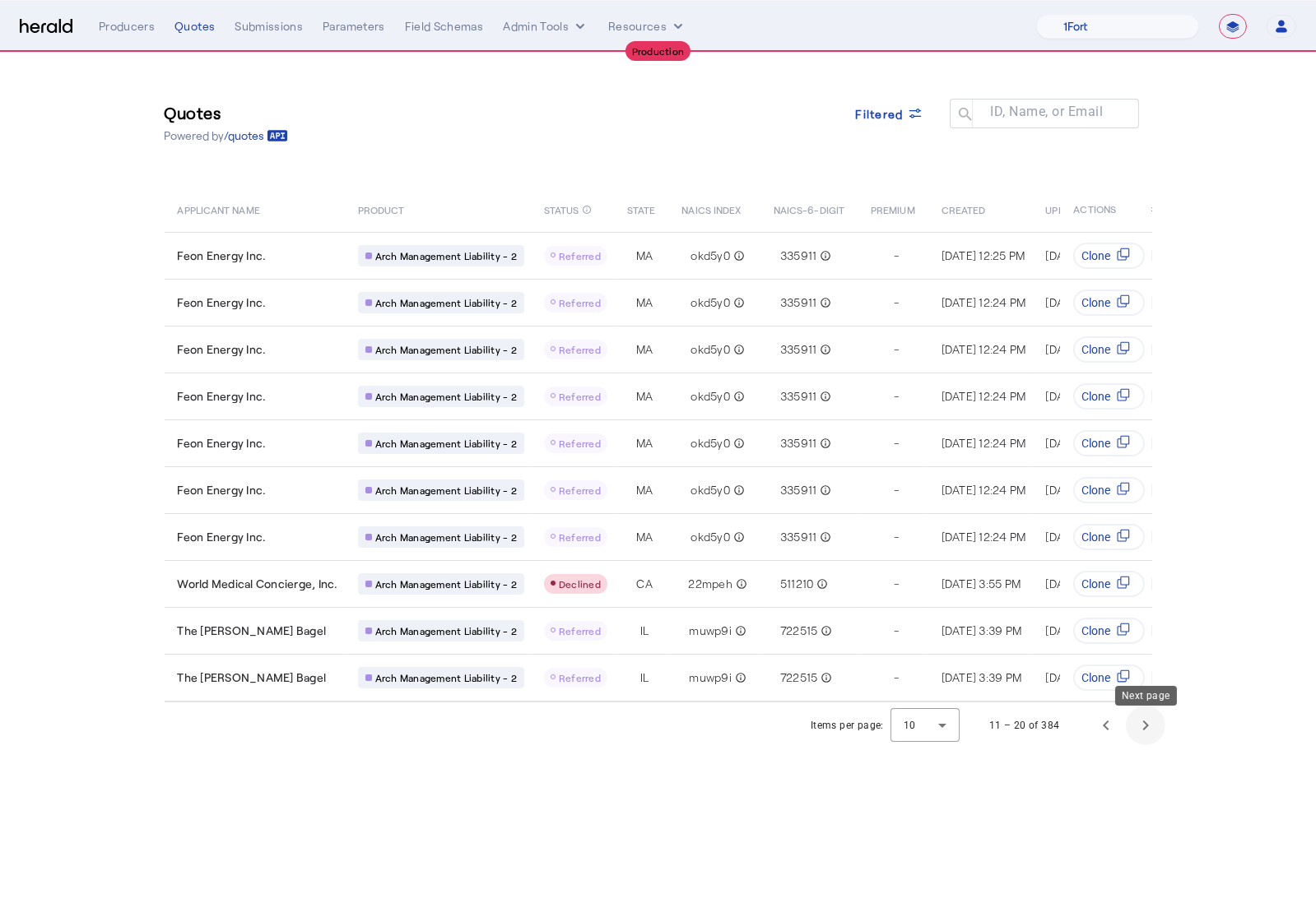
click at [1146, 734] on span "Next page" at bounding box center [1146, 726] width 39 height 39
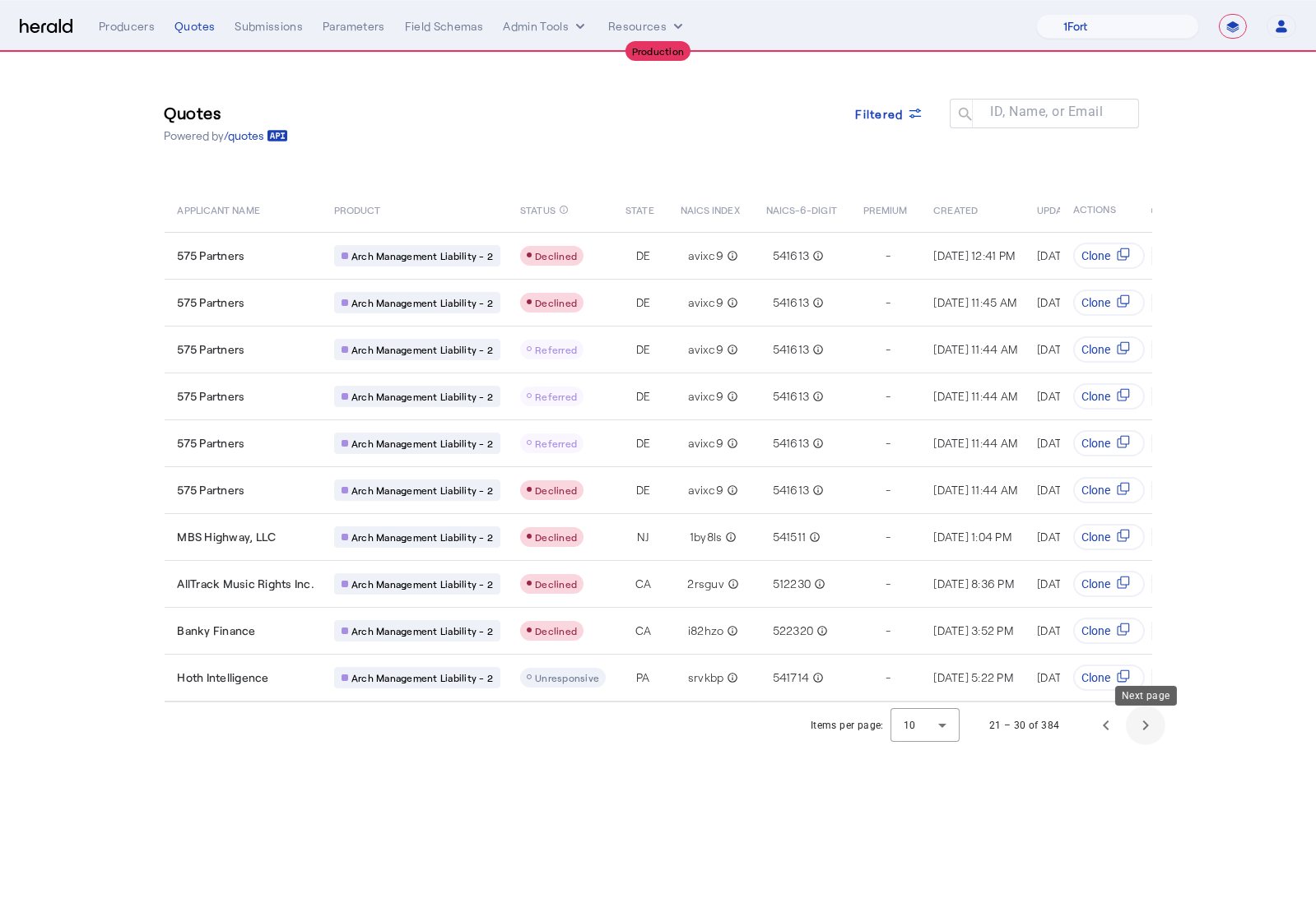
click at [1140, 737] on span "Next page" at bounding box center [1146, 726] width 39 height 39
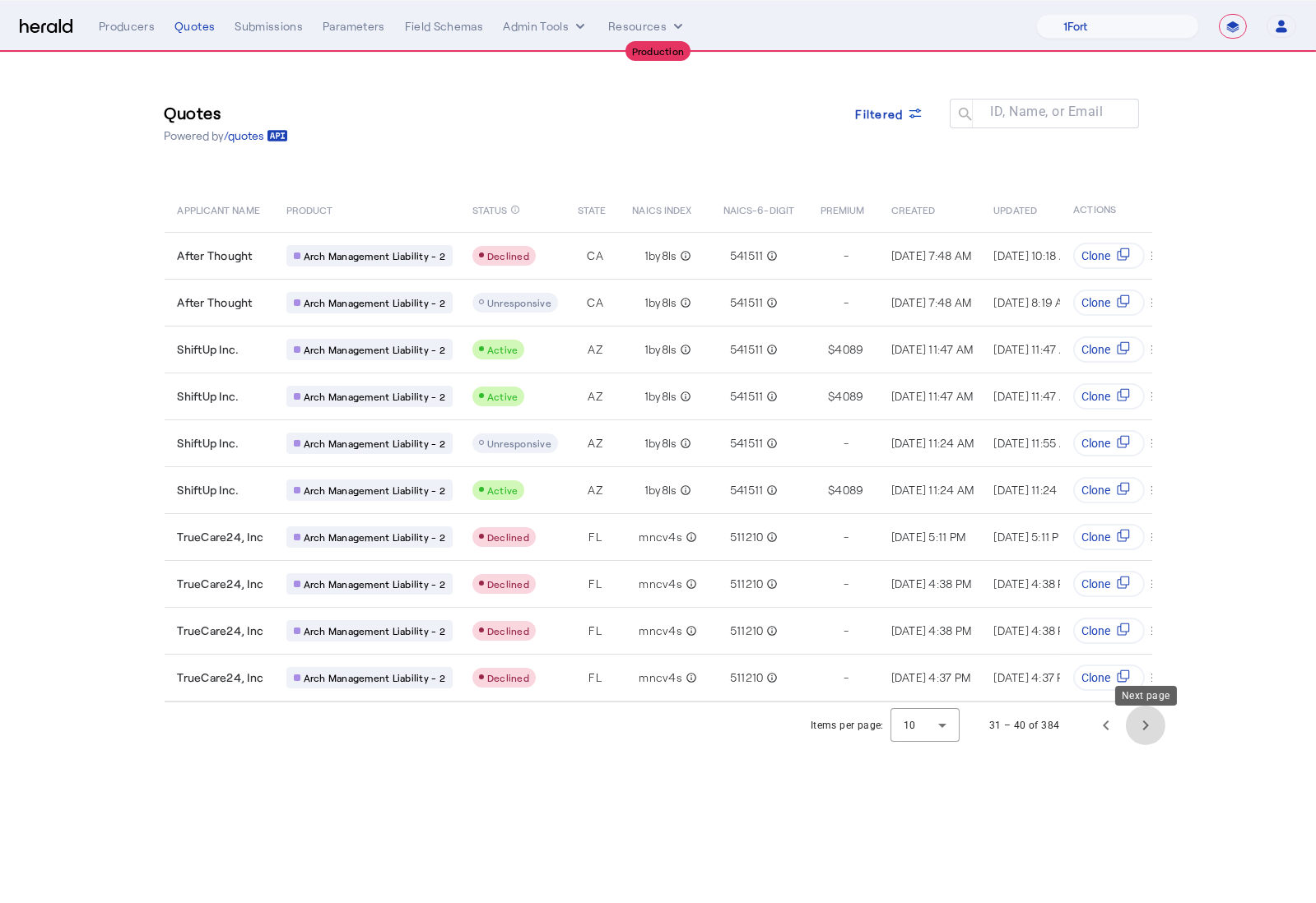
click at [1150, 739] on span "Next page" at bounding box center [1146, 726] width 39 height 39
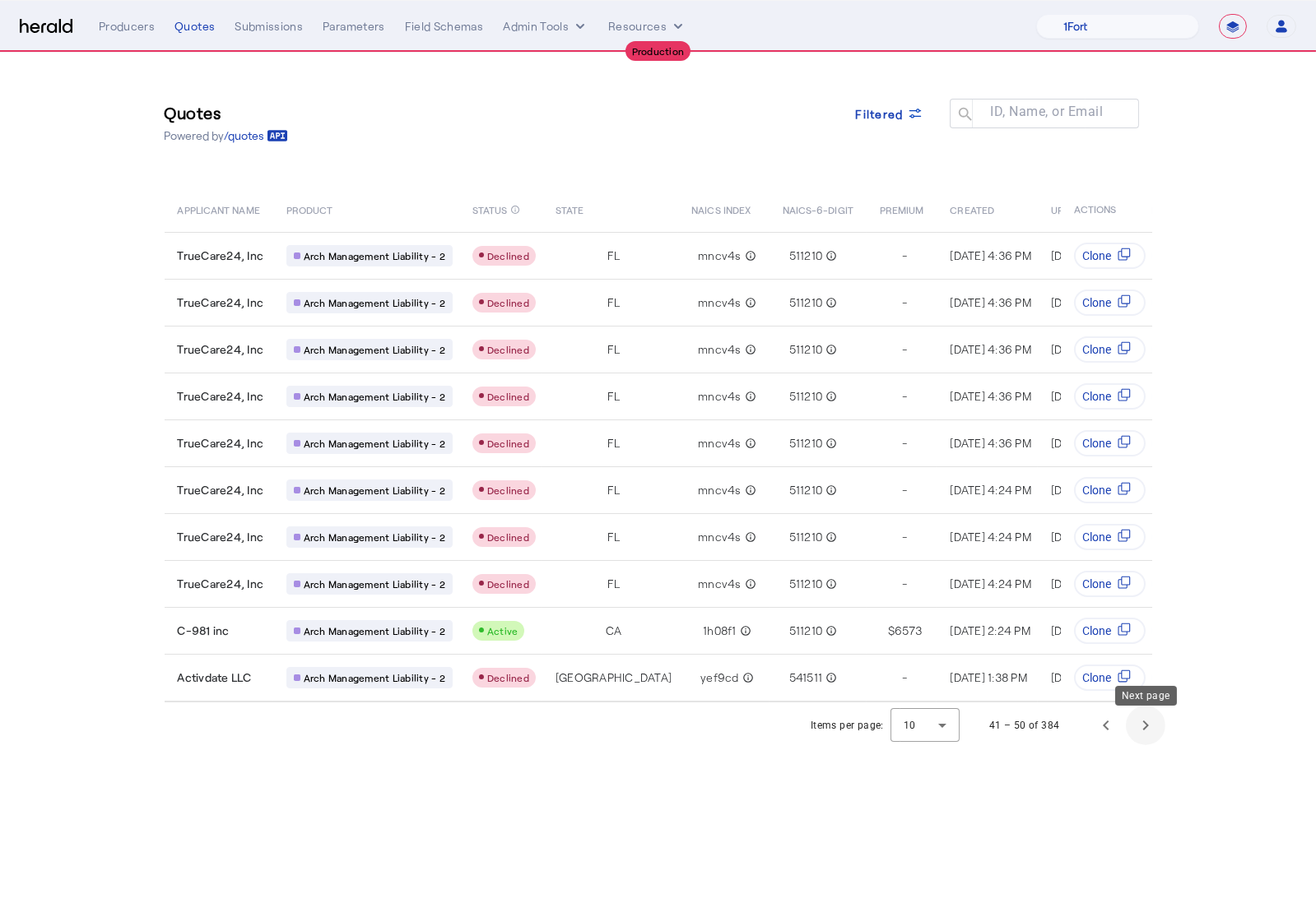
click at [1150, 739] on span "Next page" at bounding box center [1146, 726] width 39 height 39
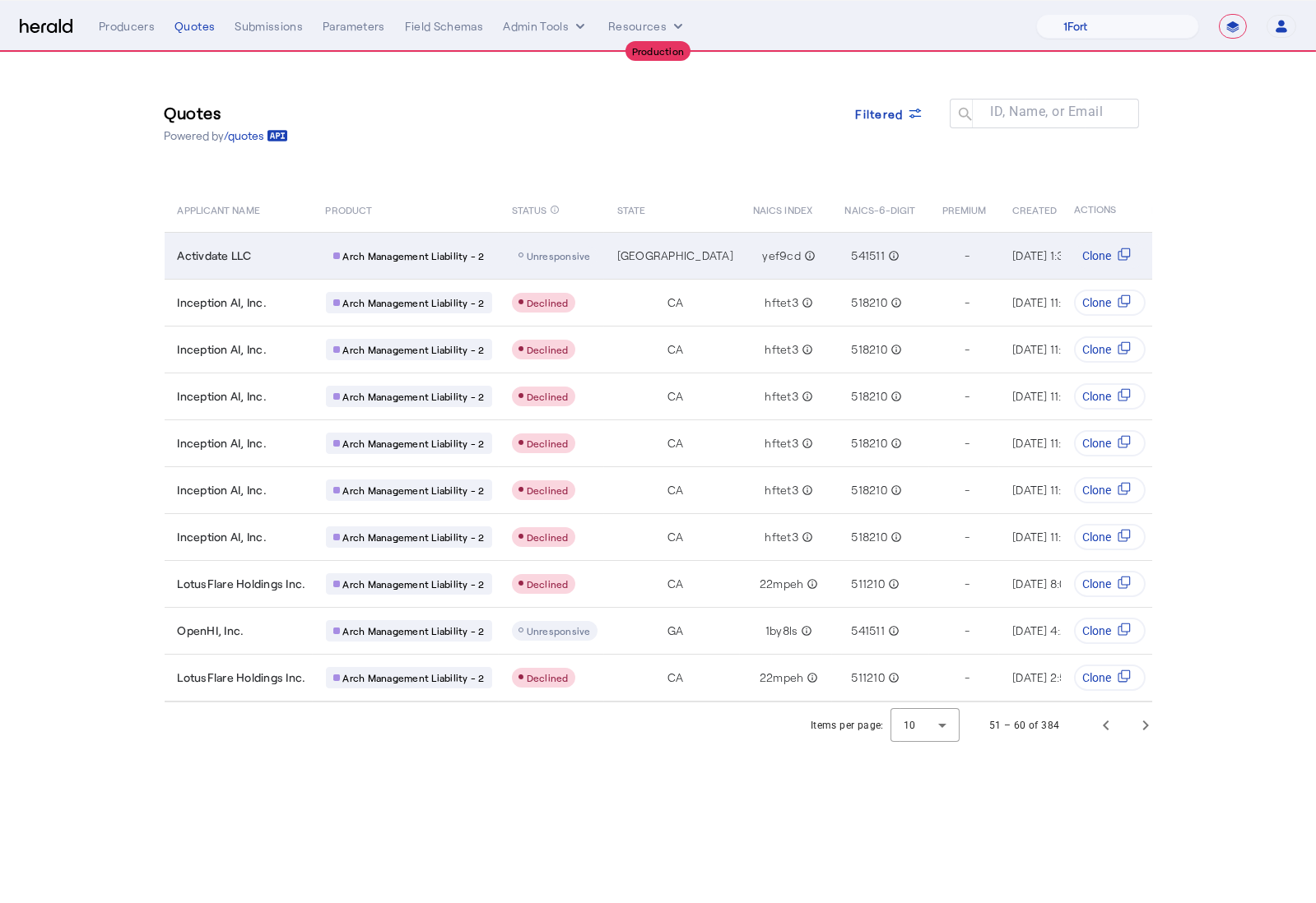
click at [277, 257] on div "Activdate LLC" at bounding box center [242, 256] width 128 height 17
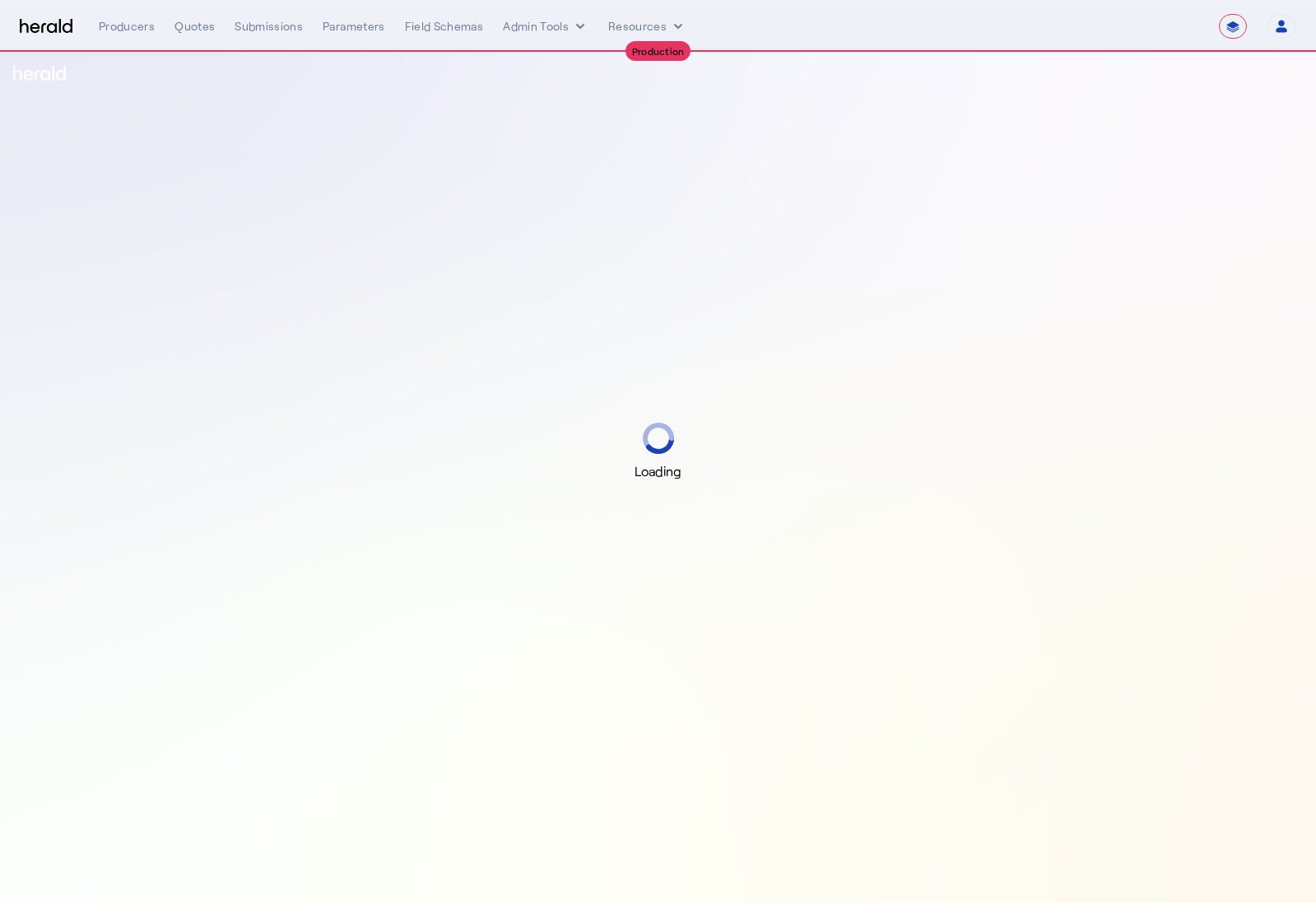
select select "**********"
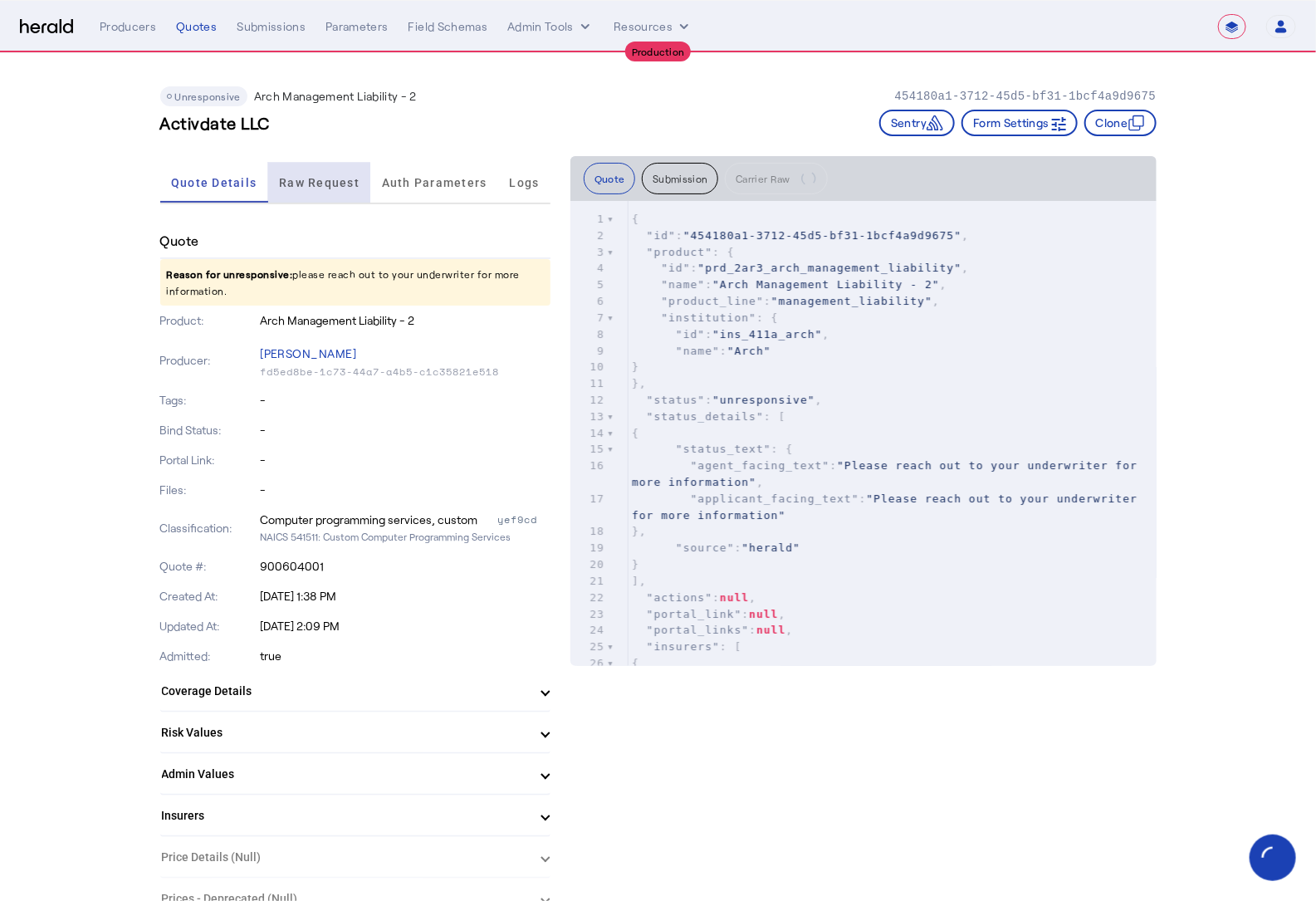
click at [299, 182] on span "Raw Request" at bounding box center [319, 182] width 80 height 11
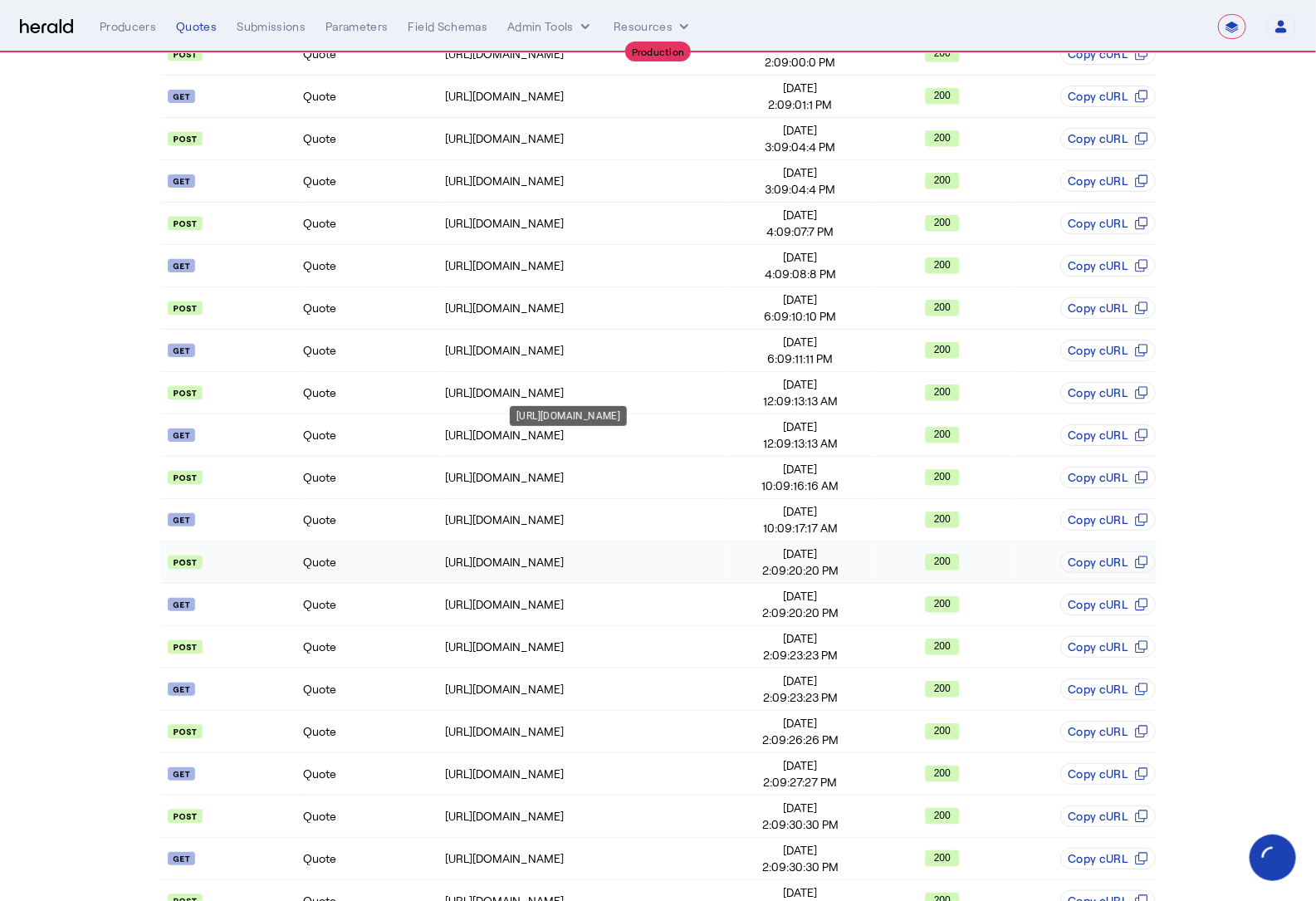
scroll to position [573, 0]
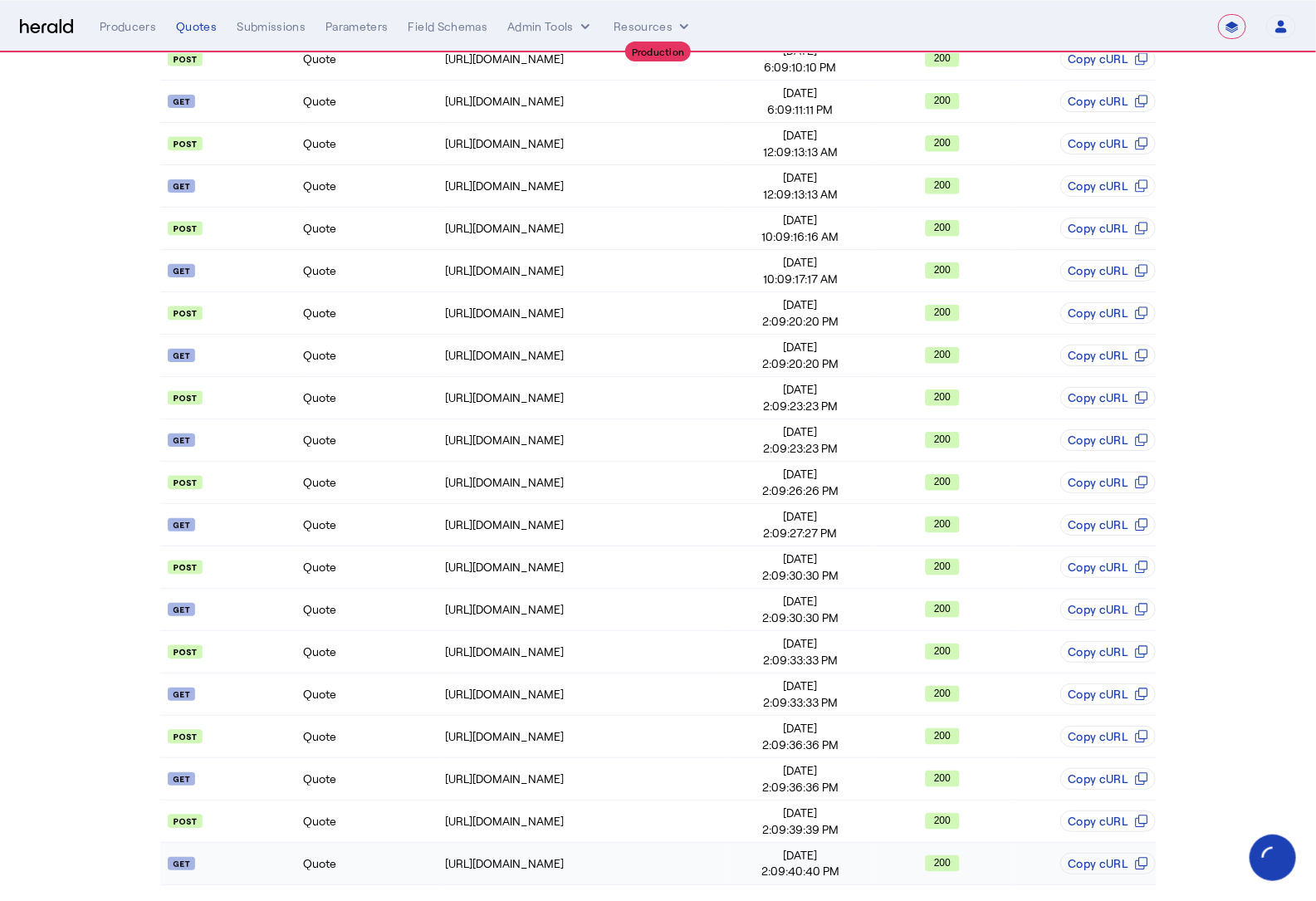
click at [399, 850] on td "Quote" at bounding box center [373, 864] width 142 height 43
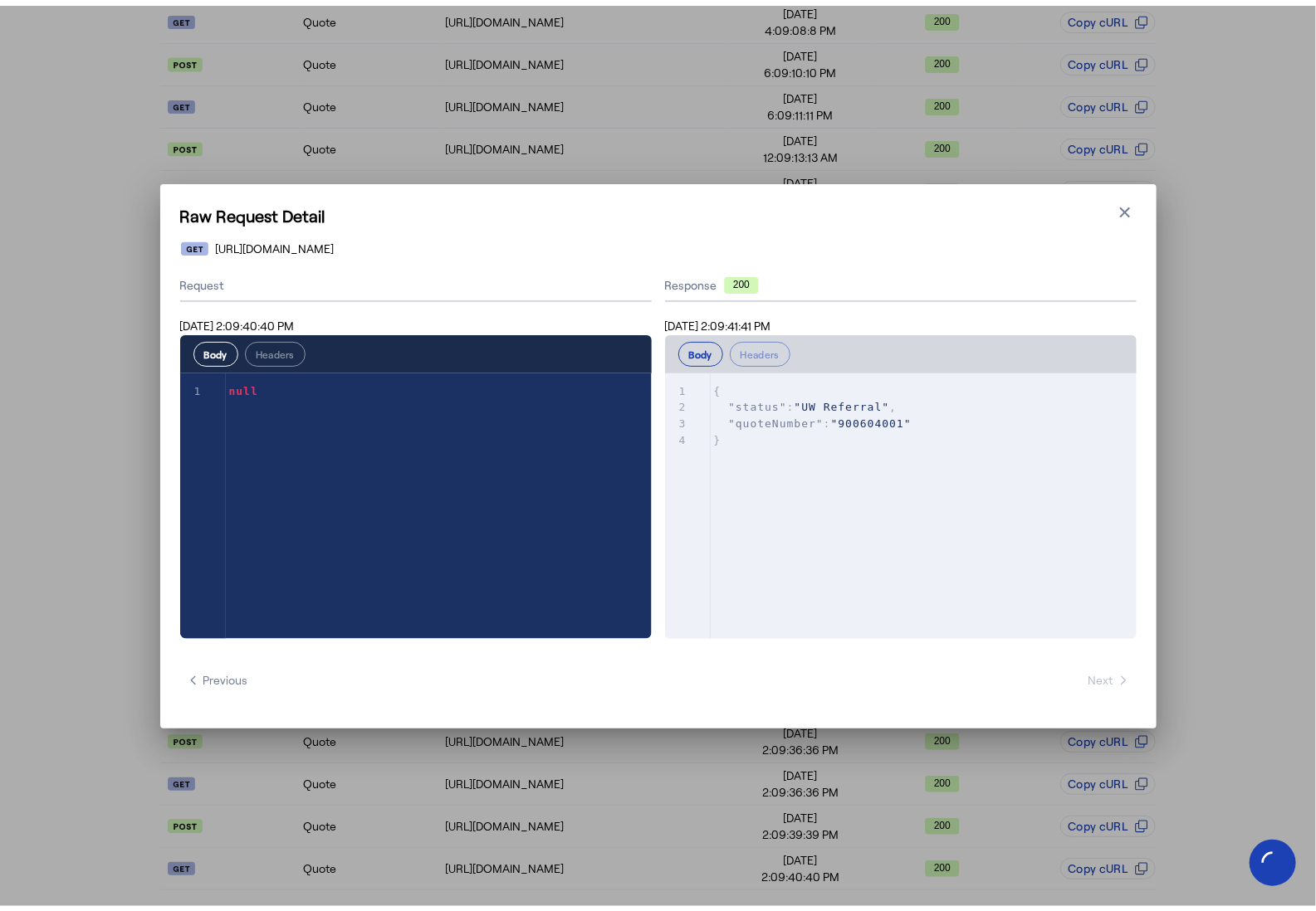
scroll to position [0, 0]
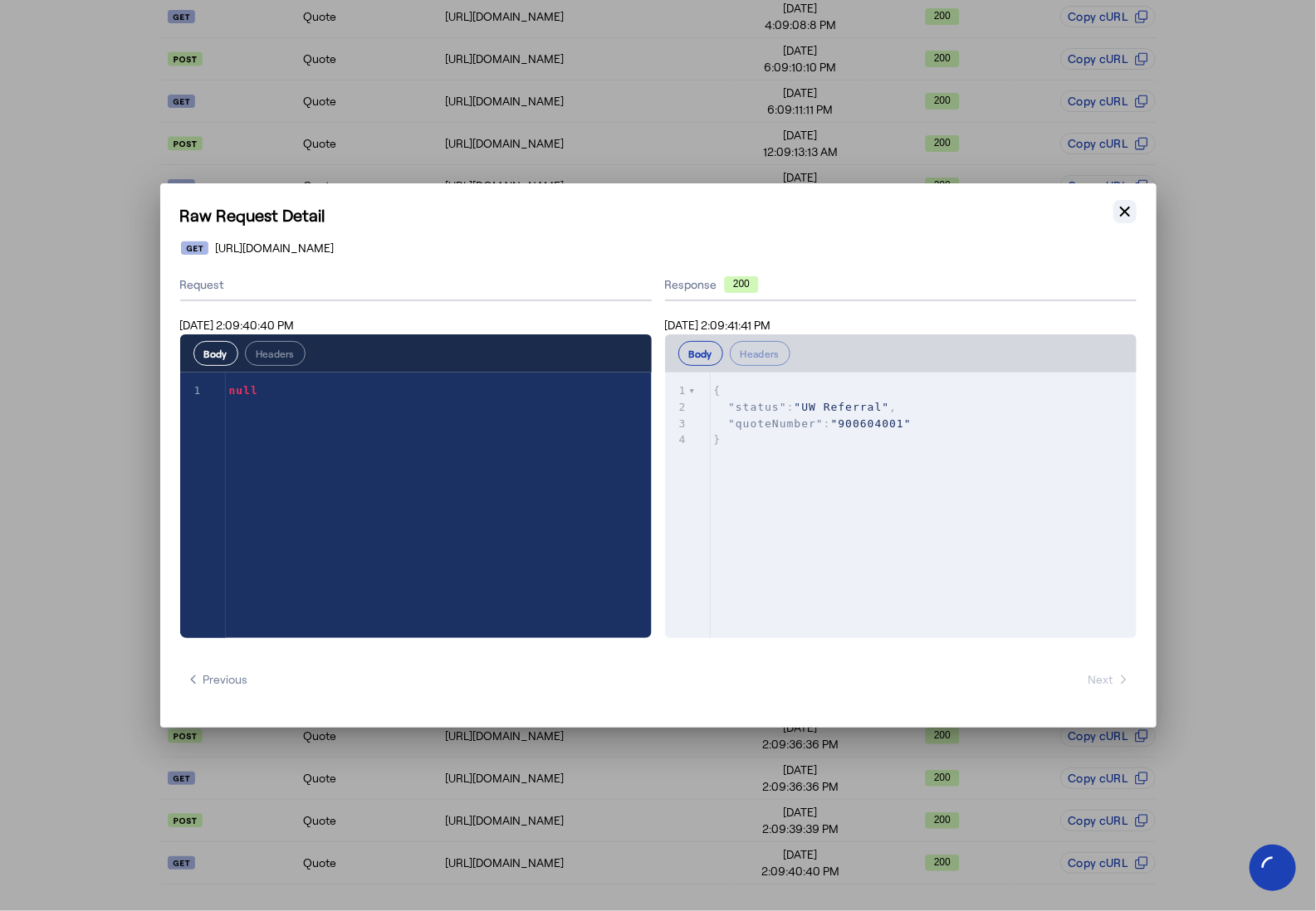
click at [1130, 211] on icon "button" at bounding box center [1125, 212] width 17 height 17
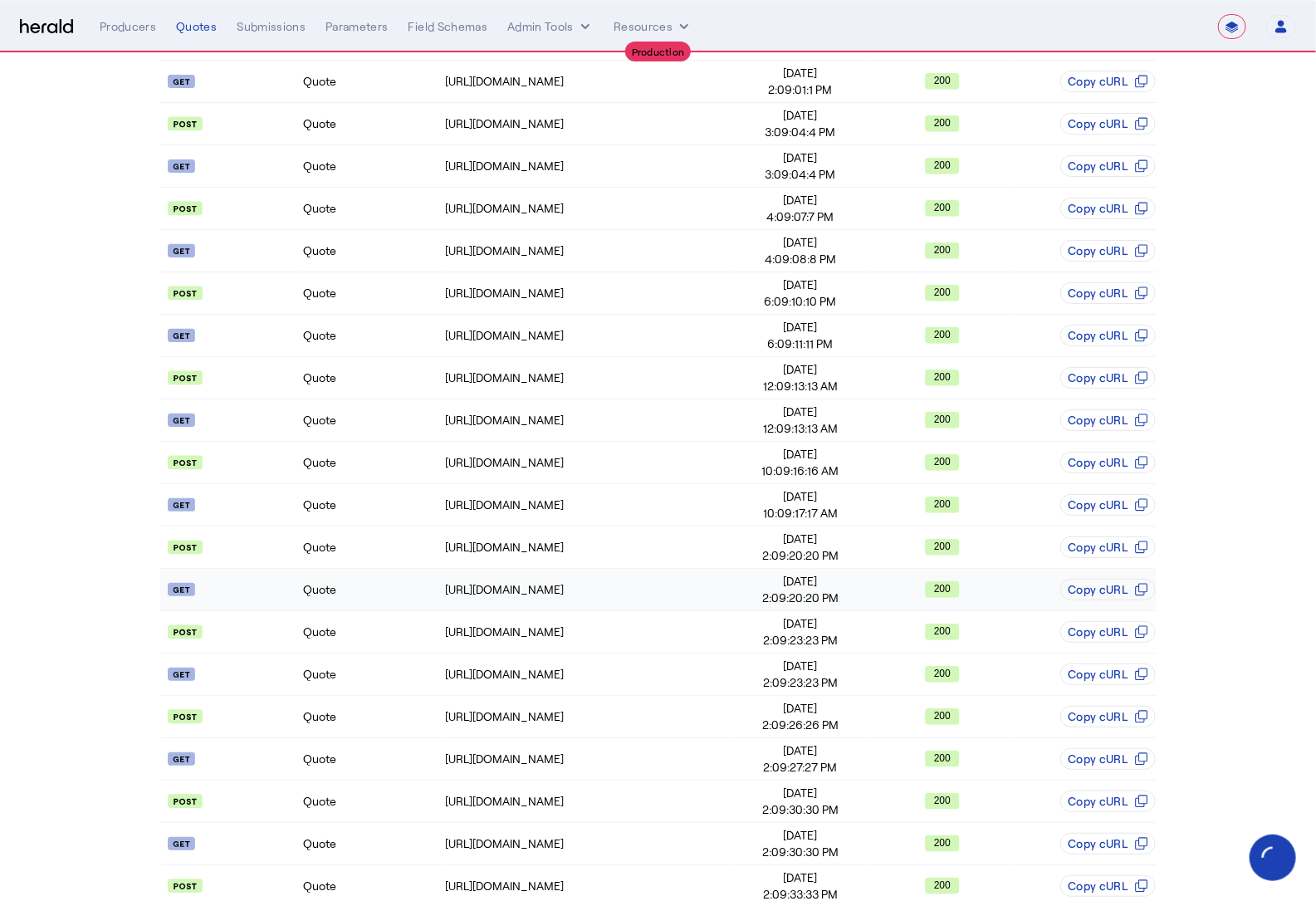
scroll to position [573, 0]
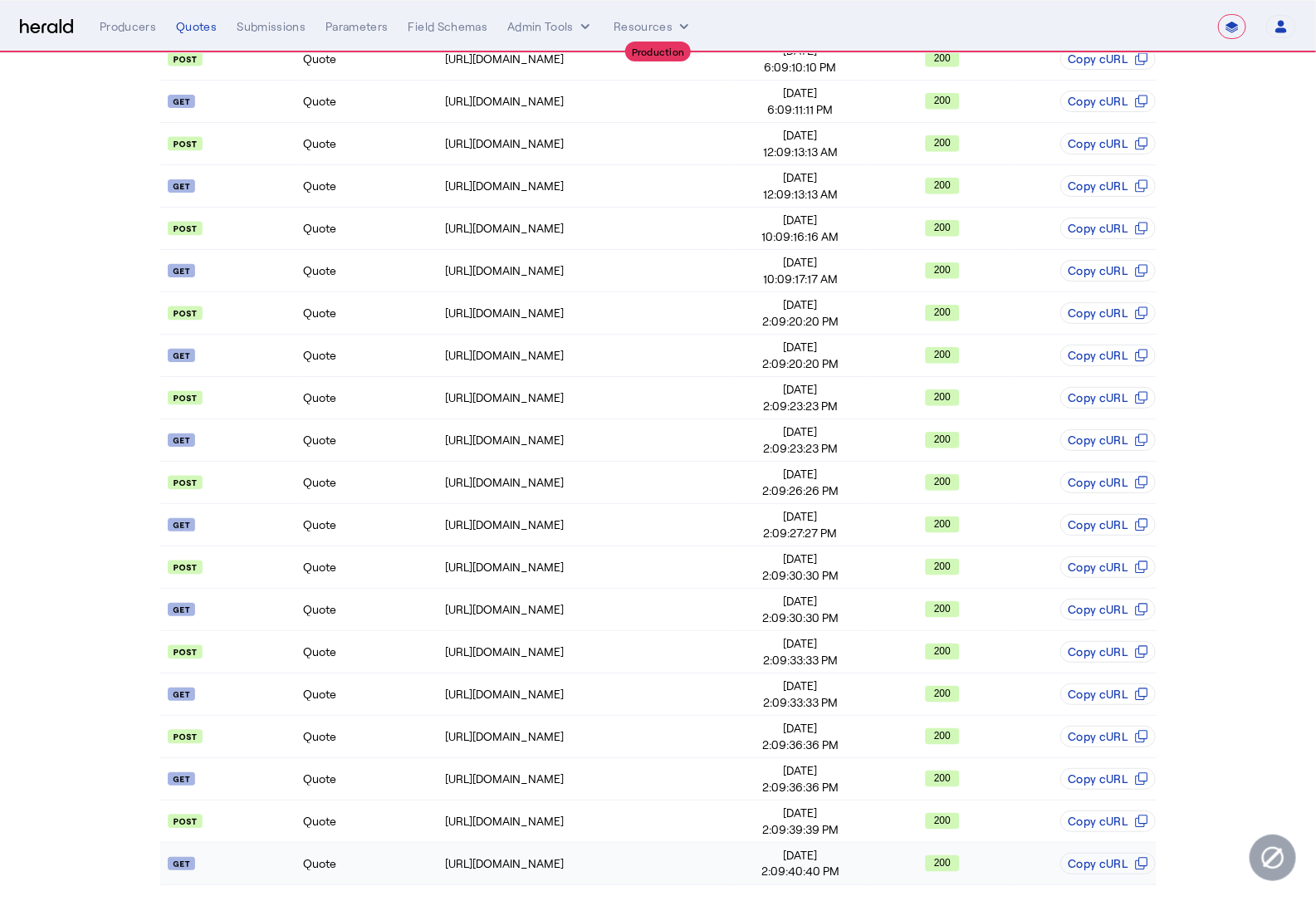
click at [389, 858] on td "Quote" at bounding box center [373, 864] width 142 height 43
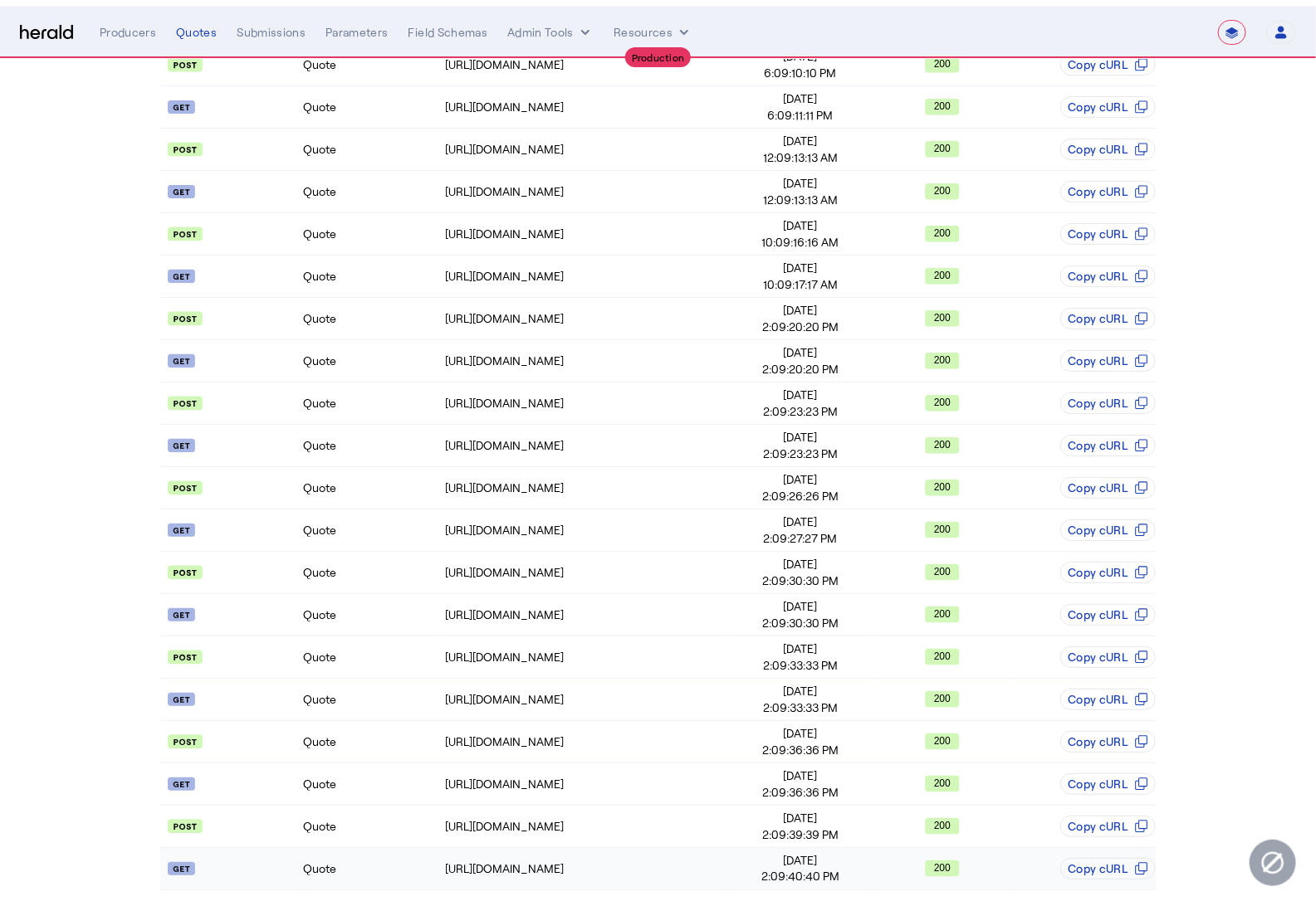
scroll to position [0, 0]
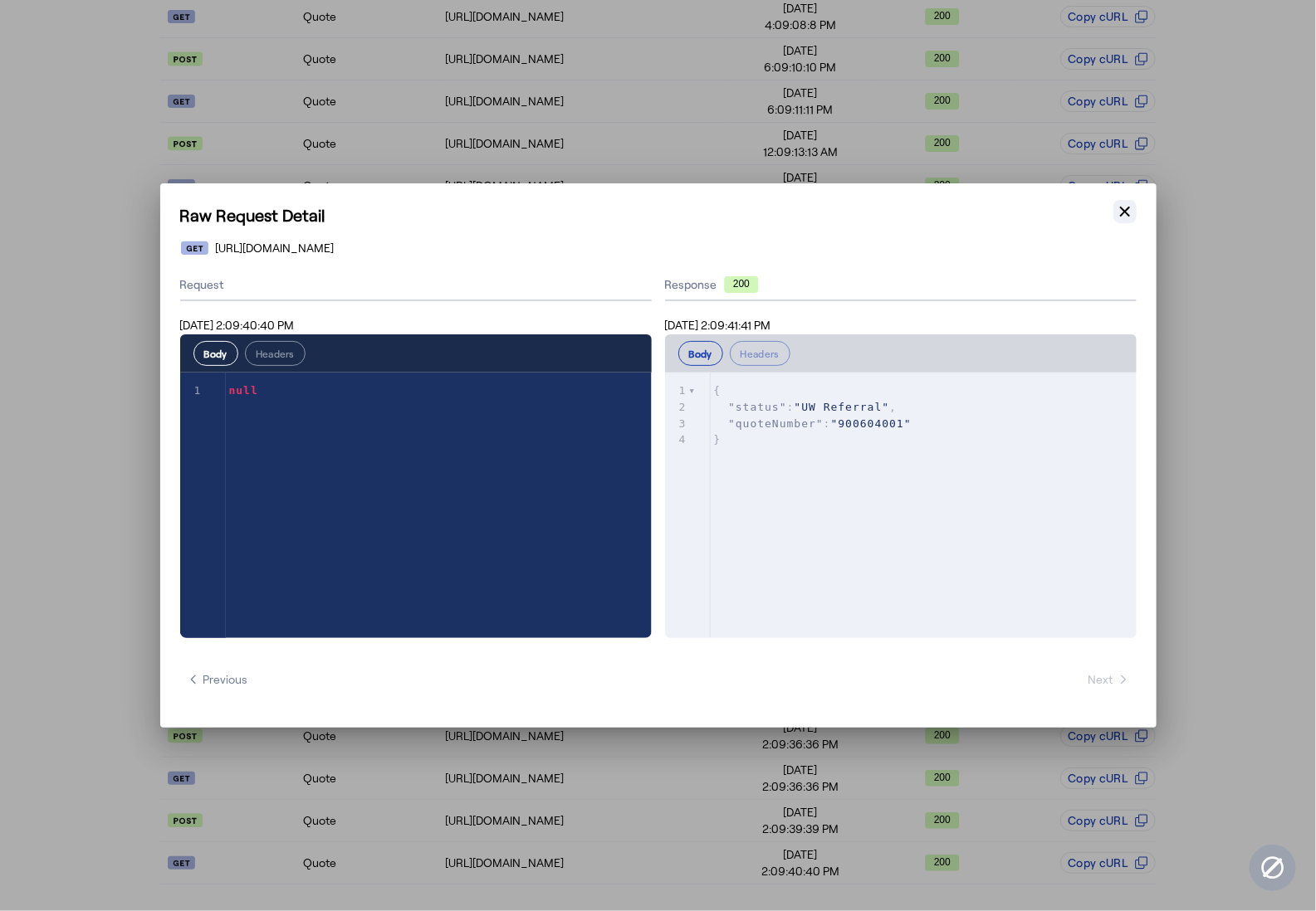
click at [1119, 209] on icon "button" at bounding box center [1125, 212] width 17 height 17
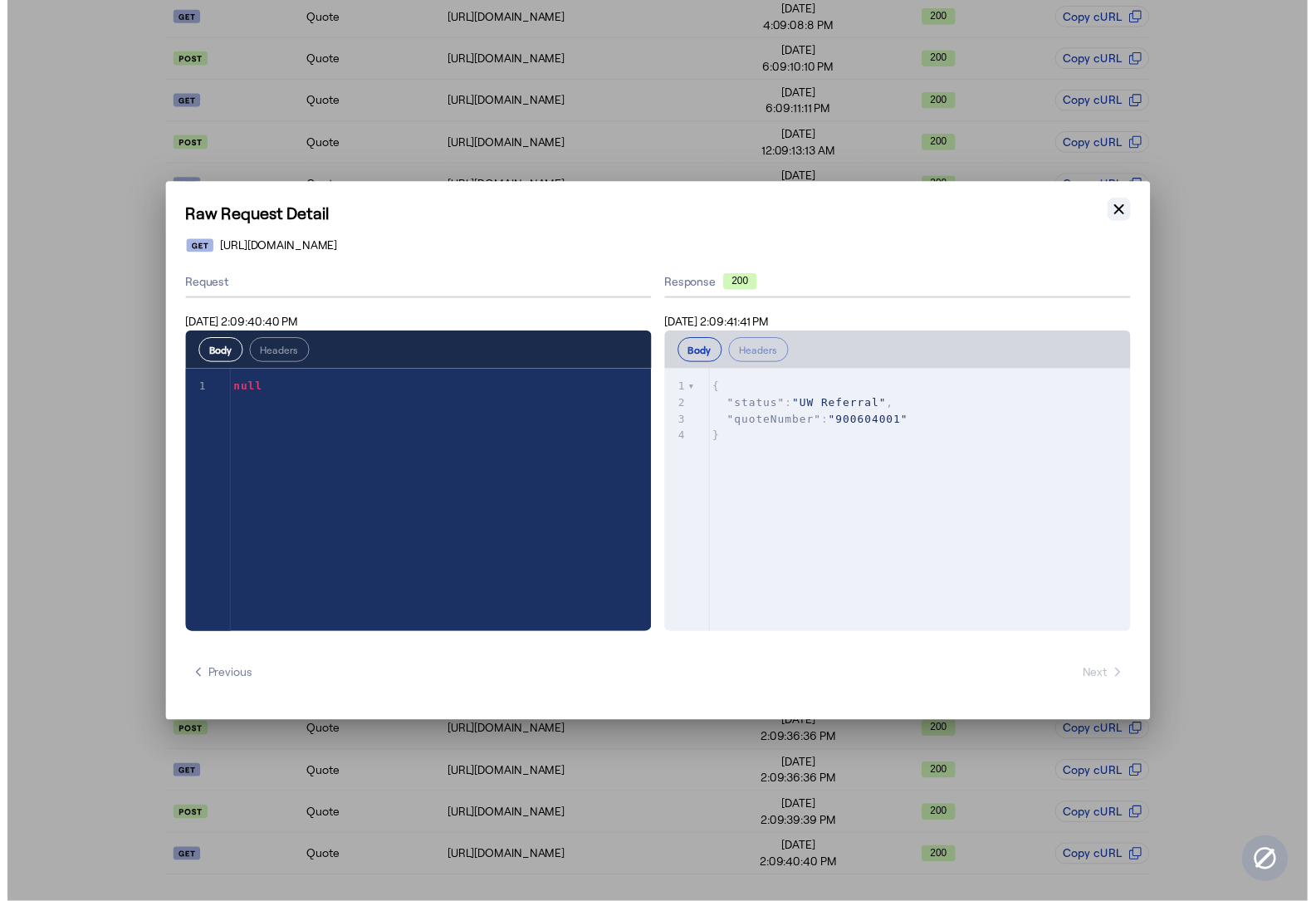
scroll to position [573, 0]
